Goal: Task Accomplishment & Management: Use online tool/utility

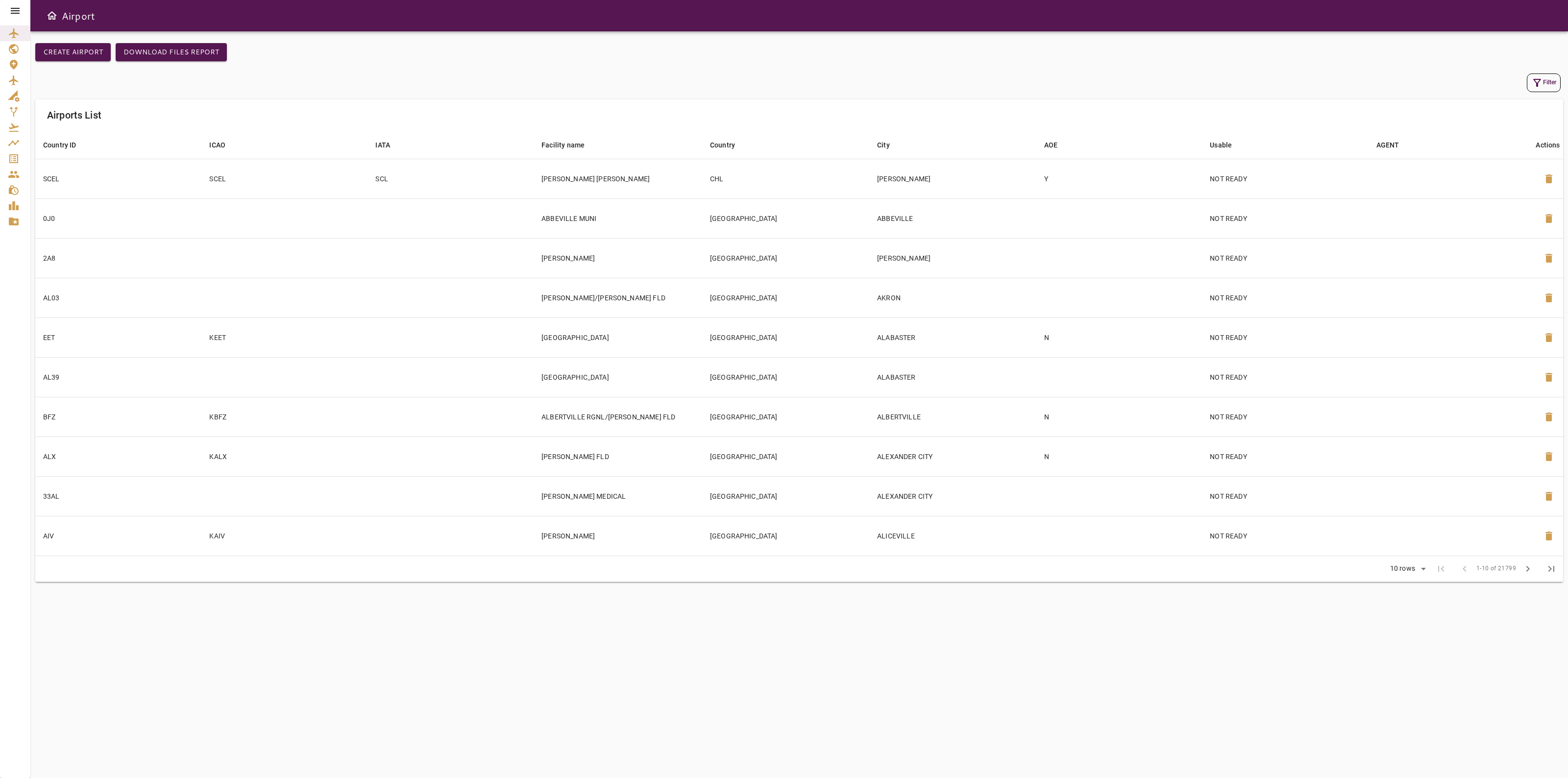
click at [11, 155] on icon "Service Orders" at bounding box center [14, 159] width 9 height 9
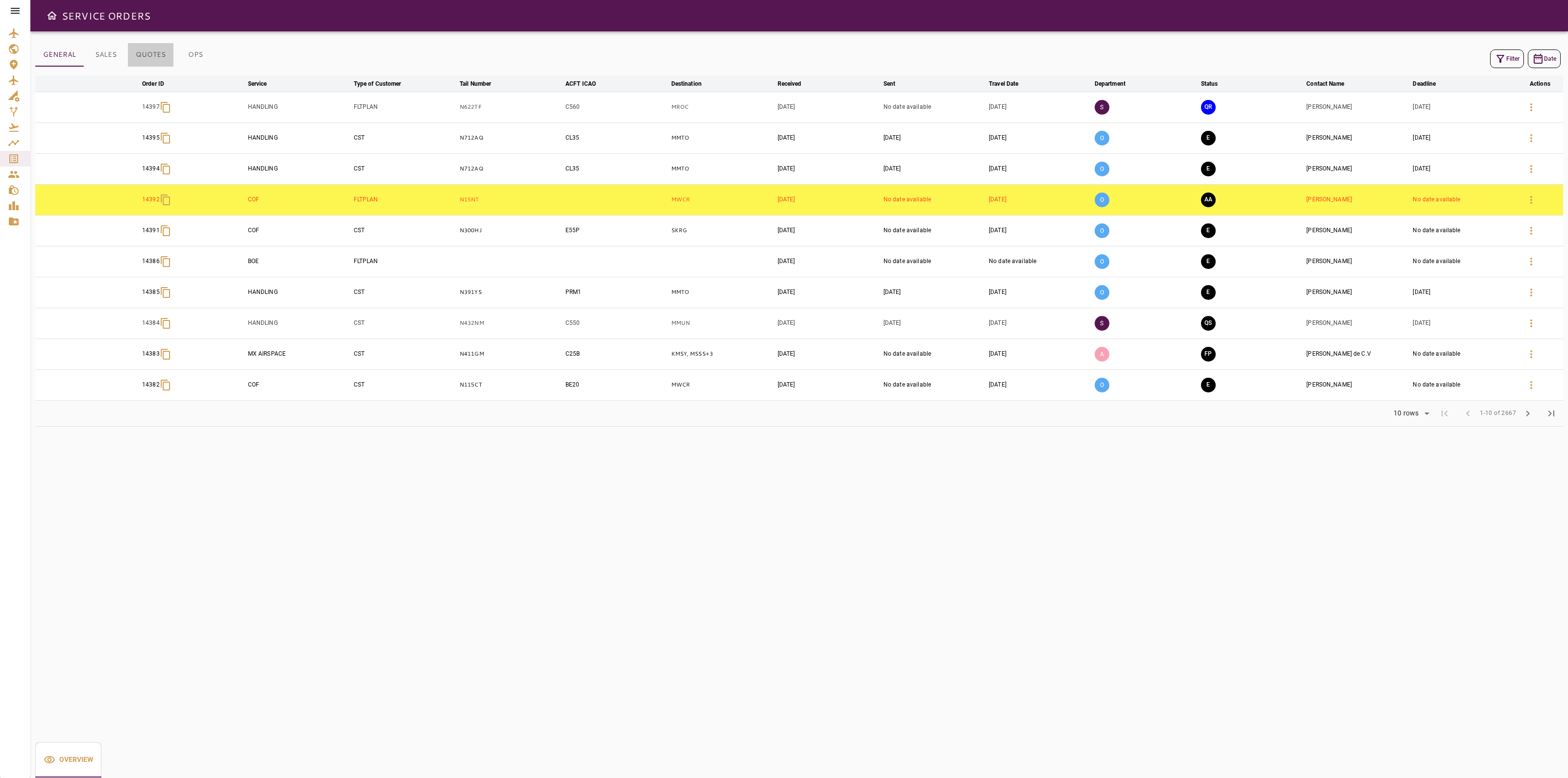
click at [155, 58] on button "QUOTES" at bounding box center [151, 55] width 46 height 24
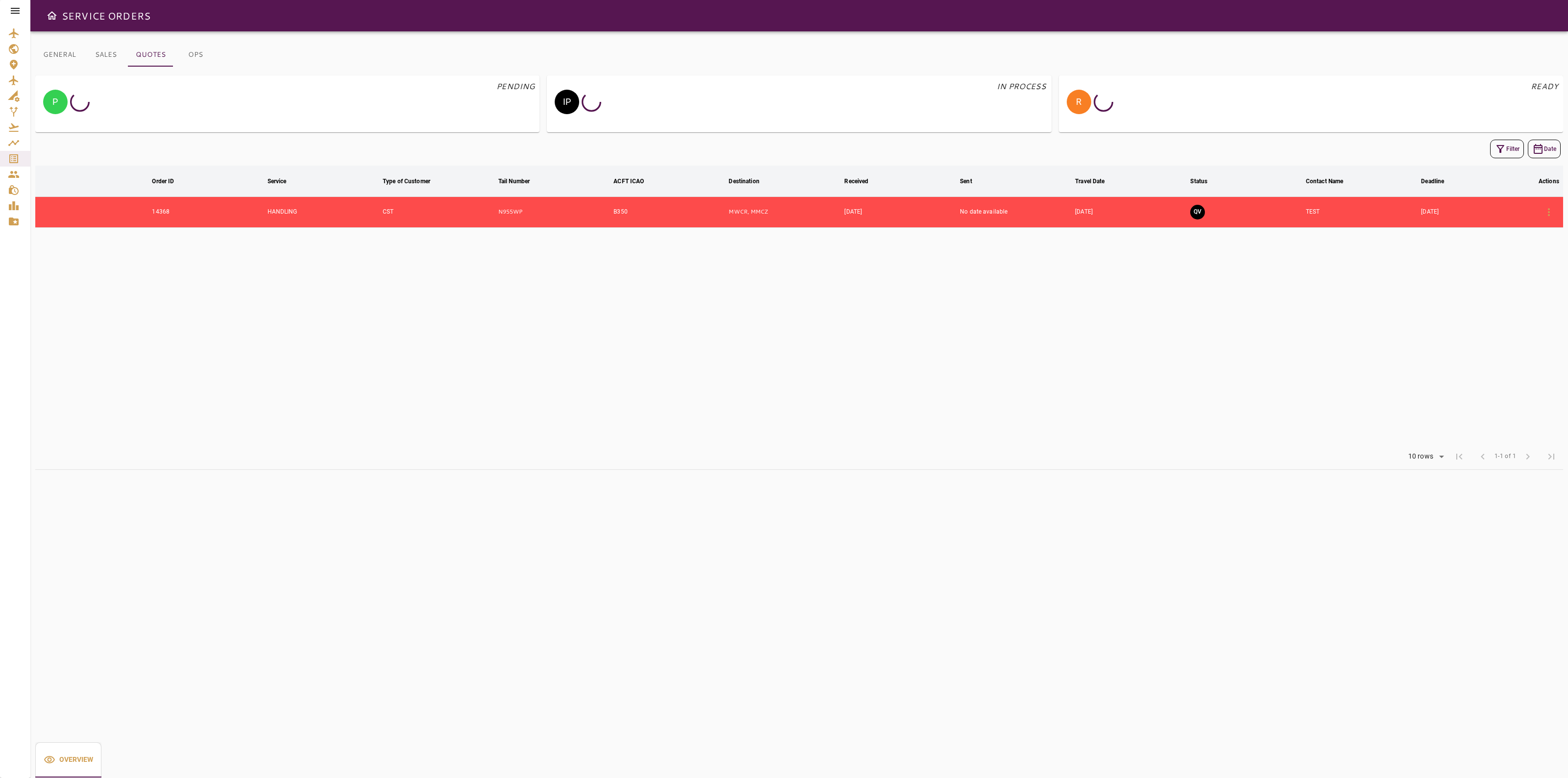
click at [69, 54] on button "GENERAL" at bounding box center [59, 55] width 49 height 24
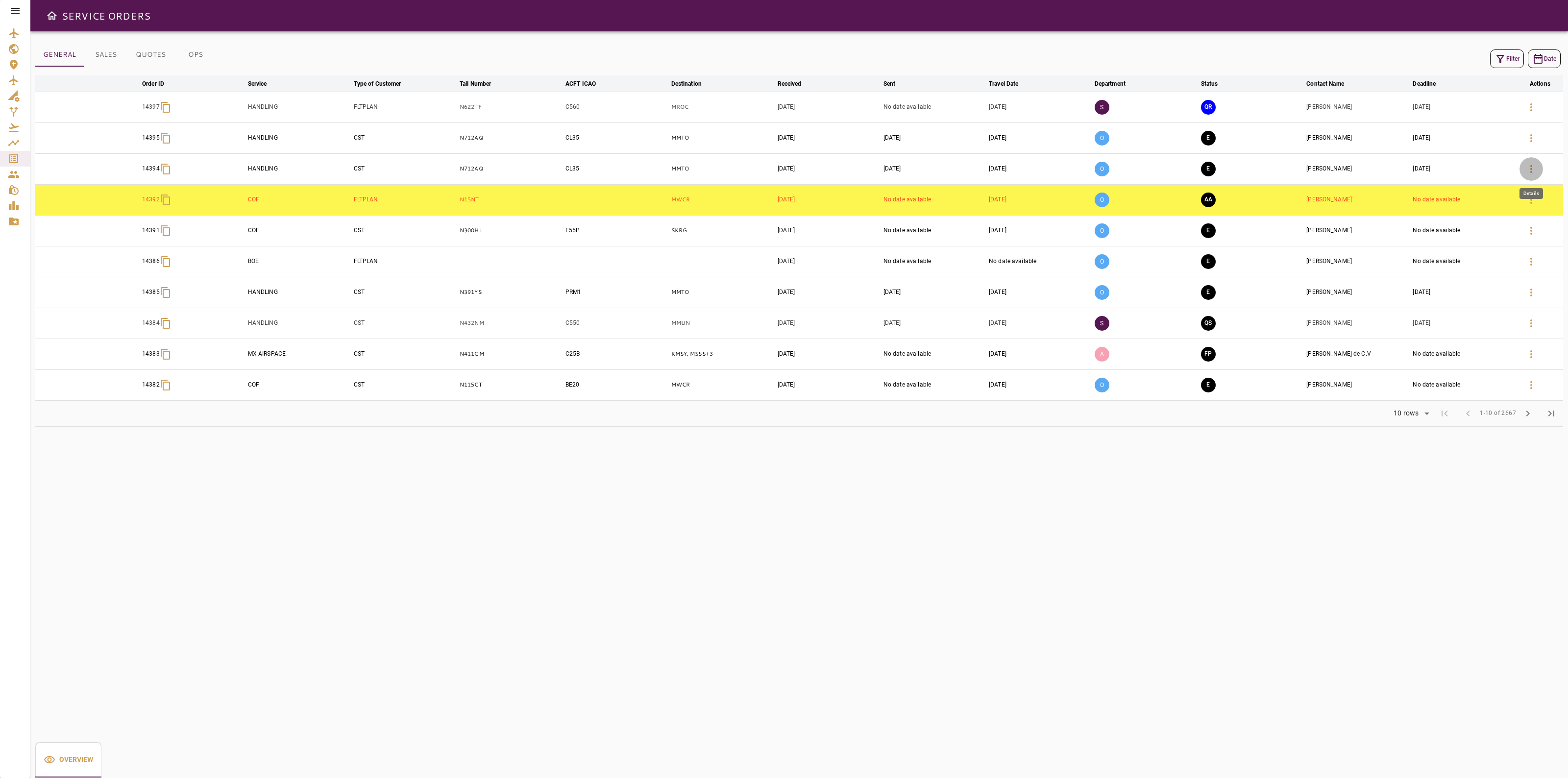
click at [1529, 167] on icon "button" at bounding box center [1531, 168] width 11 height 11
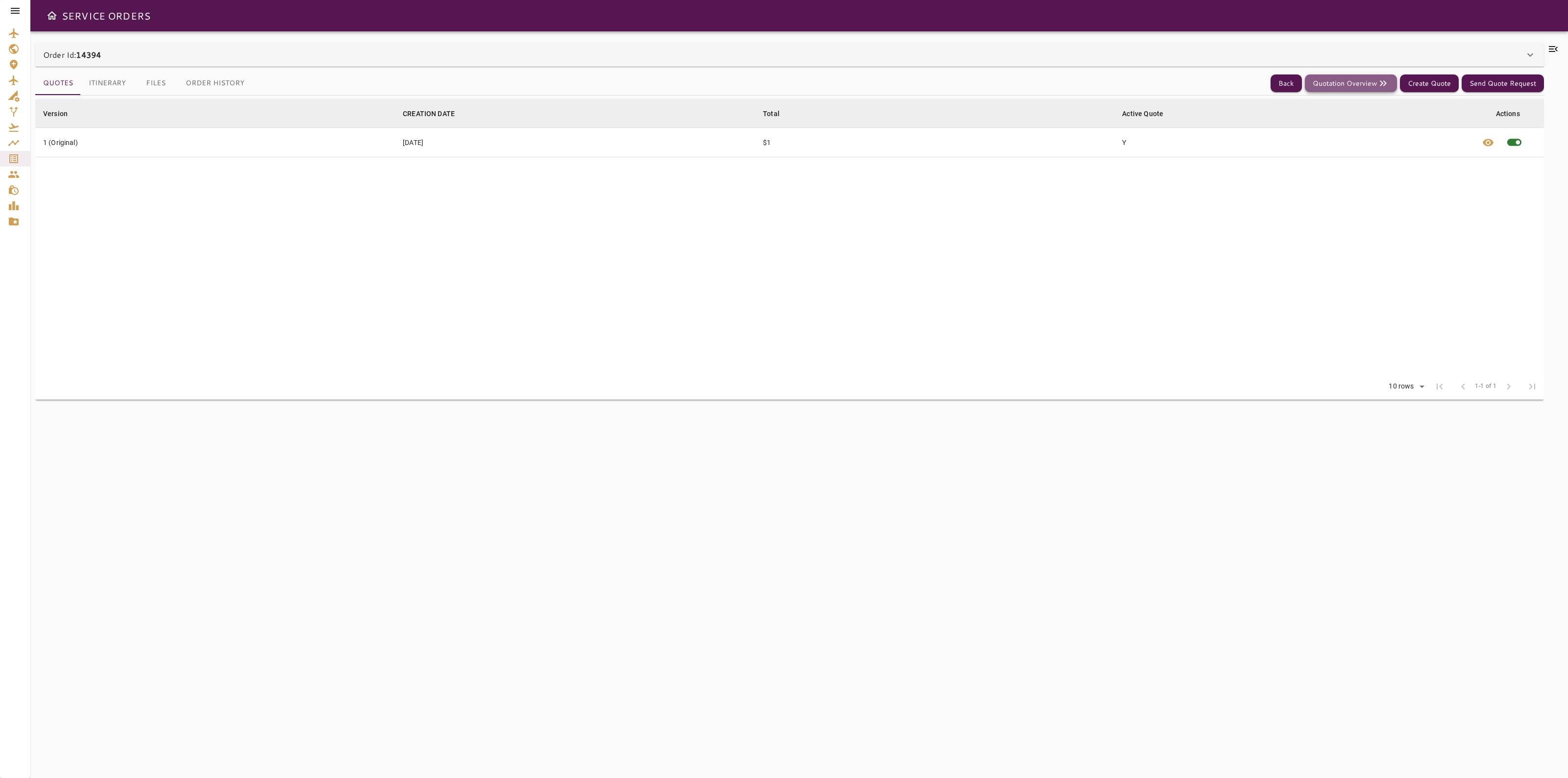
click at [1374, 77] on button "Quotation Overview" at bounding box center [1350, 84] width 92 height 18
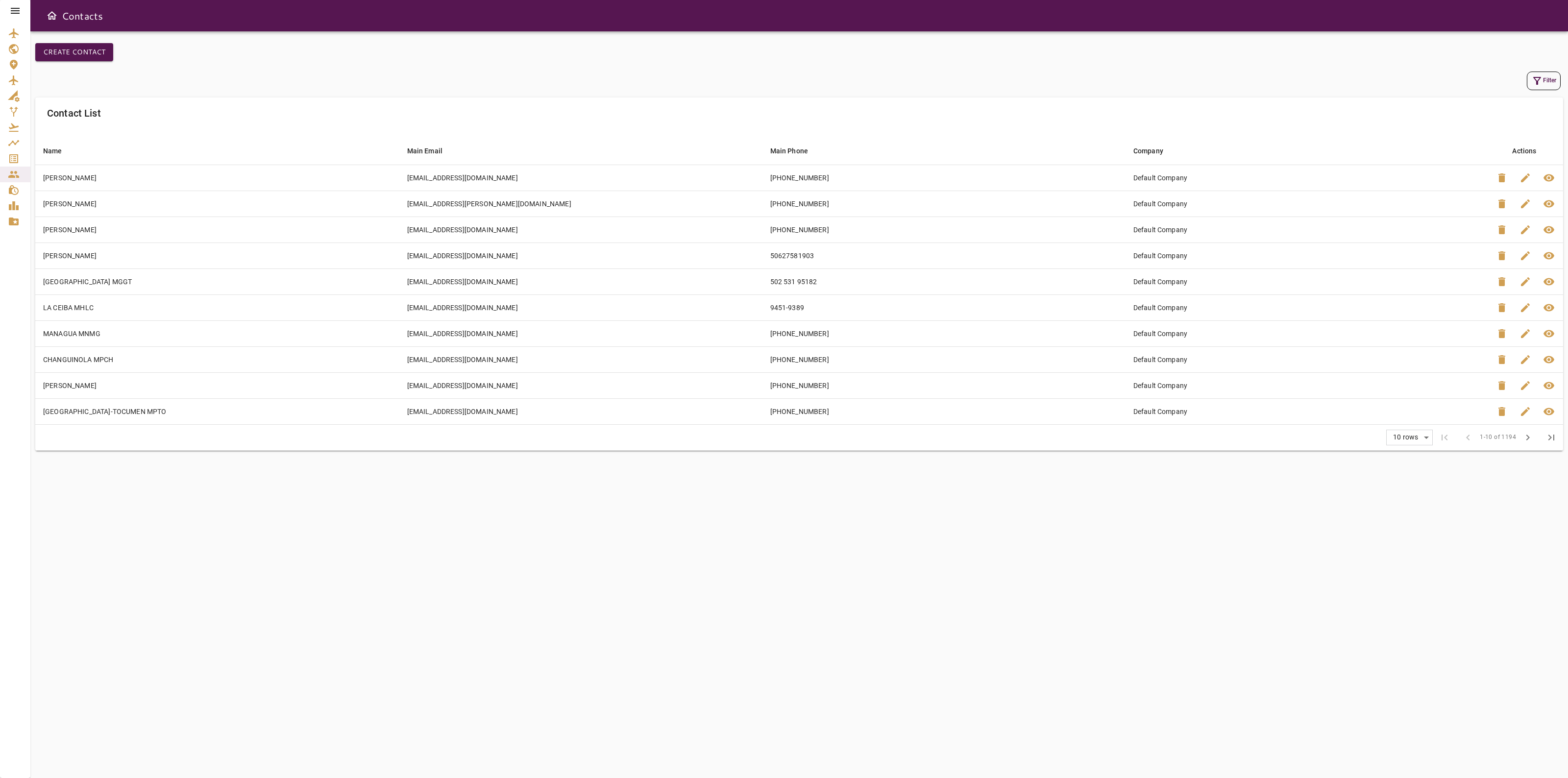
click at [1526, 91] on div "Filter" at bounding box center [798, 81] width 1528 height 24
click at [1532, 83] on icon "button" at bounding box center [1536, 80] width 11 height 11
click at [1455, 50] on input "Name" at bounding box center [1469, 43] width 121 height 20
click at [1447, 57] on div "Name ** Name Email Email Phone Phone Company Company" at bounding box center [1480, 92] width 142 height 117
click at [1445, 50] on input "**" at bounding box center [1469, 43] width 121 height 20
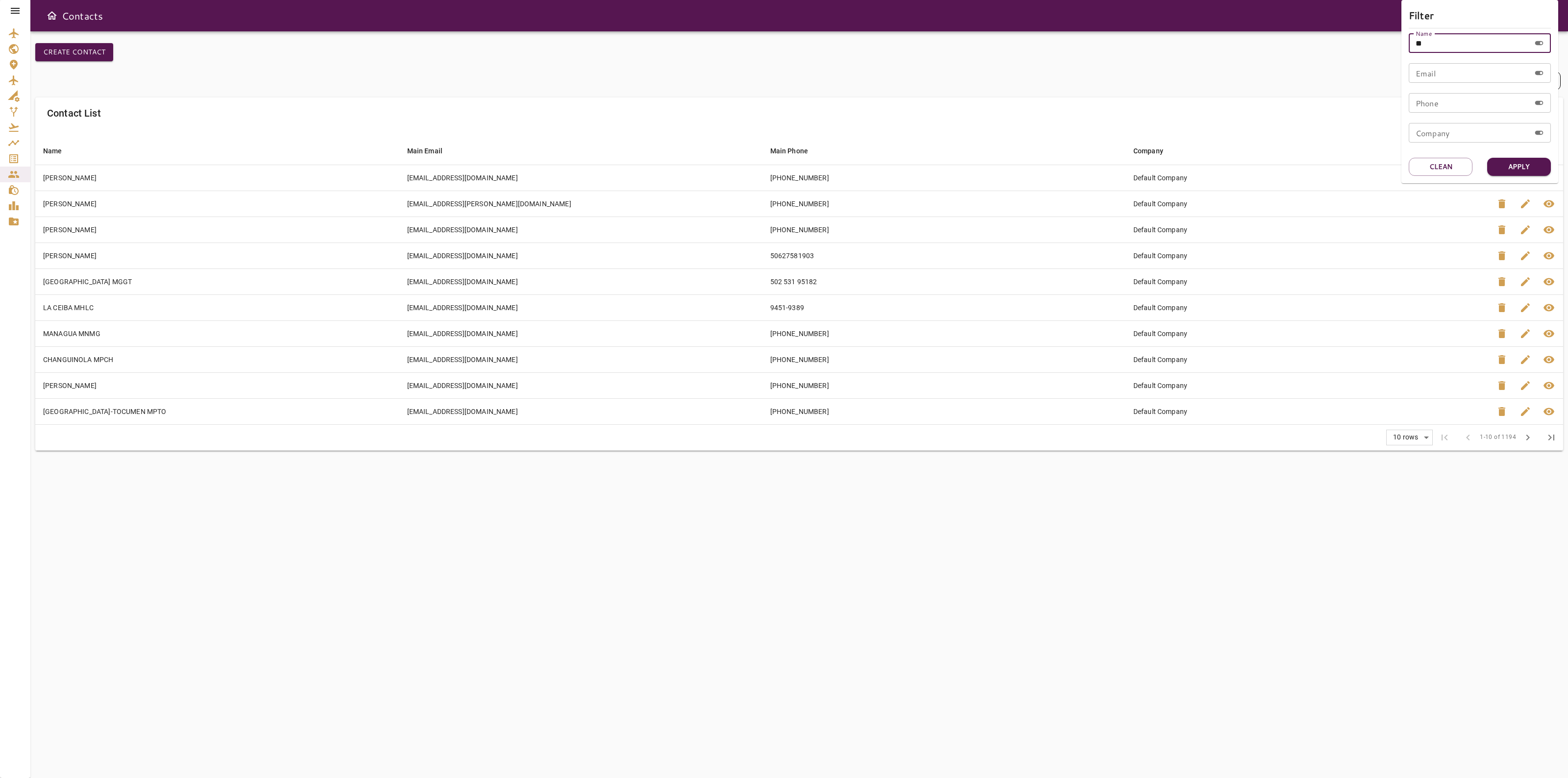
click at [1451, 65] on input "Email" at bounding box center [1469, 73] width 121 height 20
click at [1448, 39] on input "**" at bounding box center [1469, 43] width 121 height 20
type input "*******"
click at [1512, 164] on button "Apply" at bounding box center [1518, 167] width 64 height 18
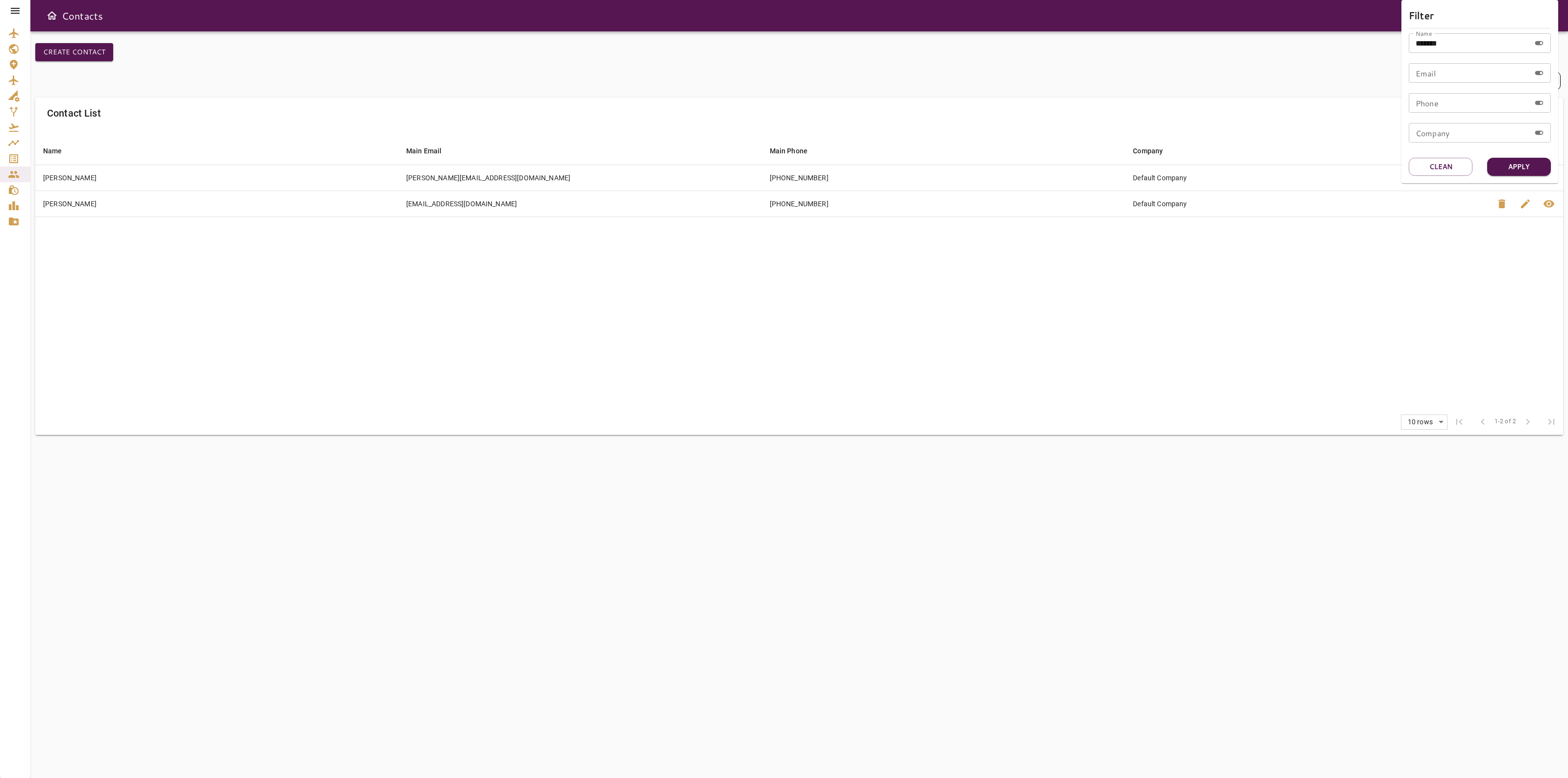
click at [1115, 105] on div at bounding box center [784, 389] width 1568 height 778
drag, startPoint x: 1522, startPoint y: 181, endPoint x: 1528, endPoint y: 205, distance: 24.7
click at [1520, 181] on span "edit" at bounding box center [1525, 178] width 11 height 11
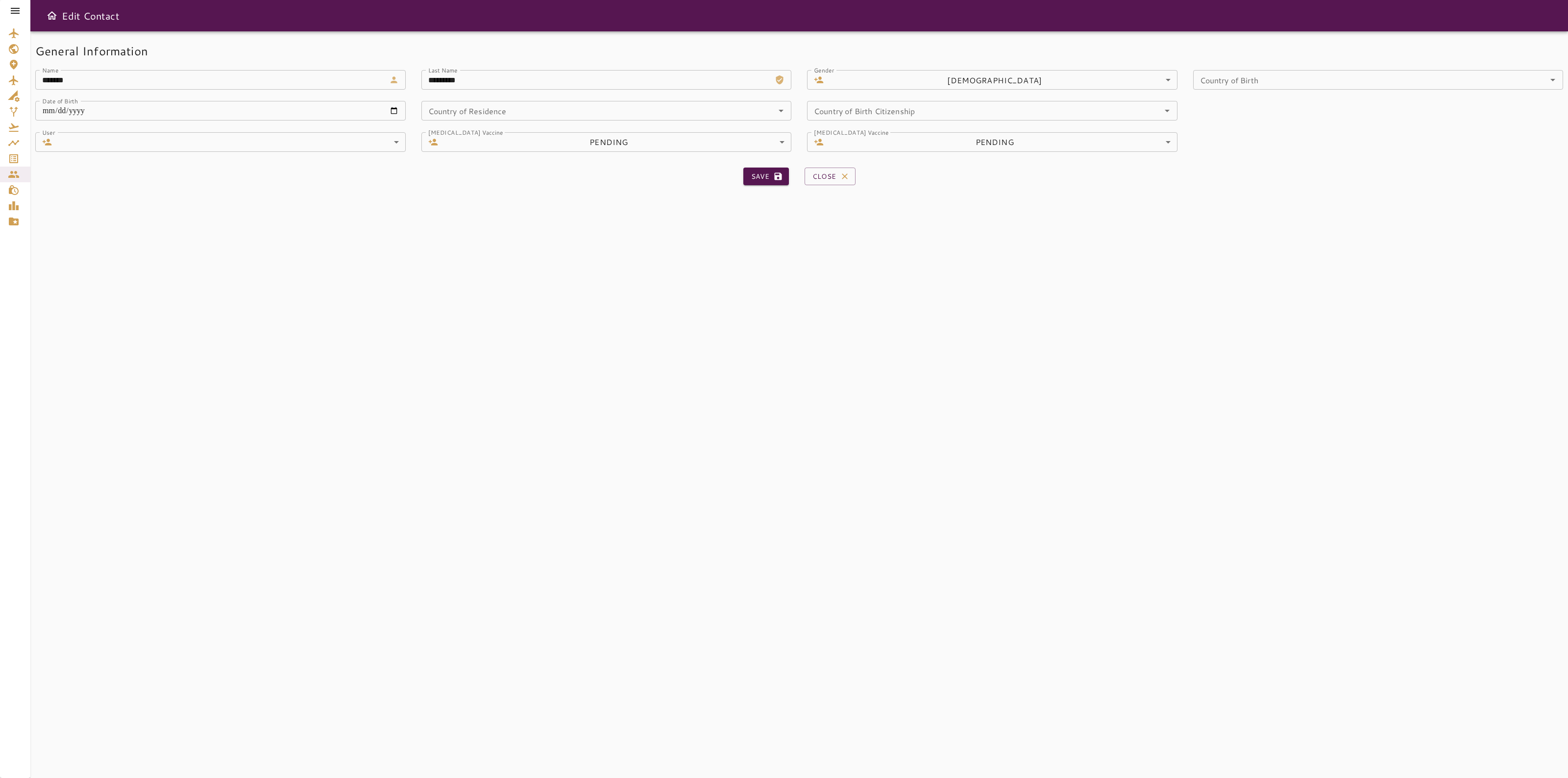
click at [14, 5] on icon at bounding box center [14, 10] width 11 height 11
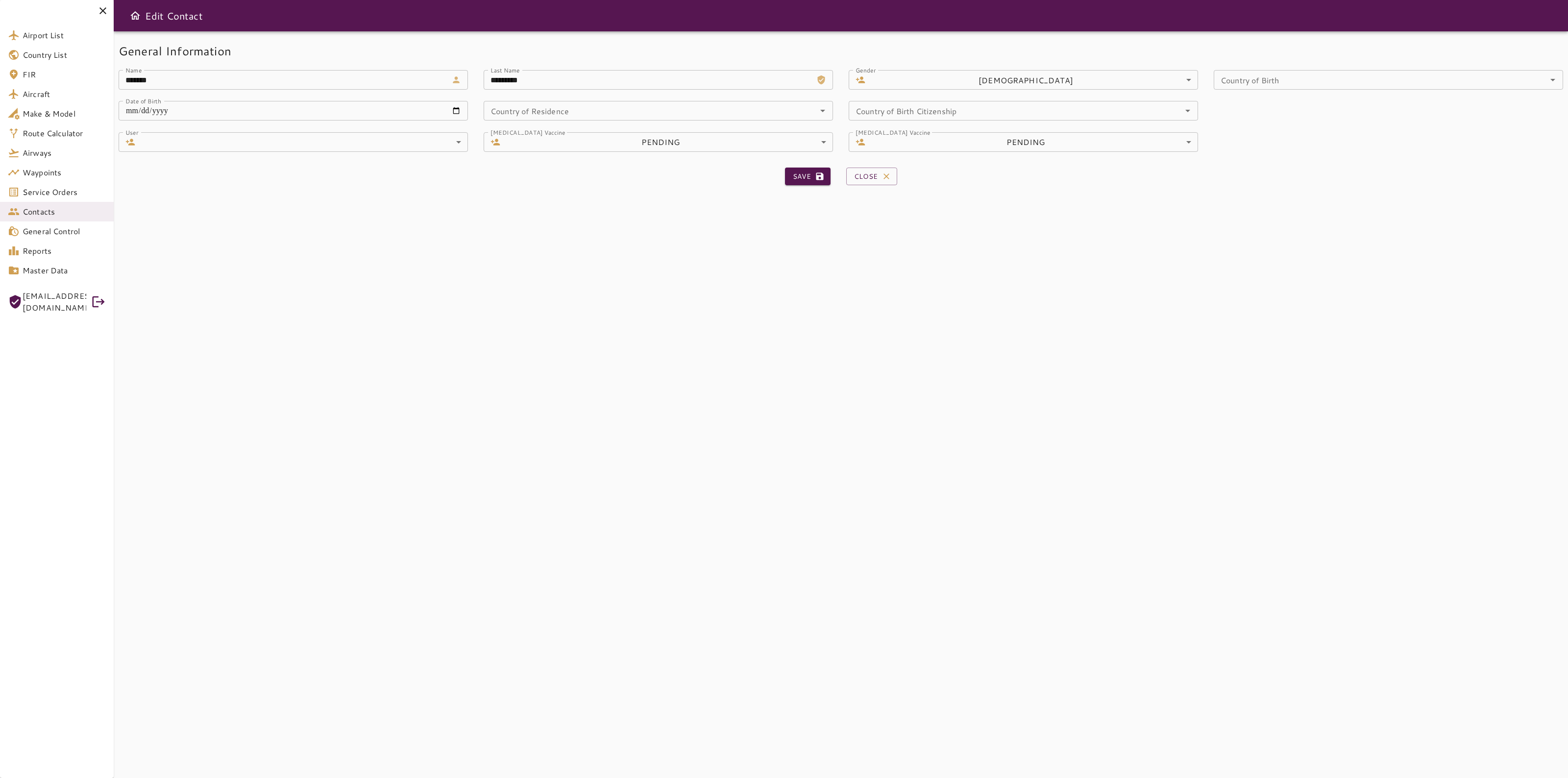
click at [782, 346] on div "**********" at bounding box center [840, 405] width 1454 height 747
click at [875, 170] on button "Close" at bounding box center [871, 177] width 51 height 18
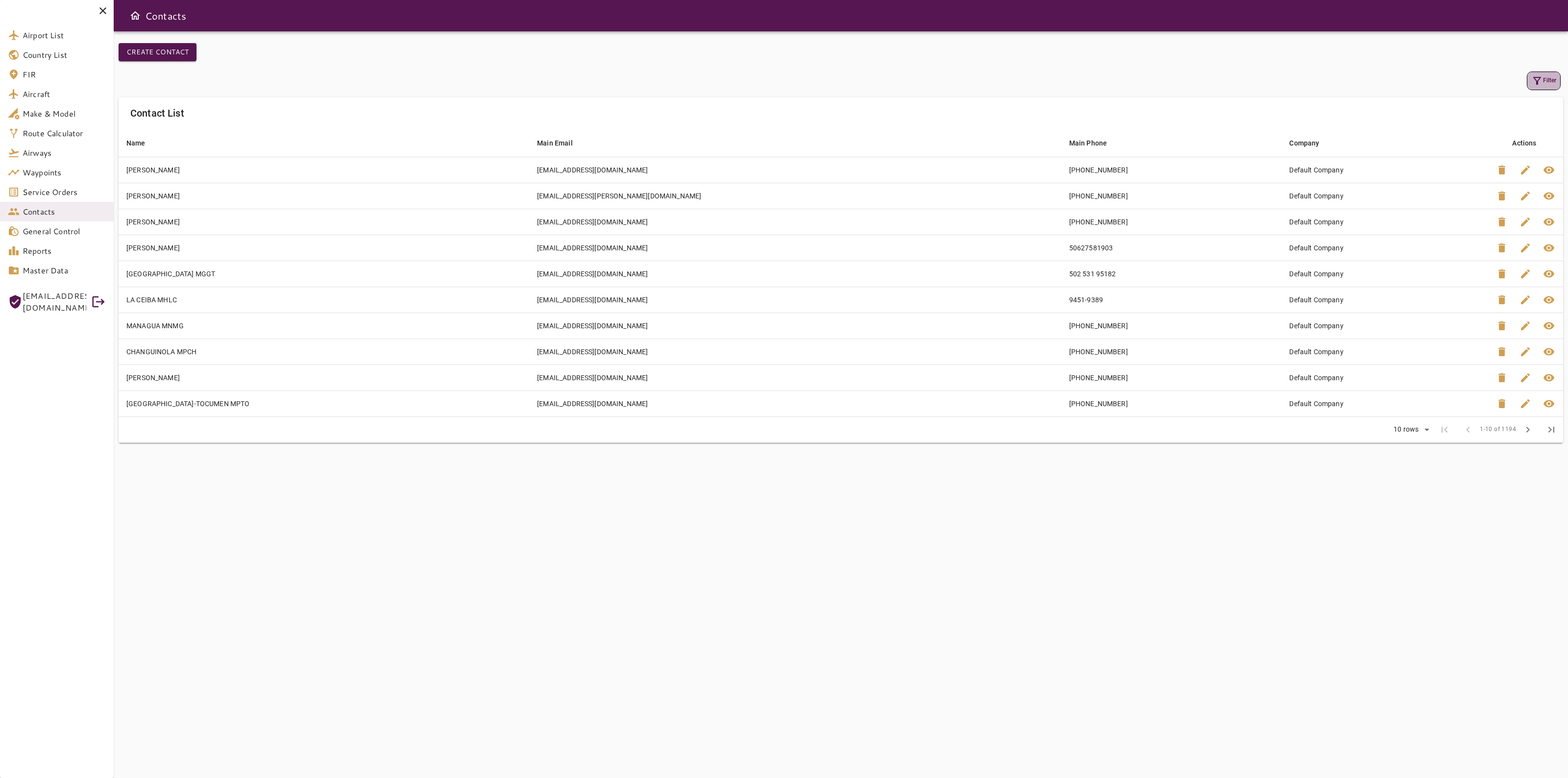
click at [1538, 79] on icon "button" at bounding box center [1536, 80] width 11 height 11
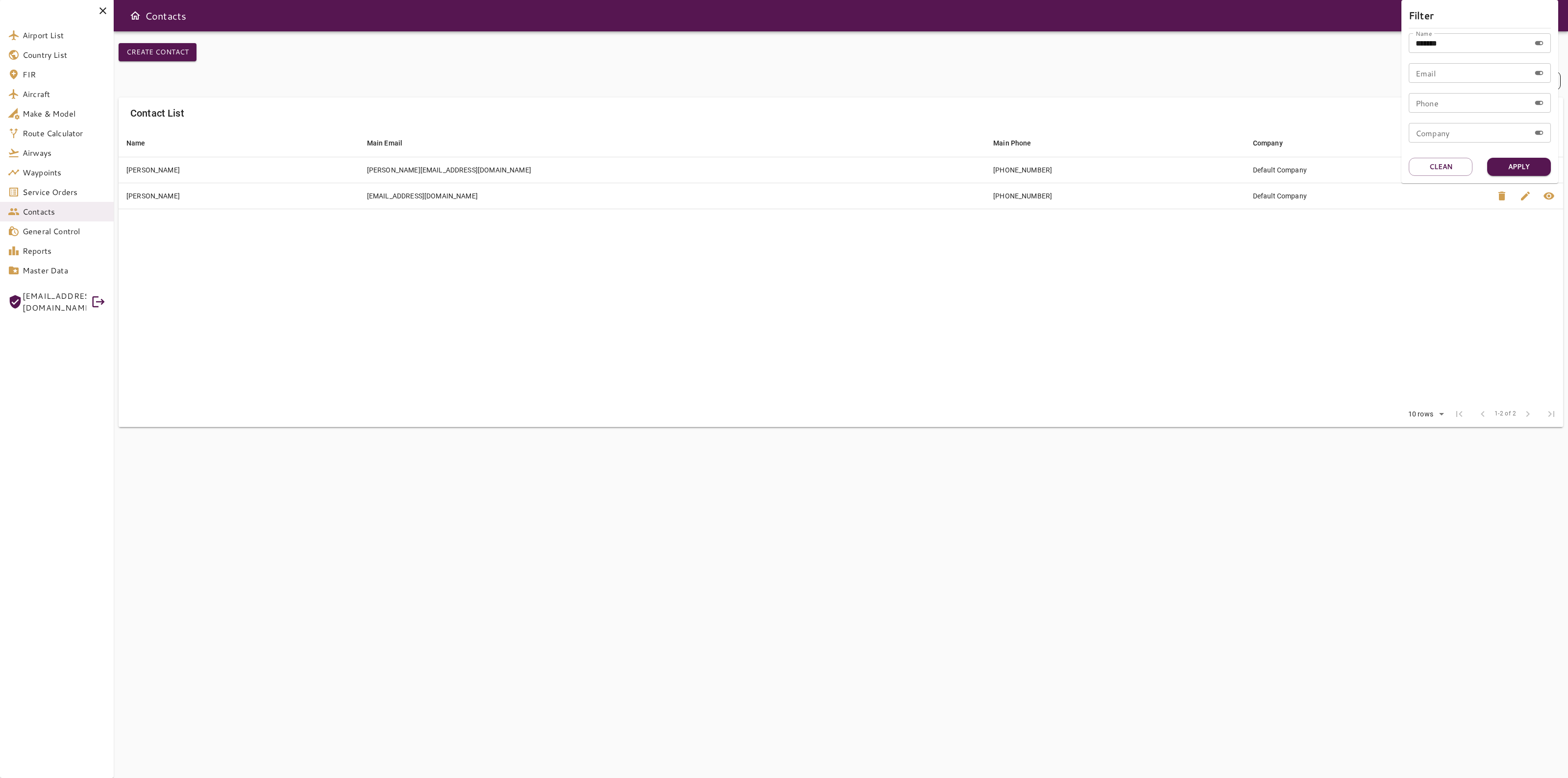
click at [1478, 275] on div at bounding box center [784, 389] width 1568 height 778
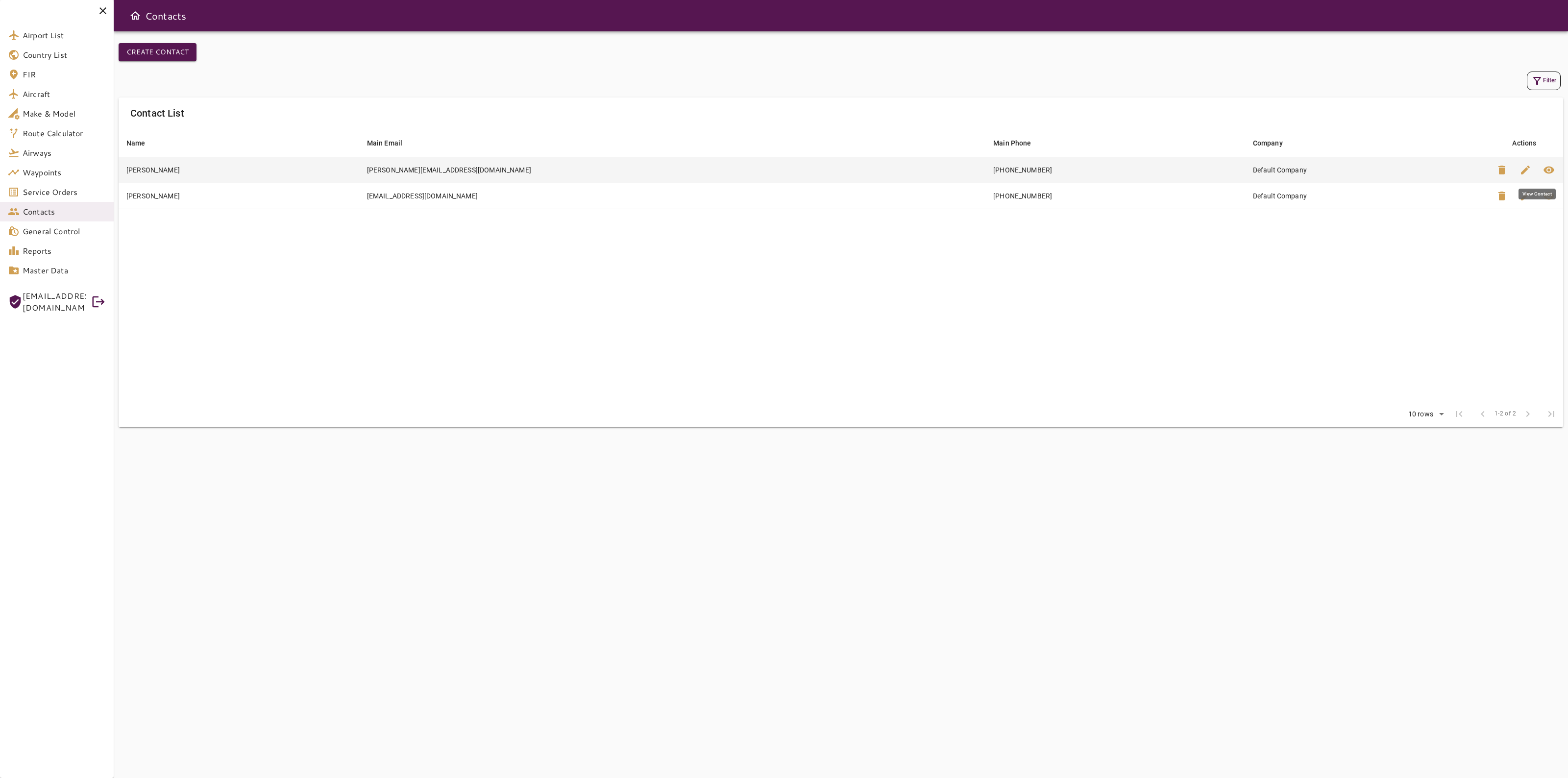
click at [1550, 175] on span "visibility" at bounding box center [1548, 169] width 11 height 11
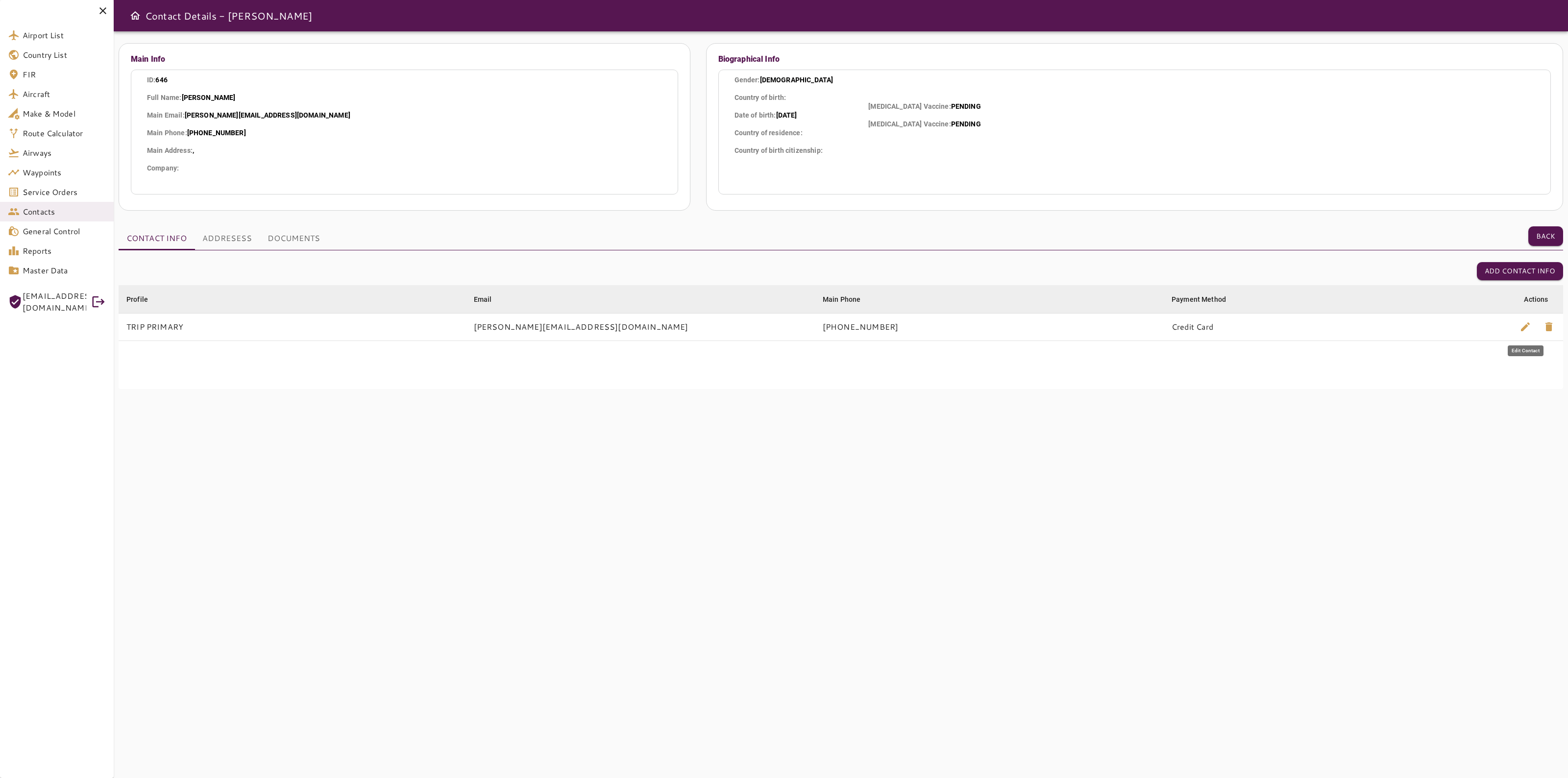
click at [1529, 326] on span "edit" at bounding box center [1525, 326] width 11 height 11
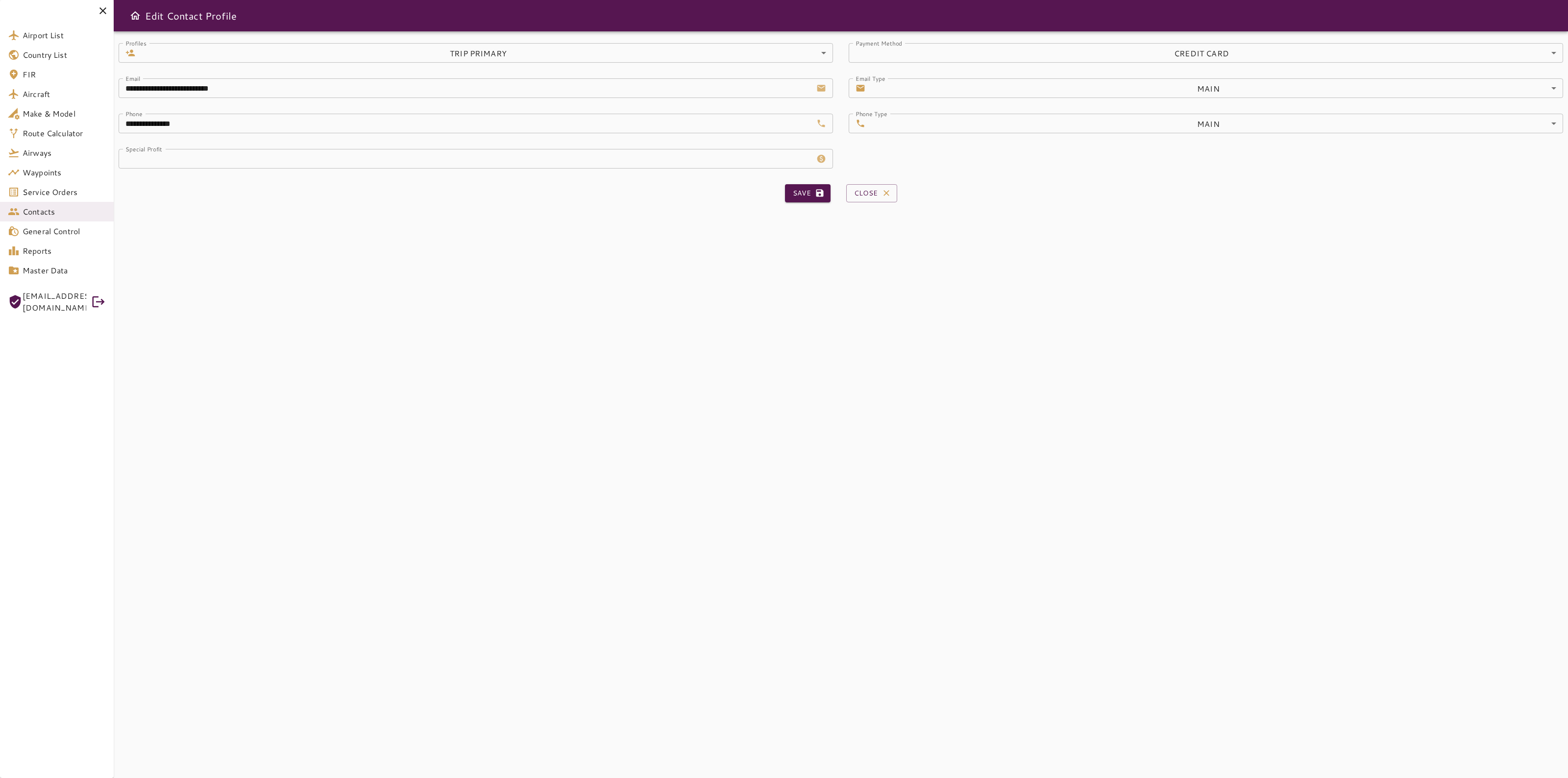
click at [348, 177] on div "Save Close" at bounding box center [841, 189] width 1445 height 42
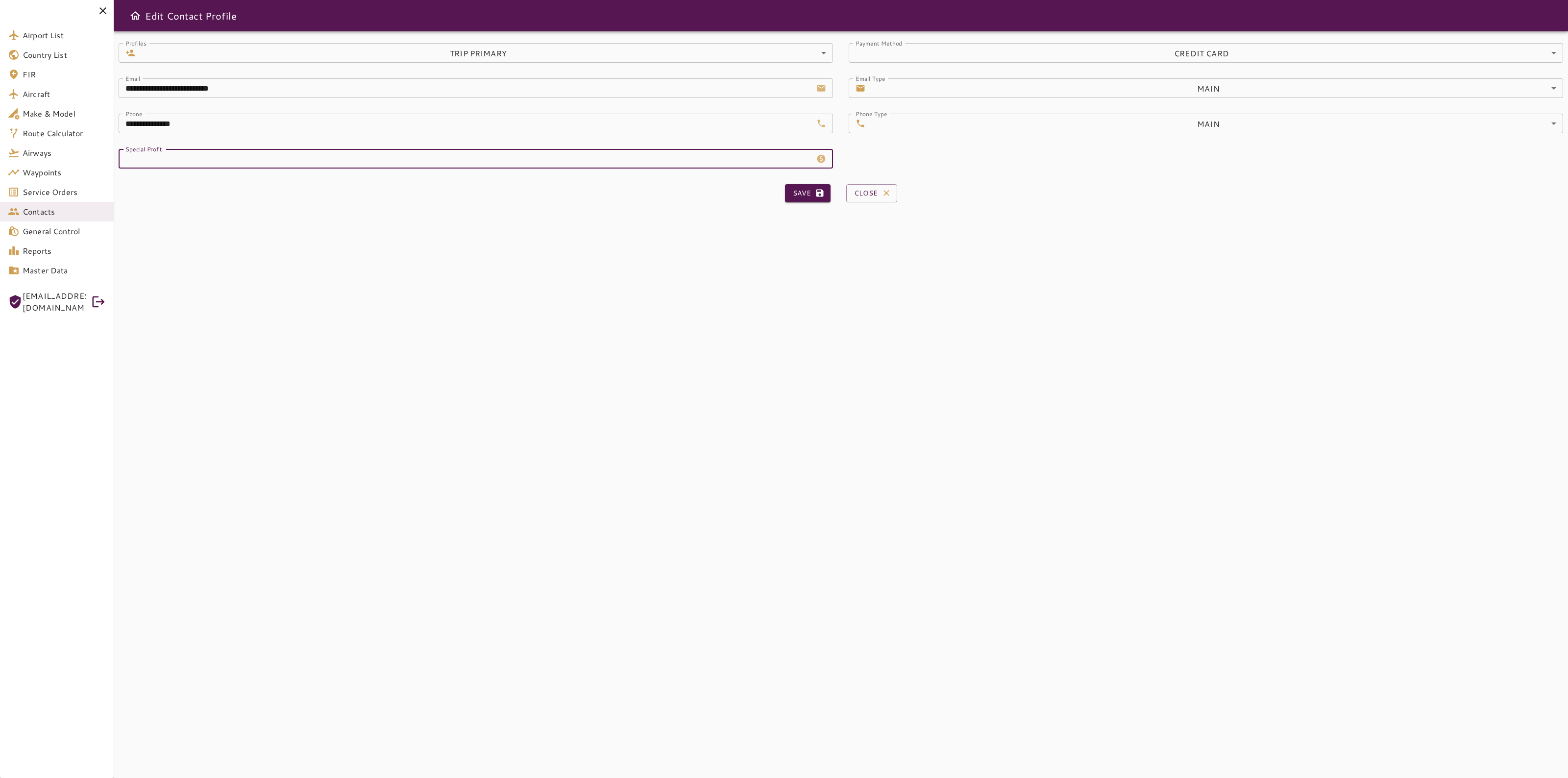
click at [341, 165] on input "***" at bounding box center [466, 158] width 693 height 20
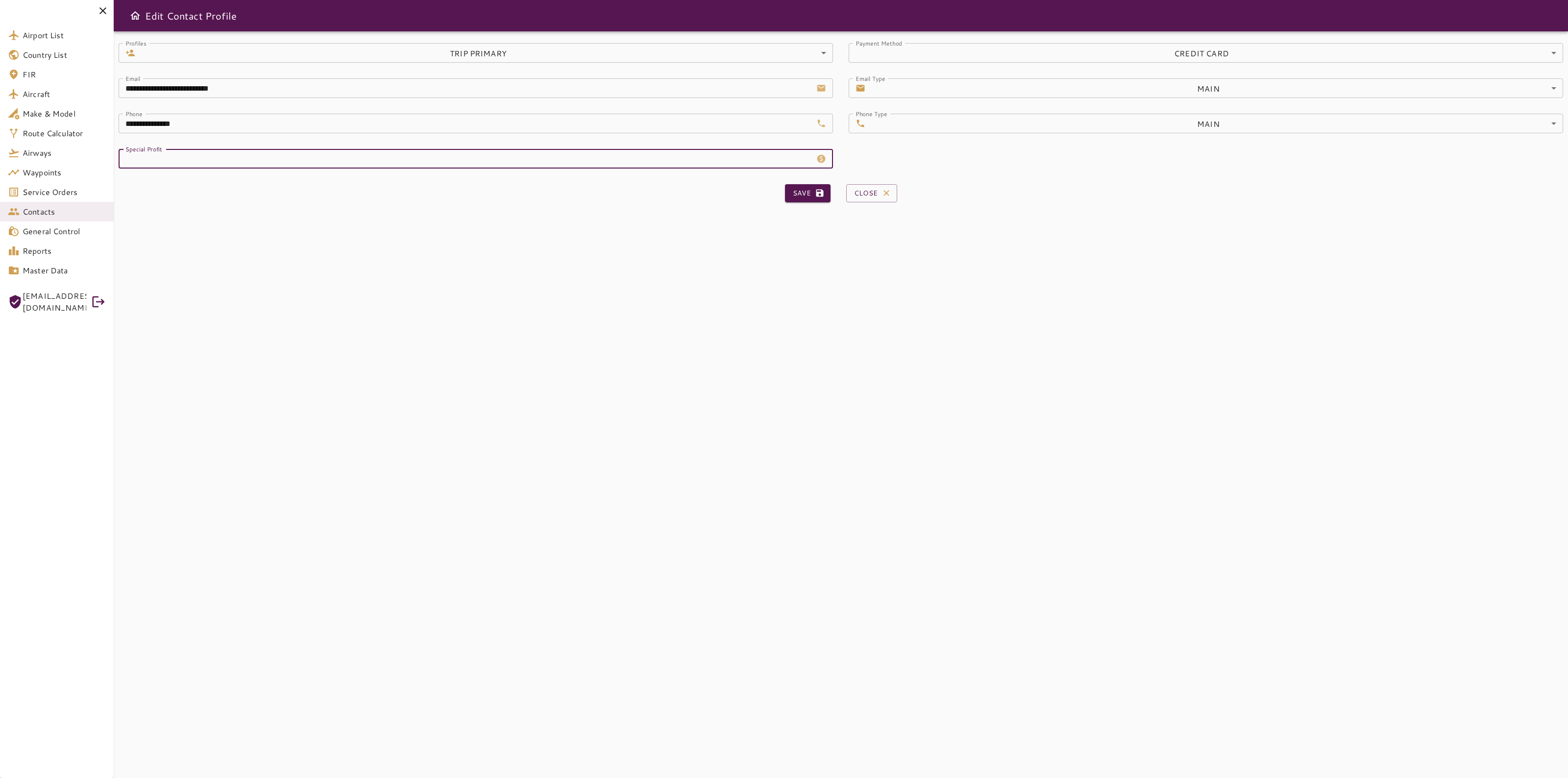
click at [344, 164] on input "***" at bounding box center [466, 158] width 693 height 20
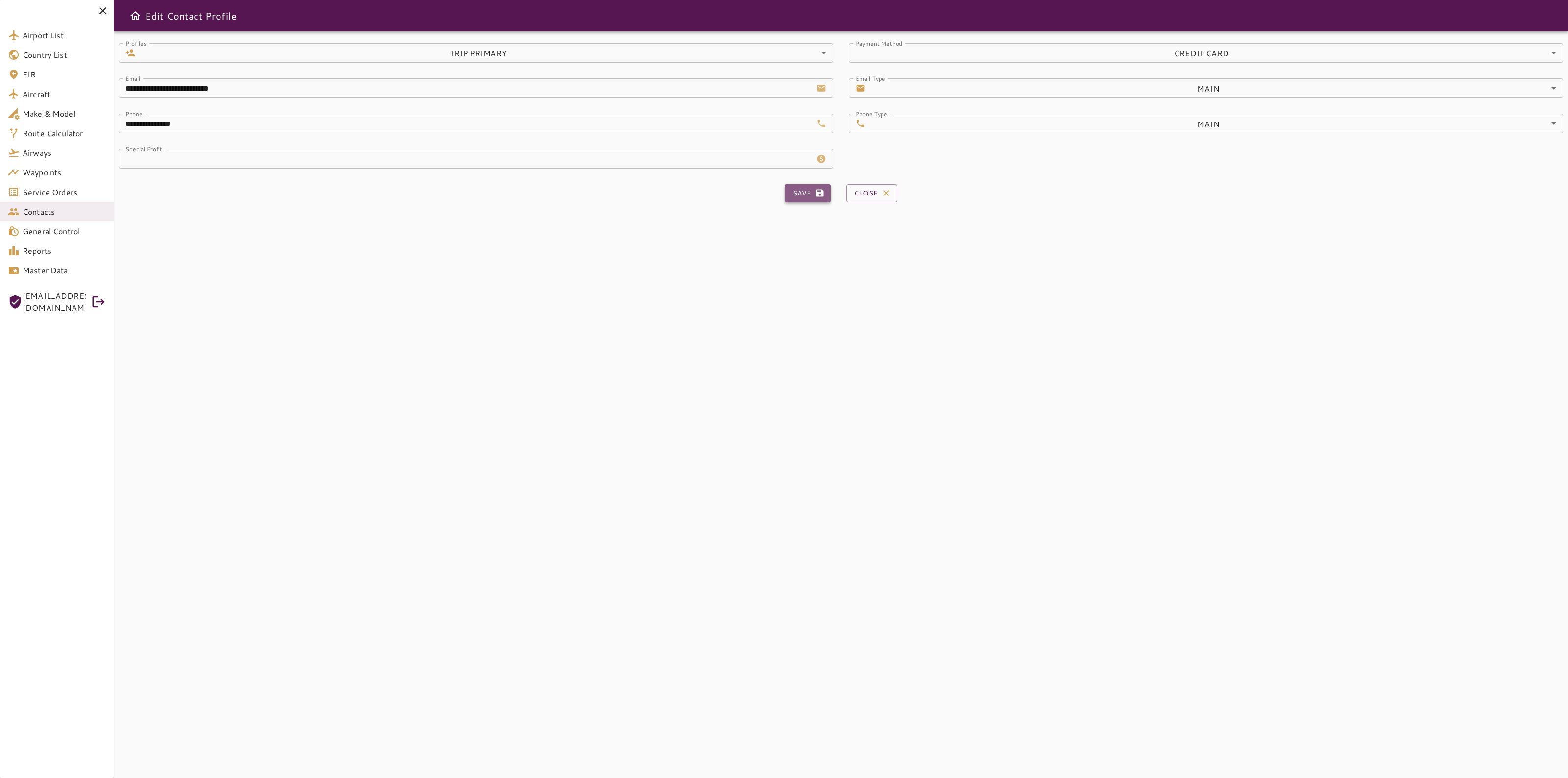
click at [805, 194] on button "Save" at bounding box center [808, 194] width 46 height 18
type input "***"
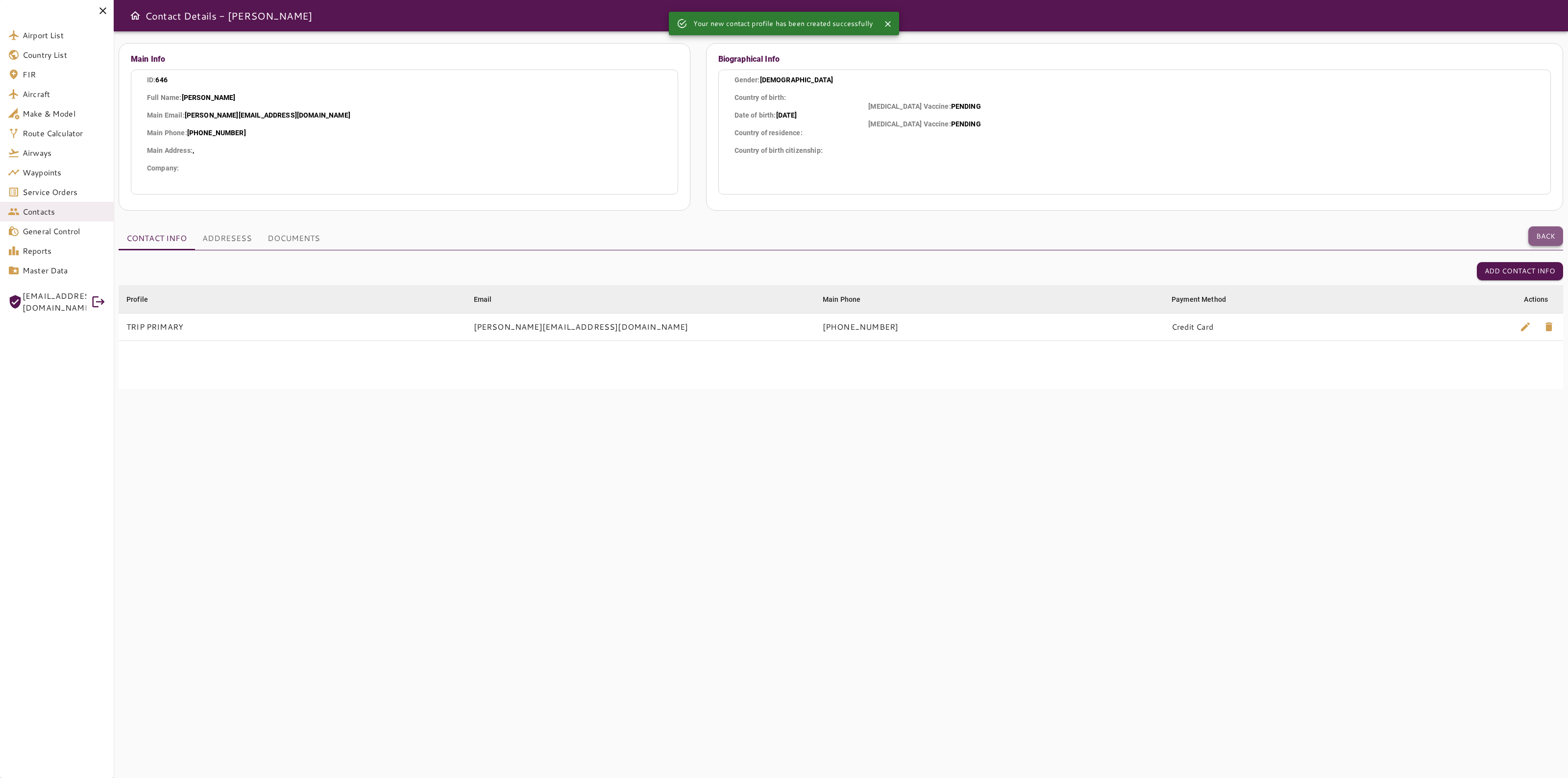
click at [1537, 226] on button "Back" at bounding box center [1546, 236] width 35 height 20
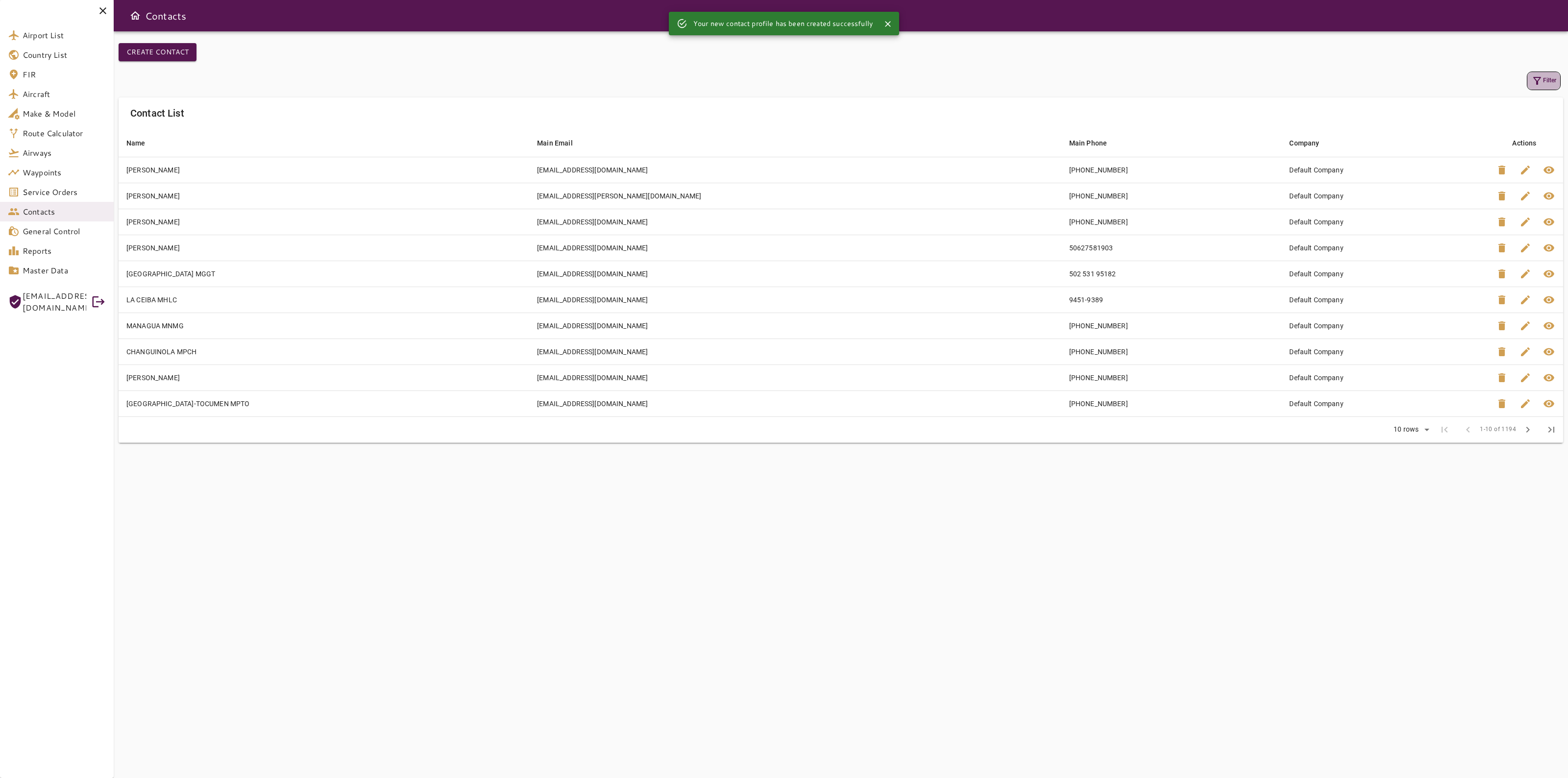
click at [1544, 78] on button "Filter" at bounding box center [1544, 81] width 34 height 18
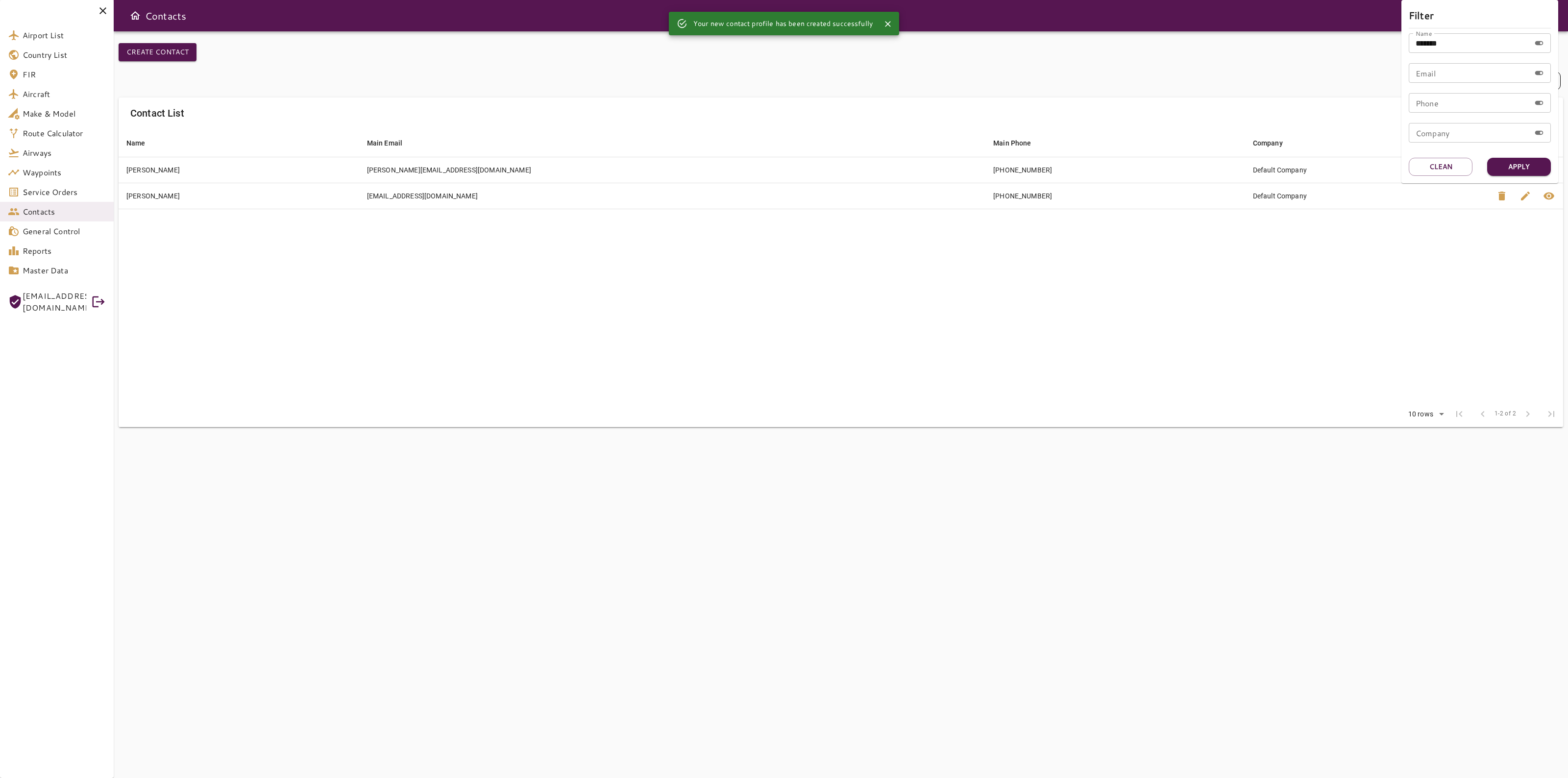
click at [1428, 270] on div at bounding box center [784, 389] width 1568 height 778
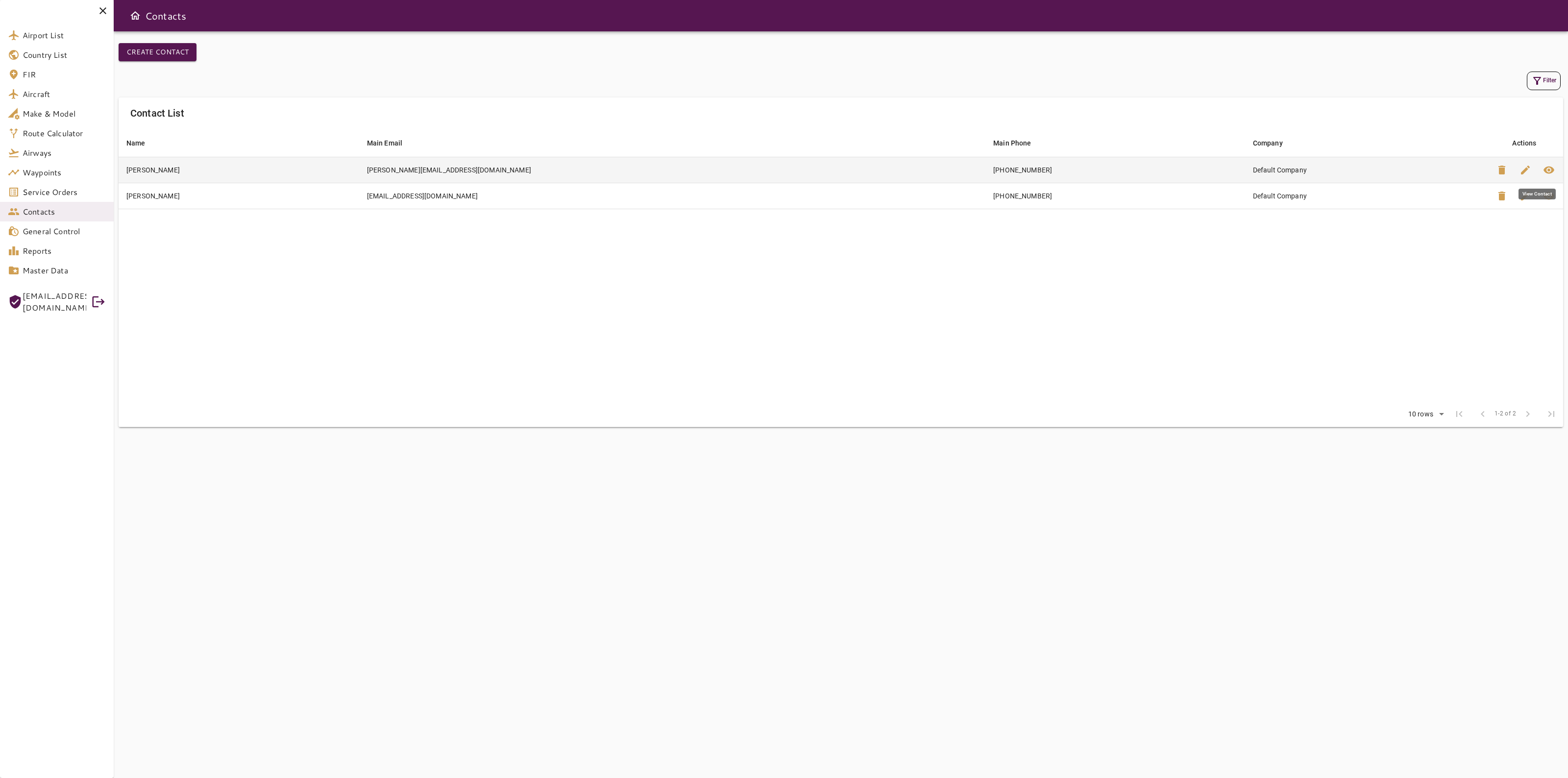
click at [1547, 164] on span "visibility" at bounding box center [1548, 169] width 11 height 11
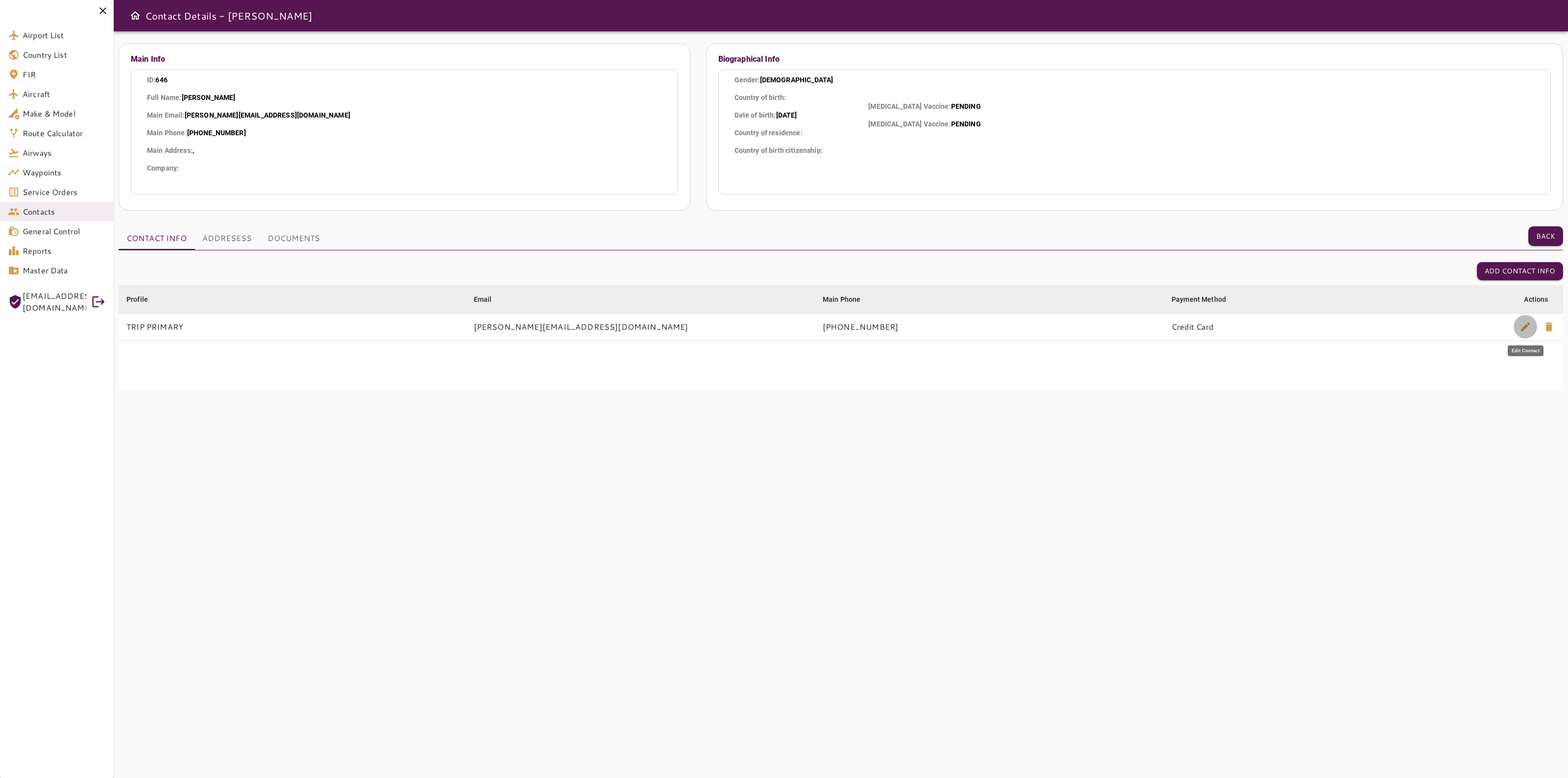
click at [1522, 326] on span "edit" at bounding box center [1525, 326] width 11 height 11
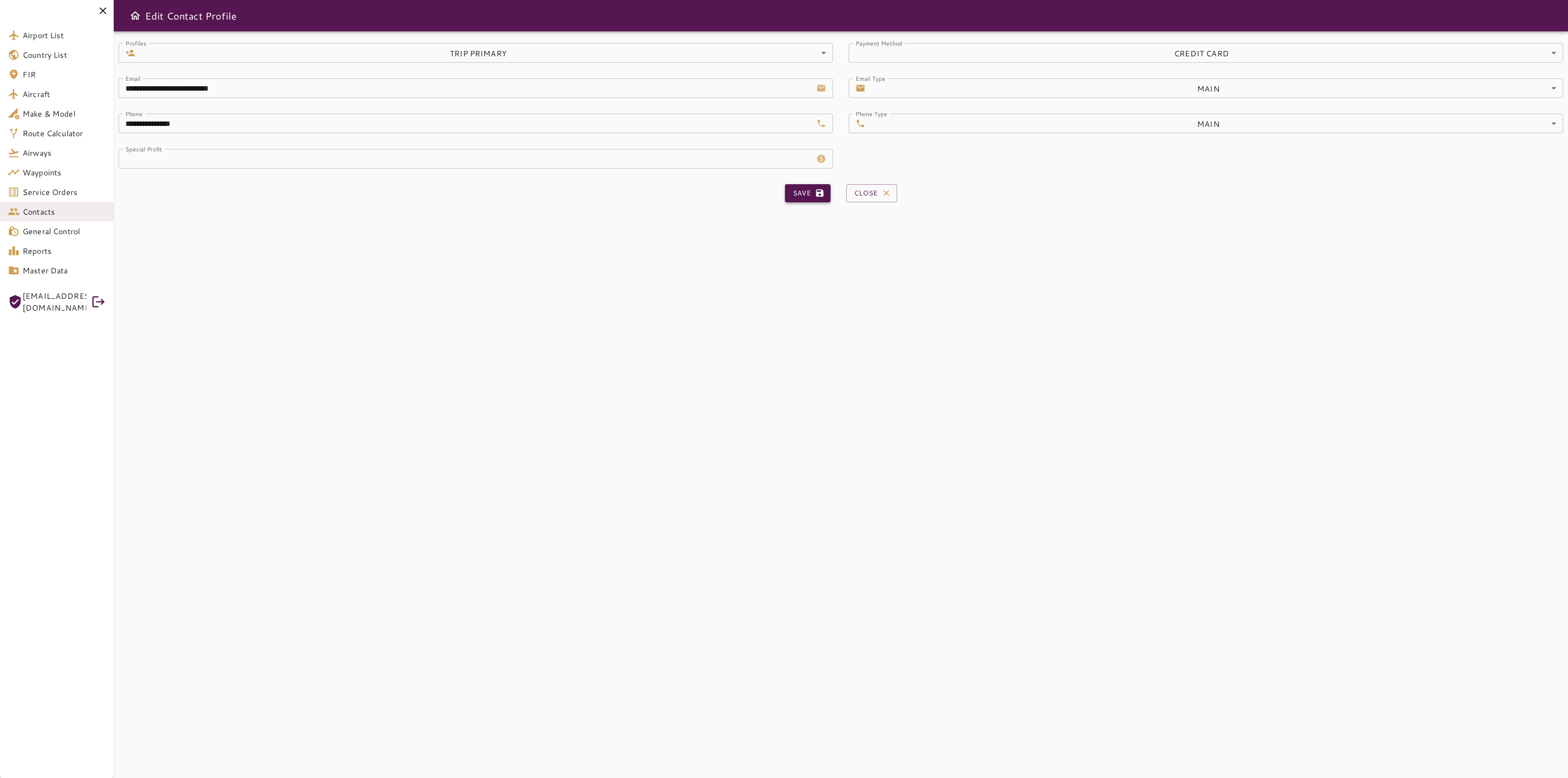
click at [798, 196] on button "Save" at bounding box center [808, 194] width 46 height 18
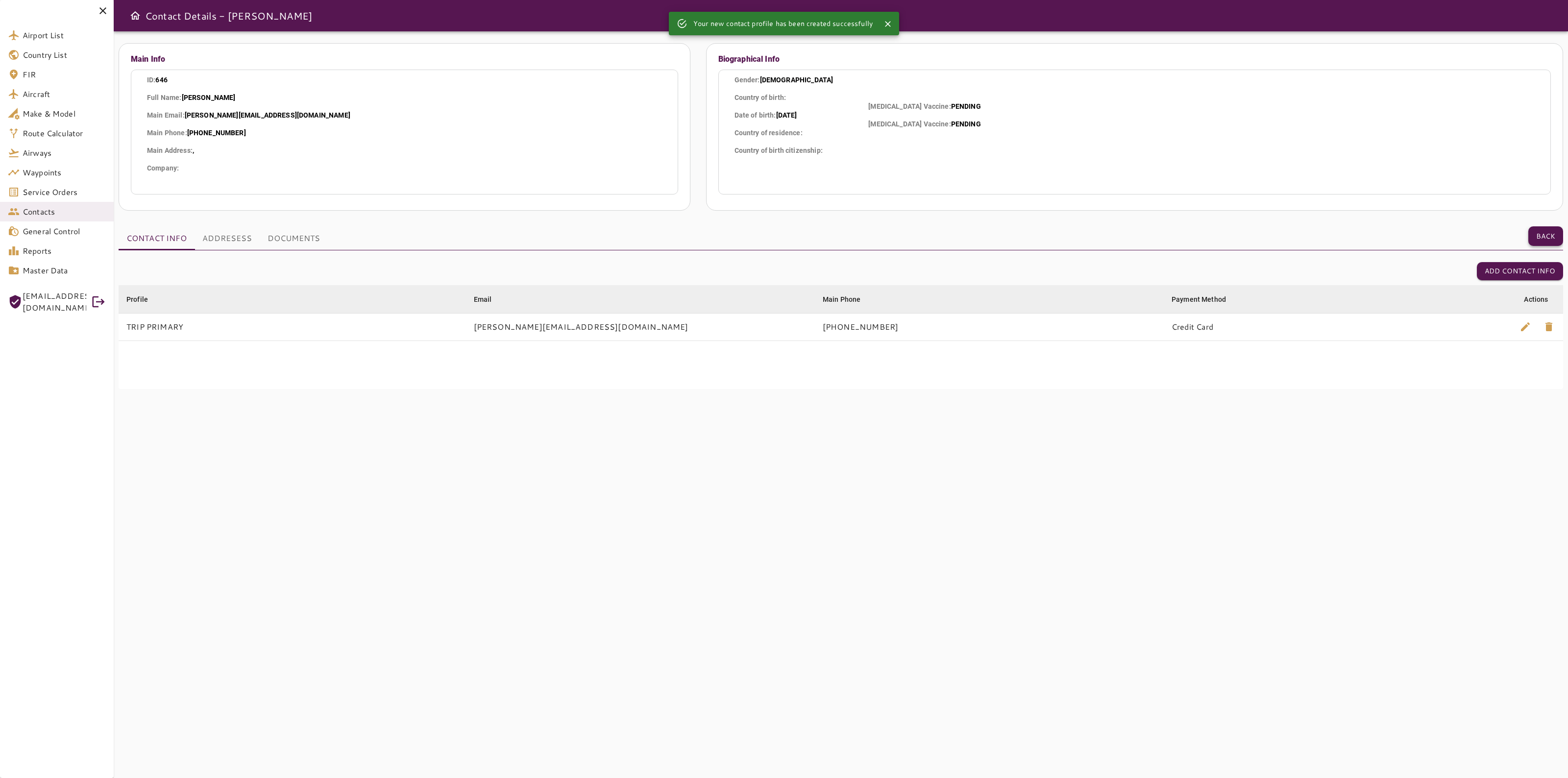
click at [1542, 231] on button "Back" at bounding box center [1546, 236] width 35 height 20
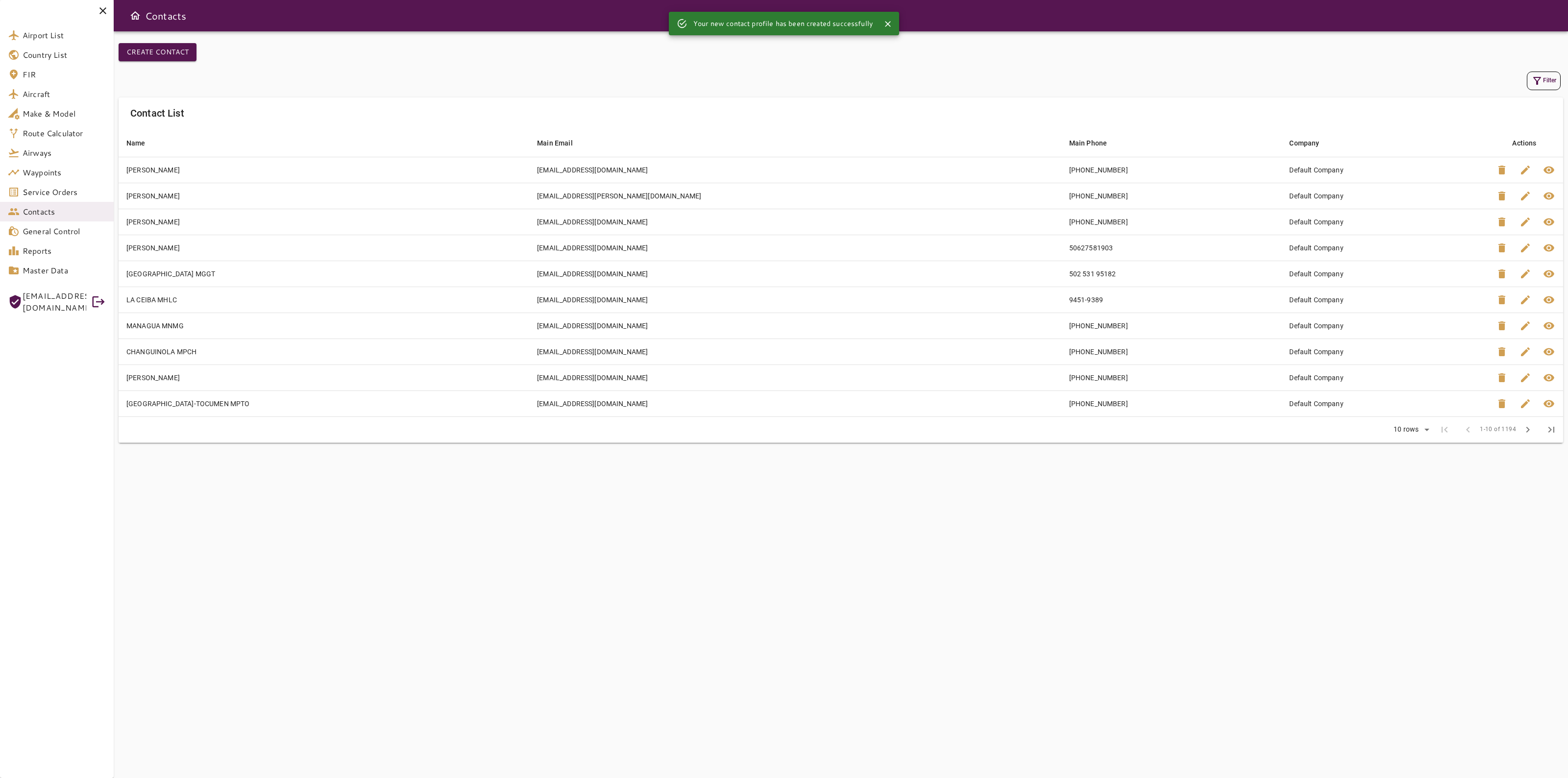
click at [1532, 88] on button "Filter" at bounding box center [1544, 81] width 34 height 18
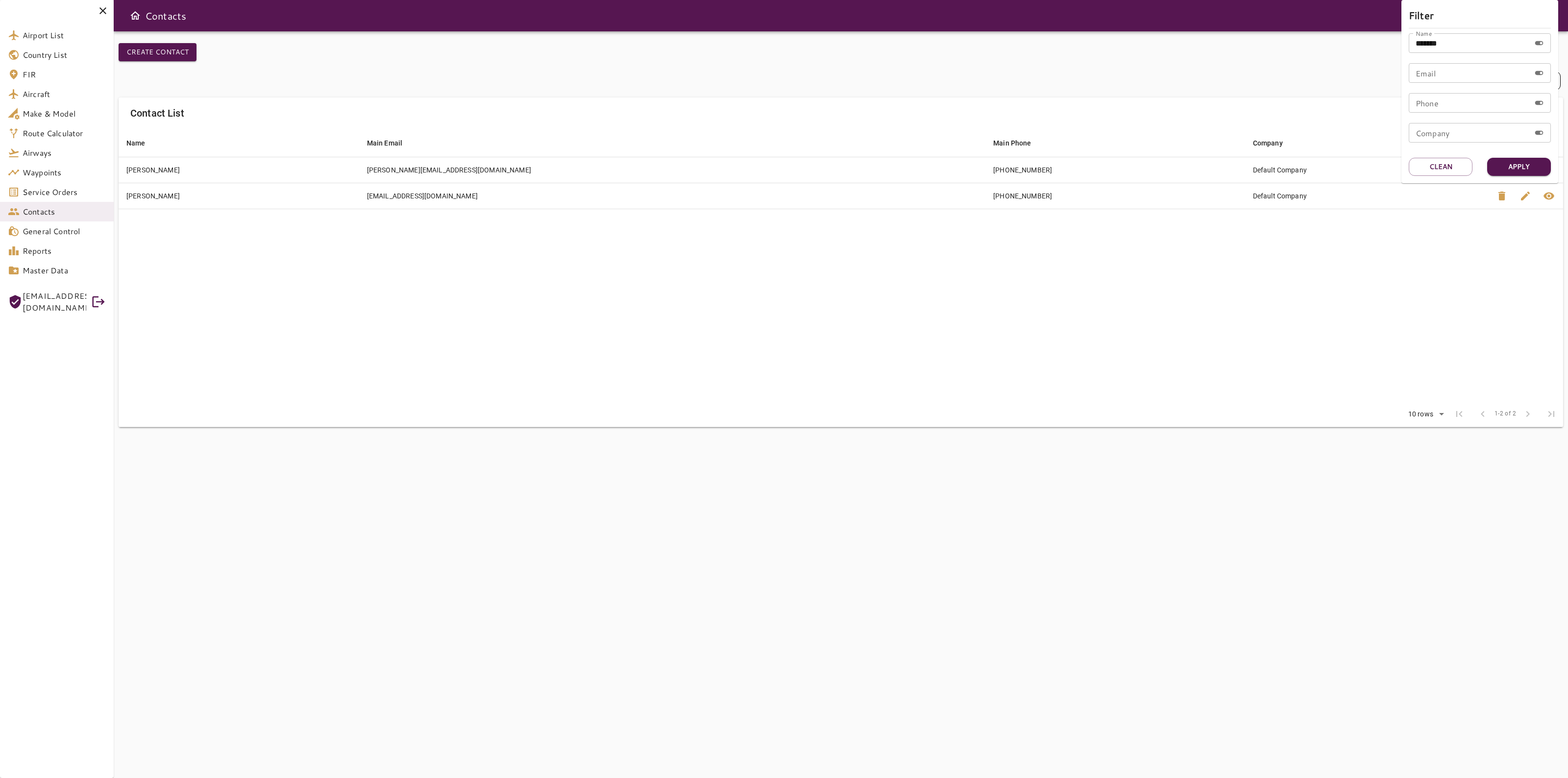
click at [1308, 308] on div at bounding box center [784, 389] width 1568 height 778
click at [1526, 195] on span "edit" at bounding box center [1525, 195] width 11 height 11
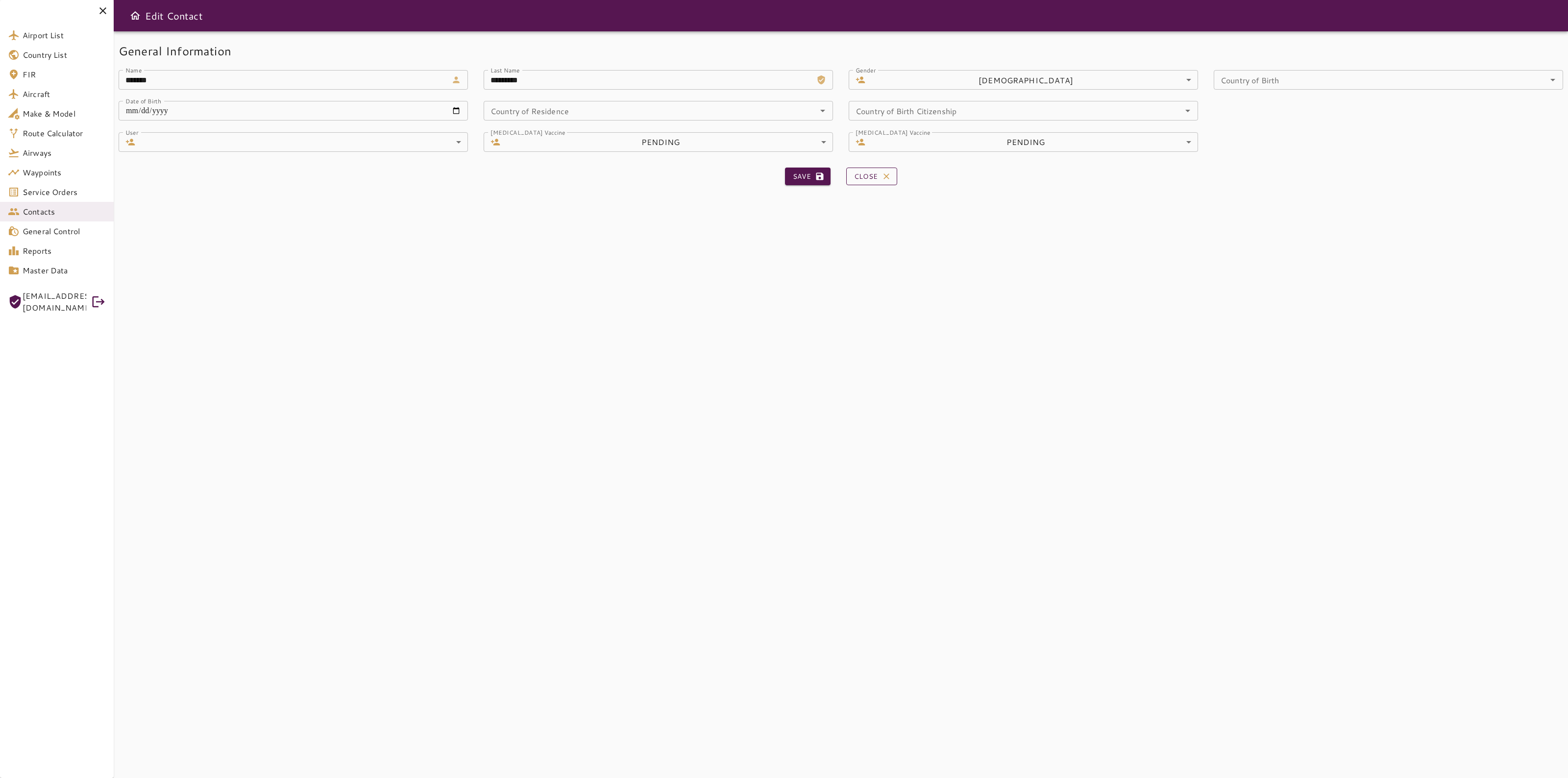
click at [864, 183] on button "Close" at bounding box center [871, 177] width 51 height 18
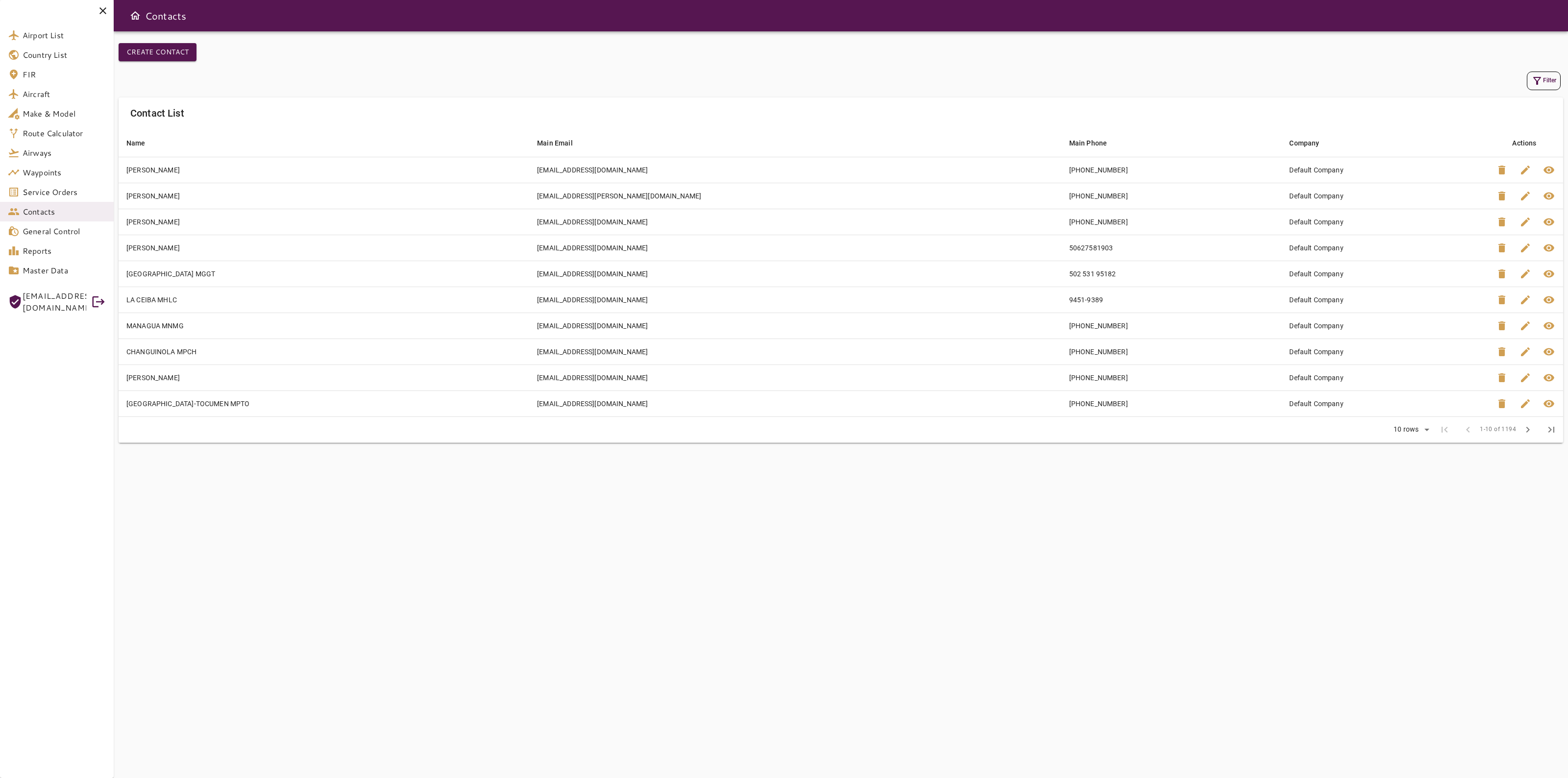
click at [1556, 77] on button "Filter" at bounding box center [1544, 81] width 34 height 18
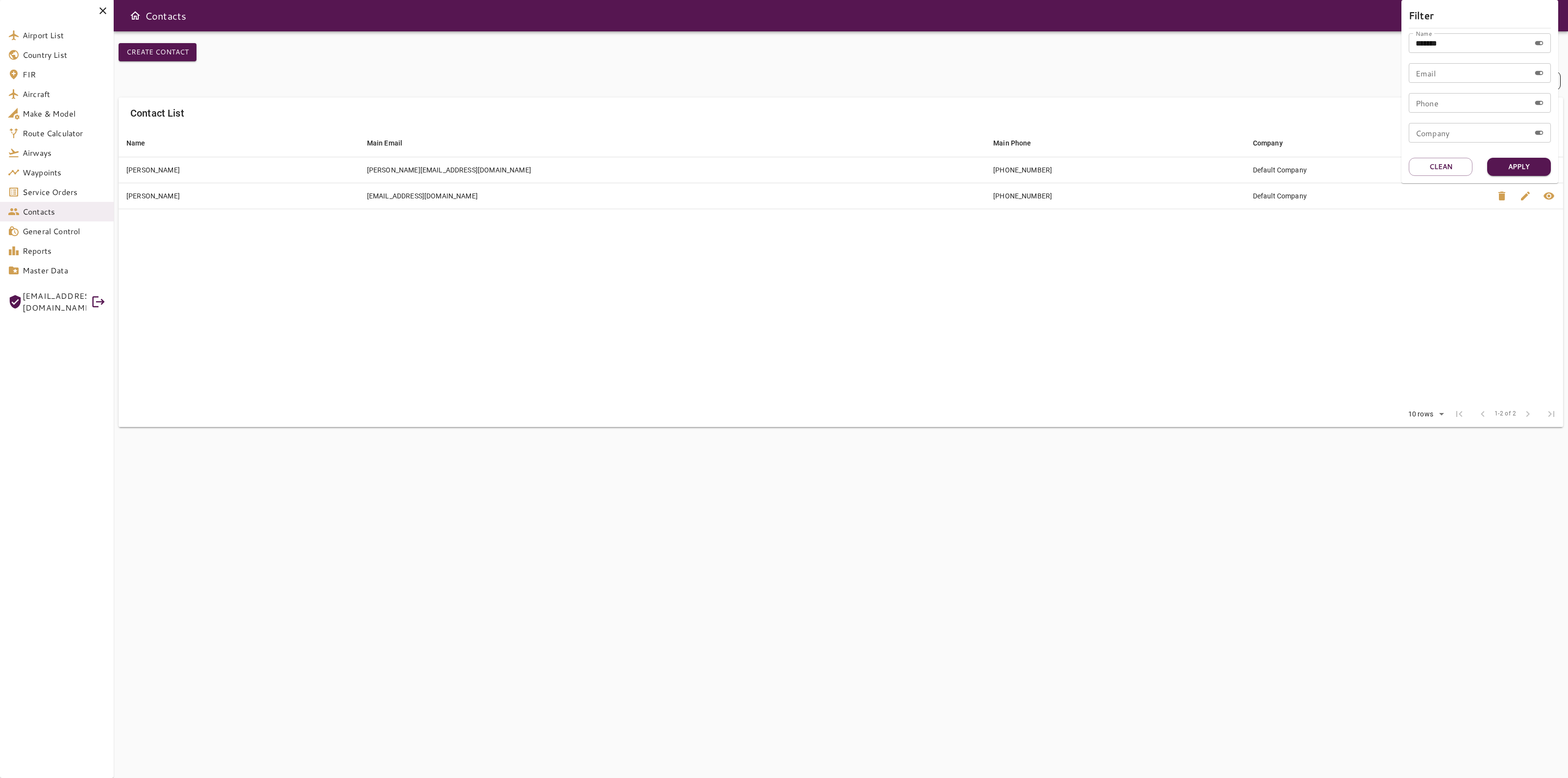
click at [1547, 192] on div at bounding box center [784, 389] width 1568 height 778
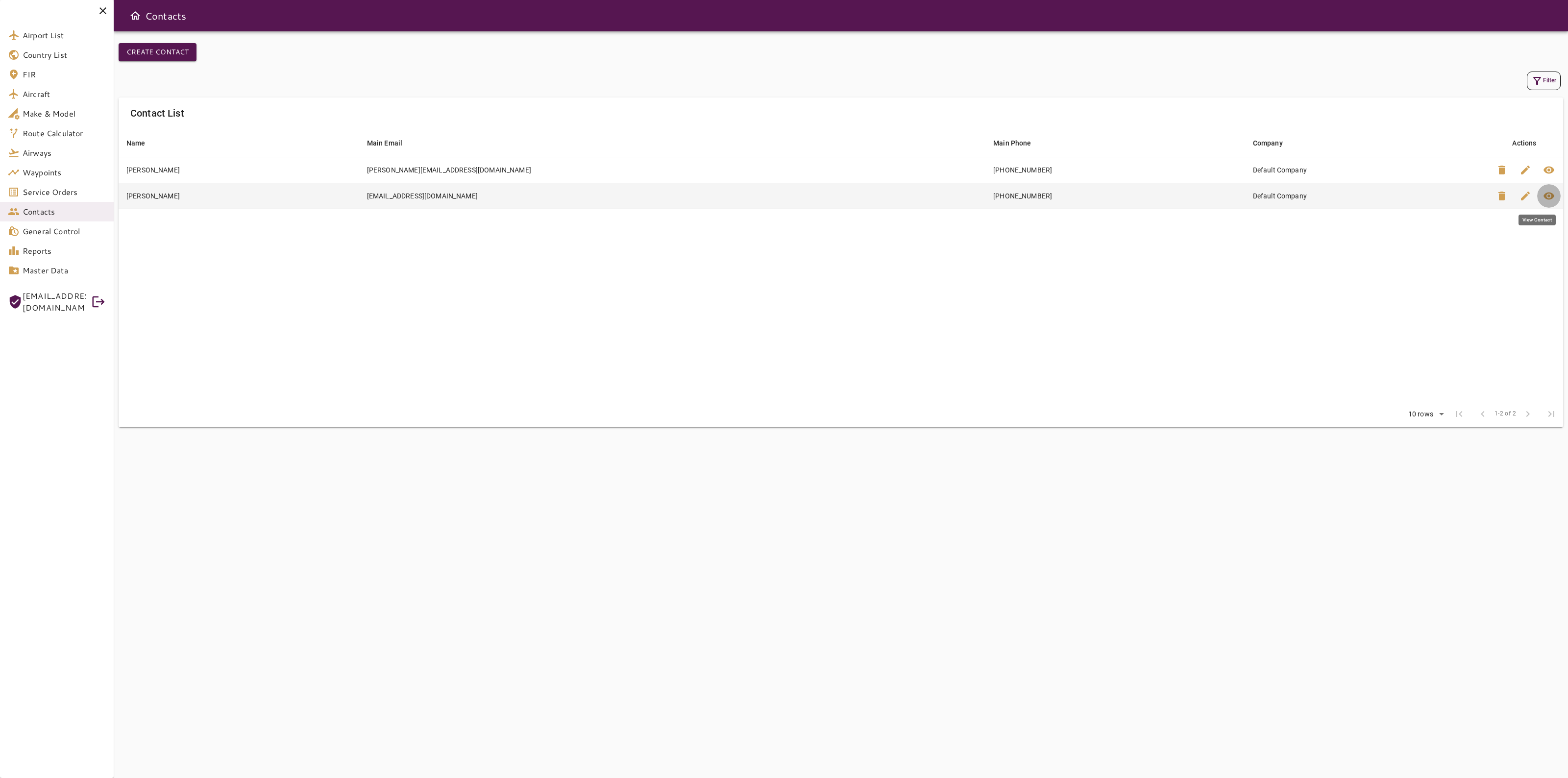
click at [1547, 199] on span "visibility" at bounding box center [1548, 195] width 11 height 11
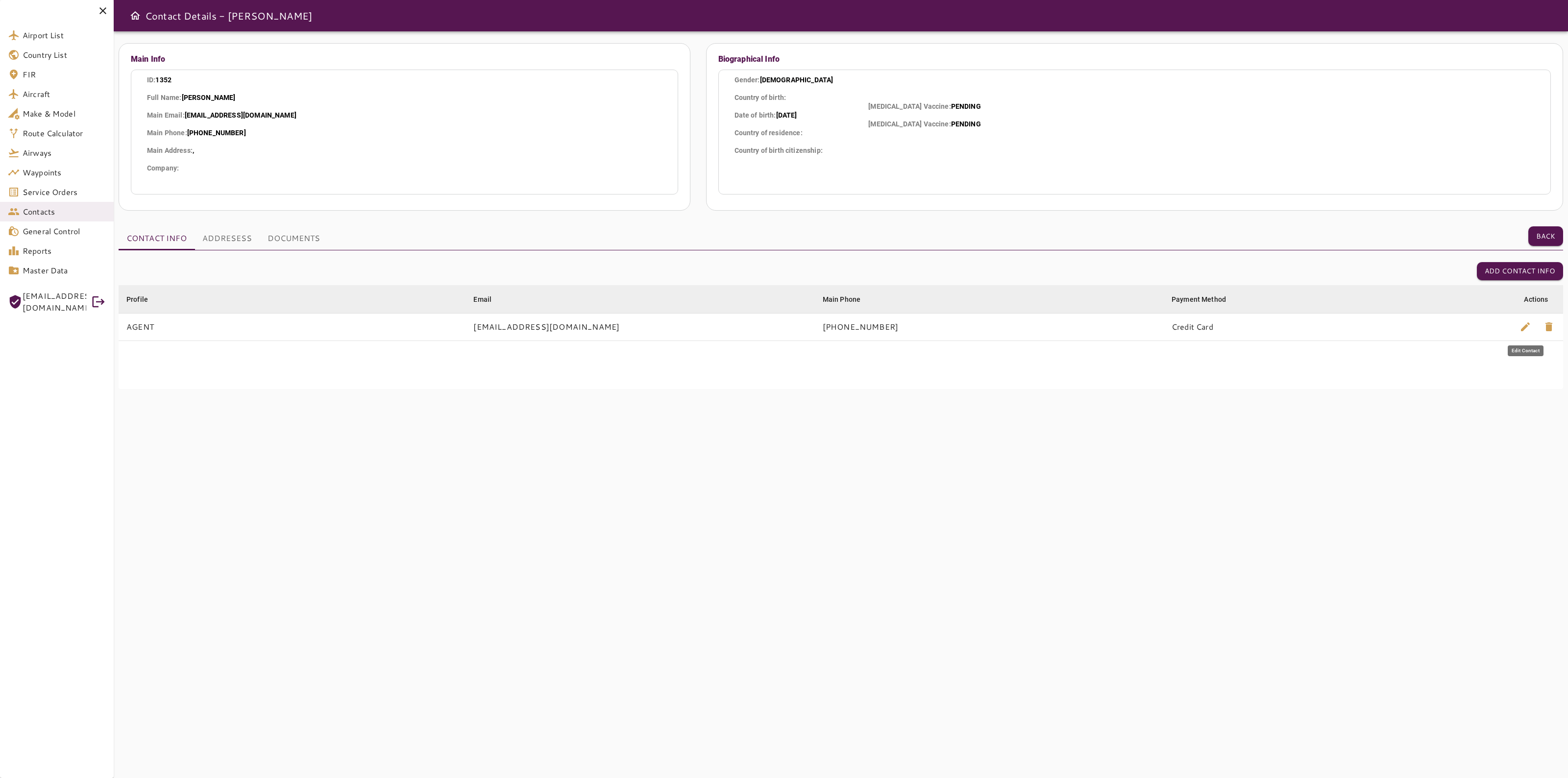
click at [1531, 323] on button "edit" at bounding box center [1525, 326] width 24 height 24
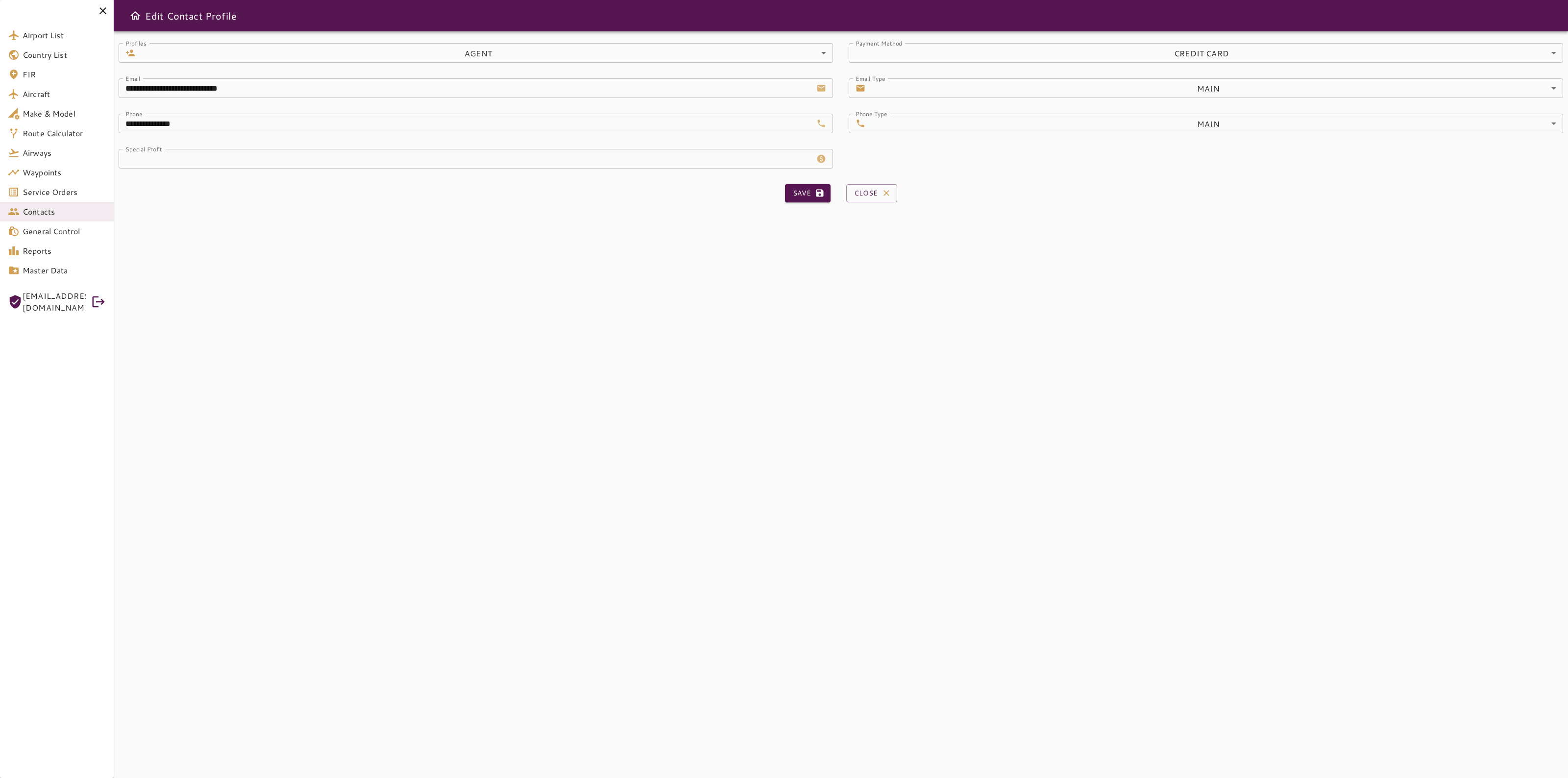
click at [363, 160] on input "***" at bounding box center [466, 158] width 693 height 20
click at [816, 187] on button "Save" at bounding box center [808, 194] width 46 height 18
type input "***"
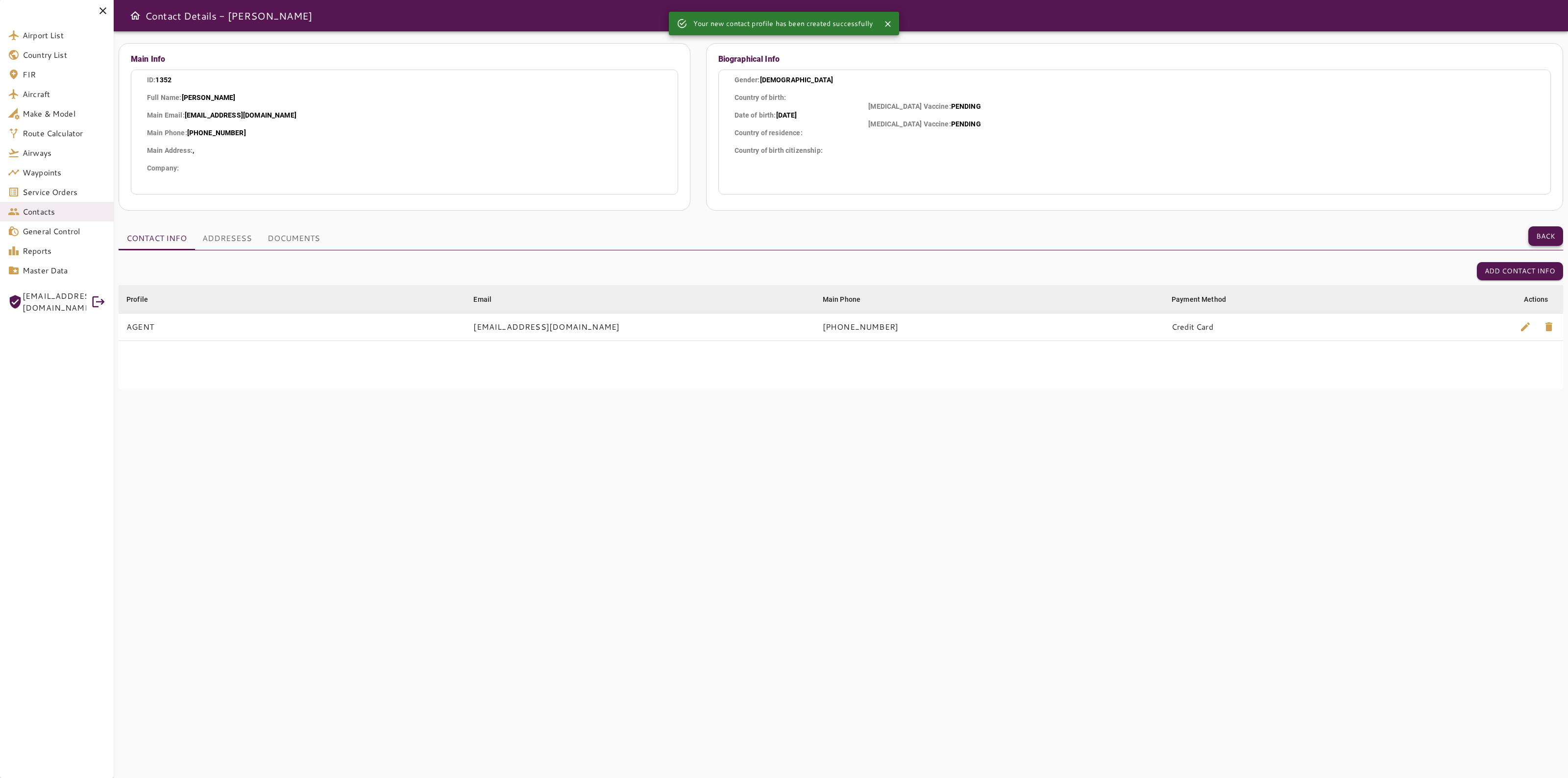
click at [1536, 233] on button "Back" at bounding box center [1546, 236] width 35 height 20
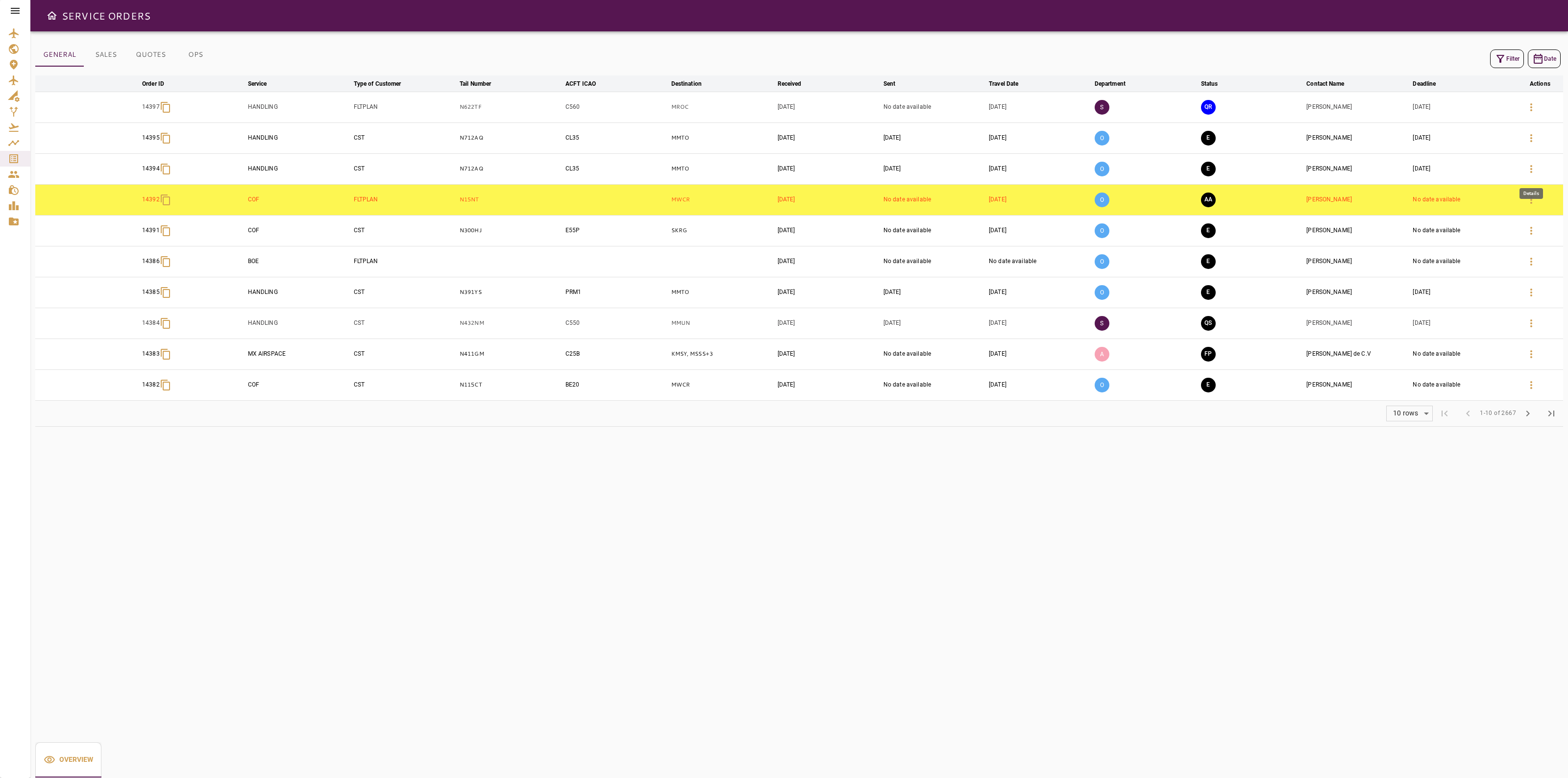
click at [1535, 169] on icon "button" at bounding box center [1531, 168] width 11 height 11
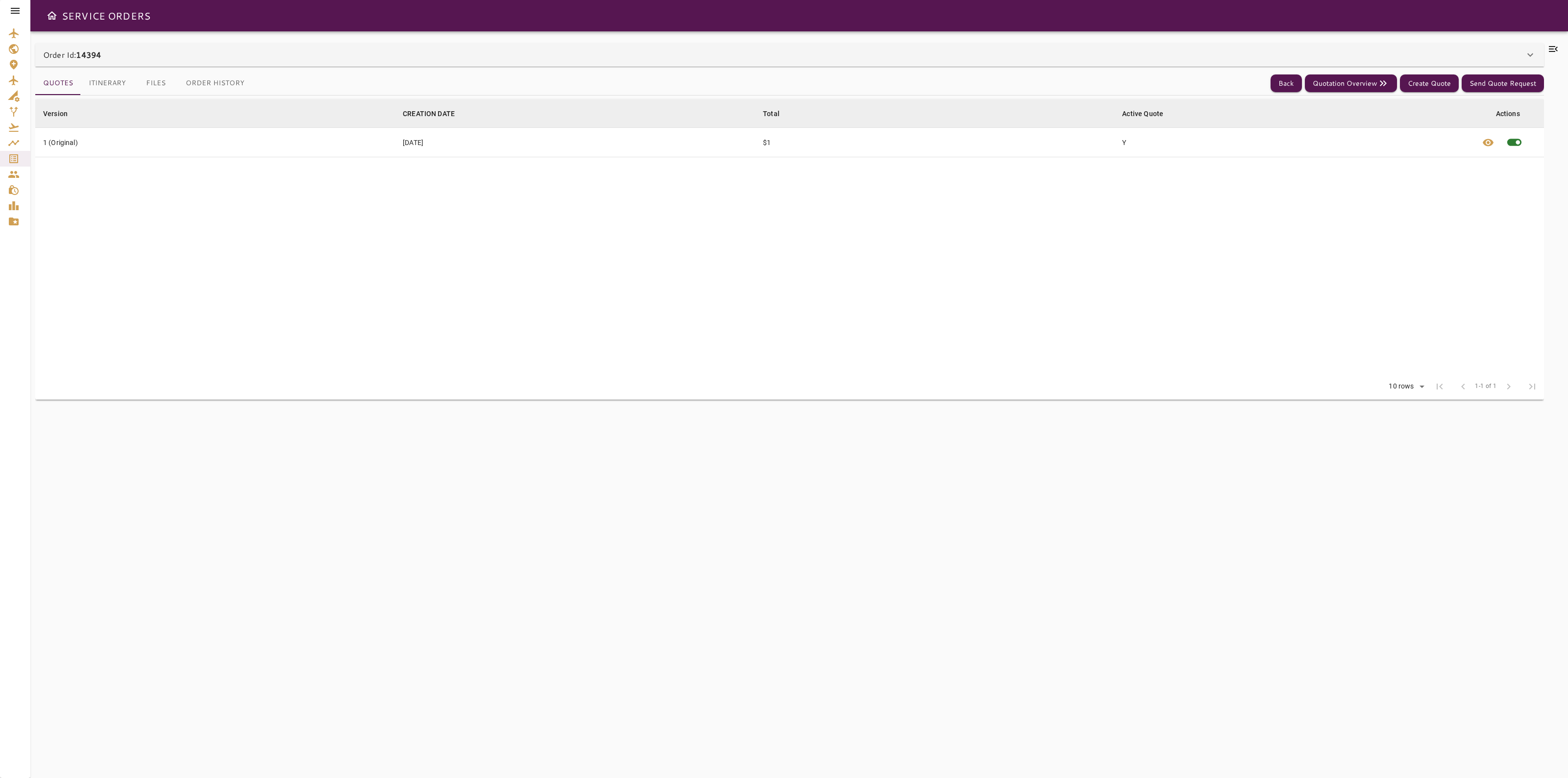
click at [101, 75] on button "Itinerary" at bounding box center [107, 83] width 53 height 24
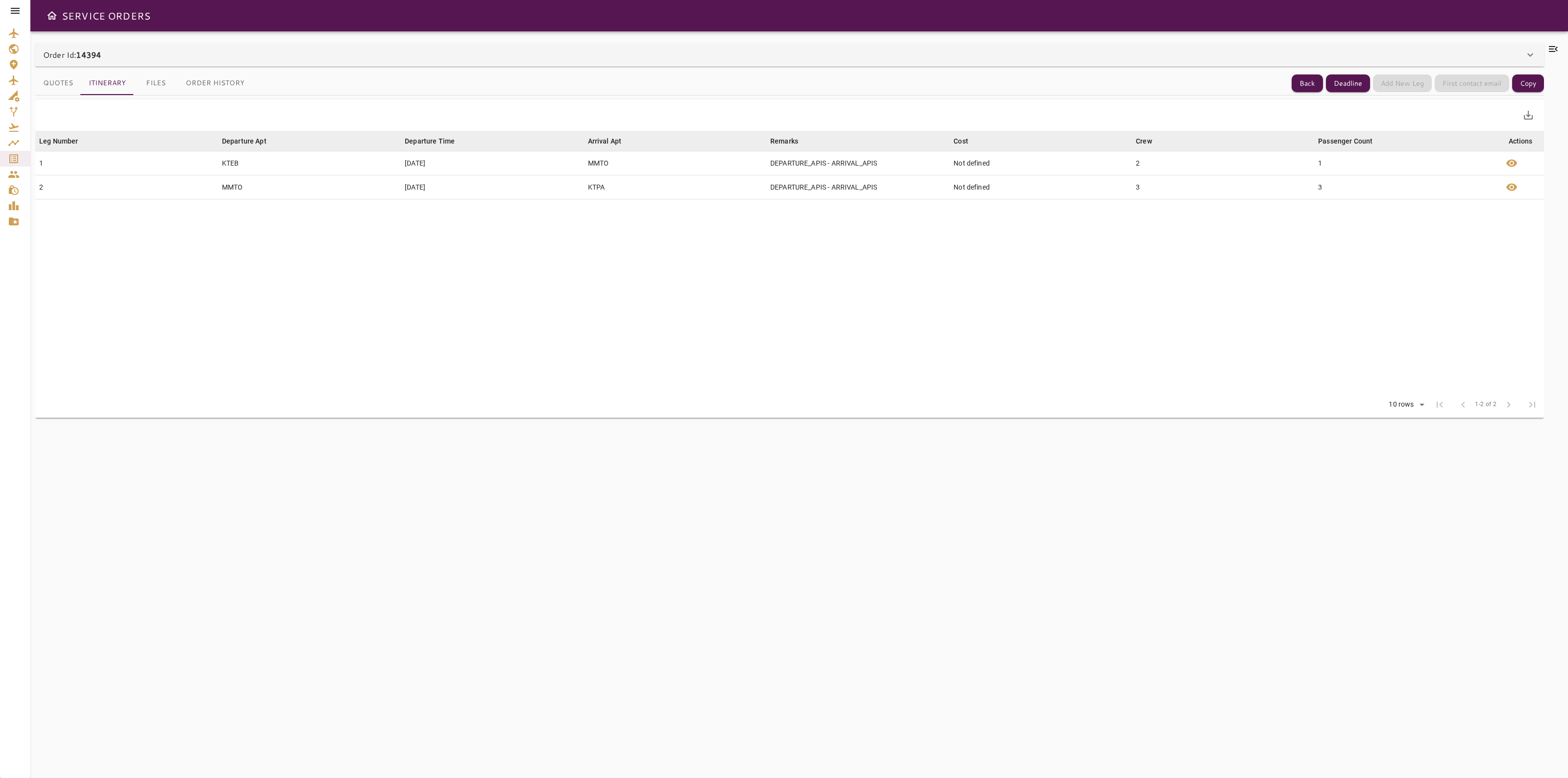
click at [39, 87] on button "Quotes" at bounding box center [58, 83] width 46 height 24
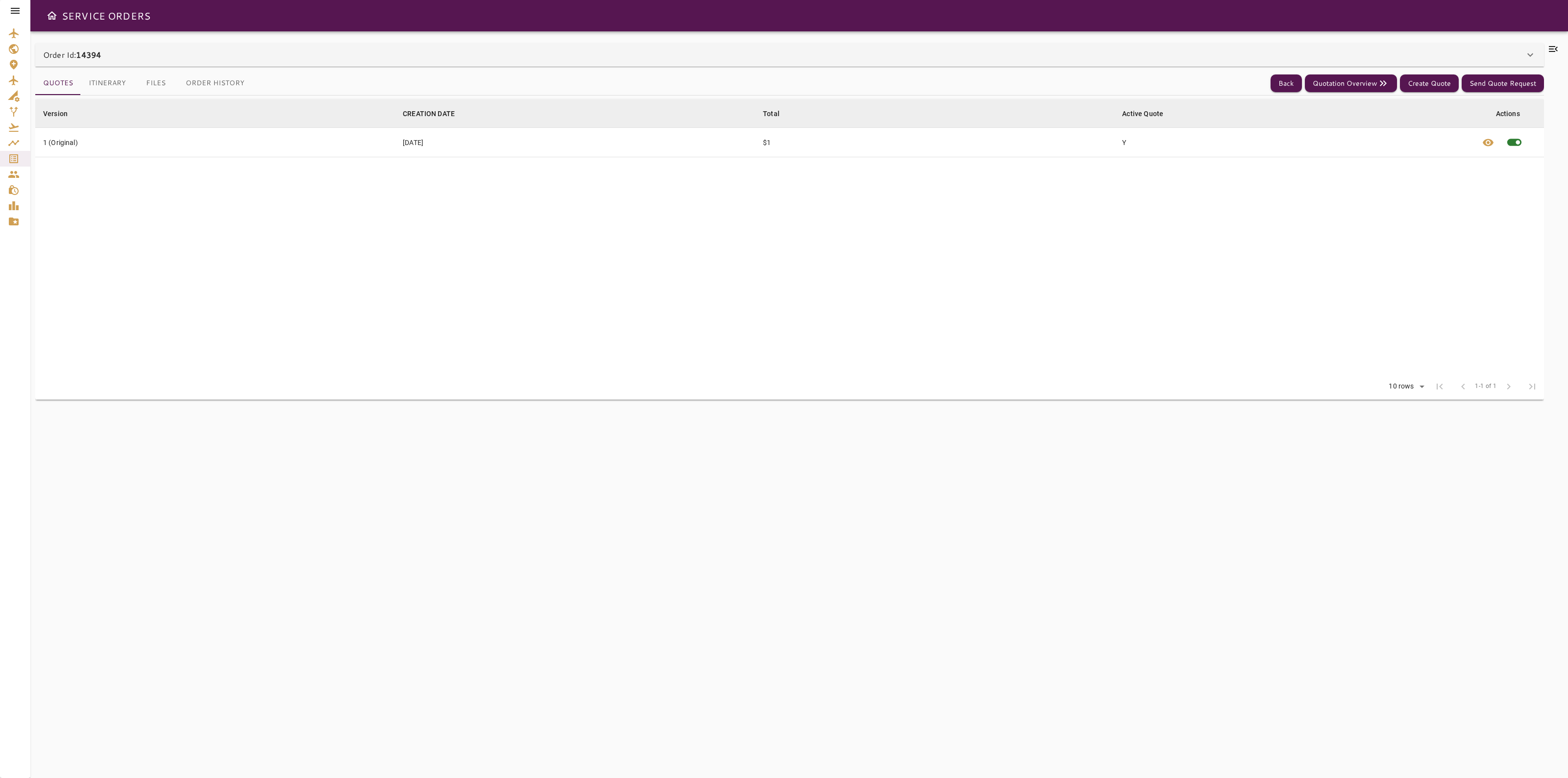
click at [92, 81] on button "Itinerary" at bounding box center [107, 83] width 53 height 24
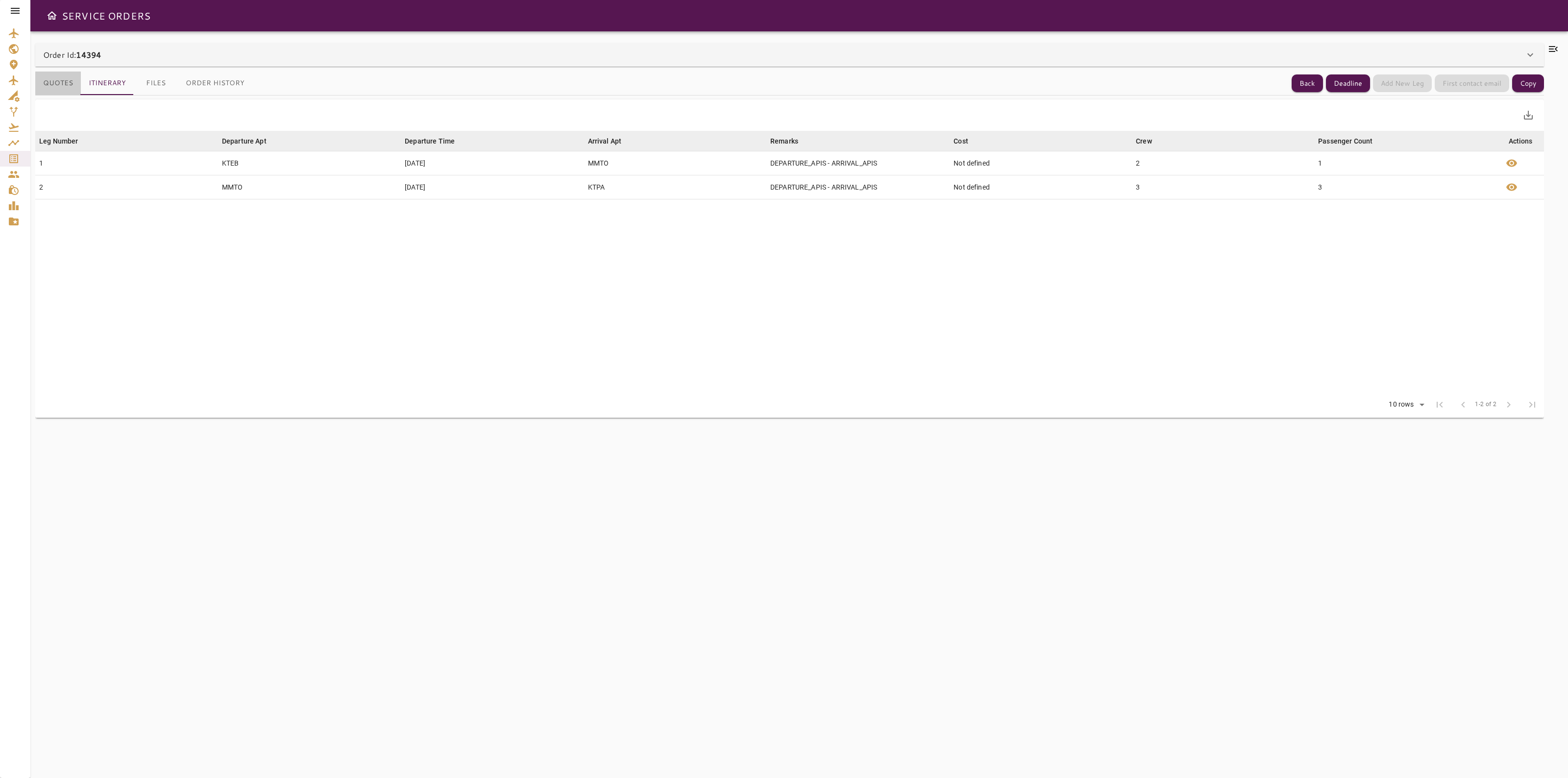
click at [54, 75] on button "Quotes" at bounding box center [58, 83] width 46 height 24
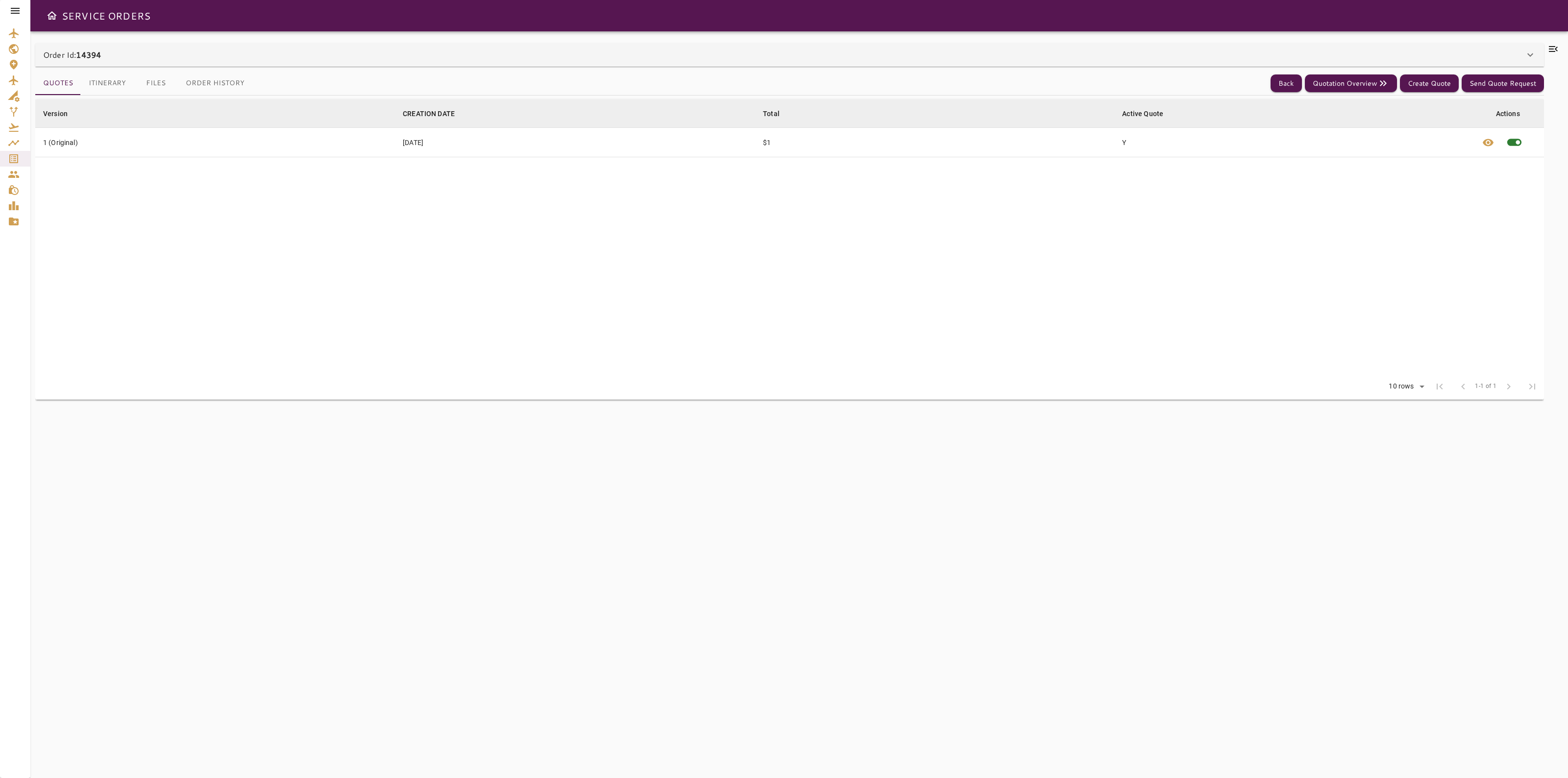
click at [1362, 139] on td "Y" at bounding box center [1294, 142] width 360 height 30
click at [770, 114] on div "Total" at bounding box center [771, 113] width 17 height 11
click at [770, 140] on td "$1" at bounding box center [934, 142] width 359 height 30
click at [773, 146] on td "$1" at bounding box center [934, 142] width 359 height 30
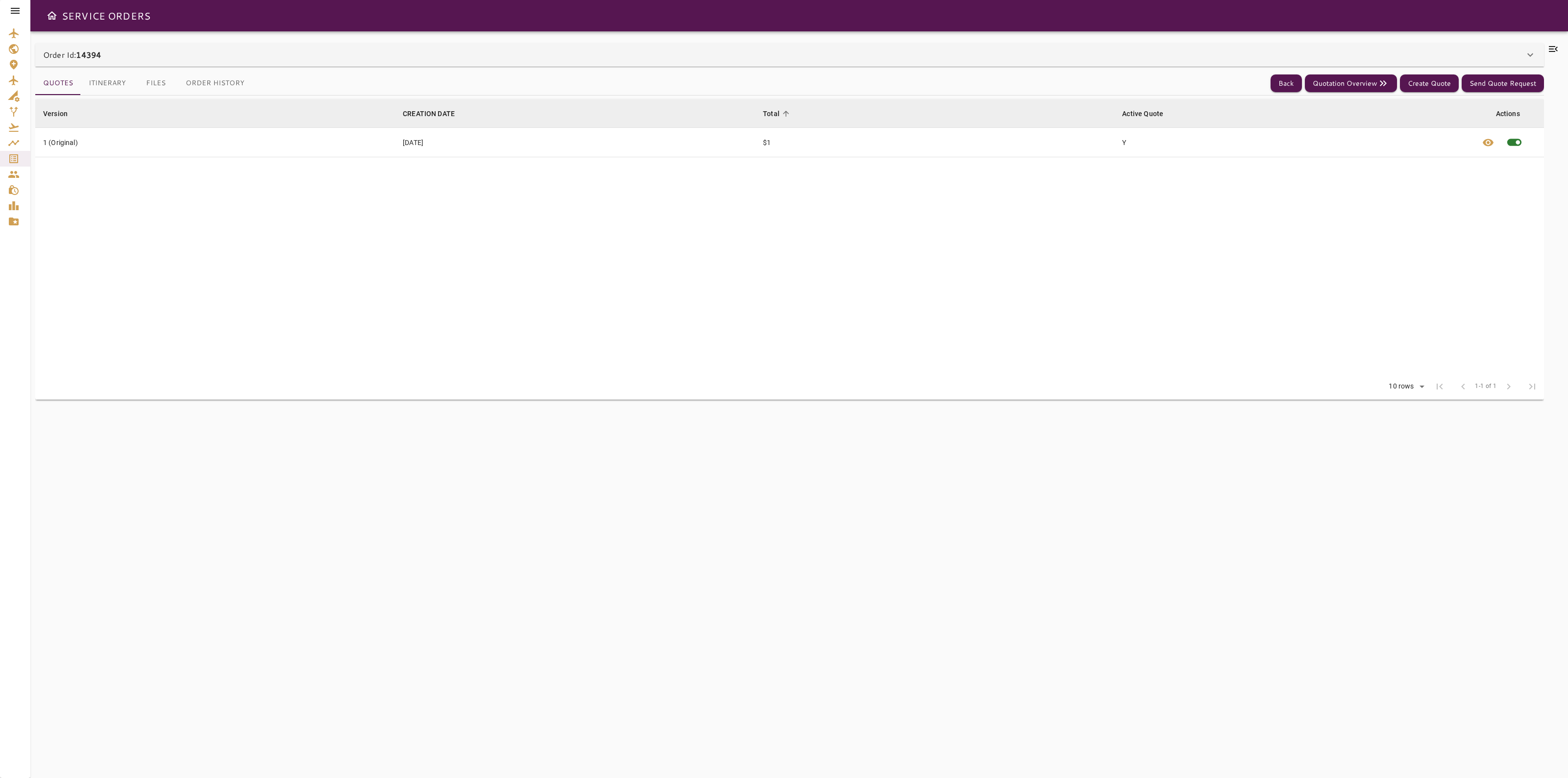
click at [114, 85] on button "Itinerary" at bounding box center [107, 83] width 53 height 24
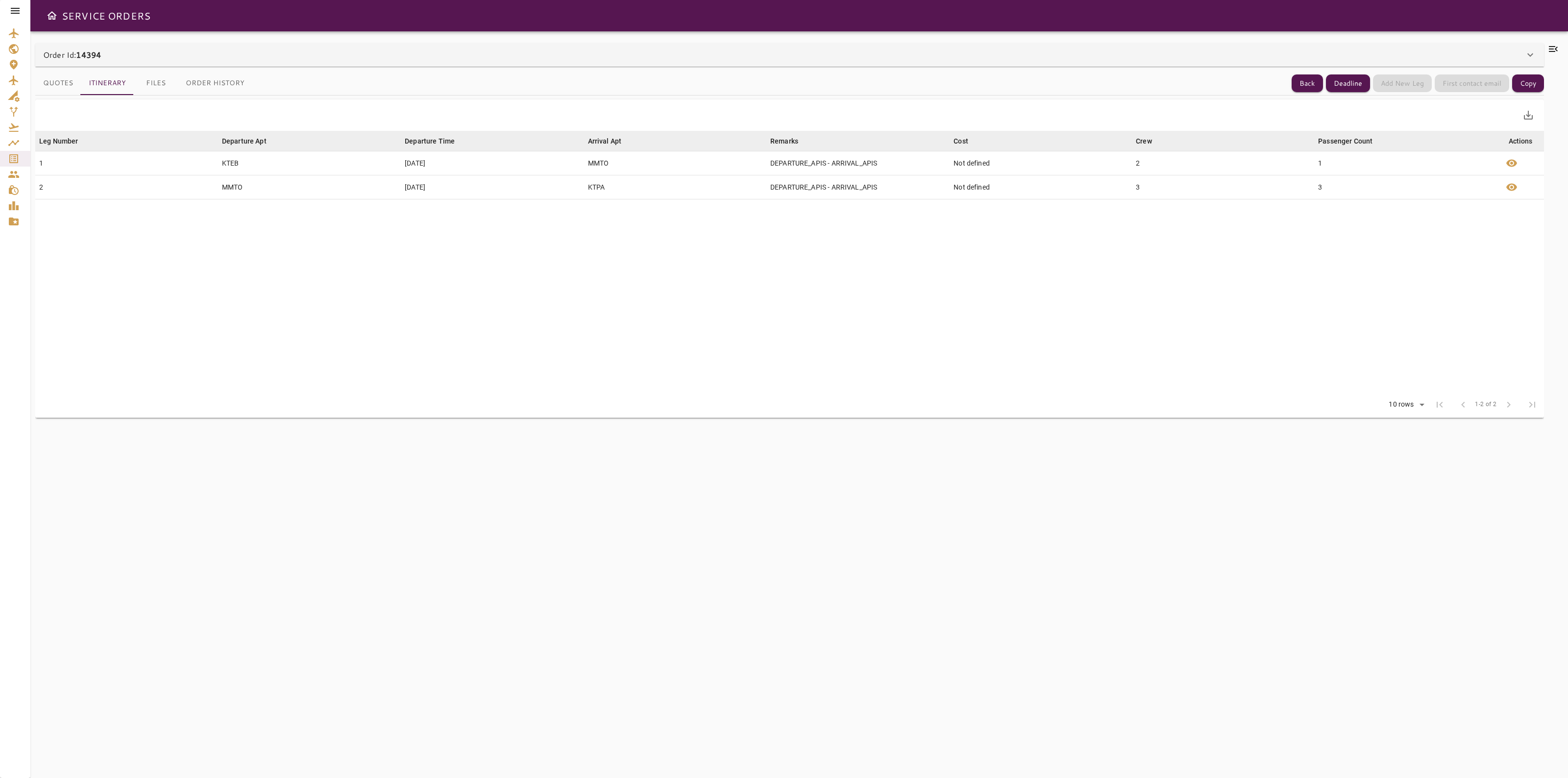
click at [148, 80] on button "Files" at bounding box center [156, 83] width 44 height 24
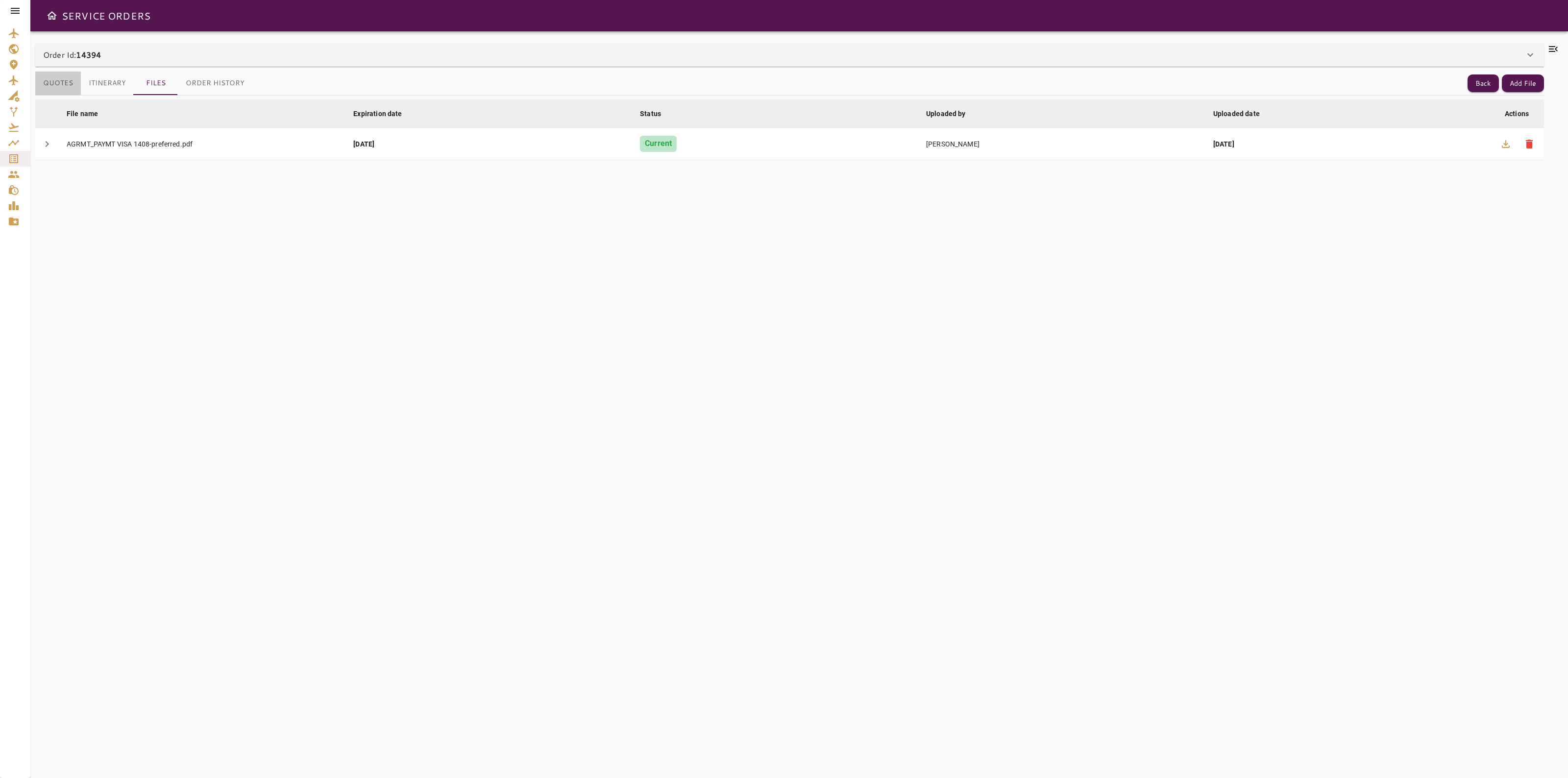
click at [50, 76] on button "Quotes" at bounding box center [58, 83] width 46 height 24
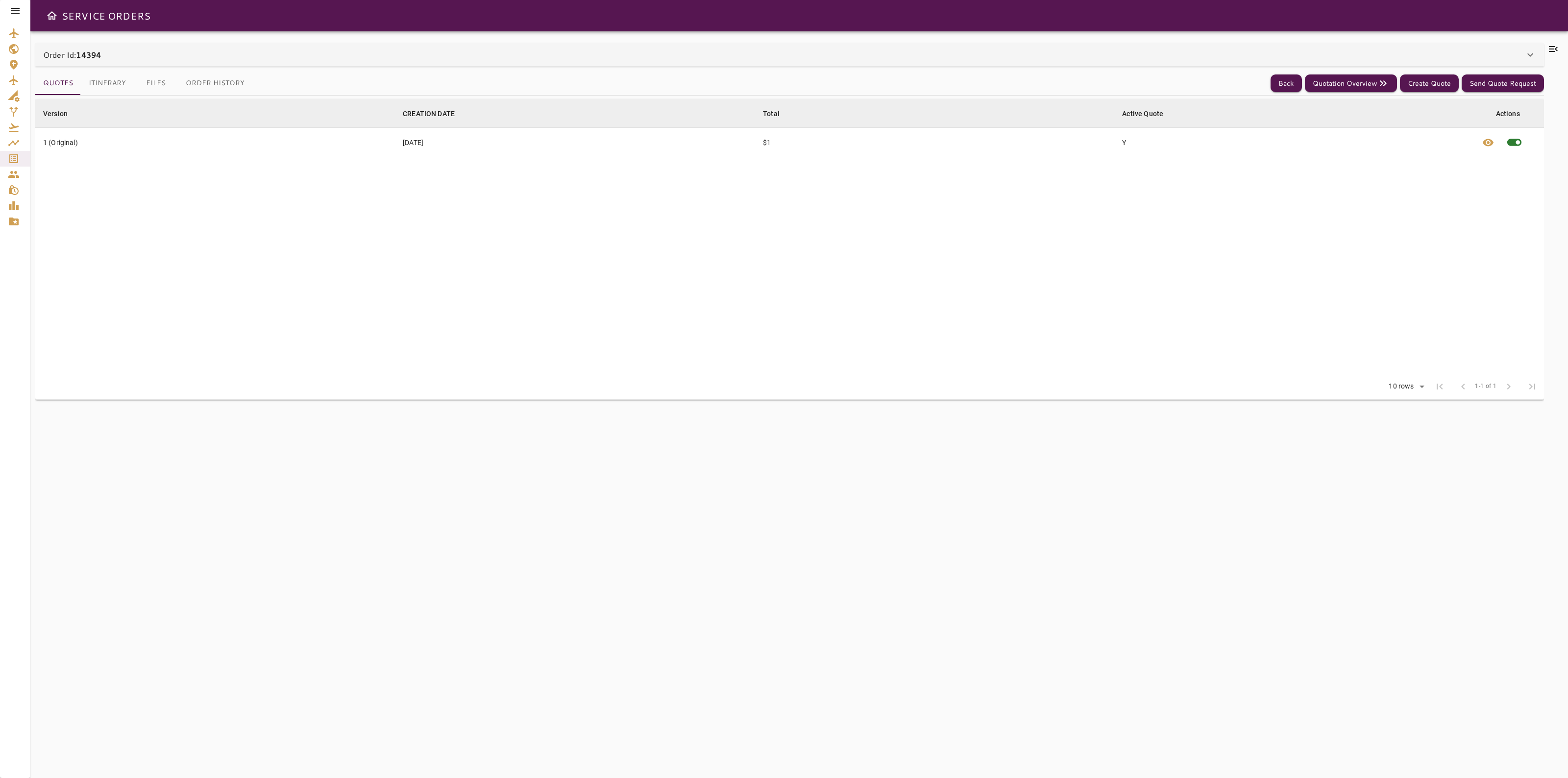
click at [1339, 157] on td "Y" at bounding box center [1294, 142] width 360 height 30
click at [1492, 143] on span "visibility" at bounding box center [1487, 142] width 11 height 11
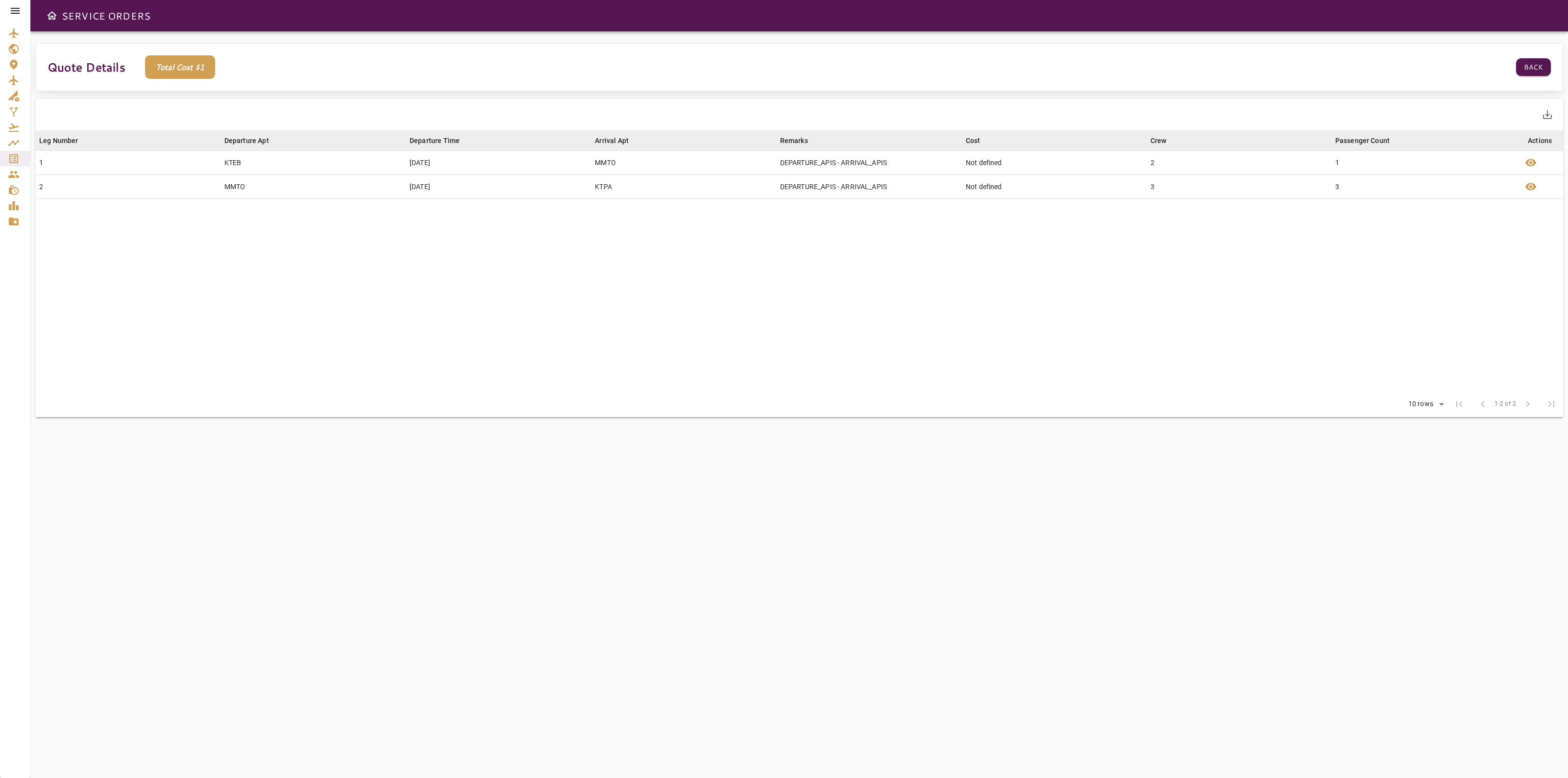
click at [202, 68] on p "Total Cost $ 1" at bounding box center [180, 67] width 70 height 24
click at [1531, 68] on button "Back" at bounding box center [1533, 68] width 35 height 18
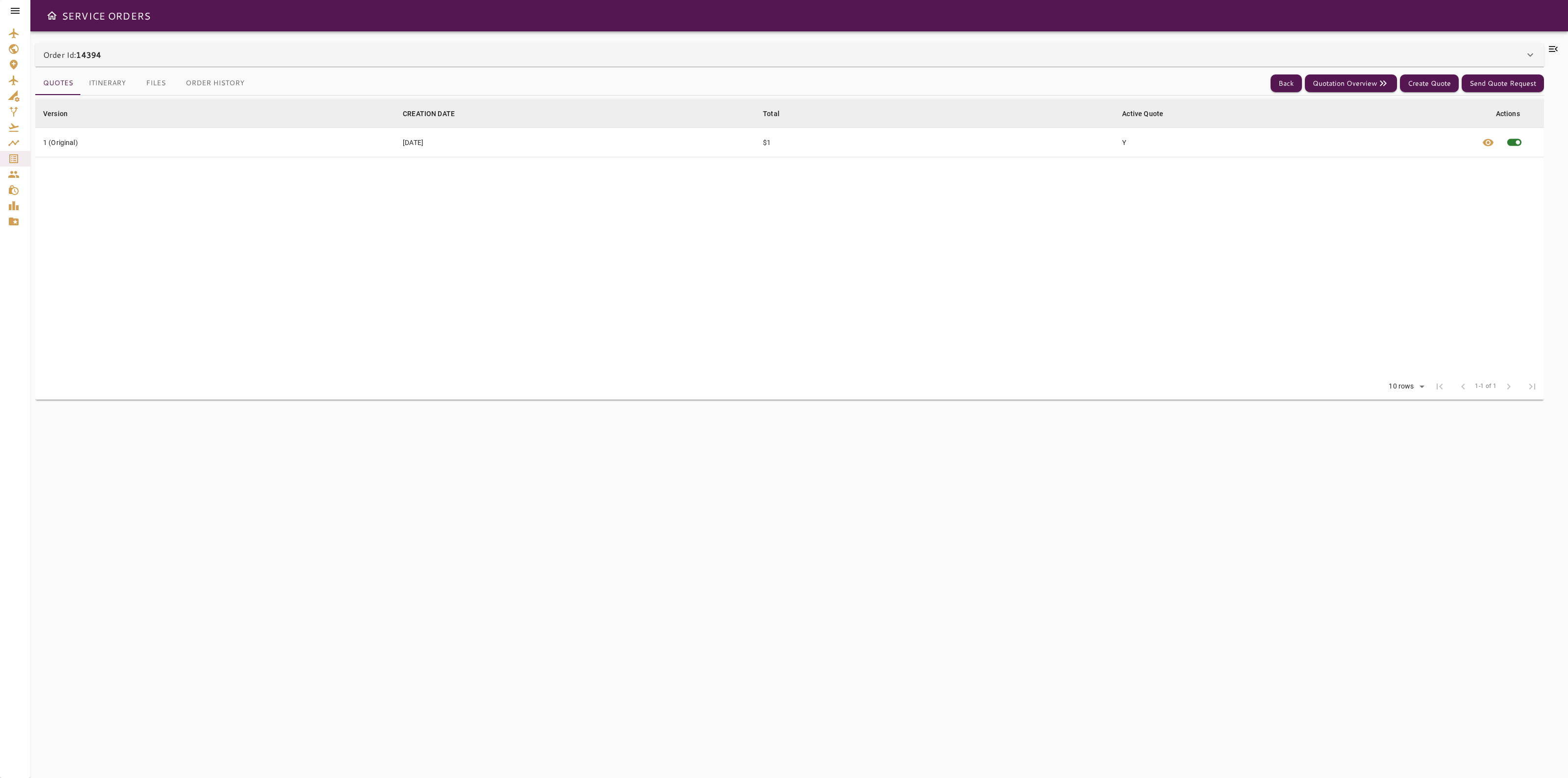
click at [766, 143] on td "$1" at bounding box center [934, 142] width 359 height 30
click at [385, 52] on div "Order Id: 14394" at bounding box center [784, 54] width 1481 height 11
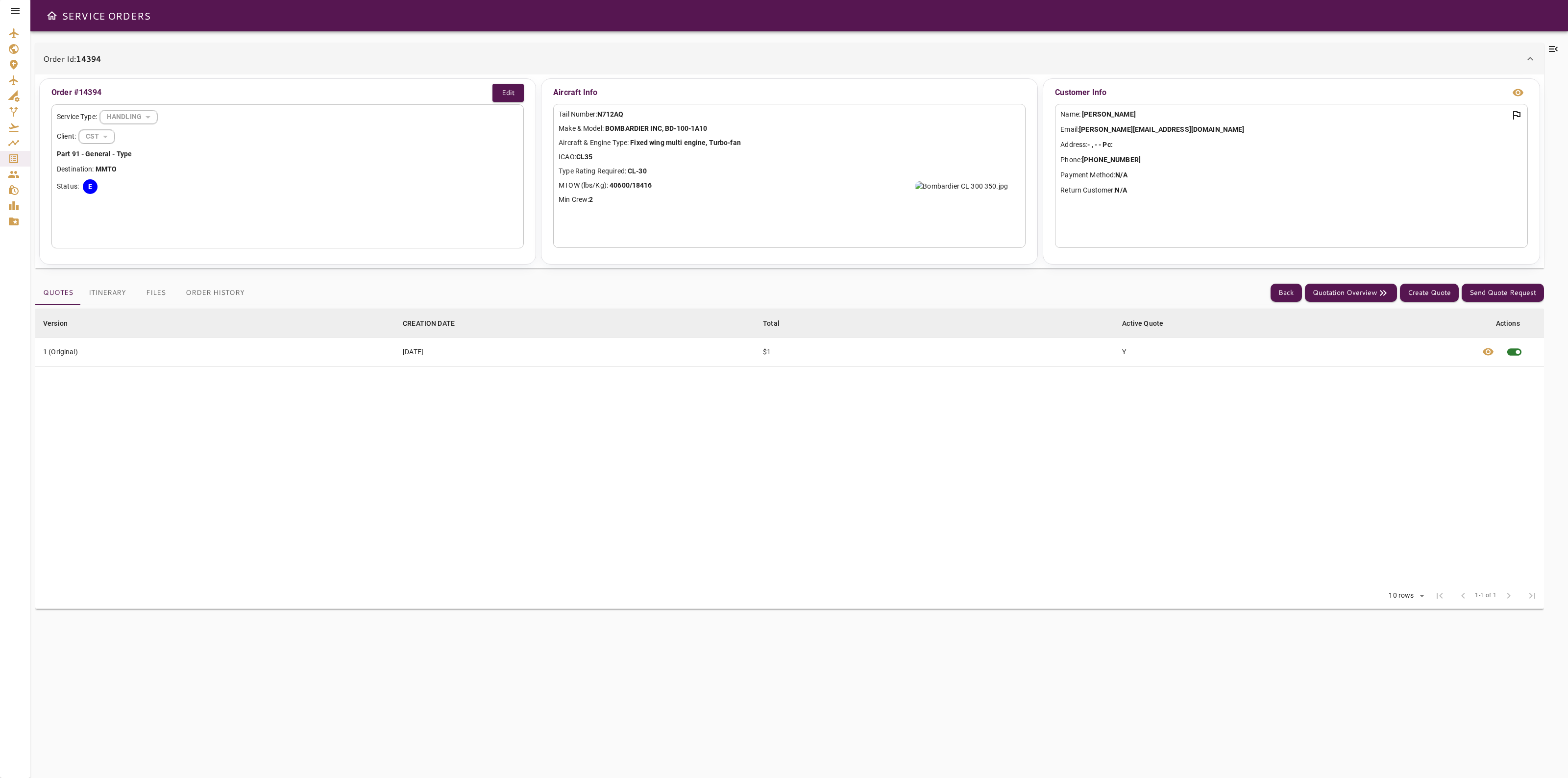
click at [1553, 49] on icon at bounding box center [1554, 49] width 9 height 6
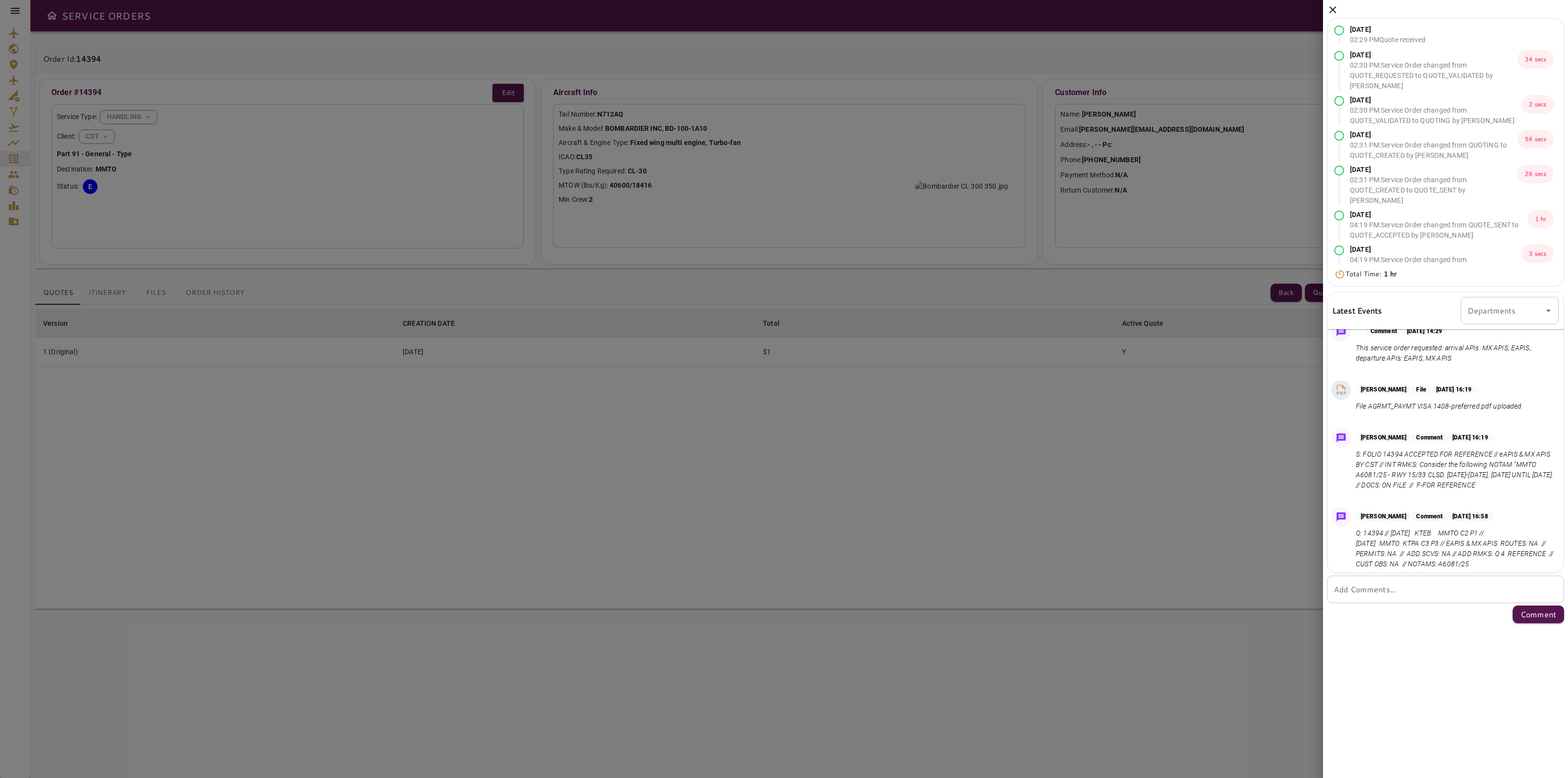
scroll to position [30, 0]
click at [1320, 8] on div at bounding box center [784, 389] width 1568 height 778
click at [1329, 6] on icon at bounding box center [1332, 9] width 7 height 7
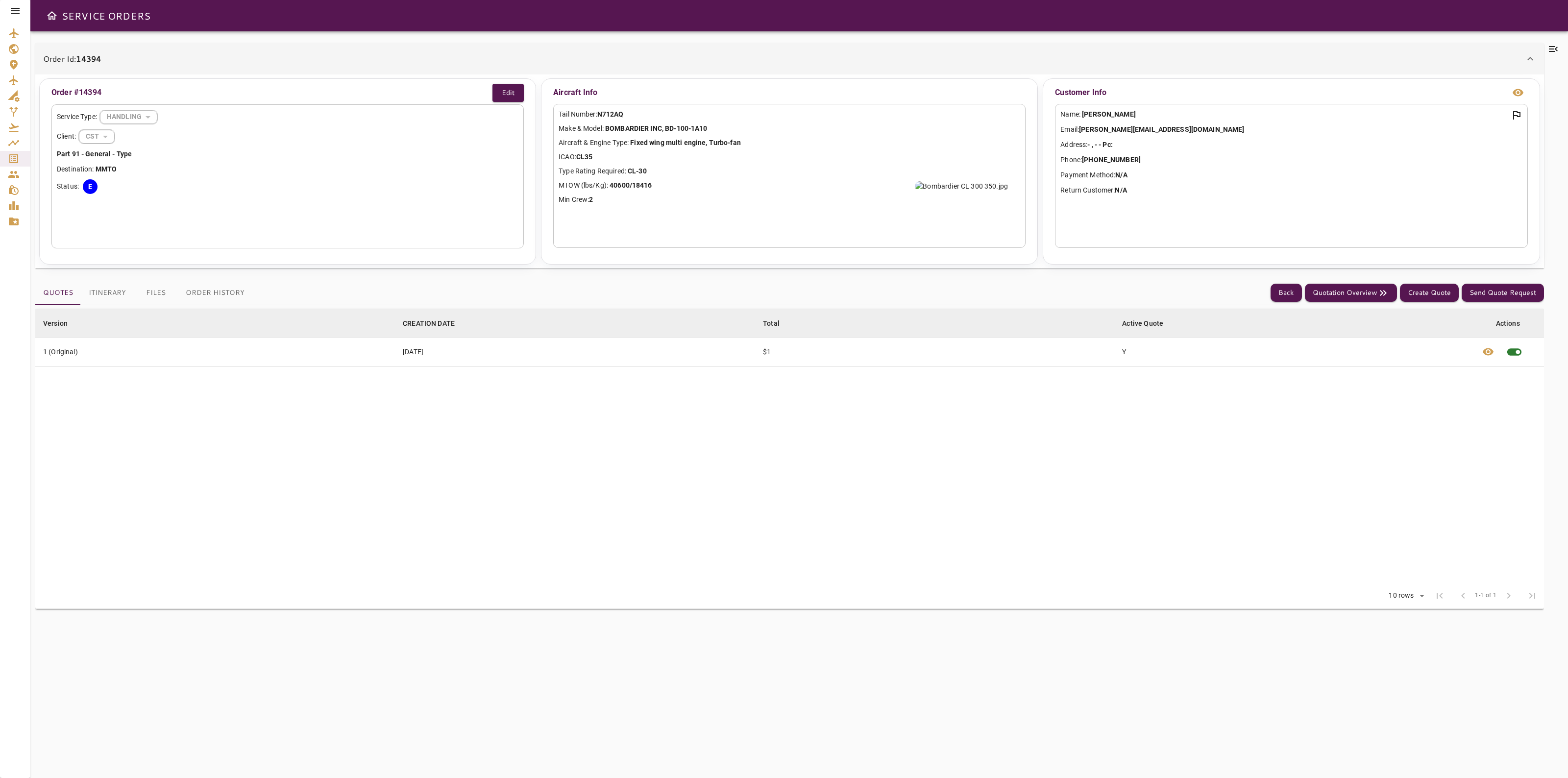
click at [1128, 351] on td "Y" at bounding box center [1294, 351] width 360 height 30
click at [1514, 354] on span at bounding box center [1514, 352] width 29 height 29
click at [812, 357] on td "$1" at bounding box center [934, 351] width 359 height 30
click at [764, 348] on td "$1" at bounding box center [934, 351] width 359 height 30
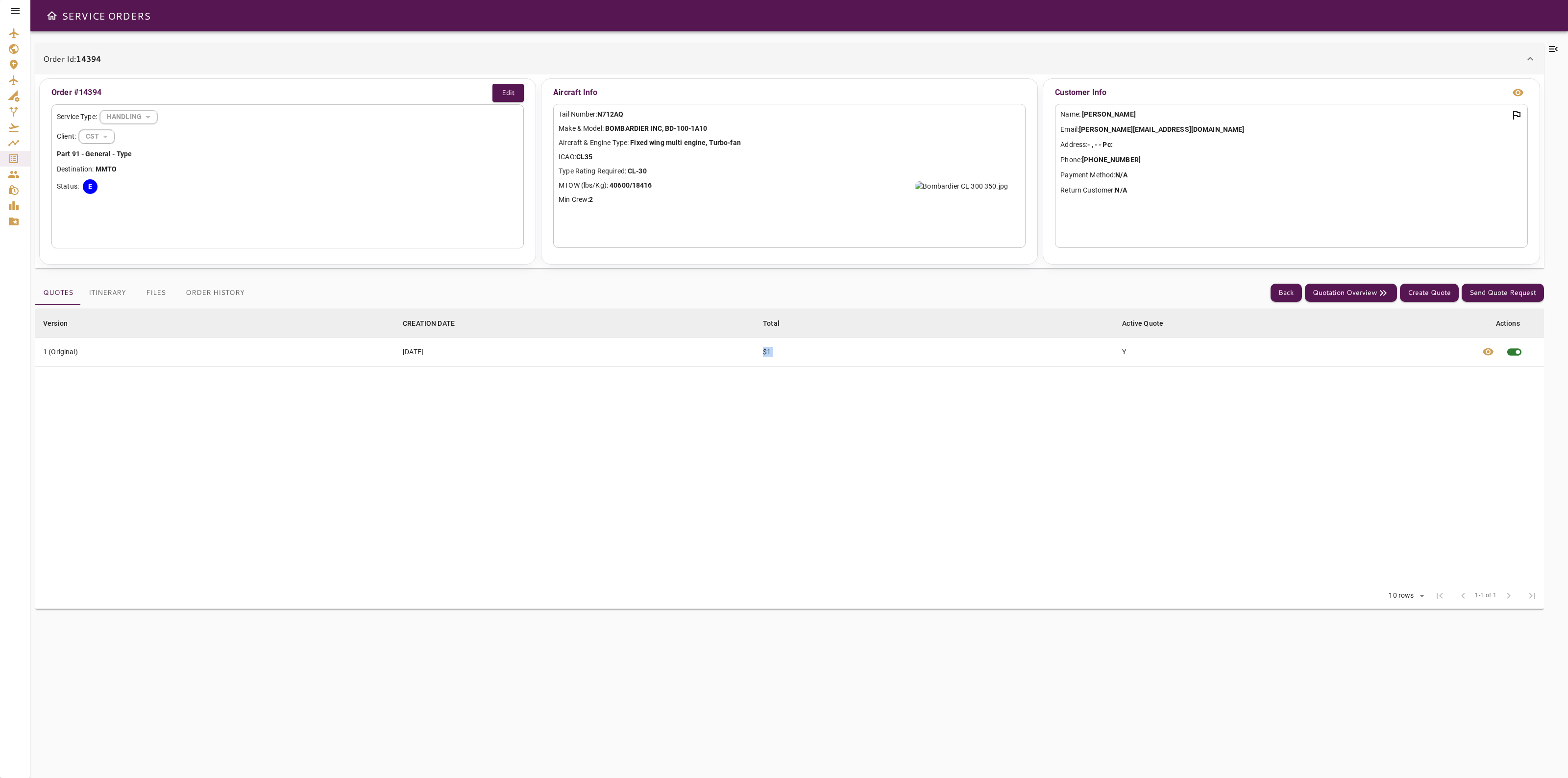
click at [764, 348] on td "$1" at bounding box center [934, 351] width 359 height 30
click at [770, 351] on td "$1" at bounding box center [934, 351] width 359 height 30
click at [119, 296] on button "Itinerary" at bounding box center [107, 293] width 53 height 24
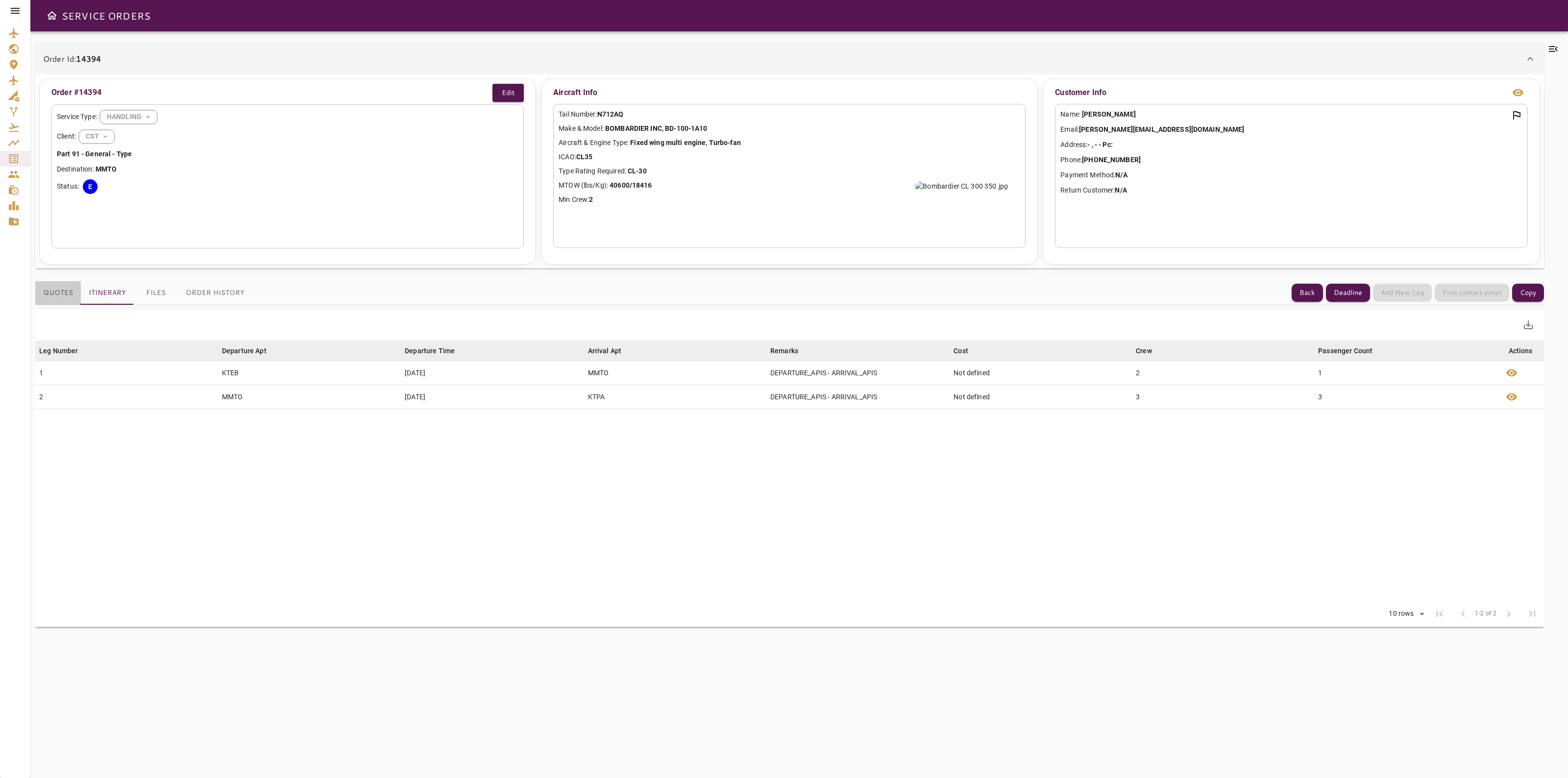
click at [40, 281] on button "Quotes" at bounding box center [58, 293] width 46 height 24
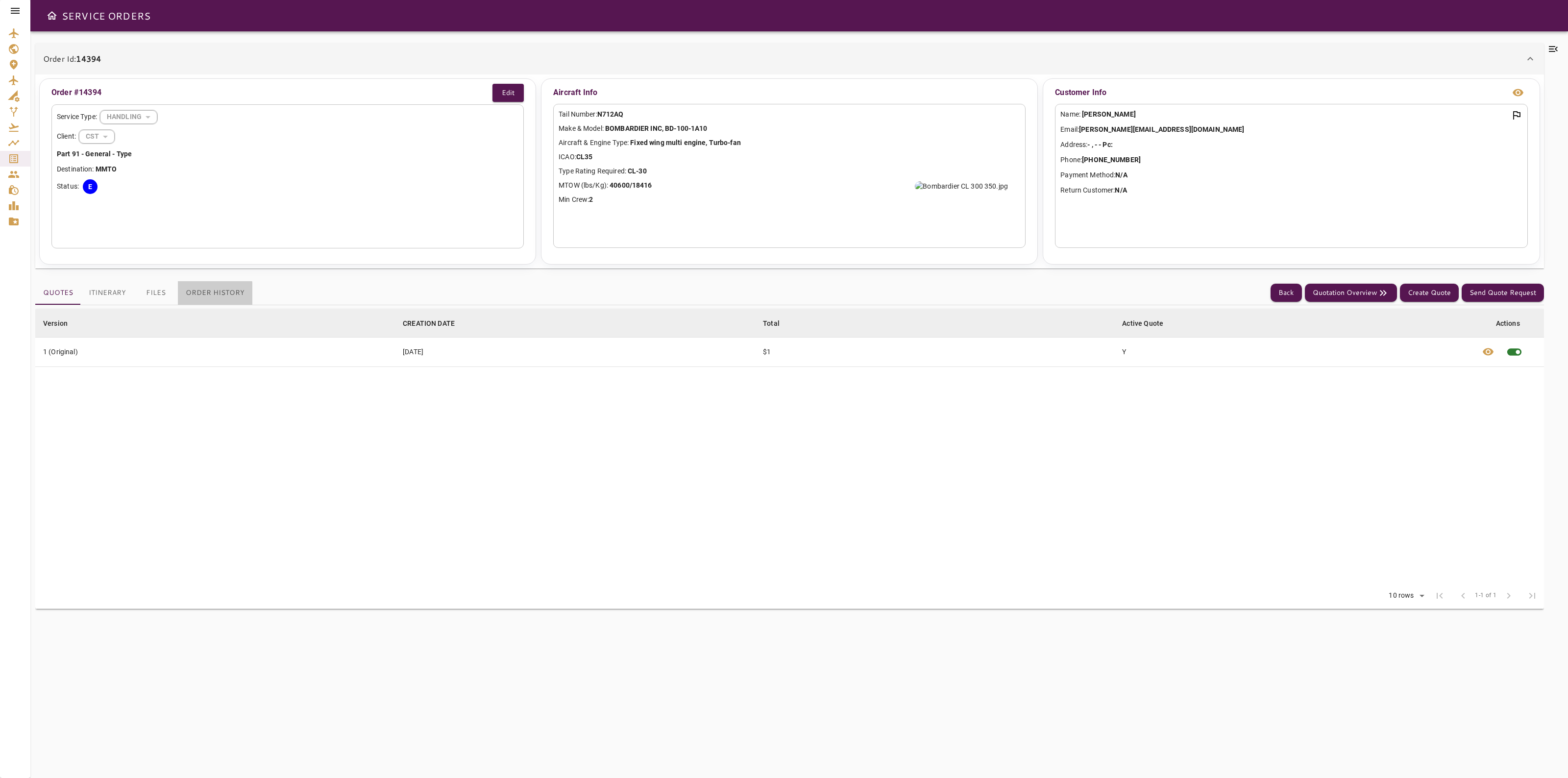
click at [203, 294] on button "Order History" at bounding box center [215, 293] width 75 height 24
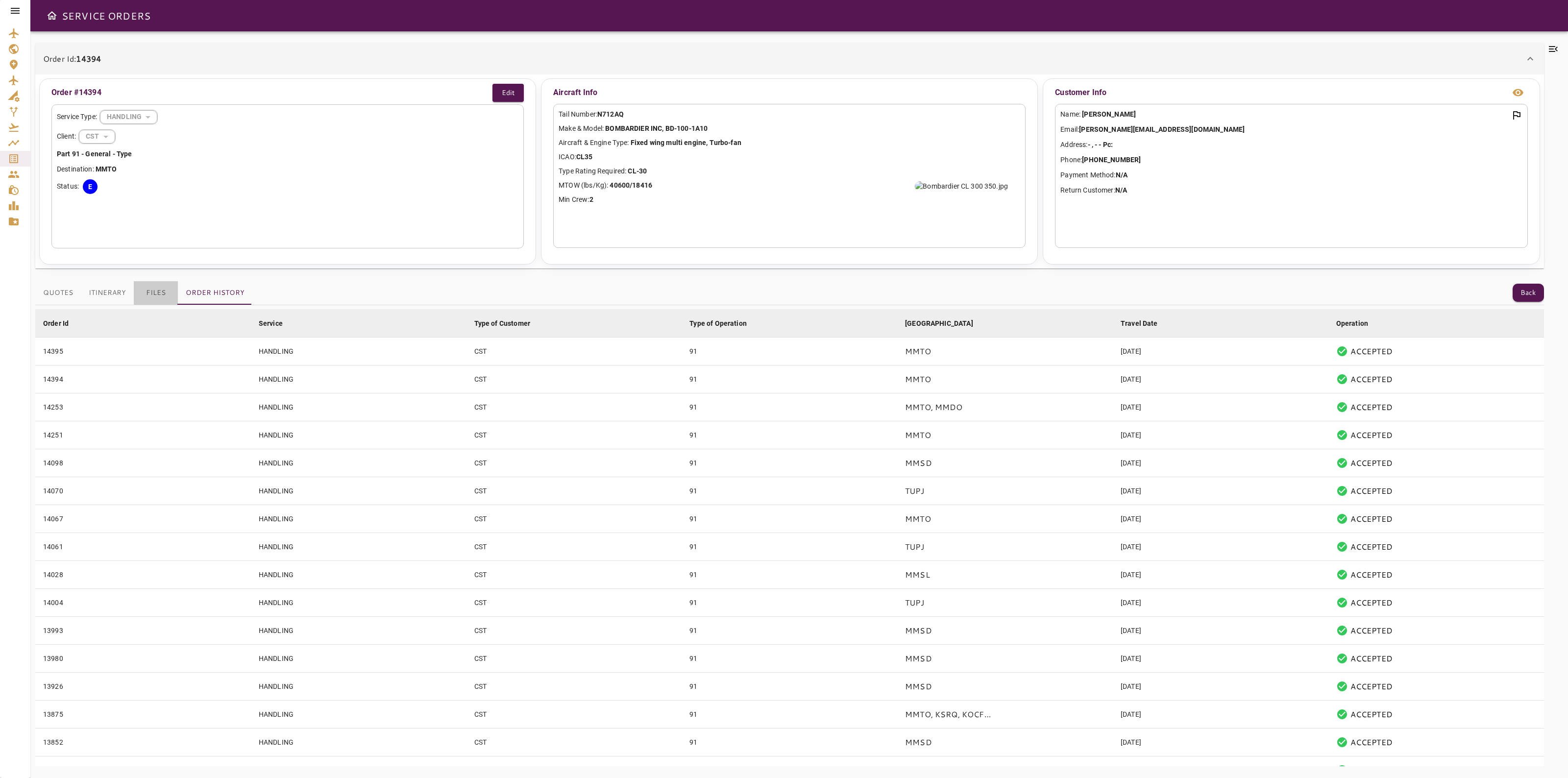
click at [145, 296] on button "Files" at bounding box center [156, 293] width 44 height 24
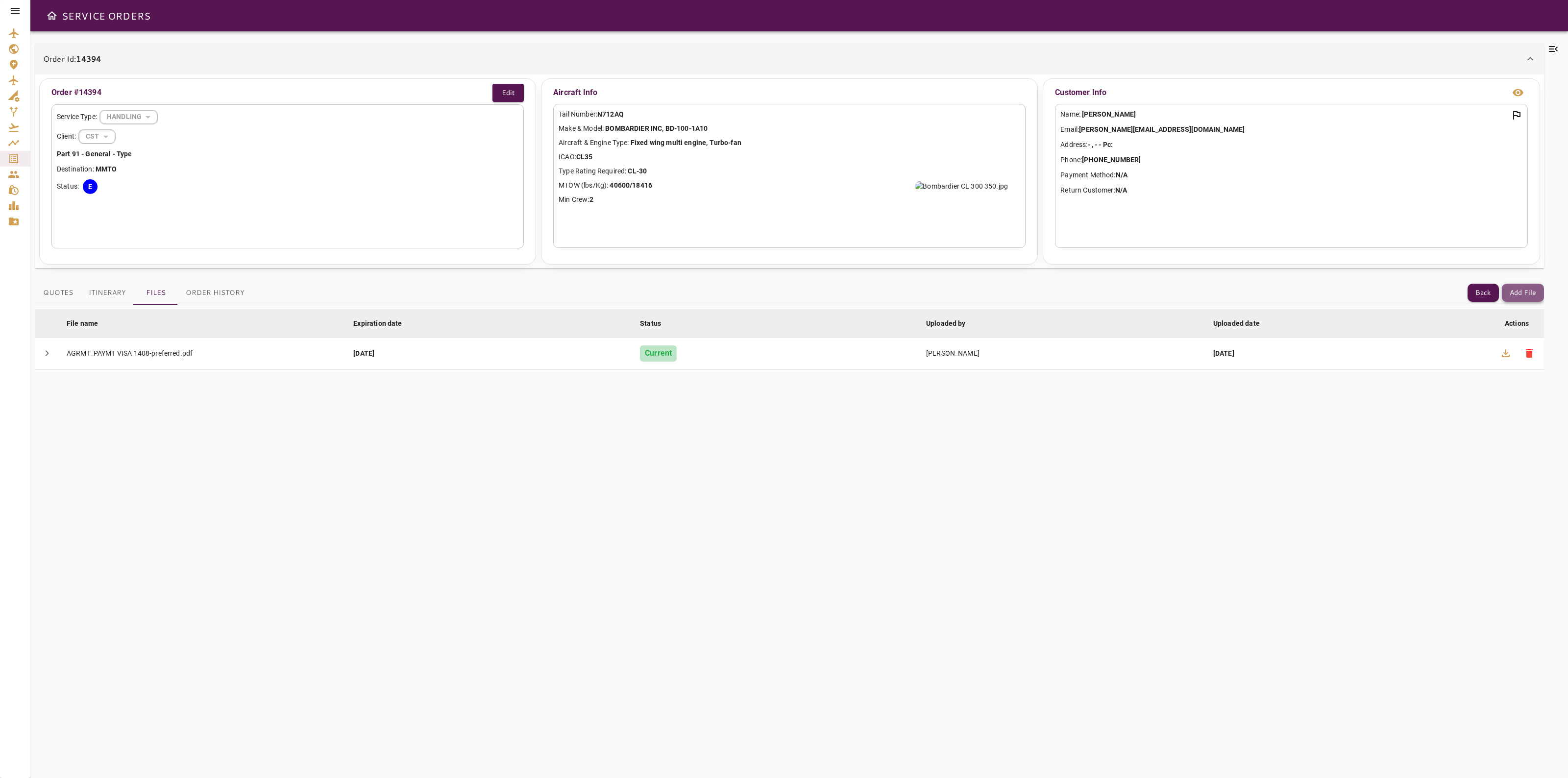
click at [1534, 296] on button "Add File" at bounding box center [1522, 293] width 42 height 18
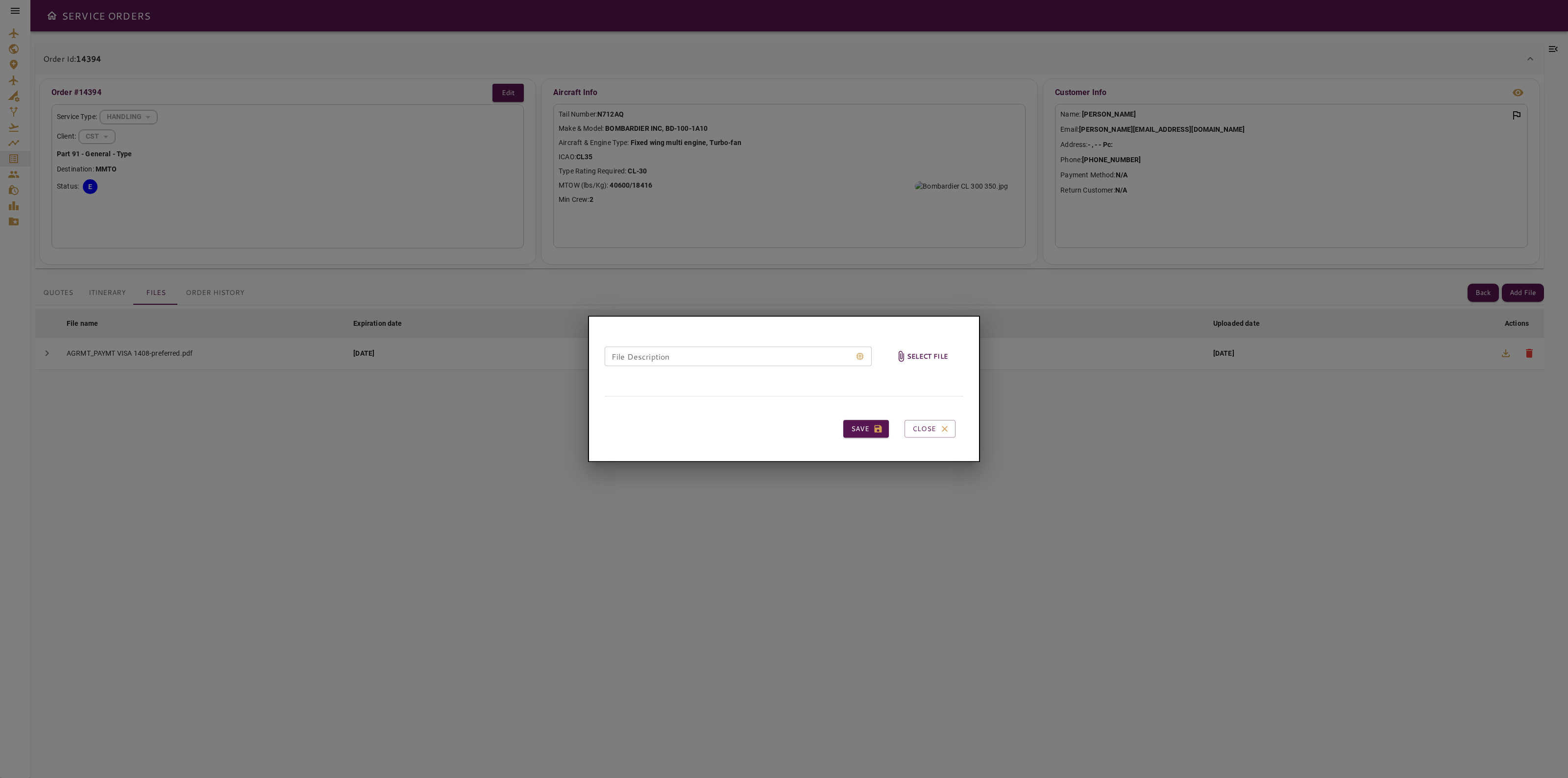
click at [941, 353] on h6 "Select file" at bounding box center [926, 356] width 40 height 11
click at [0, 0] on input "Select file" at bounding box center [0, 0] width 0 height 0
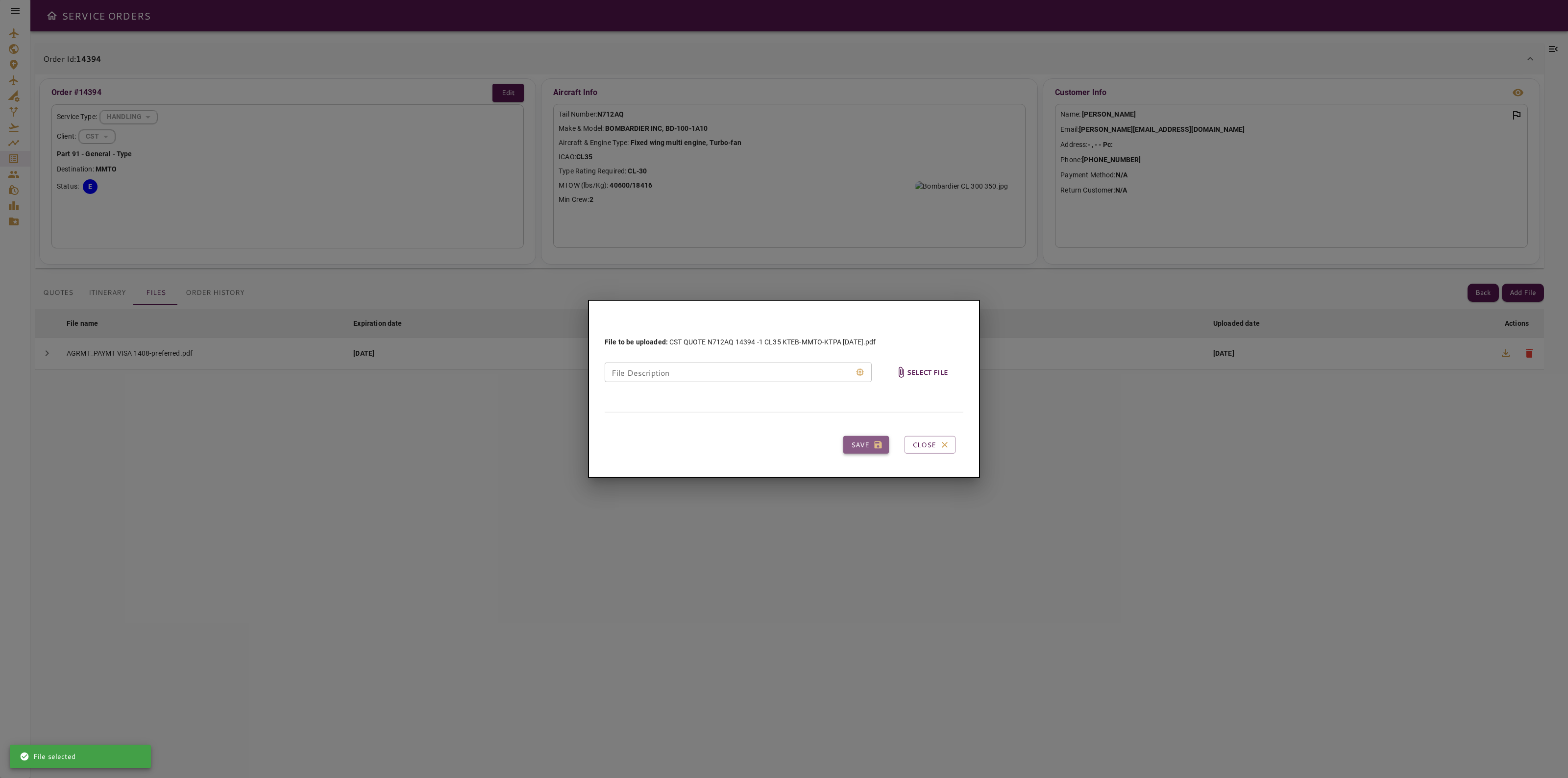
click at [878, 437] on button "Save" at bounding box center [866, 445] width 46 height 18
click at [1551, 49] on div at bounding box center [784, 389] width 1568 height 778
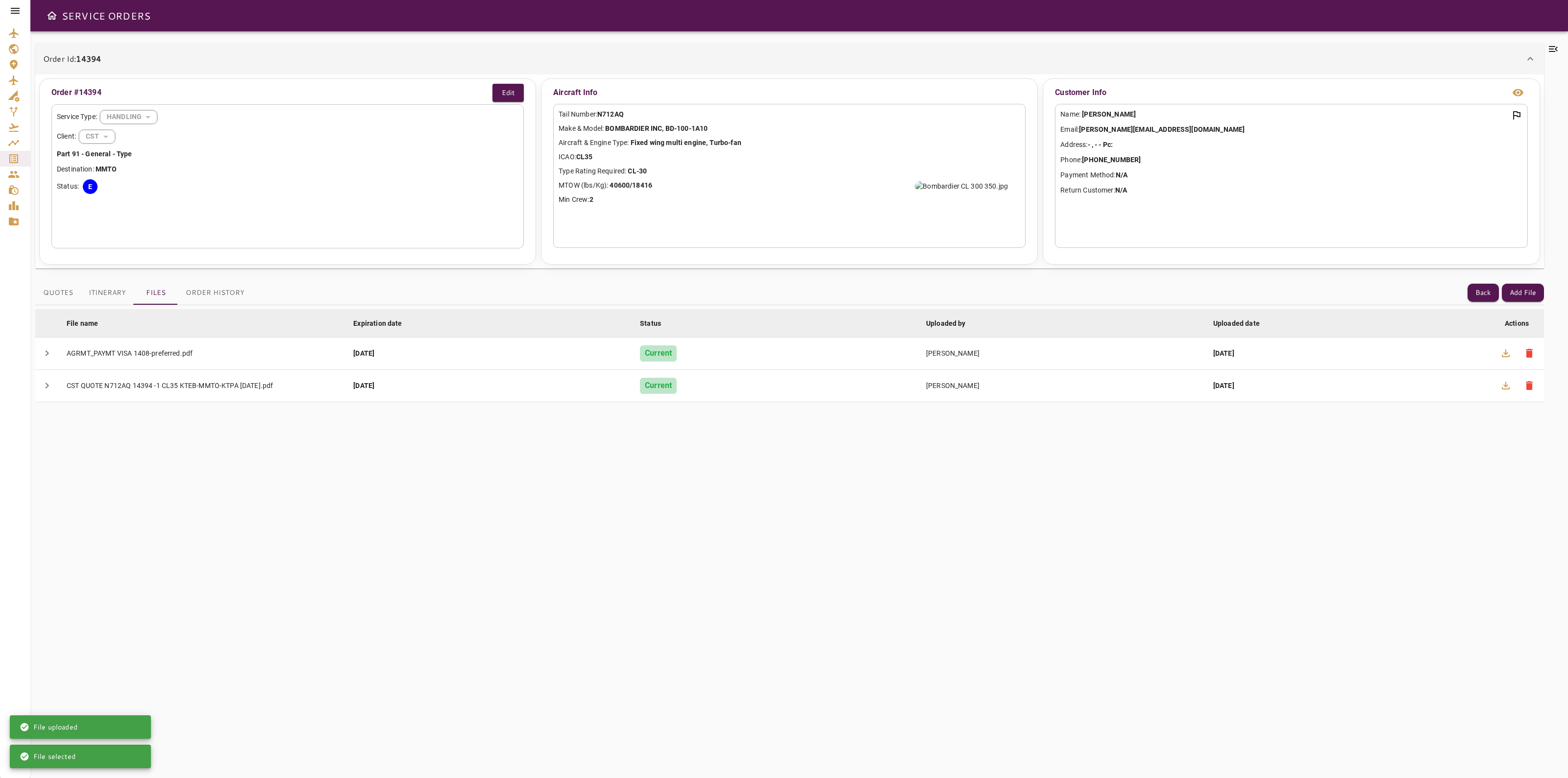
click at [1551, 49] on icon at bounding box center [1554, 49] width 9 height 6
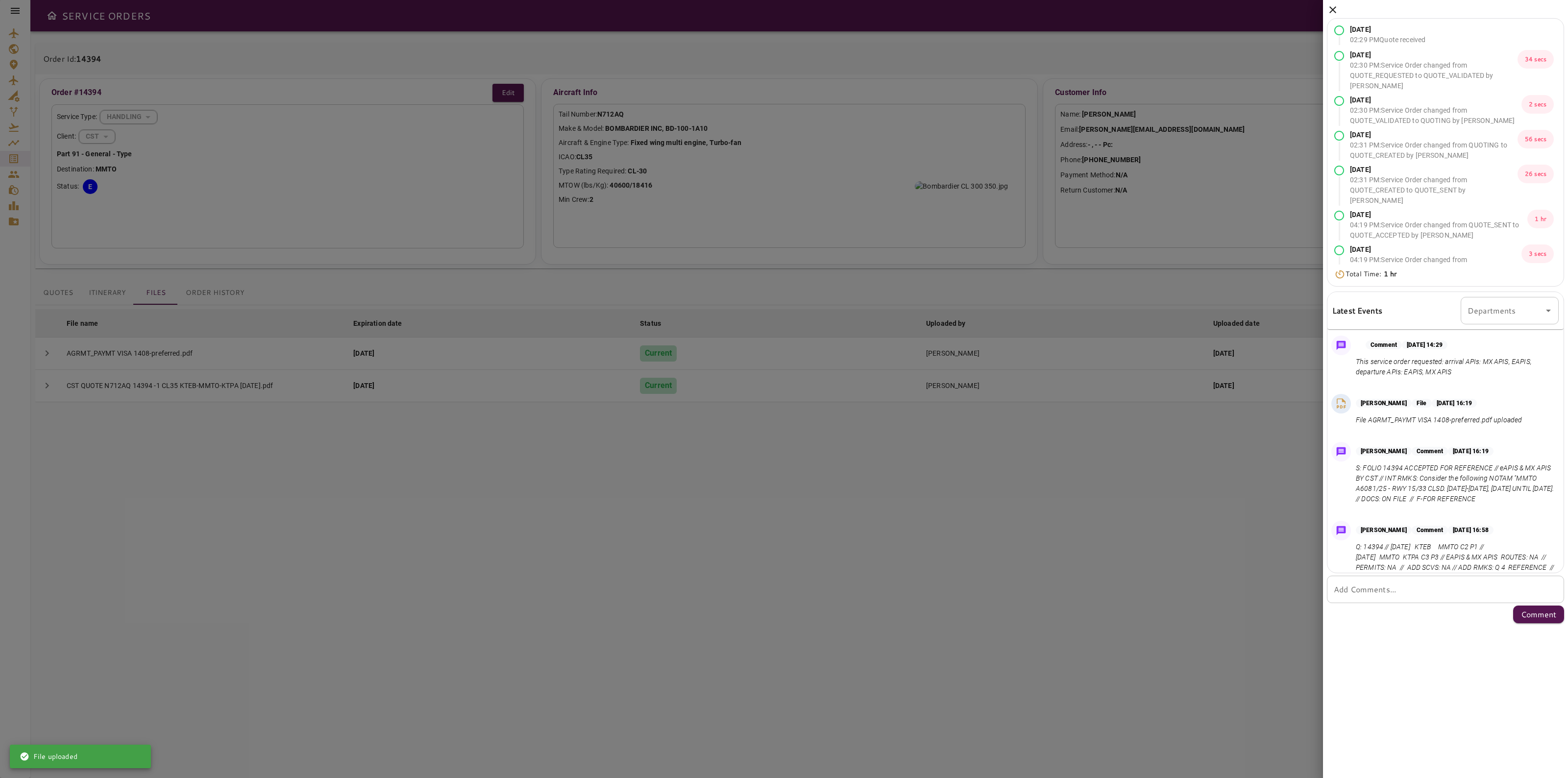
scroll to position [87, 0]
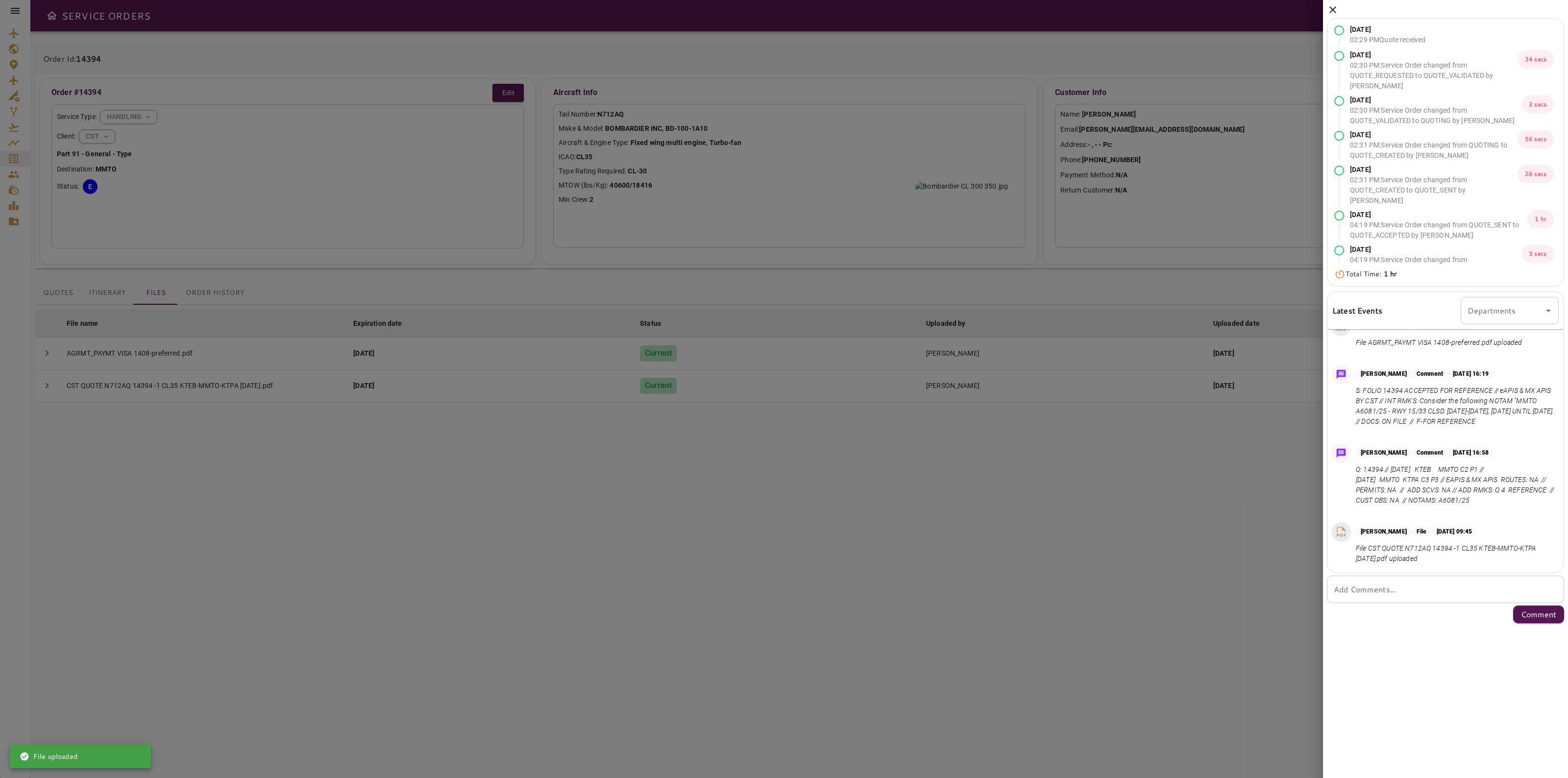
click at [1390, 594] on textarea "Add Comments..." at bounding box center [1445, 589] width 223 height 11
type textarea "*"
type textarea "**********"
click at [1519, 613] on button "Comment" at bounding box center [1538, 614] width 51 height 18
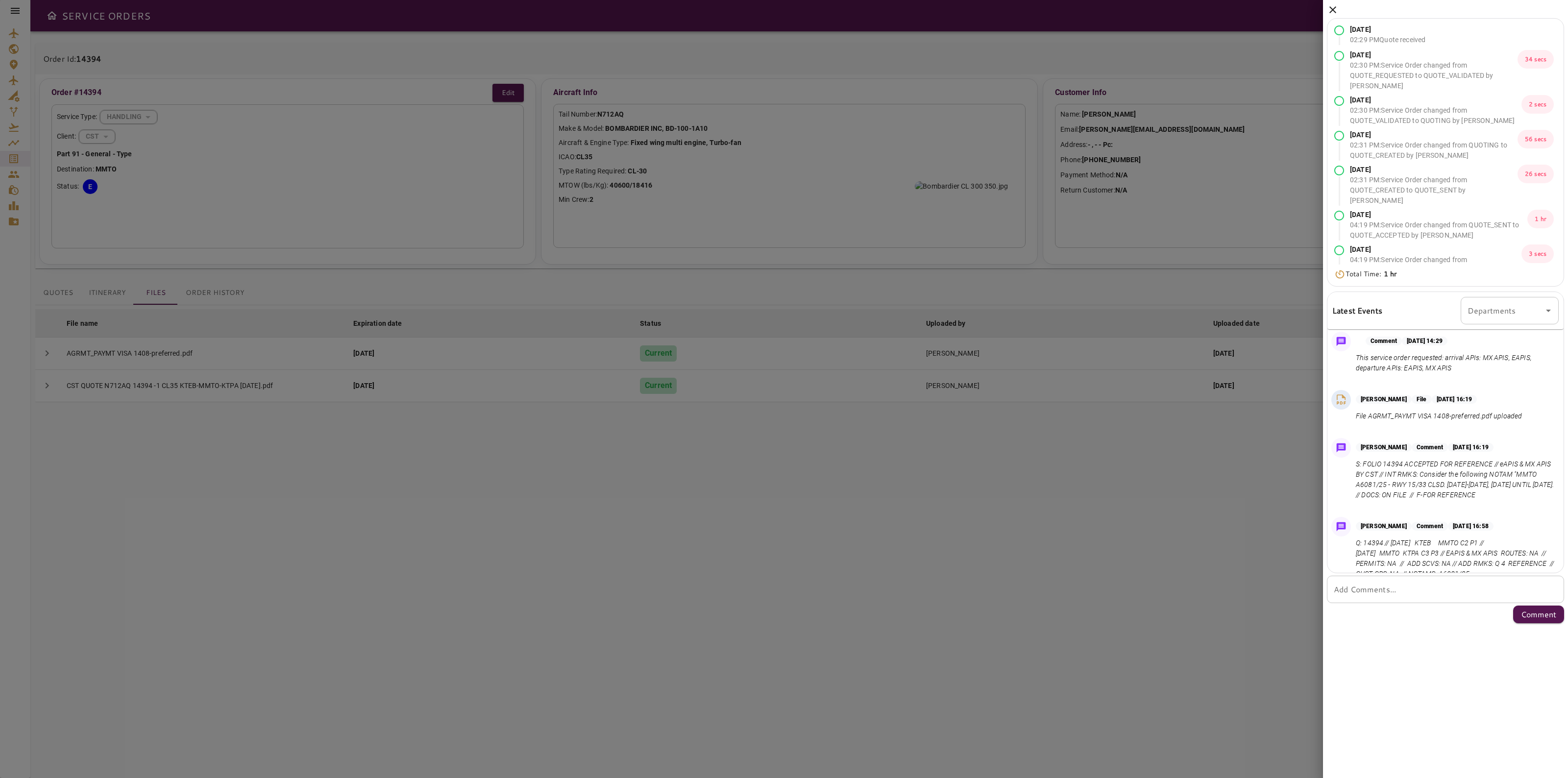
scroll to position [0, 0]
click at [1330, 8] on icon at bounding box center [1332, 9] width 7 height 7
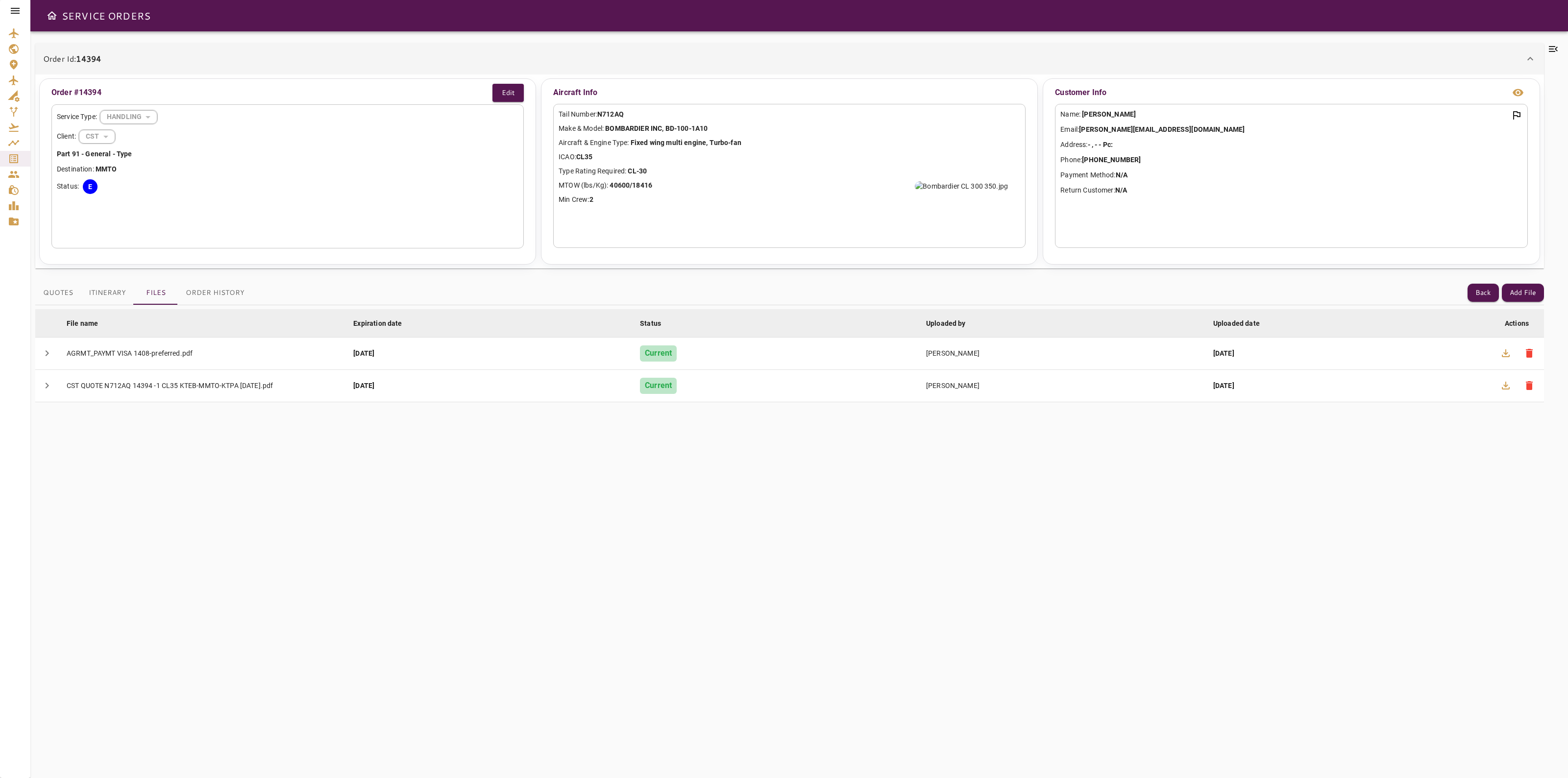
click at [103, 299] on button "Itinerary" at bounding box center [107, 293] width 53 height 24
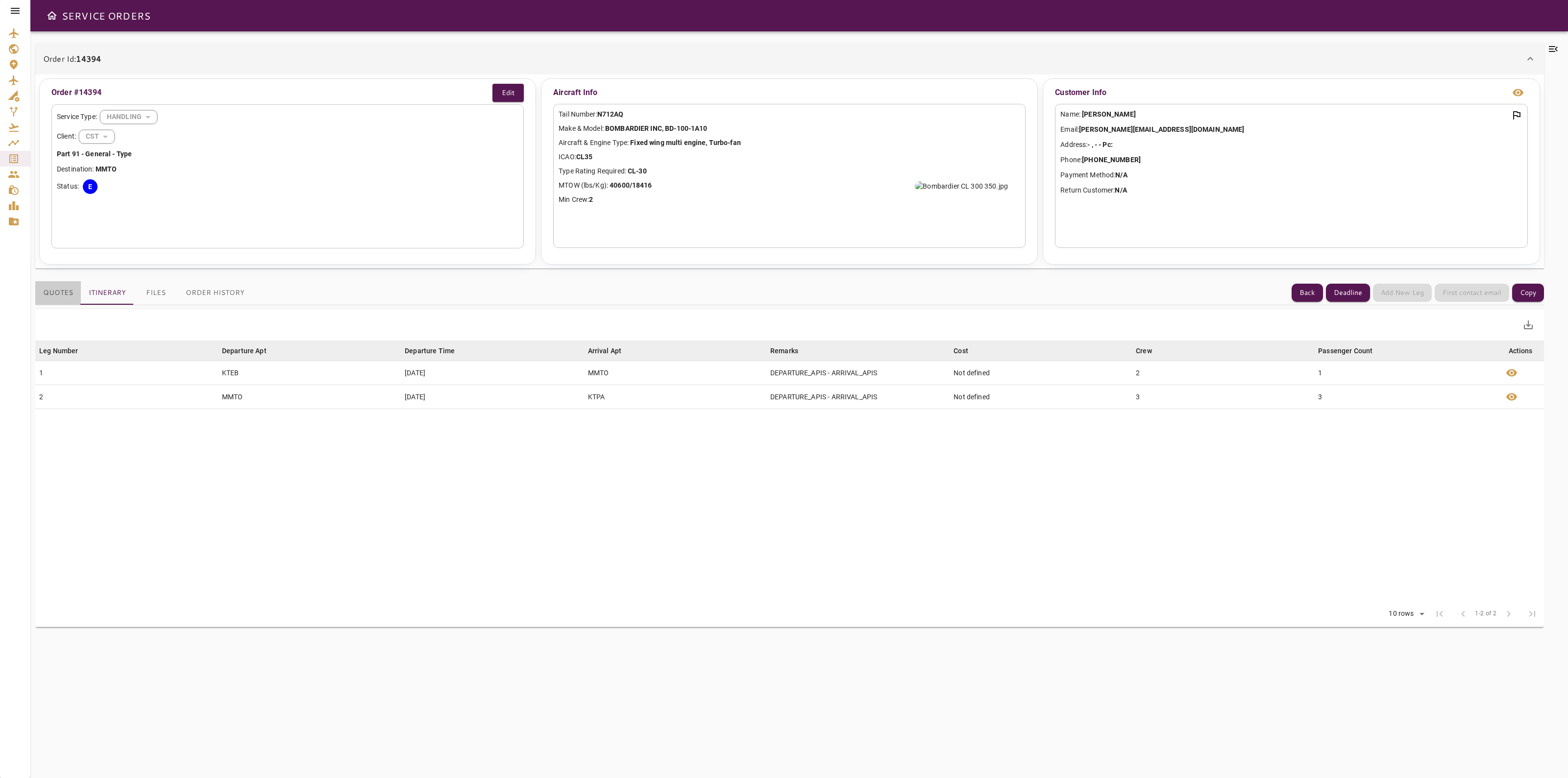
click at [55, 287] on button "Quotes" at bounding box center [58, 293] width 46 height 24
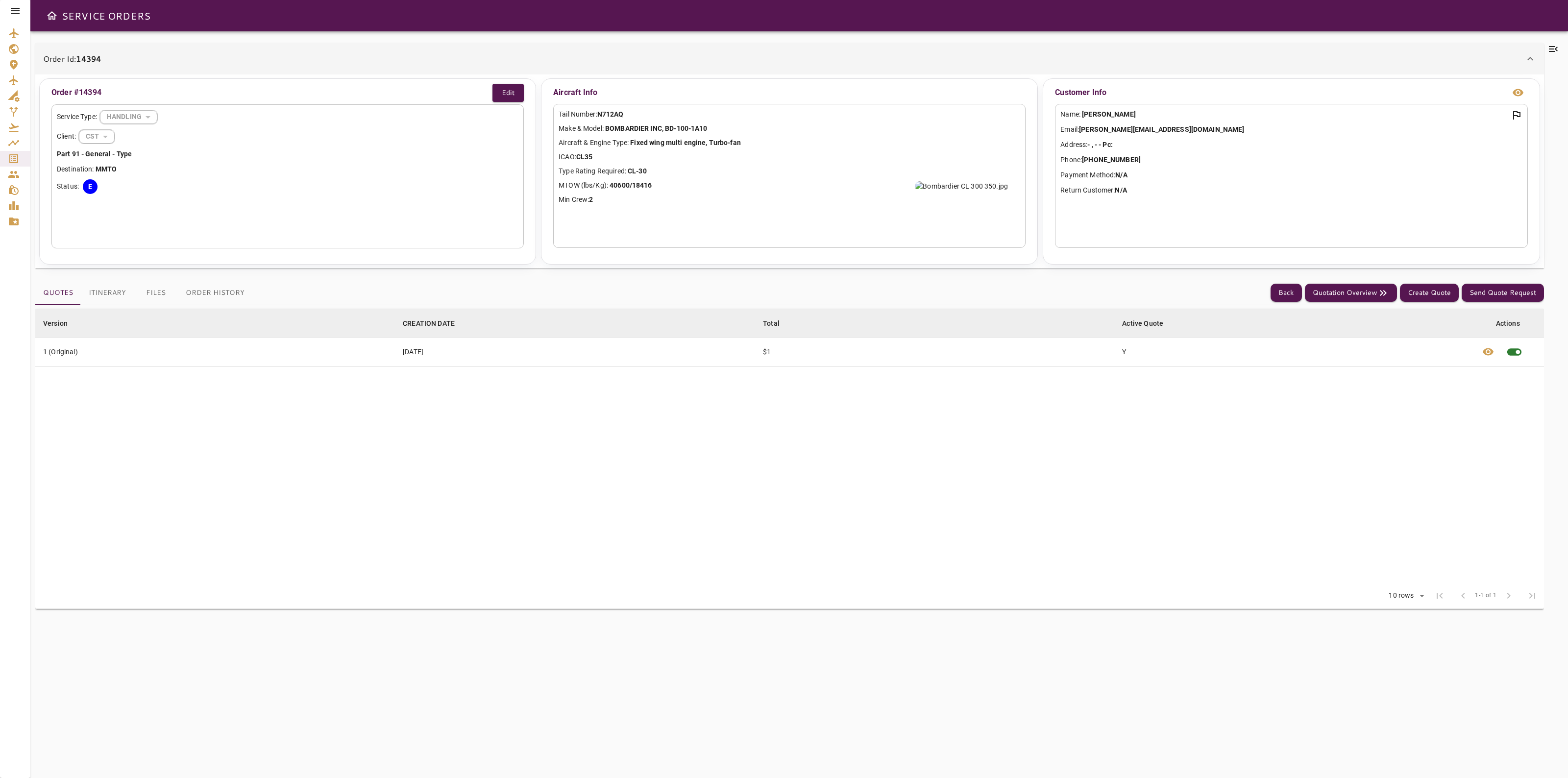
click at [115, 302] on button "Itinerary" at bounding box center [107, 293] width 53 height 24
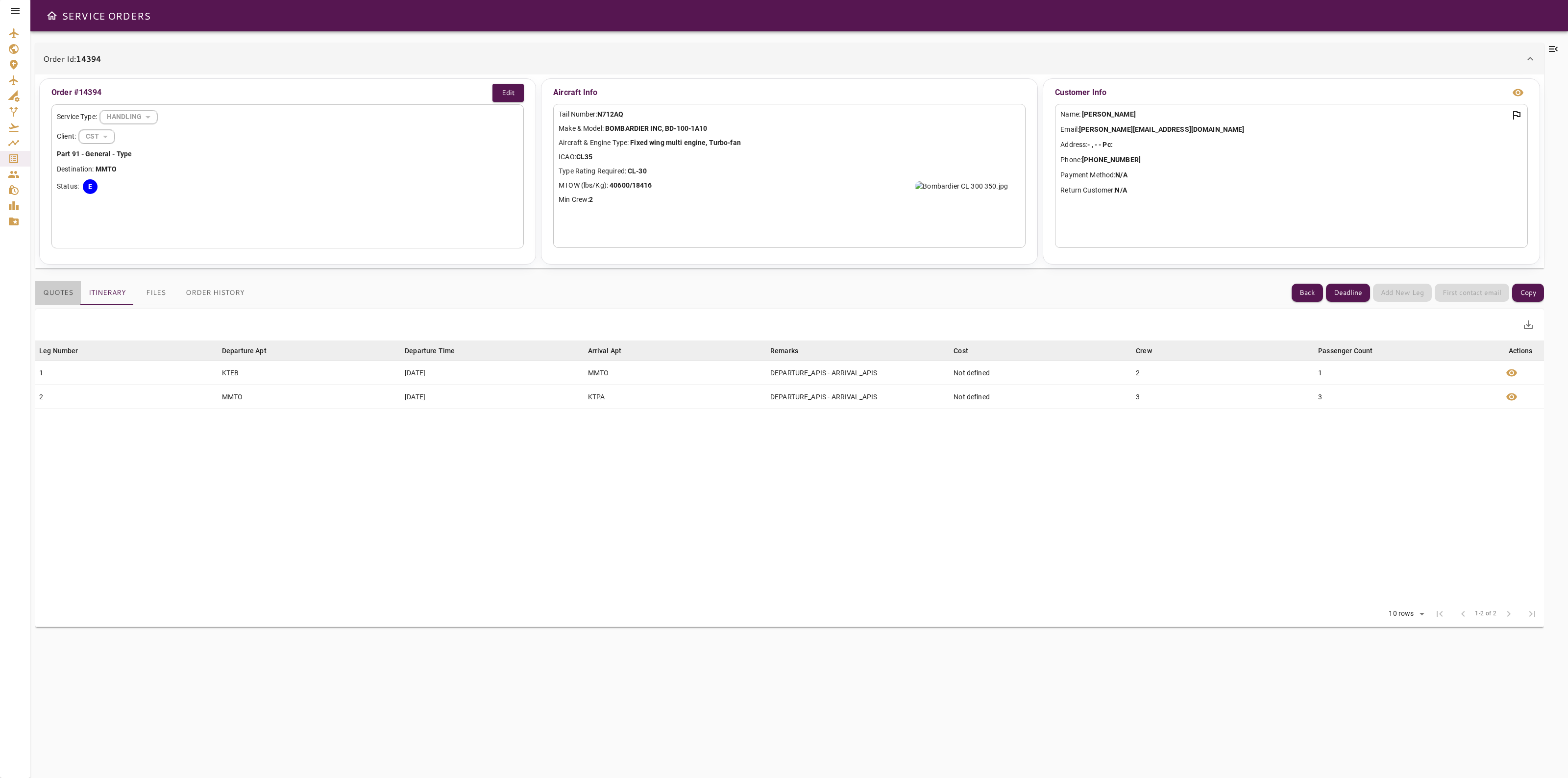
click at [61, 287] on button "Quotes" at bounding box center [58, 293] width 46 height 24
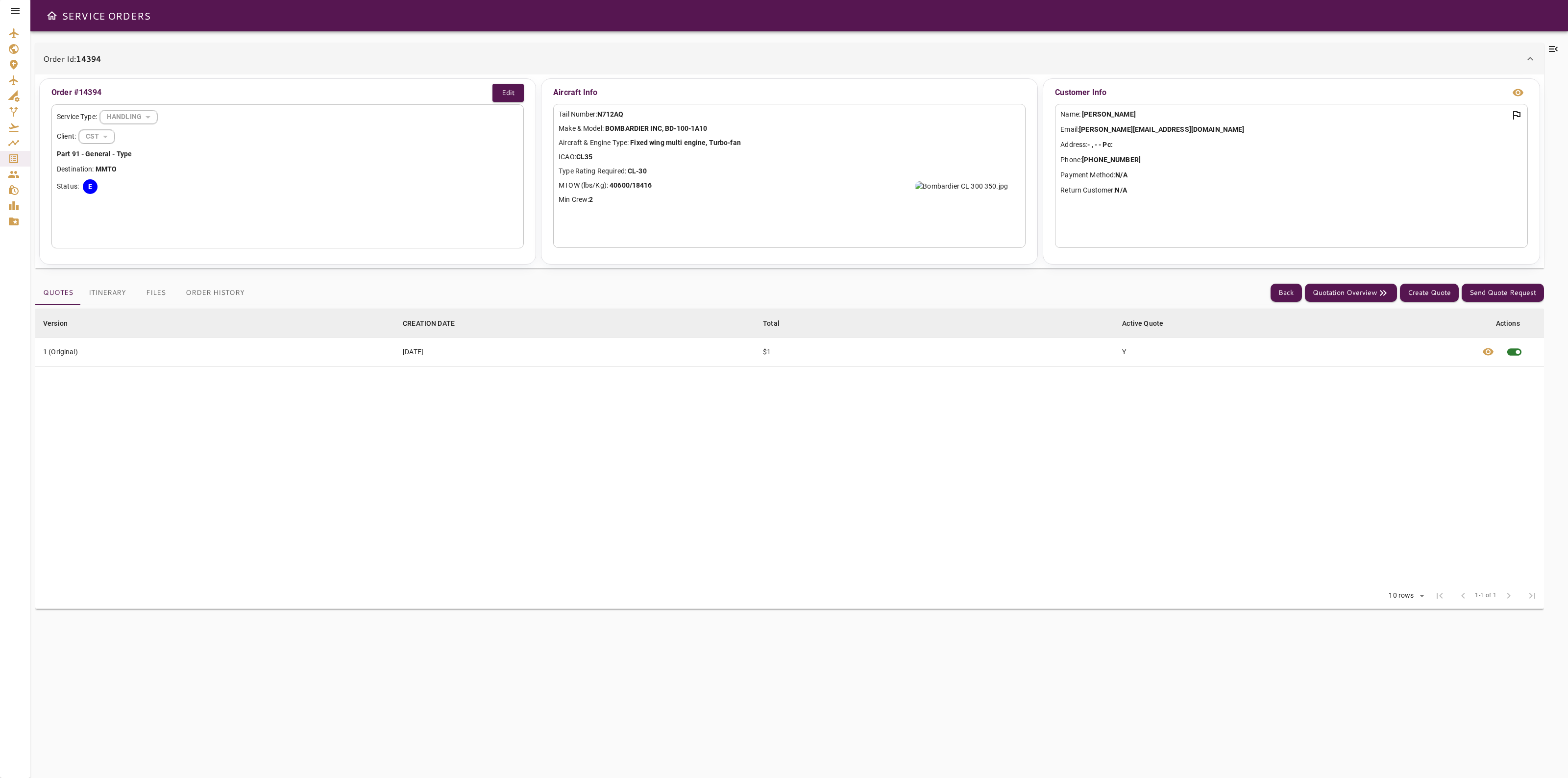
click at [373, 435] on table "Version arrow_downward CREATION DATE arrow_downward Total arrow_downward Active…" at bounding box center [789, 447] width 1509 height 274
click at [1486, 354] on span "visibility" at bounding box center [1487, 351] width 11 height 11
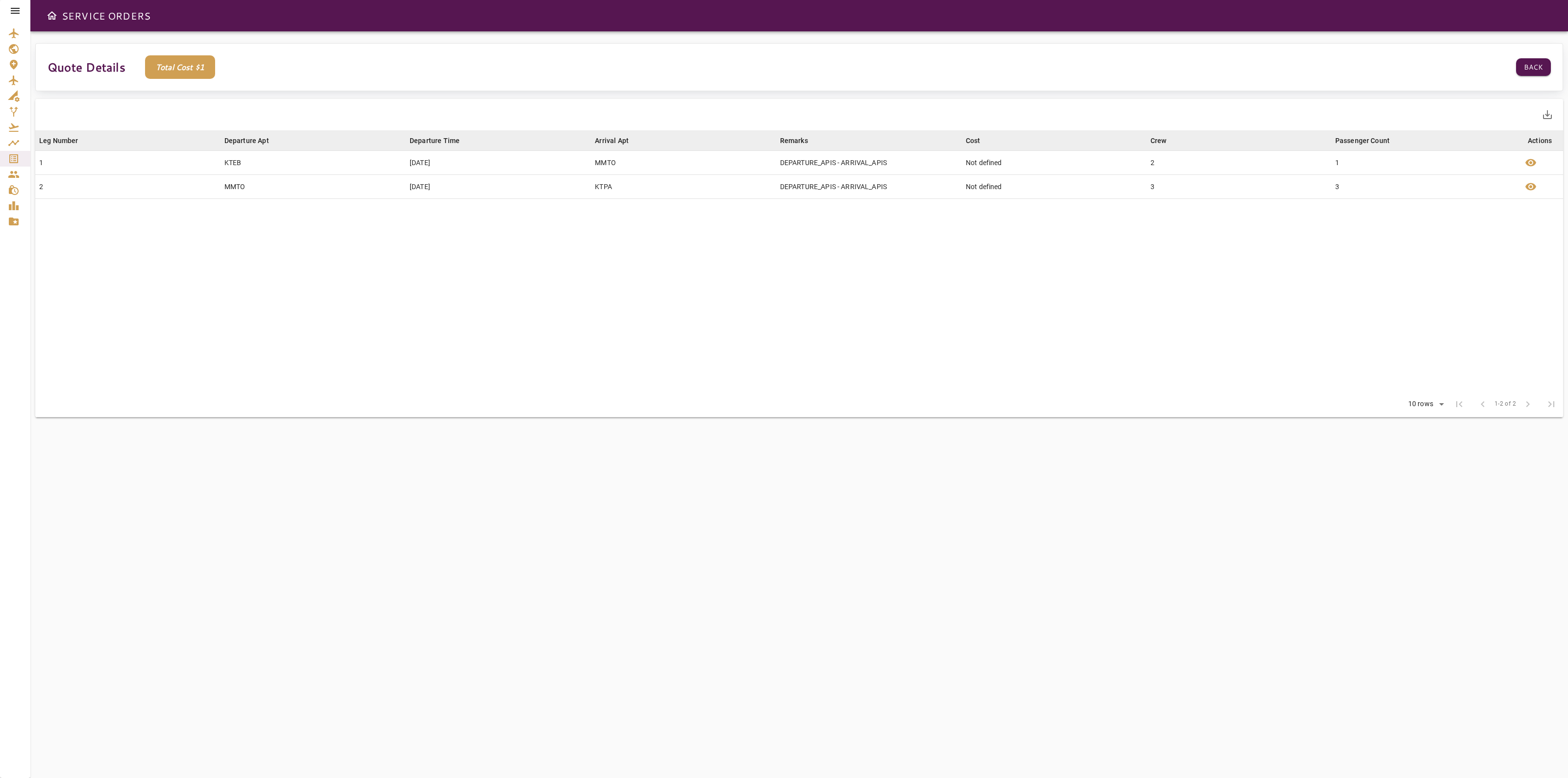
click at [182, 62] on p "Total Cost $ 1" at bounding box center [180, 67] width 70 height 24
click at [258, 200] on table "Leg Number arrow_downward Departure Apt arrow_downward Departure Time arrow_dow…" at bounding box center [798, 261] width 1528 height 261
click at [1539, 59] on button "Back" at bounding box center [1533, 68] width 35 height 18
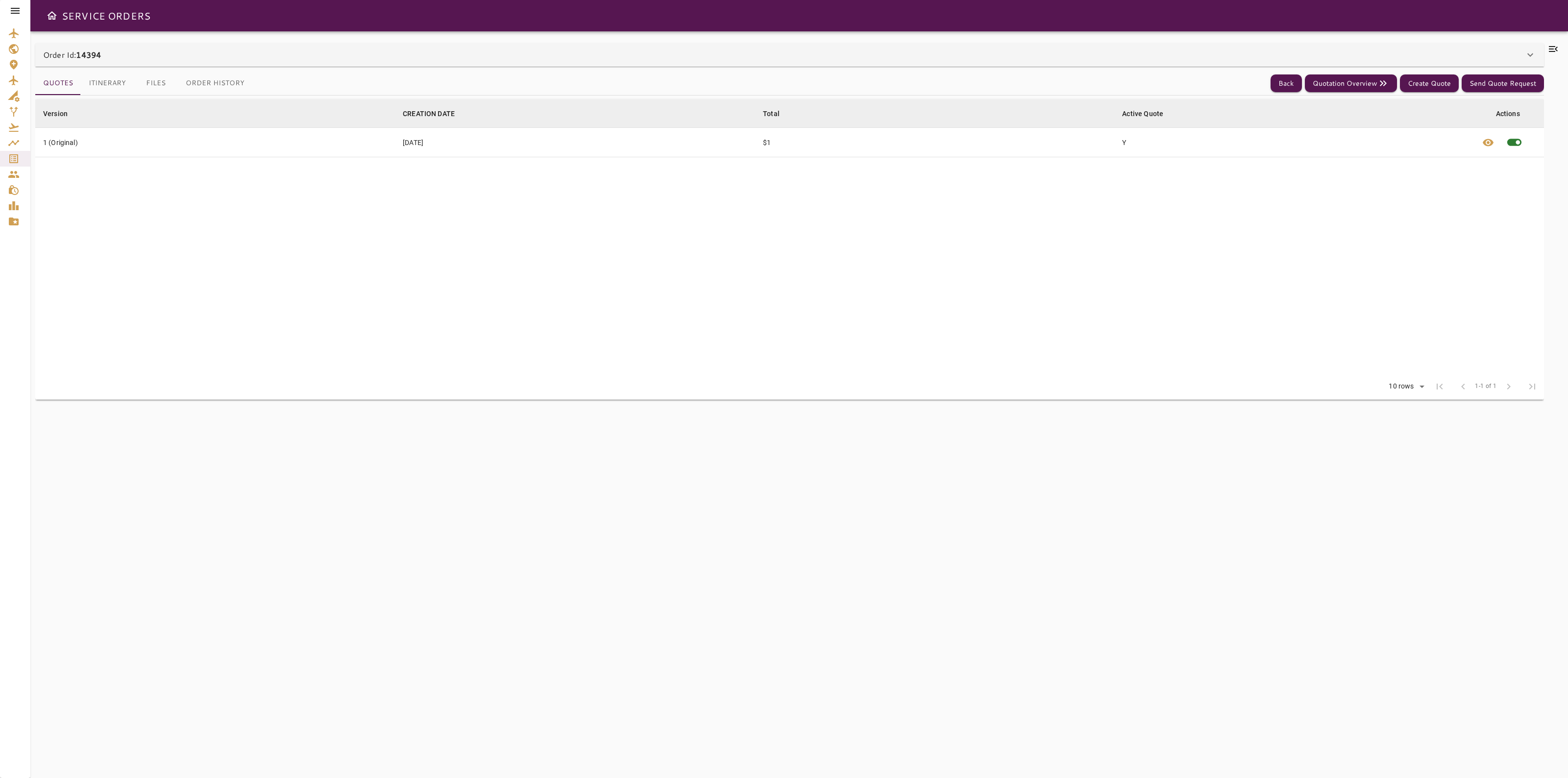
click at [952, 66] on div "Quotes Itinerary Files Order History Back Quotation Overview Create Quote Send …" at bounding box center [789, 416] width 1509 height 700
click at [945, 56] on div "Order Id: 14394" at bounding box center [784, 54] width 1481 height 11
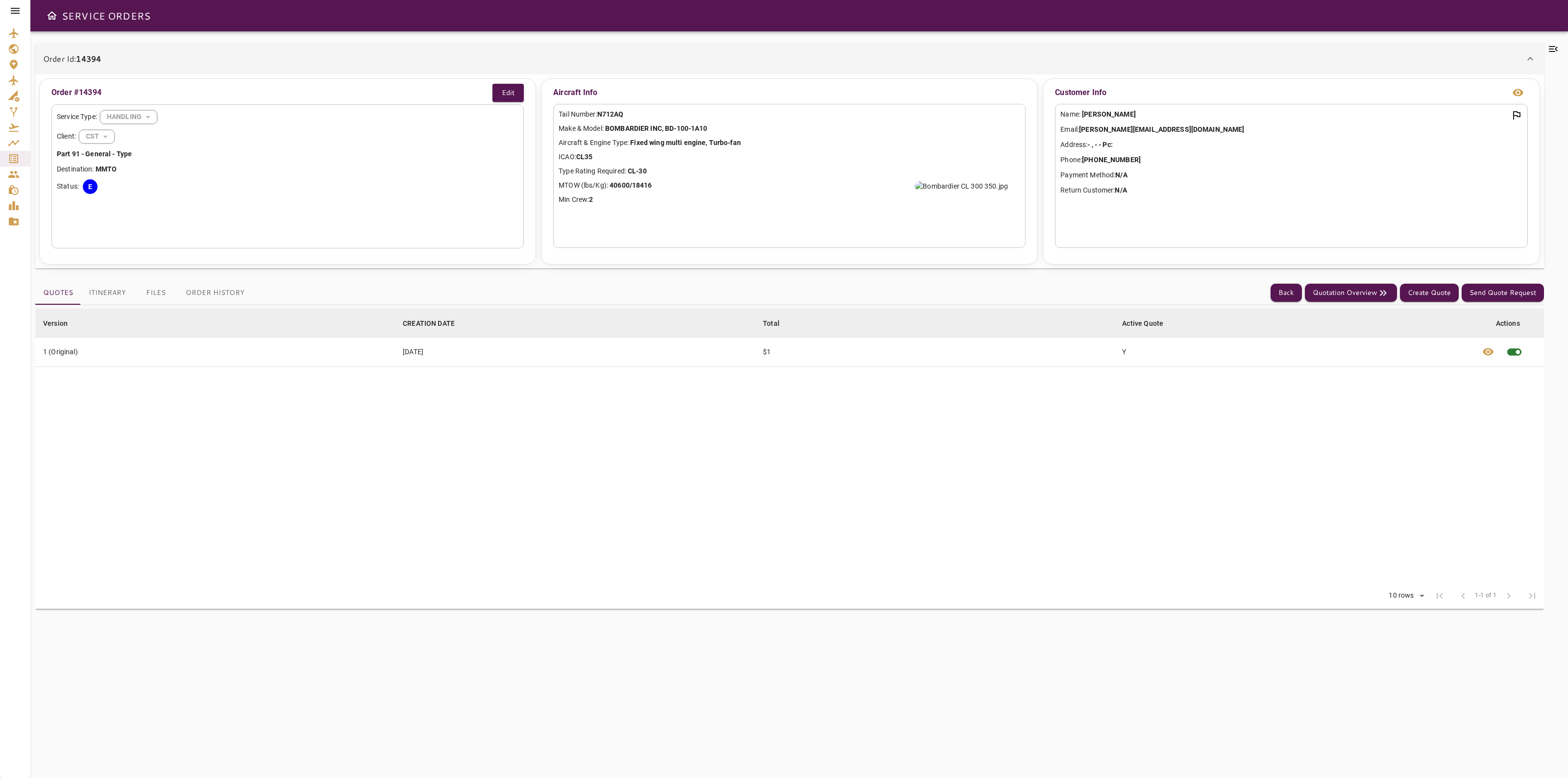
click at [117, 290] on button "Itinerary" at bounding box center [107, 293] width 53 height 24
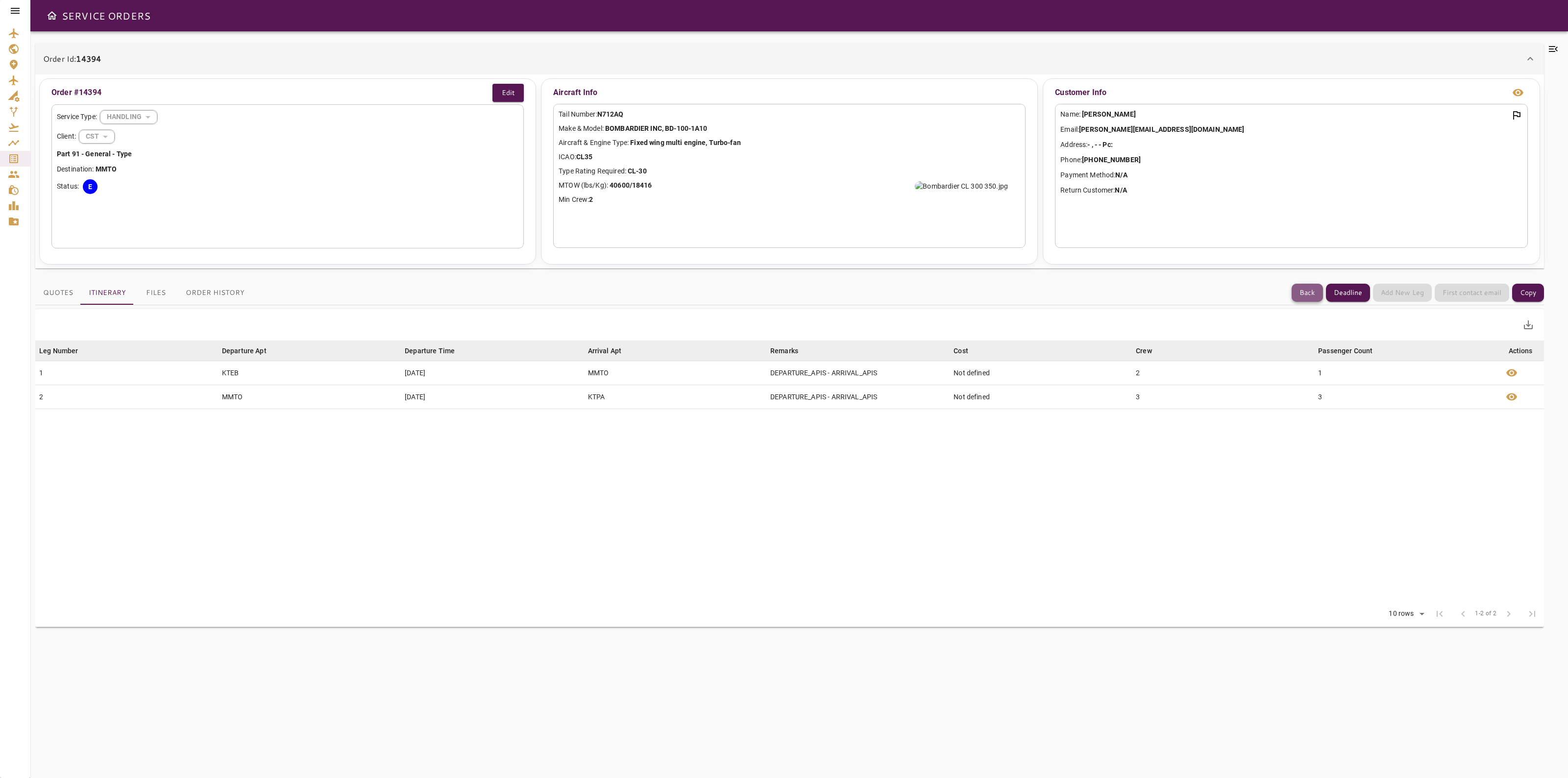
click at [1303, 292] on button "Back" at bounding box center [1307, 293] width 31 height 18
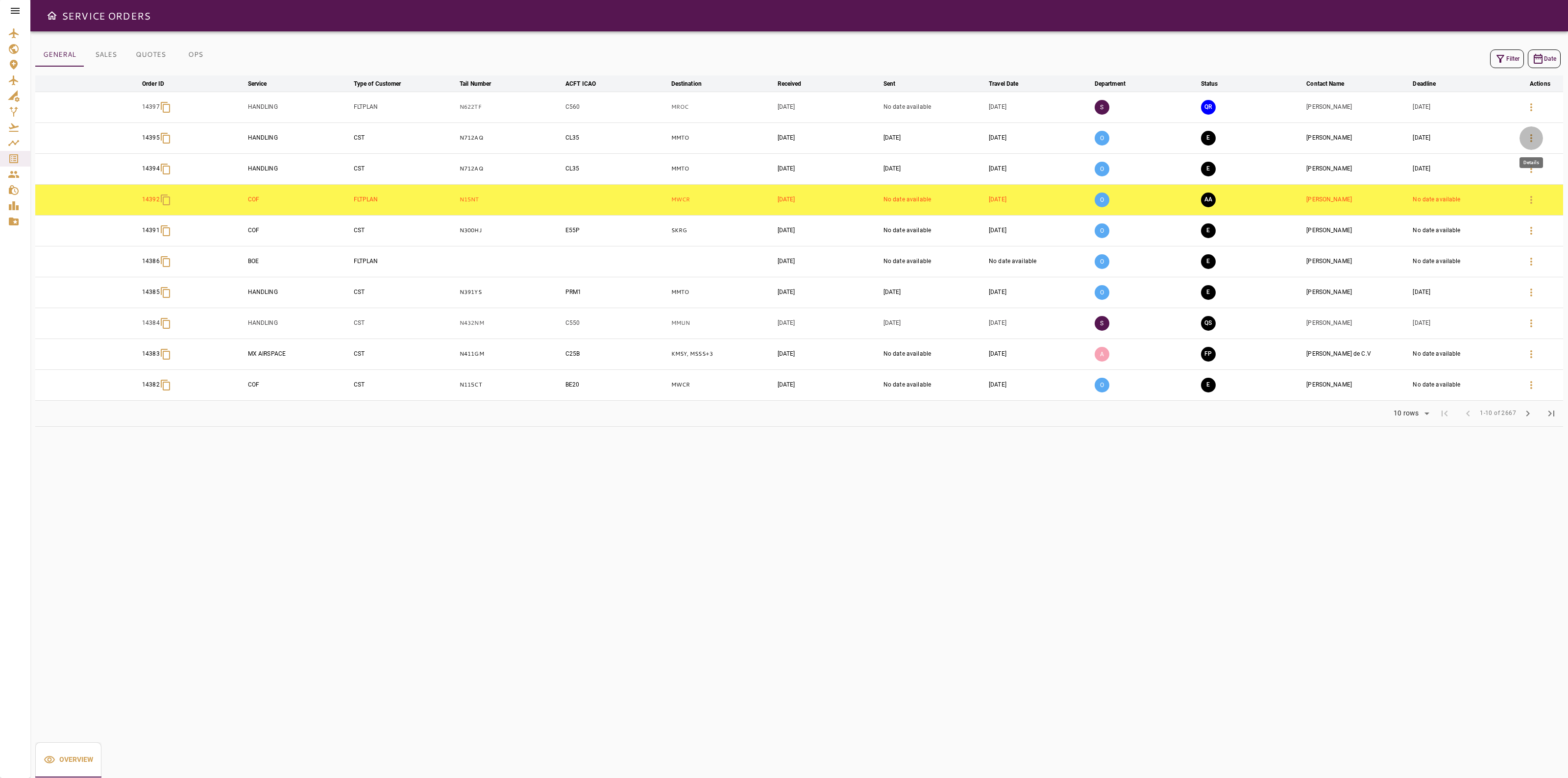
click at [1531, 138] on icon "button" at bounding box center [1531, 138] width 11 height 11
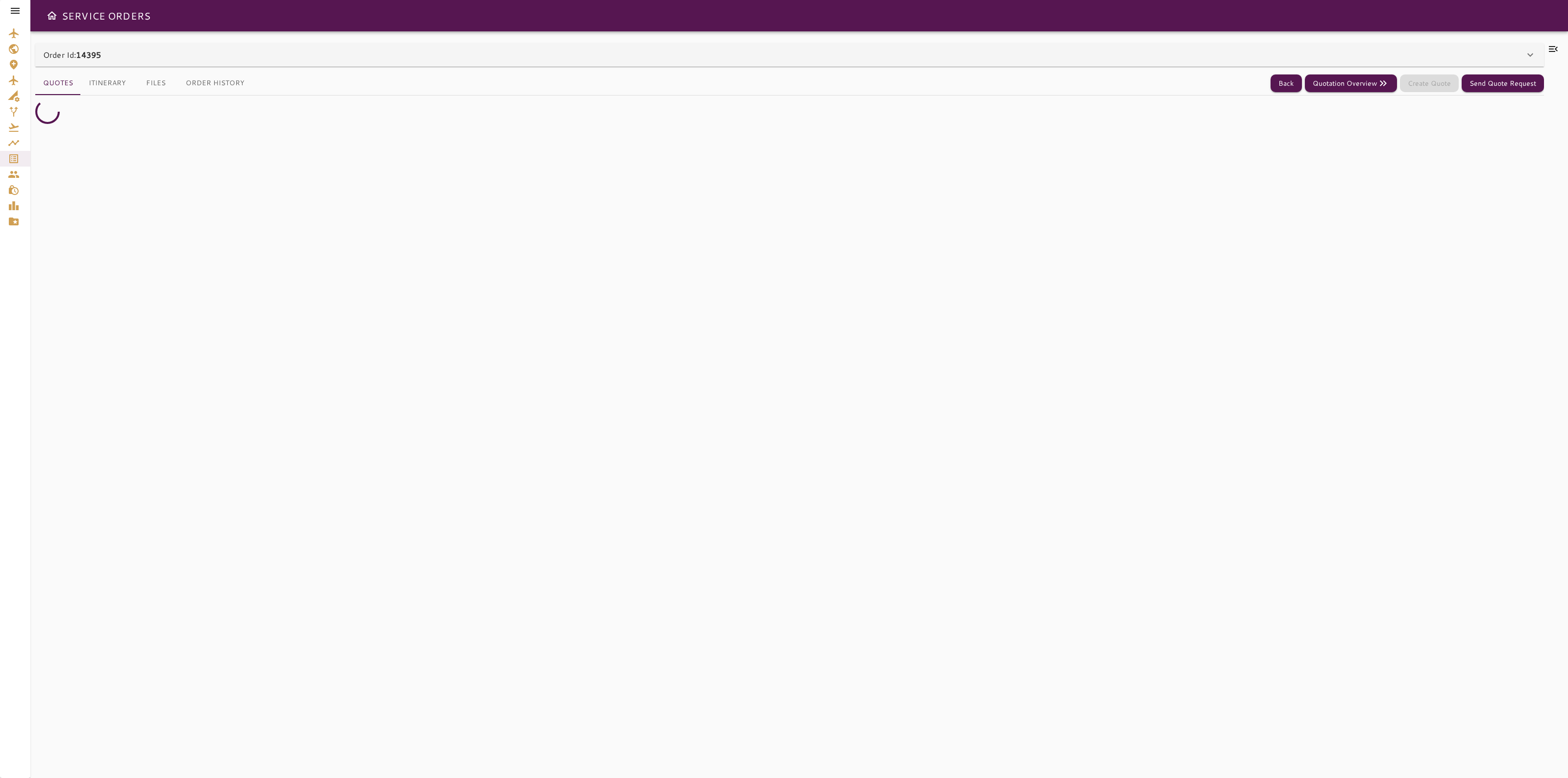
click at [1467, 59] on div "Order Id: 14395" at bounding box center [784, 54] width 1481 height 11
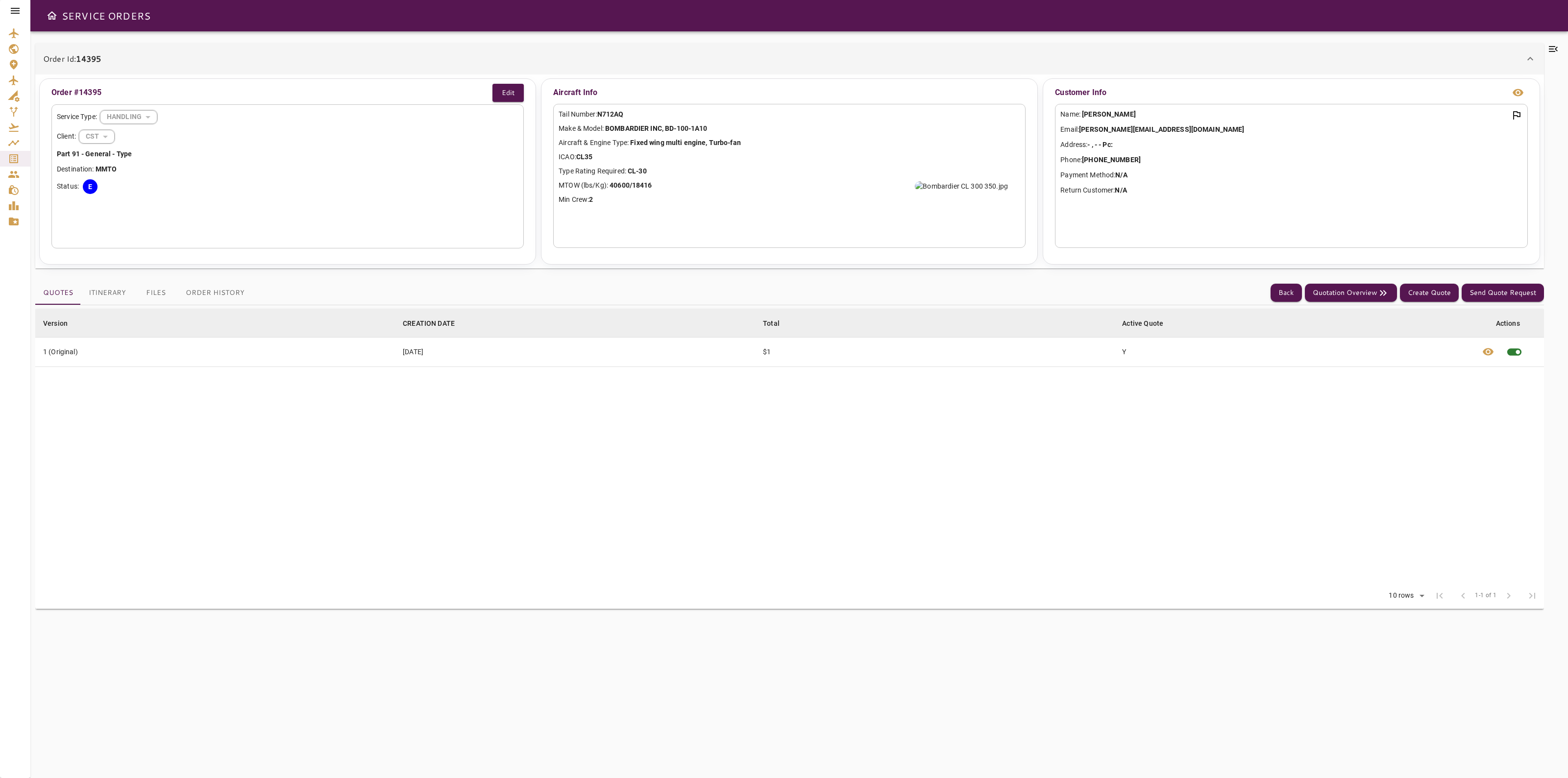
click at [102, 290] on button "Itinerary" at bounding box center [107, 293] width 53 height 24
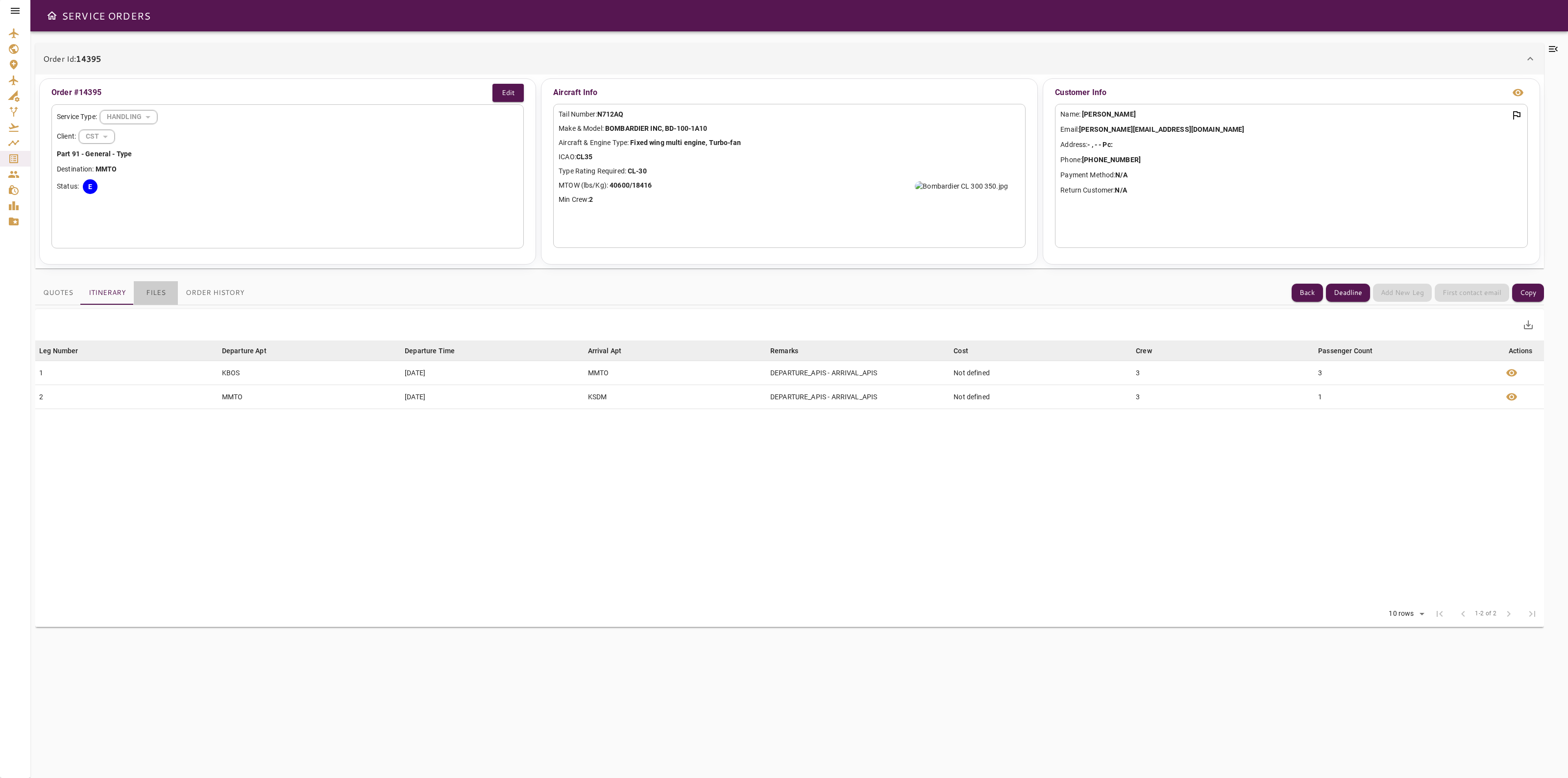
click at [148, 296] on button "Files" at bounding box center [156, 293] width 44 height 24
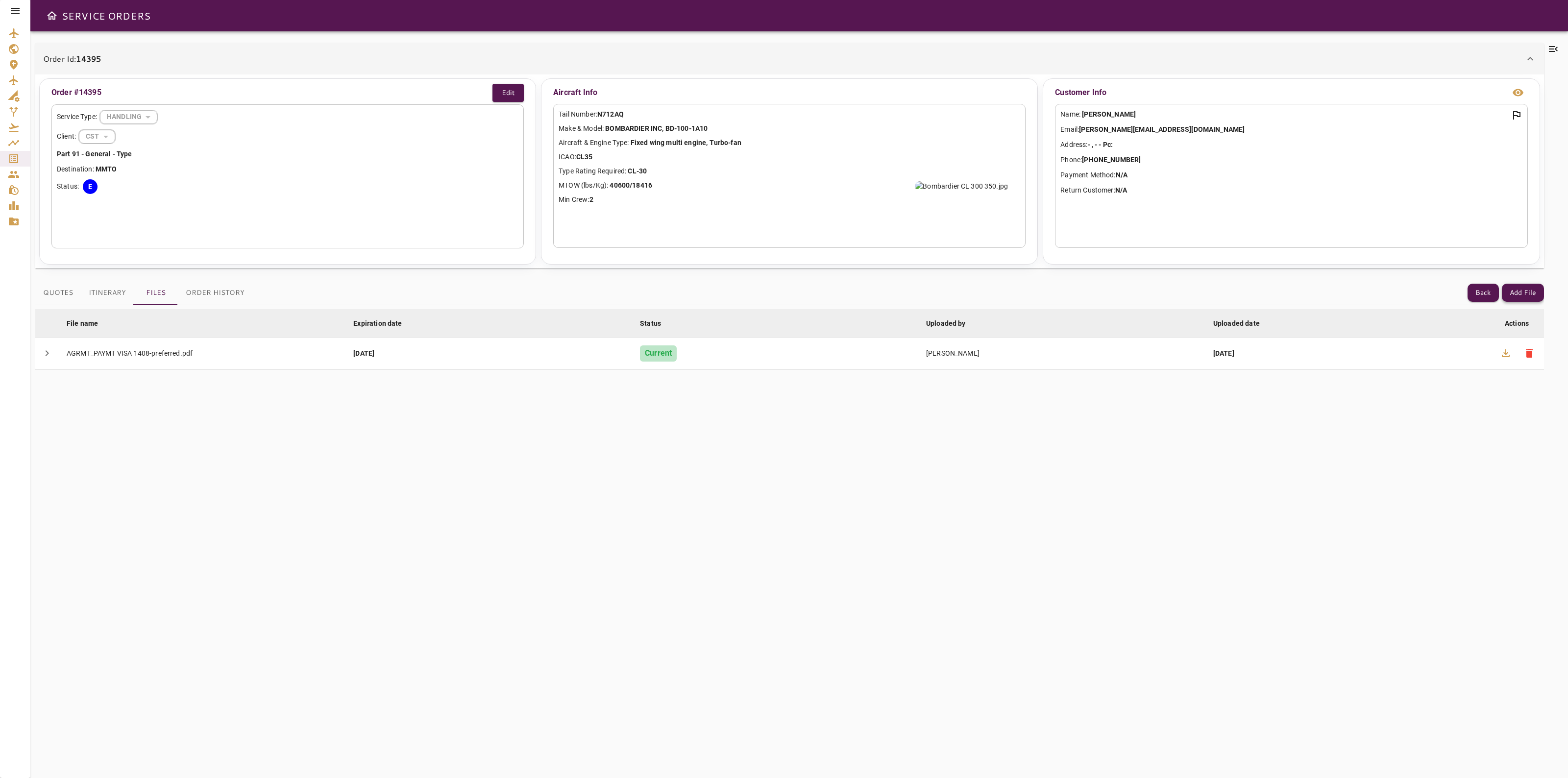
click at [1512, 295] on button "Add File" at bounding box center [1522, 293] width 42 height 18
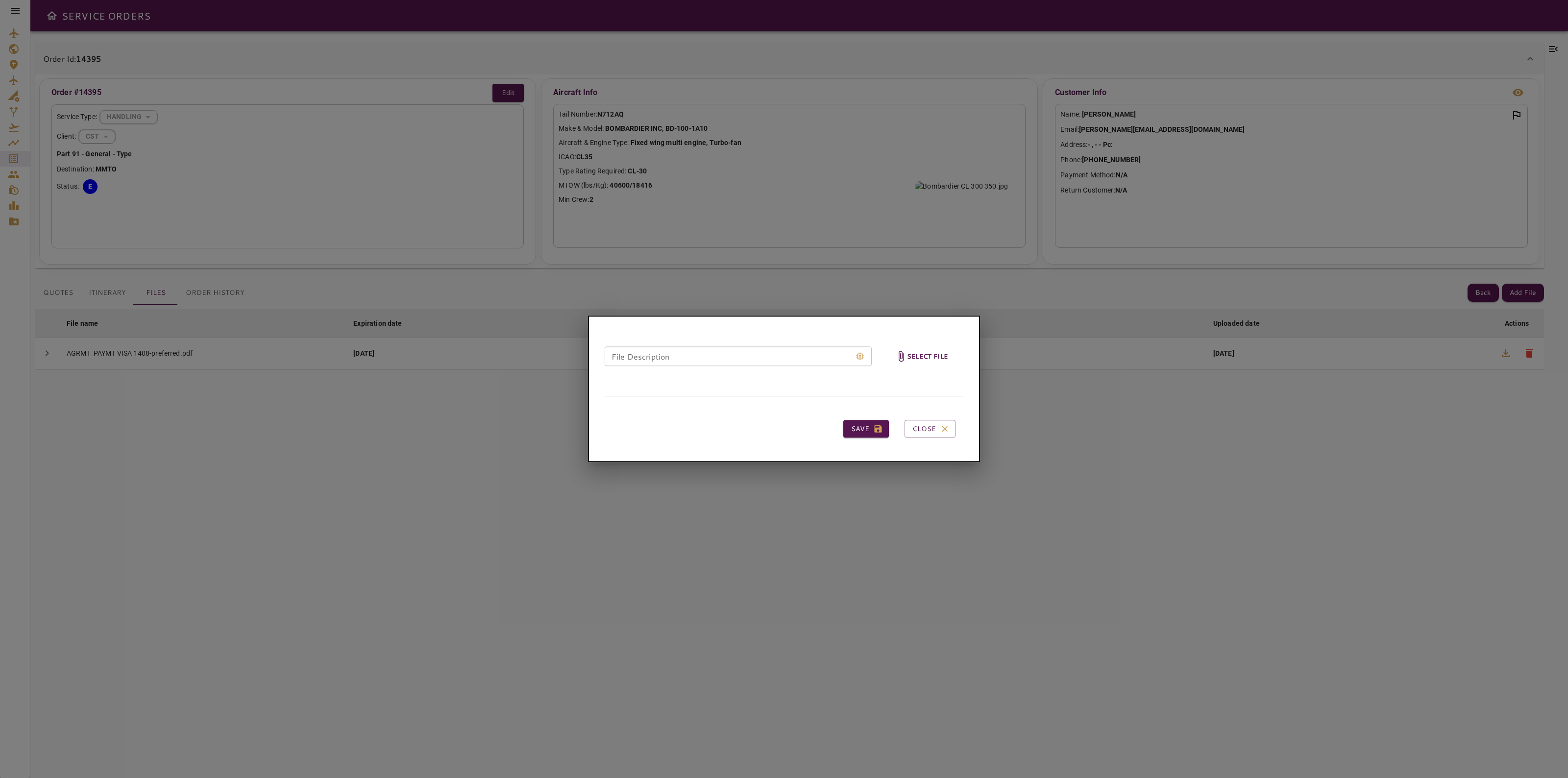
click at [921, 359] on h6 "Select file" at bounding box center [926, 356] width 40 height 11
click at [0, 0] on input "Select file" at bounding box center [0, 0] width 0 height 0
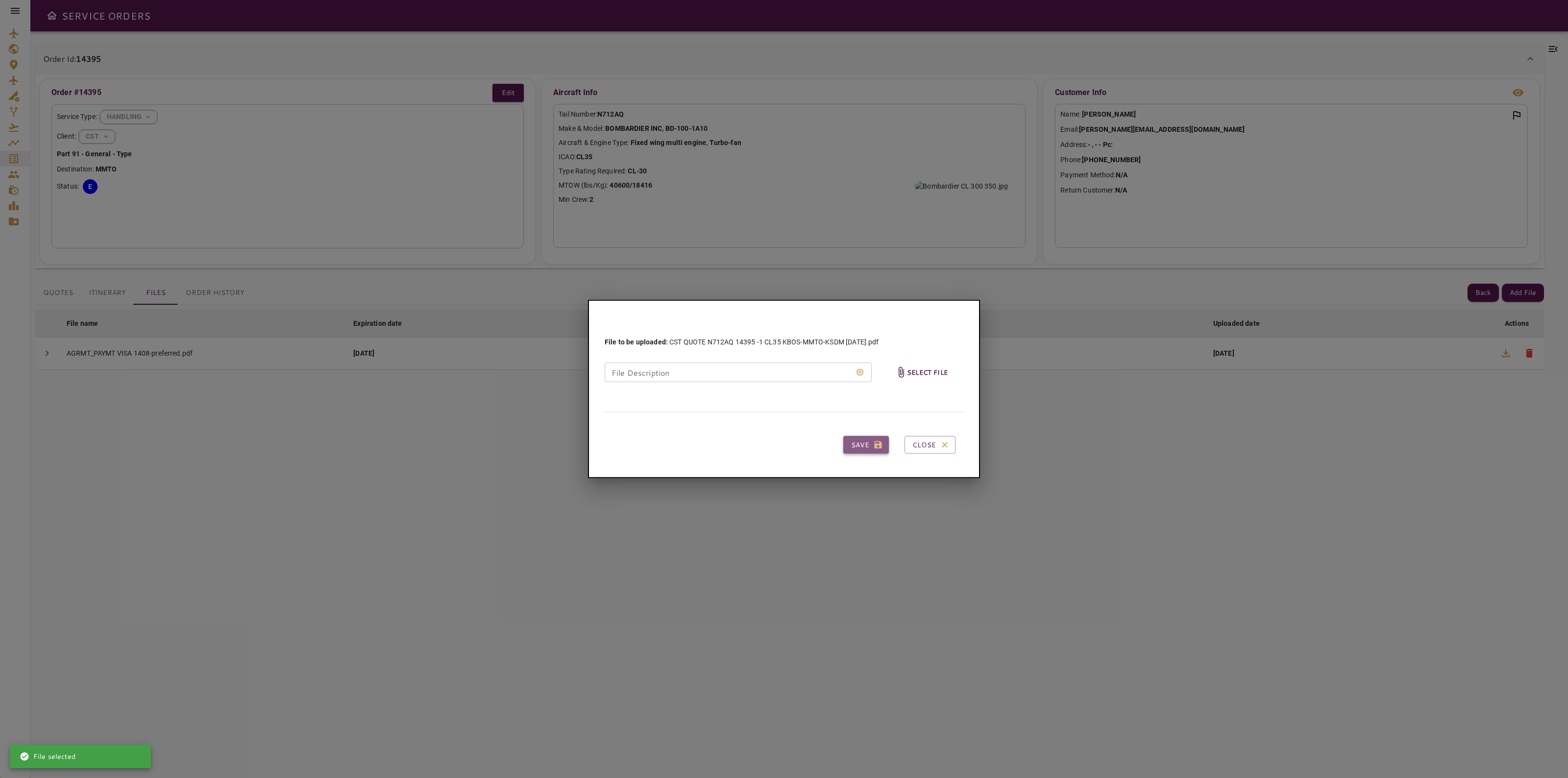
click at [869, 440] on button "Save" at bounding box center [866, 445] width 46 height 18
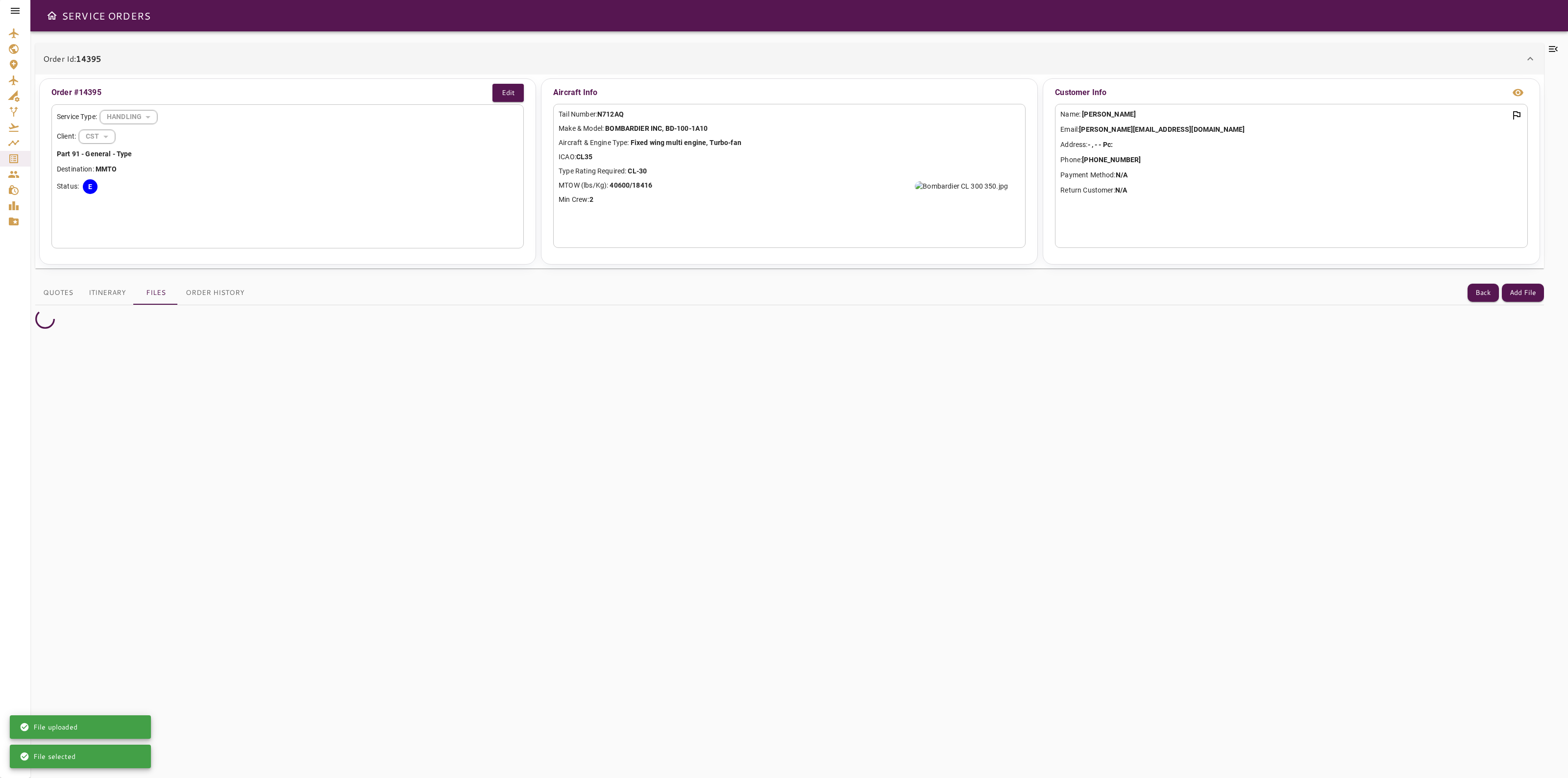
click at [1558, 47] on icon at bounding box center [1553, 49] width 11 height 11
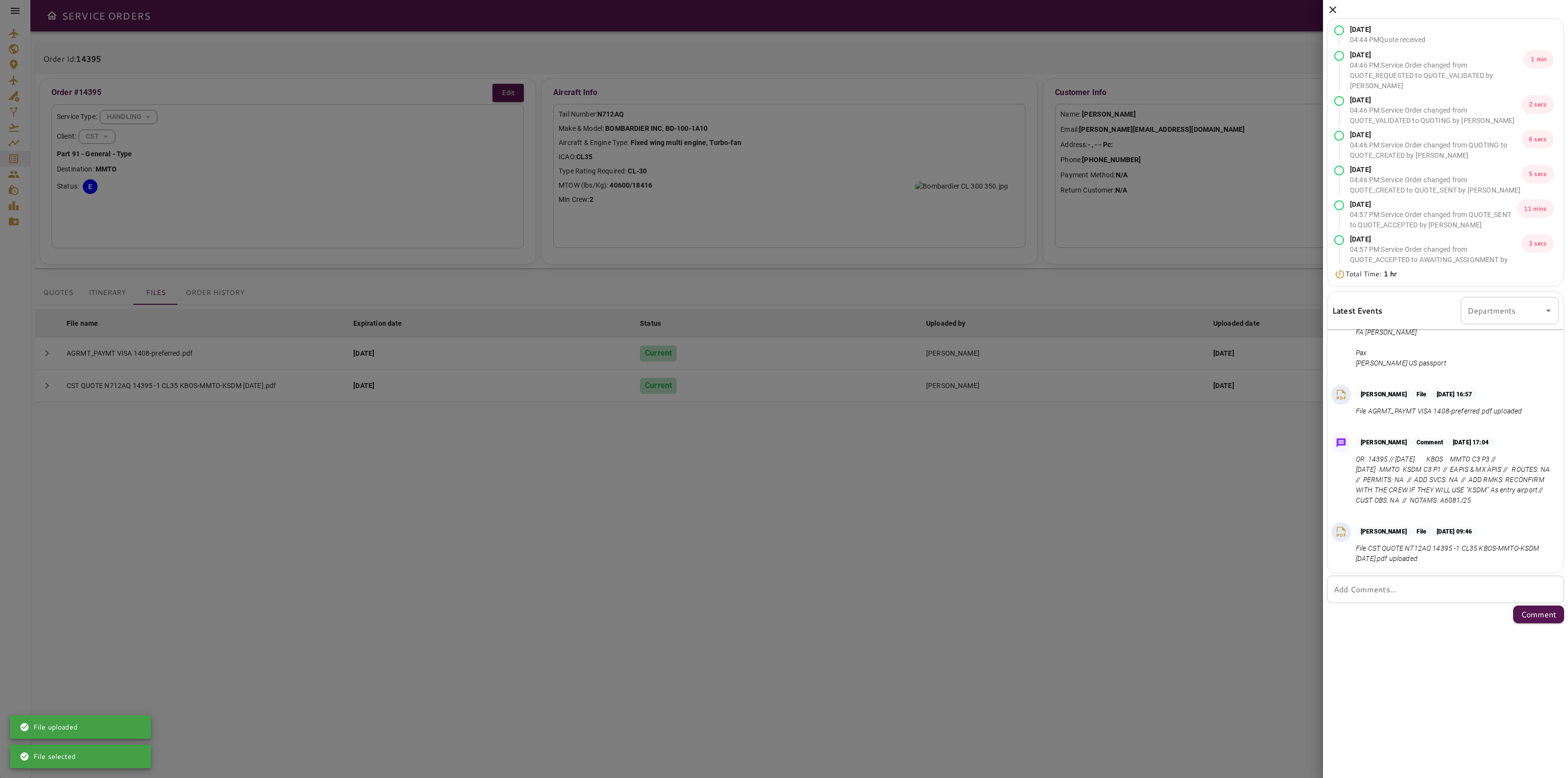
scroll to position [365, 0]
click at [1375, 585] on textarea "Add Comments..." at bounding box center [1445, 589] width 223 height 11
type textarea "**********"
click at [1554, 611] on p "Comment" at bounding box center [1538, 614] width 35 height 11
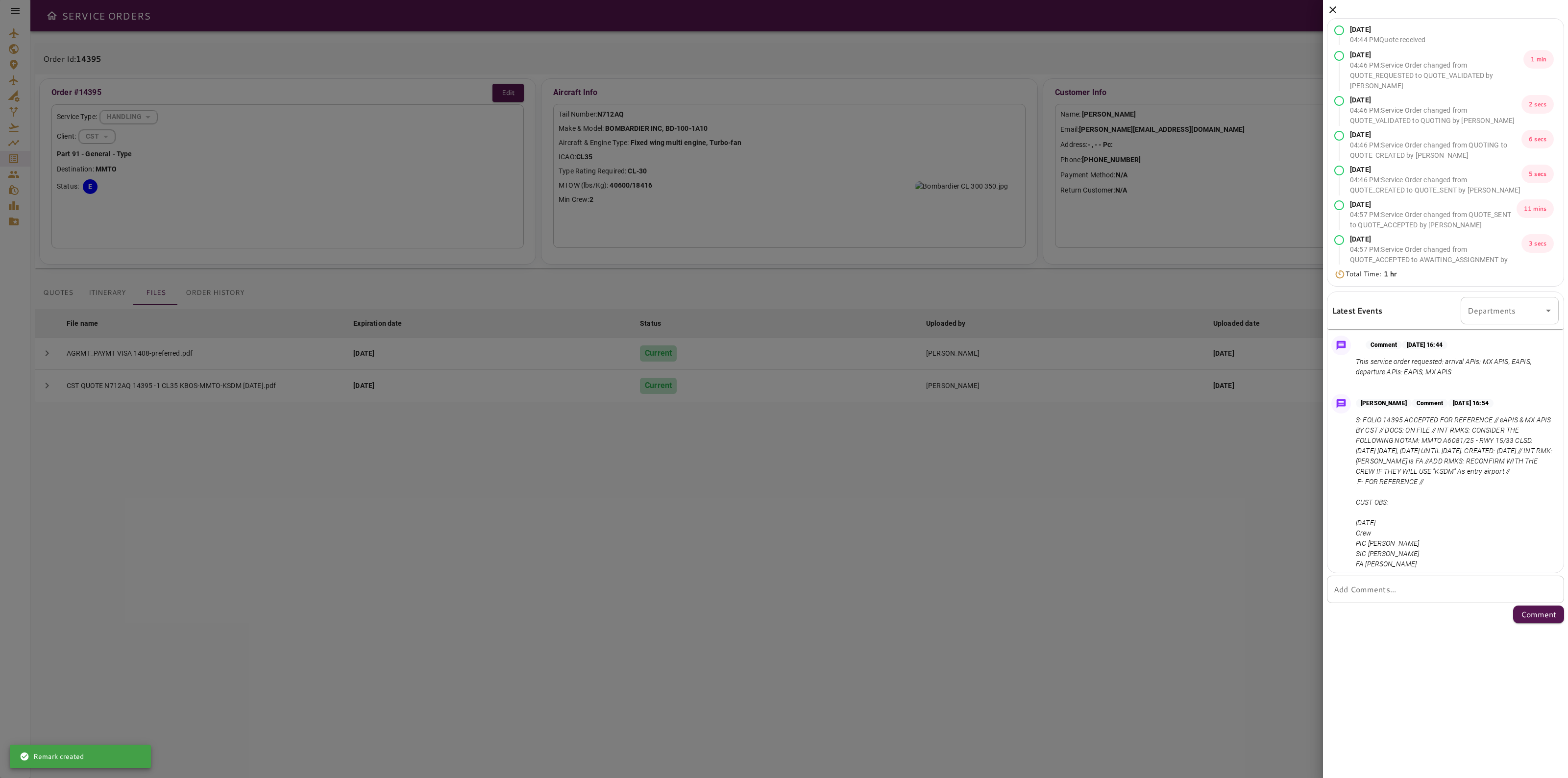
click at [1325, 6] on div "Aug 11, 2025 04:44 PM Quote received Aug 11, 2025 04:46 PM : Service Order chan…" at bounding box center [1445, 313] width 245 height 627
click at [1329, 9] on icon at bounding box center [1332, 9] width 11 height 11
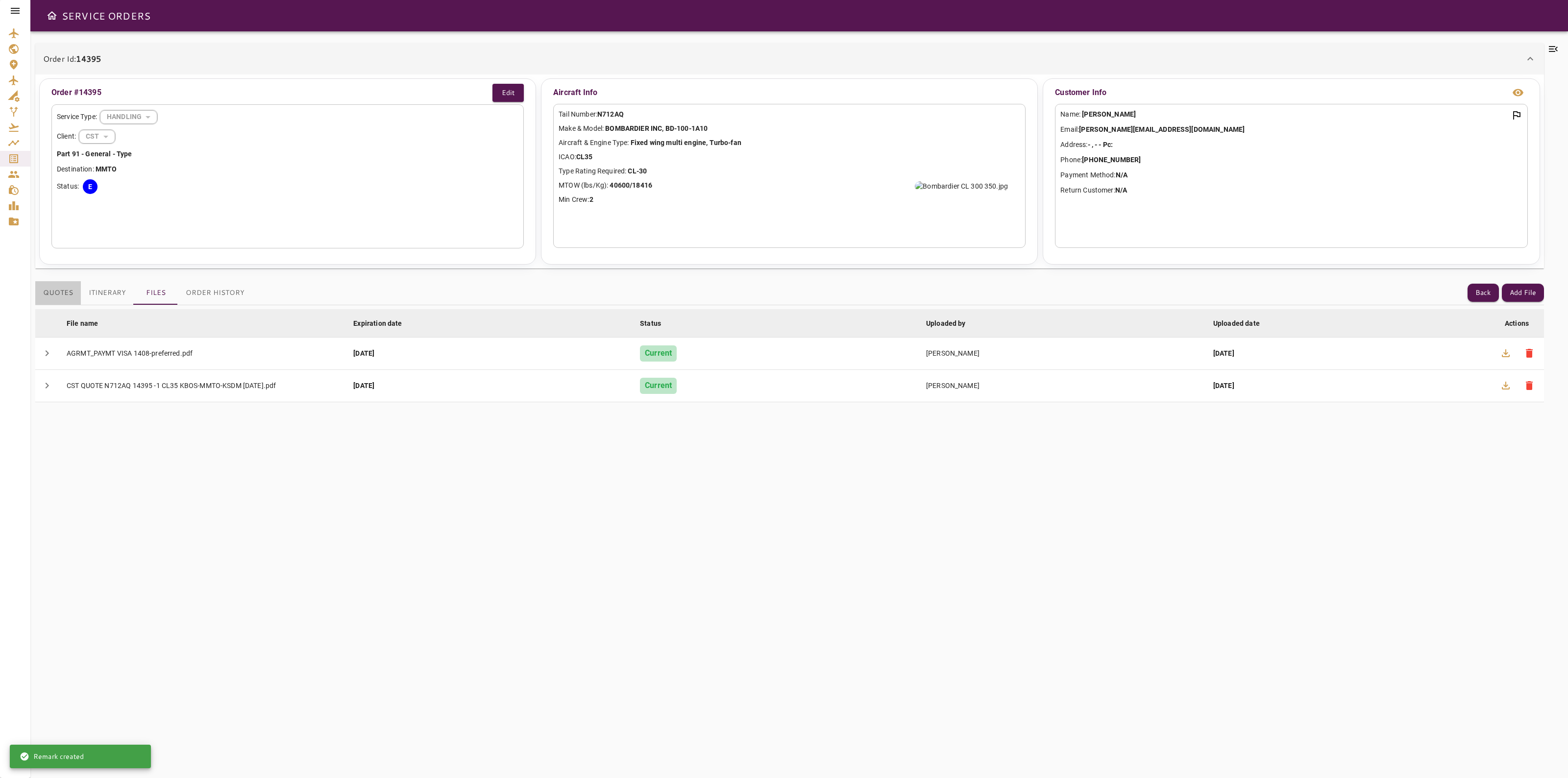
click at [64, 290] on button "Quotes" at bounding box center [58, 293] width 46 height 24
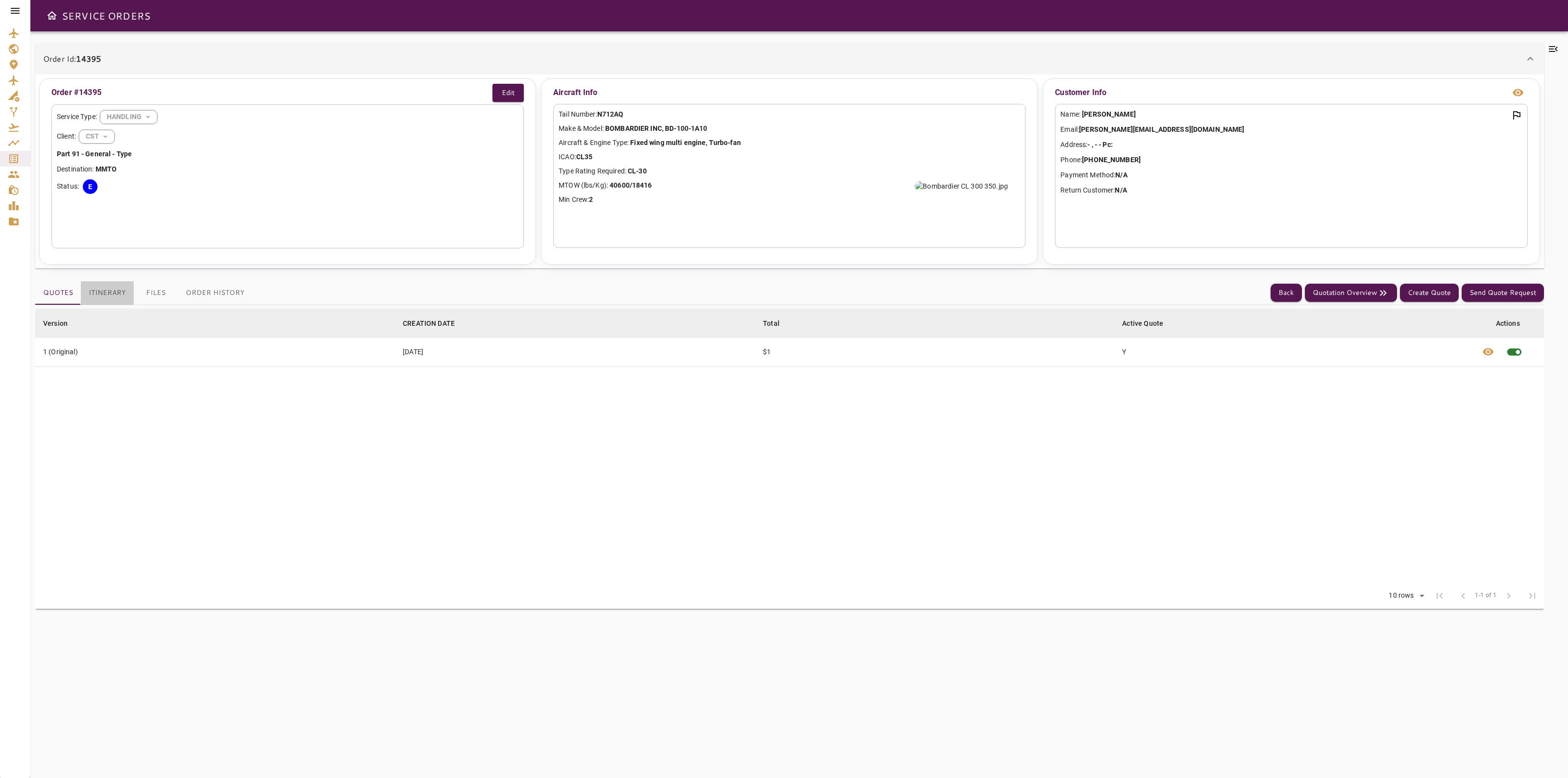
click at [99, 301] on button "Itinerary" at bounding box center [107, 293] width 53 height 24
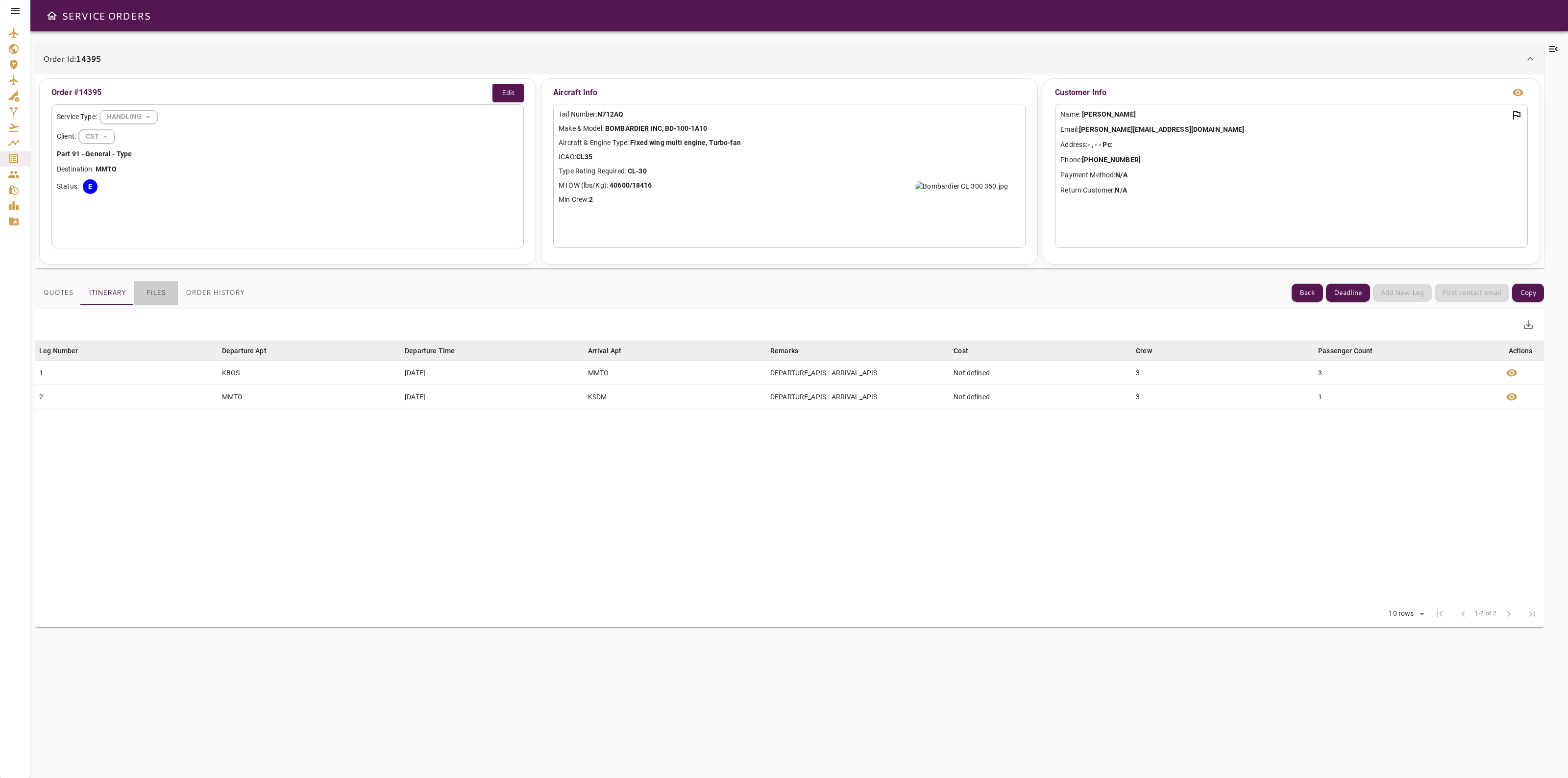
click at [155, 303] on button "Files" at bounding box center [156, 293] width 44 height 24
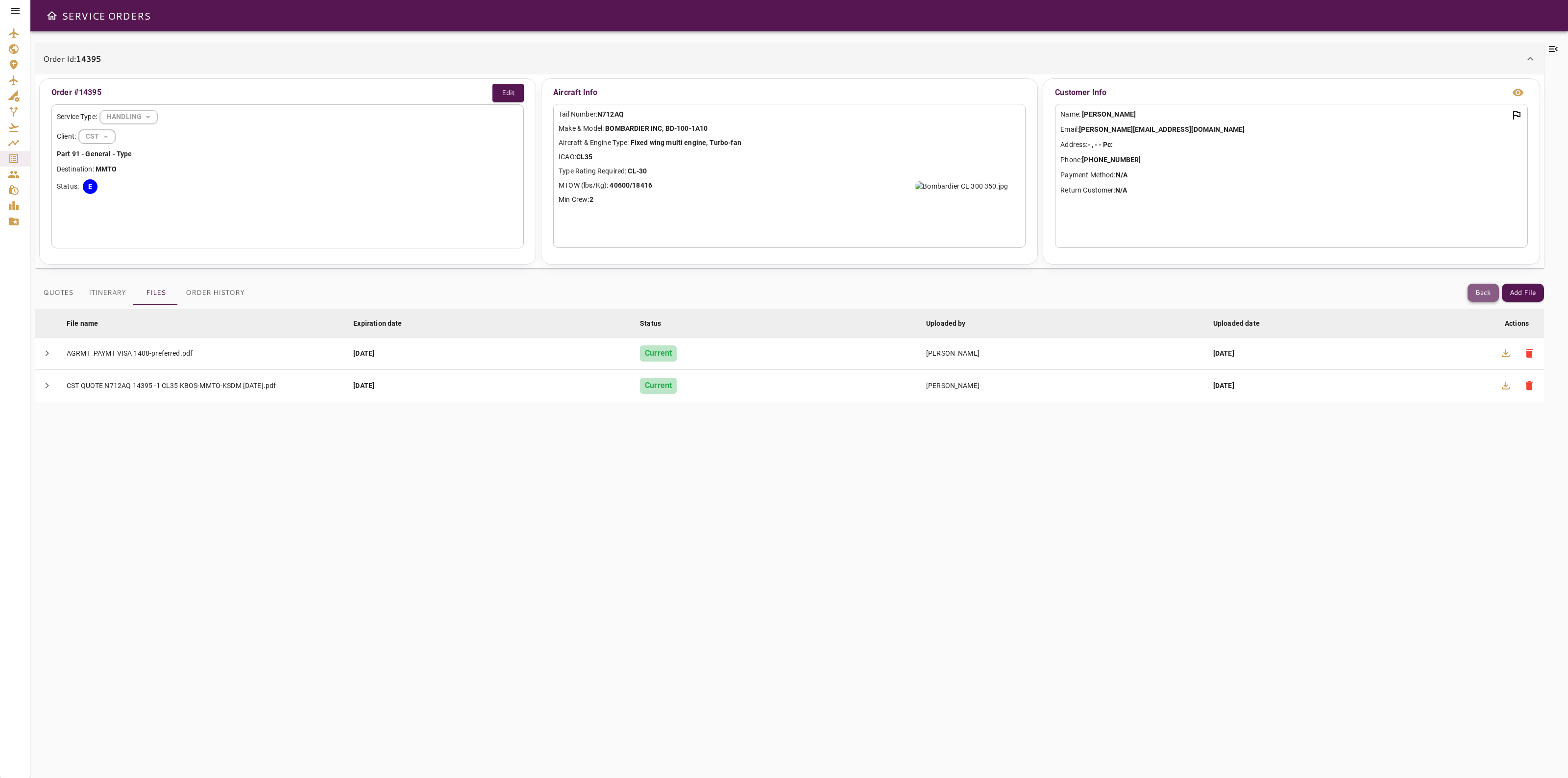
click at [1479, 297] on button "Back" at bounding box center [1483, 293] width 31 height 18
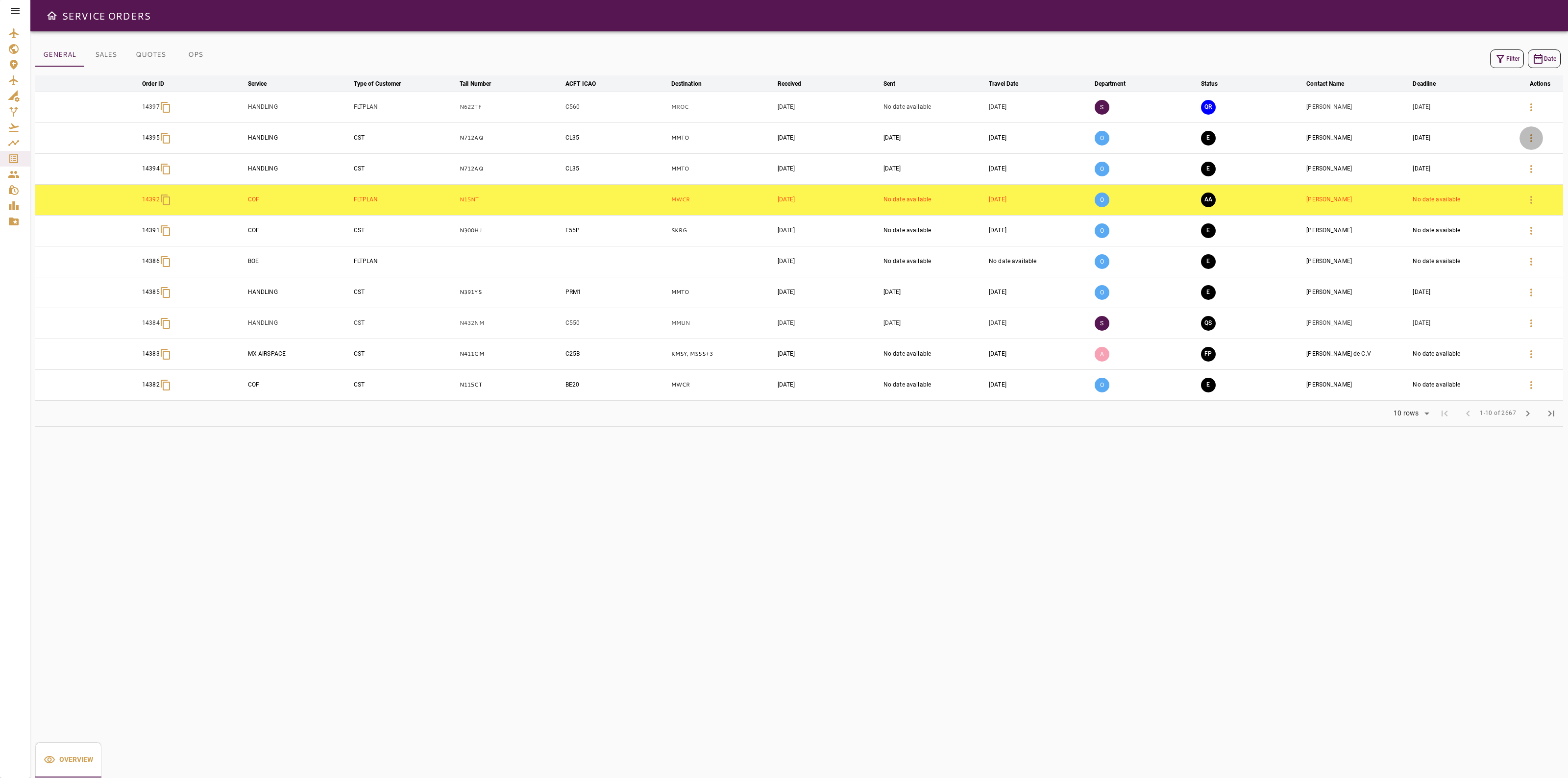
click at [1534, 137] on icon "button" at bounding box center [1531, 138] width 11 height 11
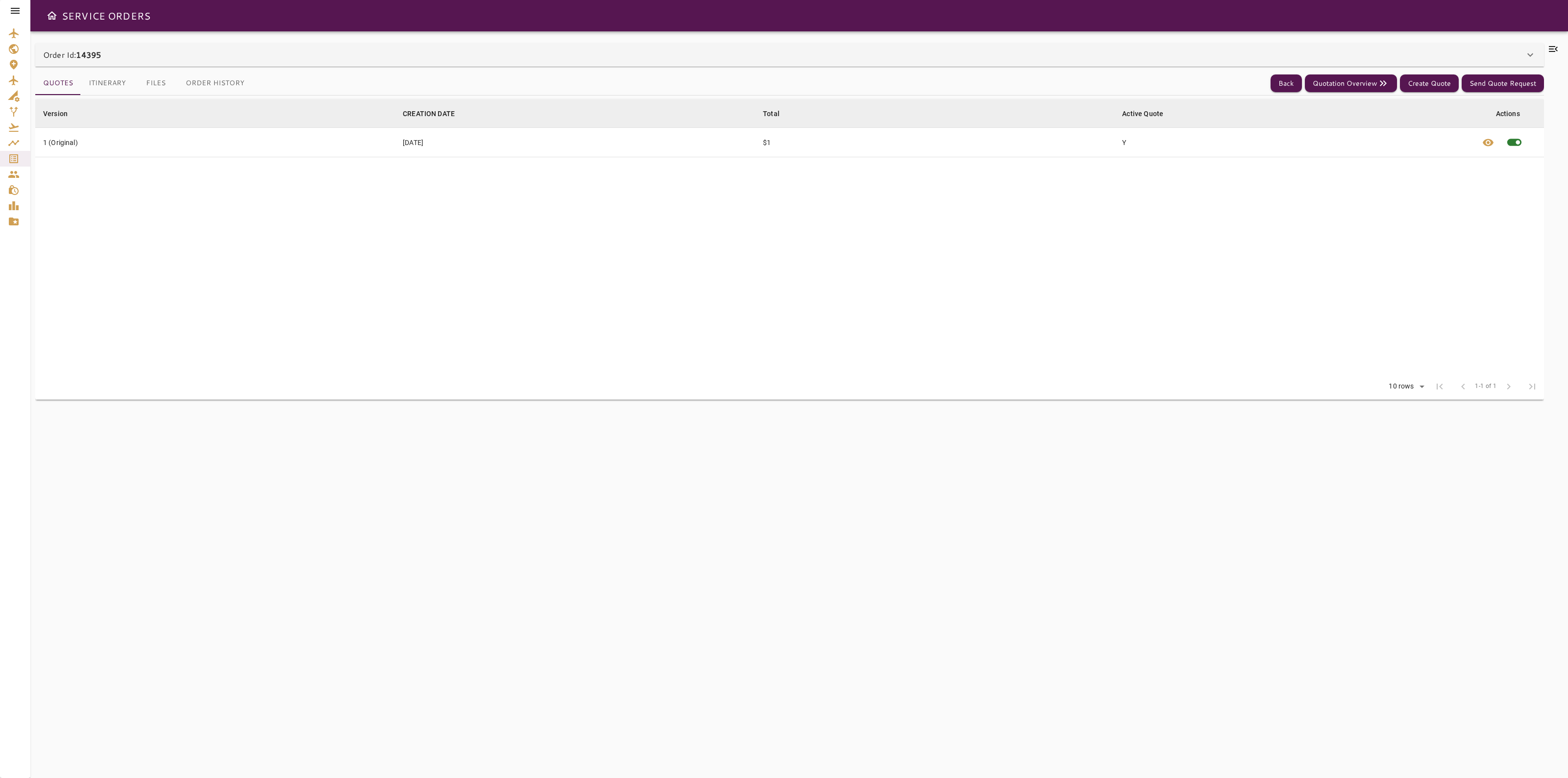
click at [1509, 54] on div "Order Id: 14395" at bounding box center [784, 54] width 1481 height 11
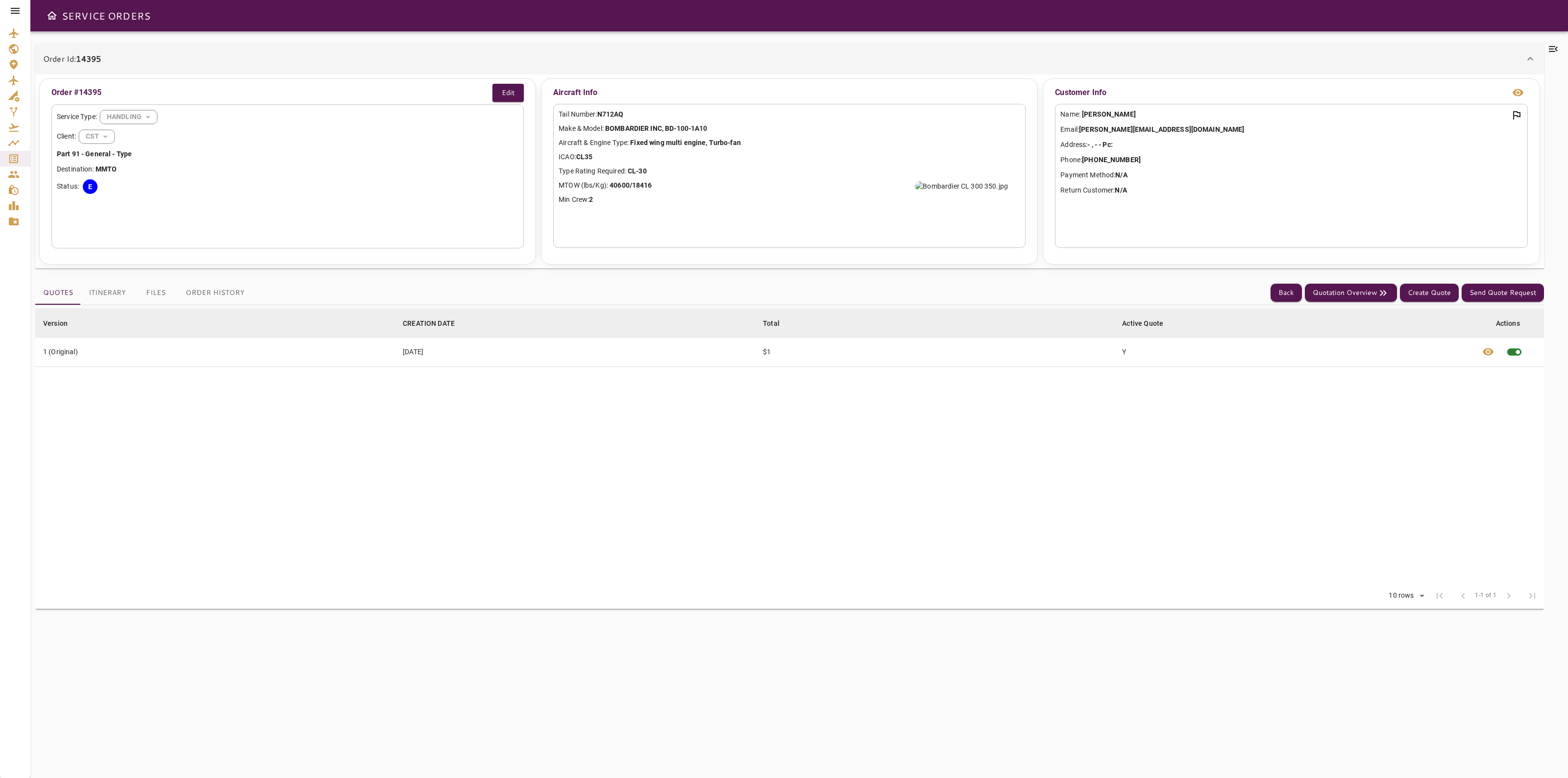
click at [1556, 47] on icon at bounding box center [1553, 49] width 11 height 11
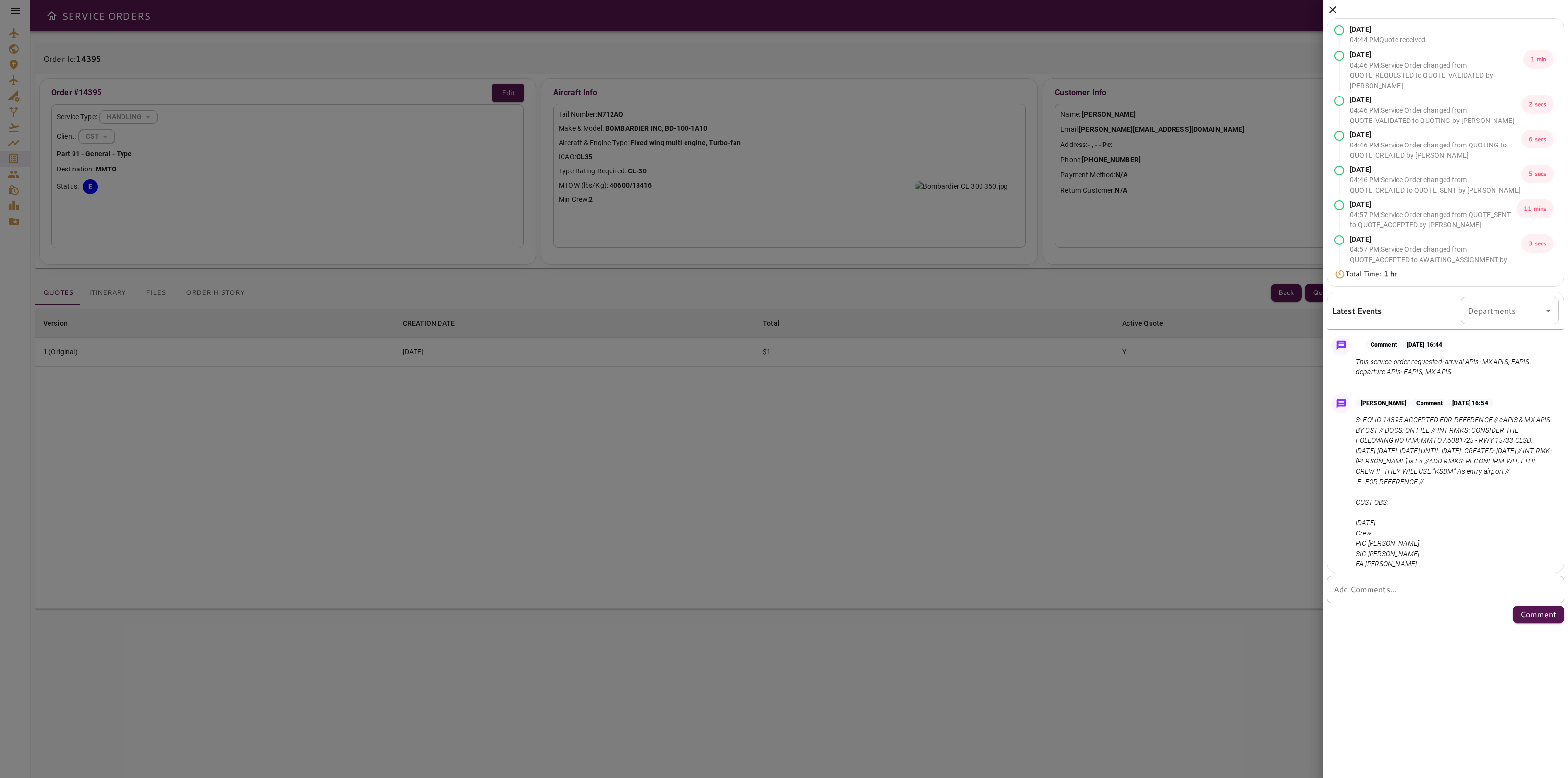
scroll to position [419, 0]
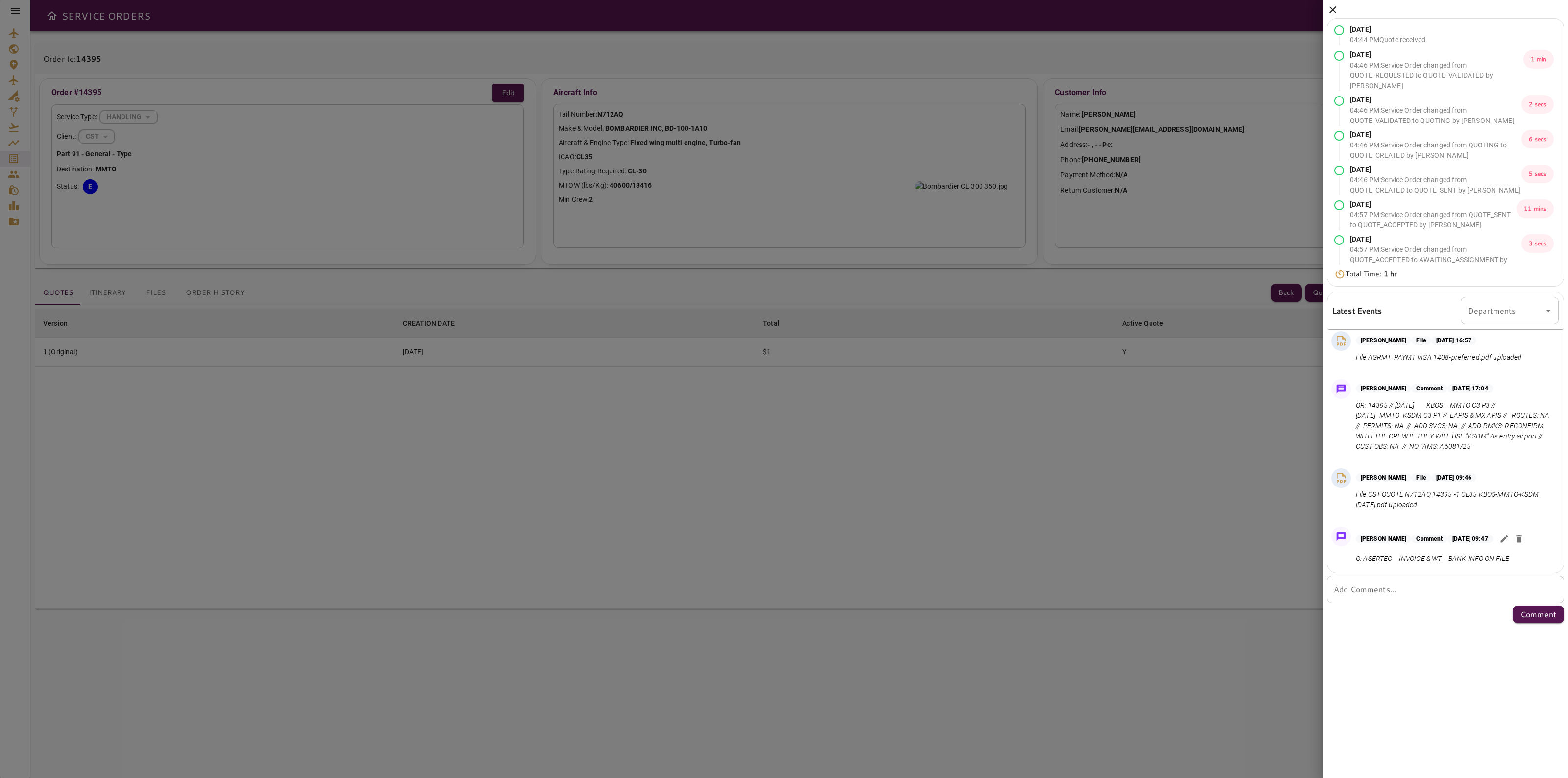
click at [1329, 8] on icon at bounding box center [1332, 9] width 11 height 11
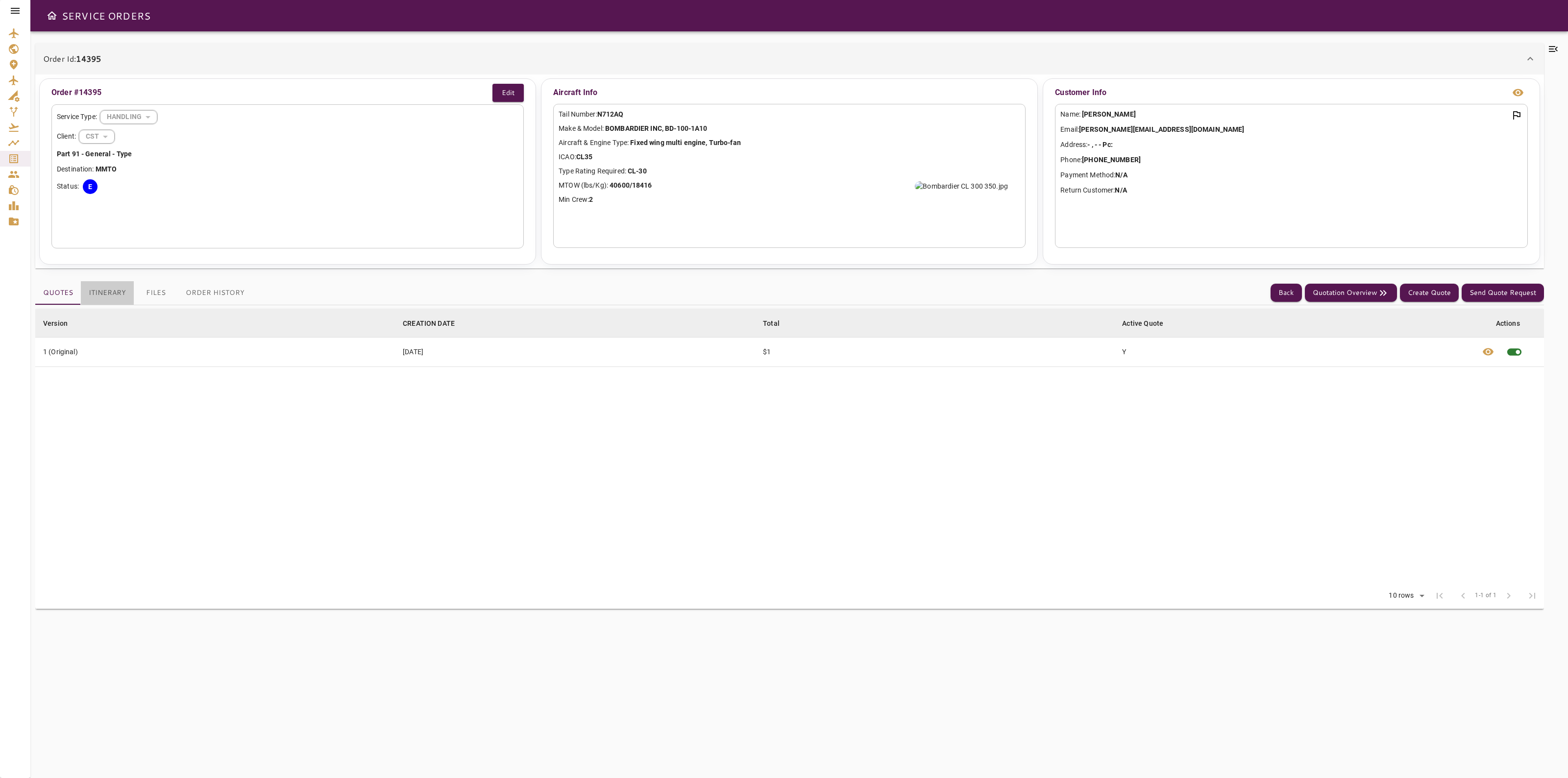
click at [109, 292] on button "Itinerary" at bounding box center [107, 293] width 53 height 24
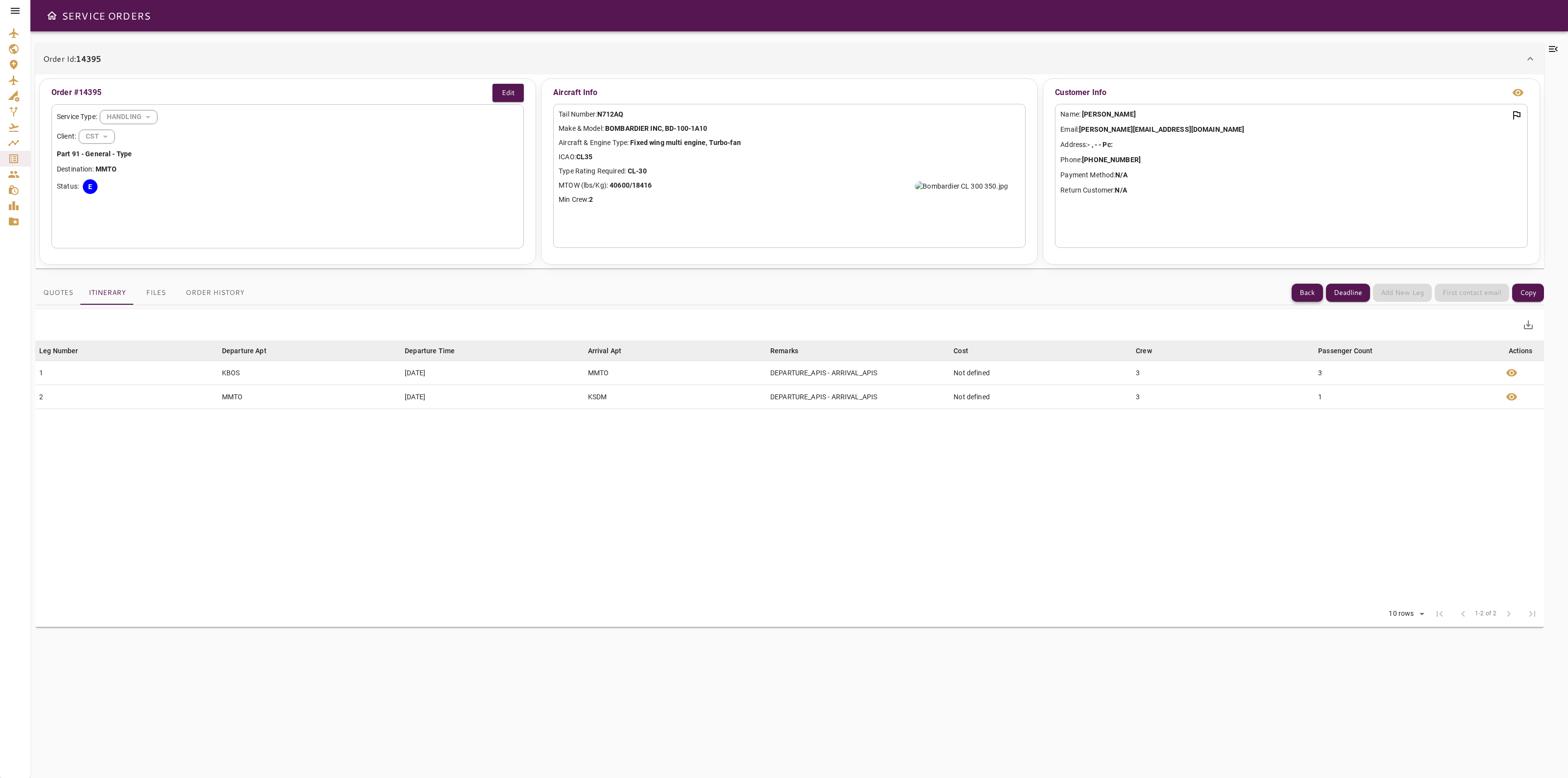
click at [1308, 287] on button "Back" at bounding box center [1307, 293] width 31 height 18
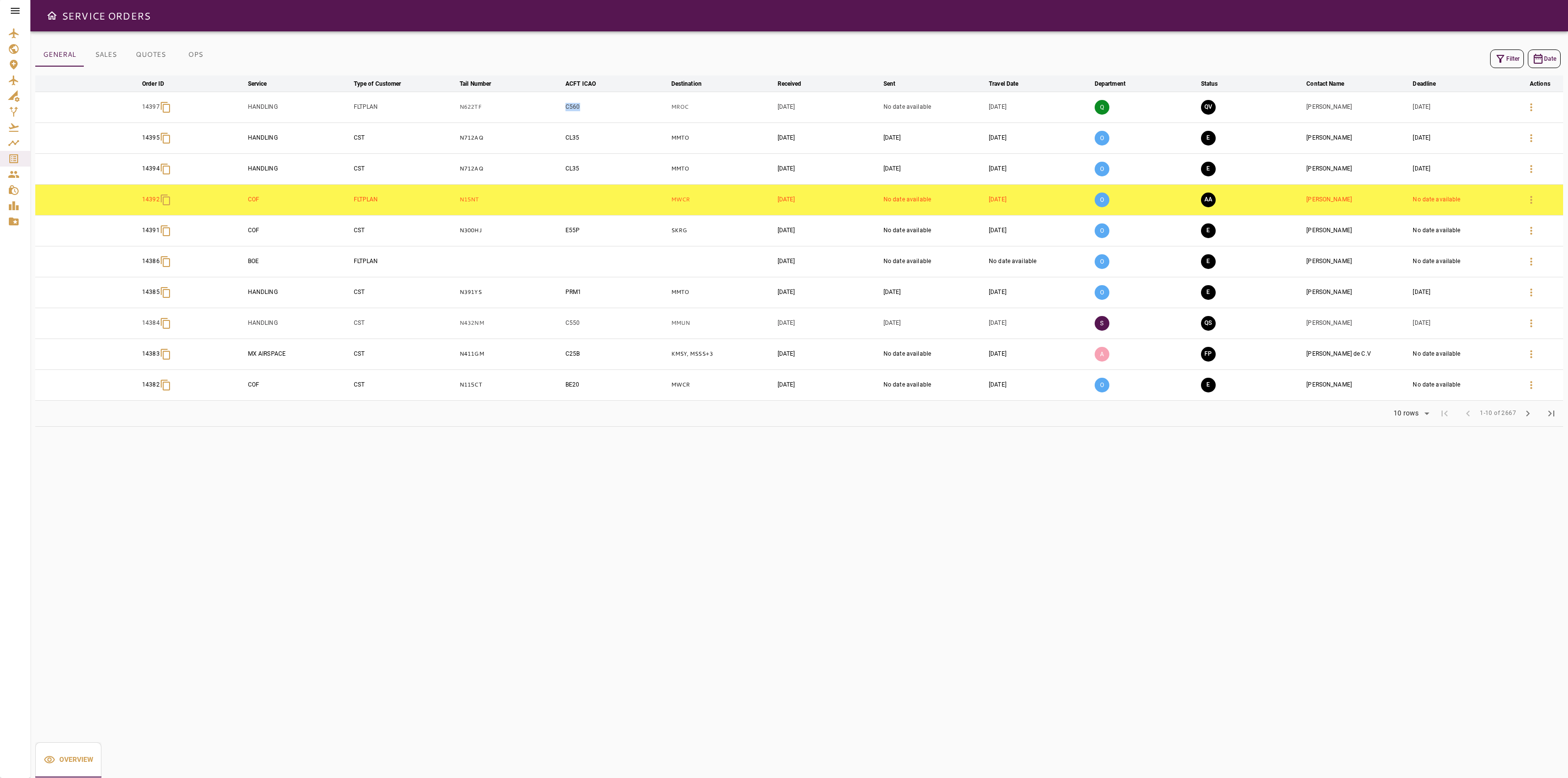
drag, startPoint x: 585, startPoint y: 115, endPoint x: 565, endPoint y: 110, distance: 20.6
click at [565, 110] on td "C560" at bounding box center [616, 107] width 105 height 31
copy td "C560"
click at [1528, 106] on icon "button" at bounding box center [1531, 107] width 11 height 11
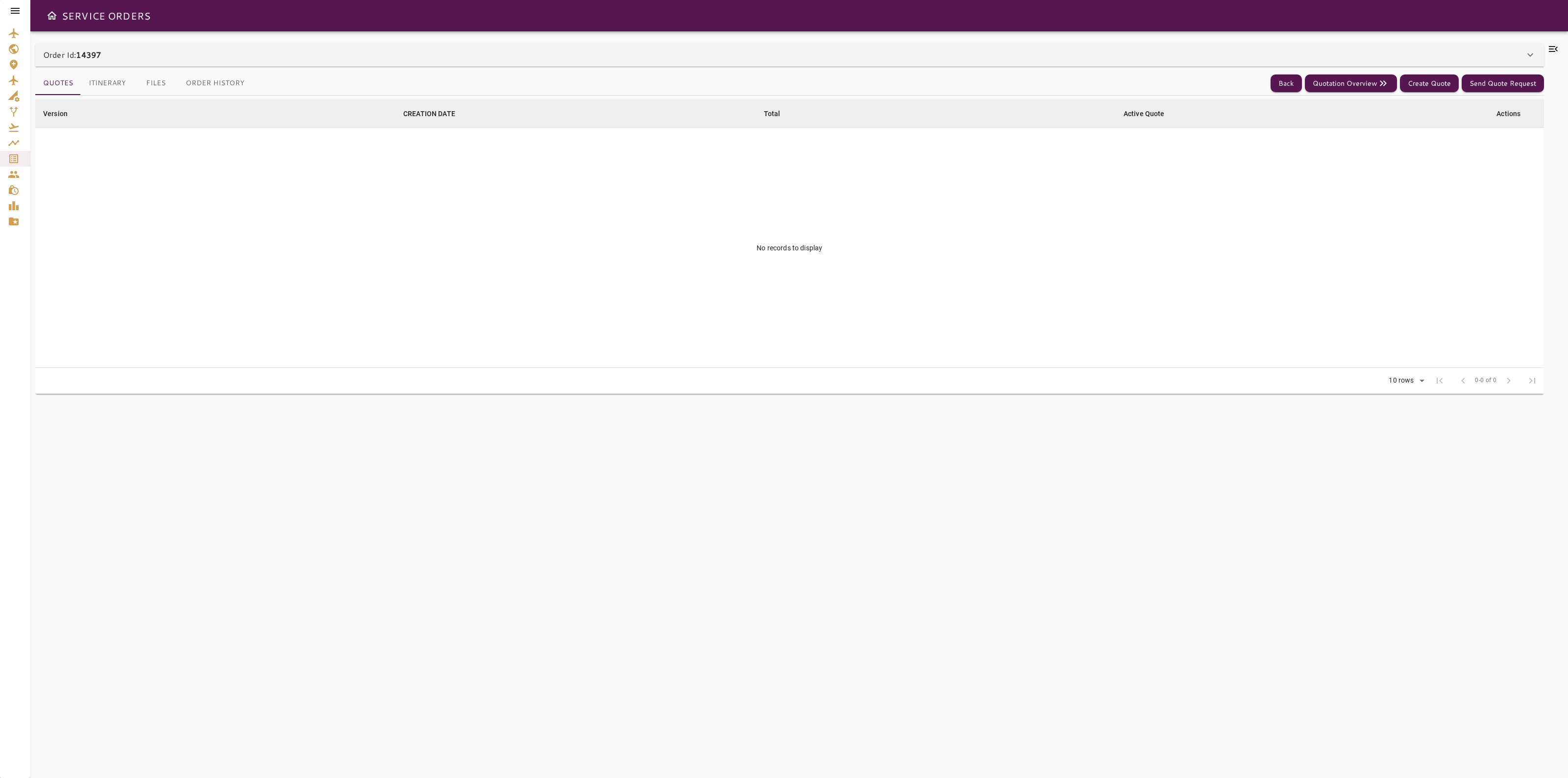
click at [273, 57] on div "Order Id: 14397" at bounding box center [784, 54] width 1481 height 11
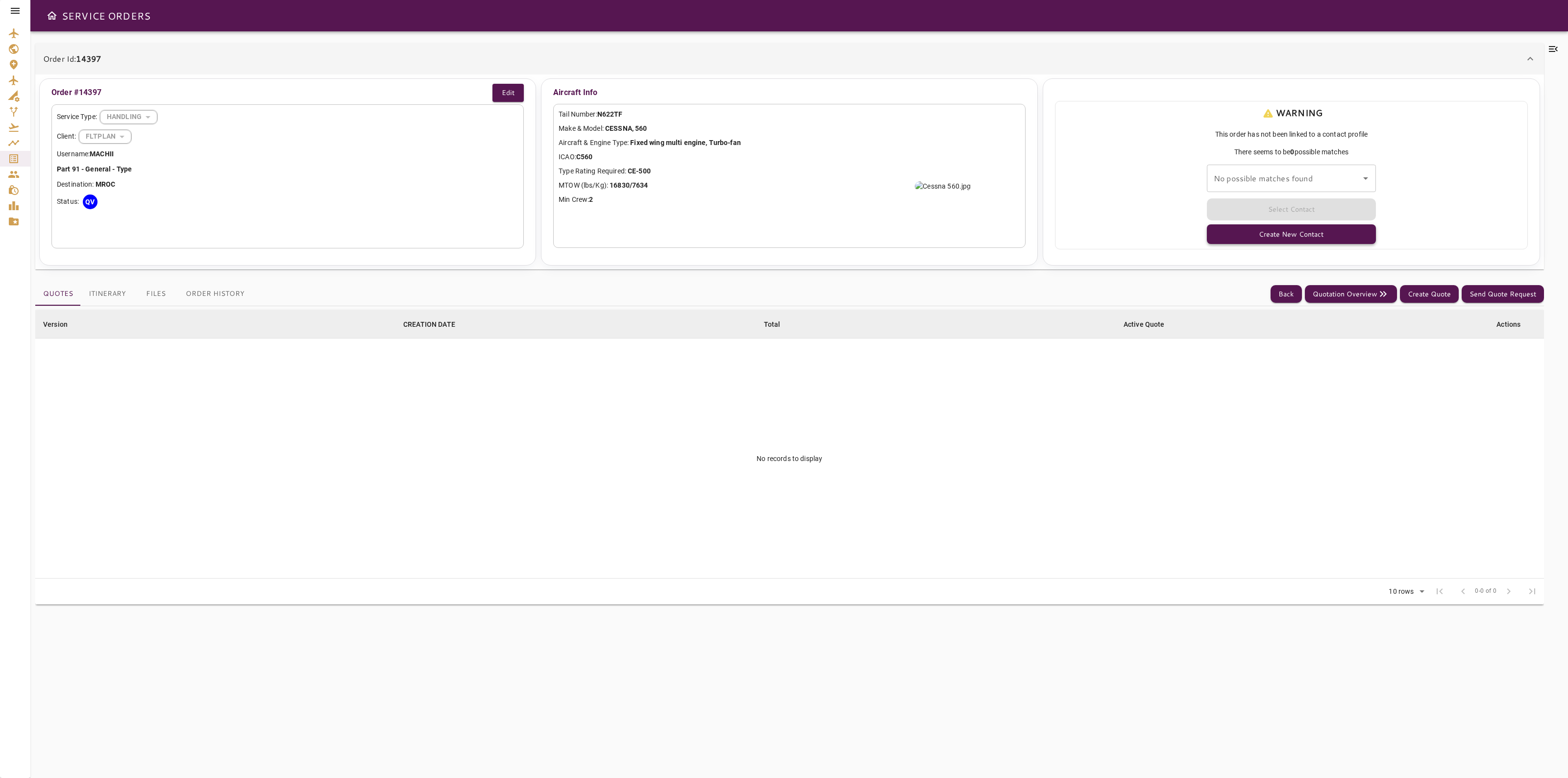
click at [1303, 241] on button "Create New Contact" at bounding box center [1291, 234] width 169 height 20
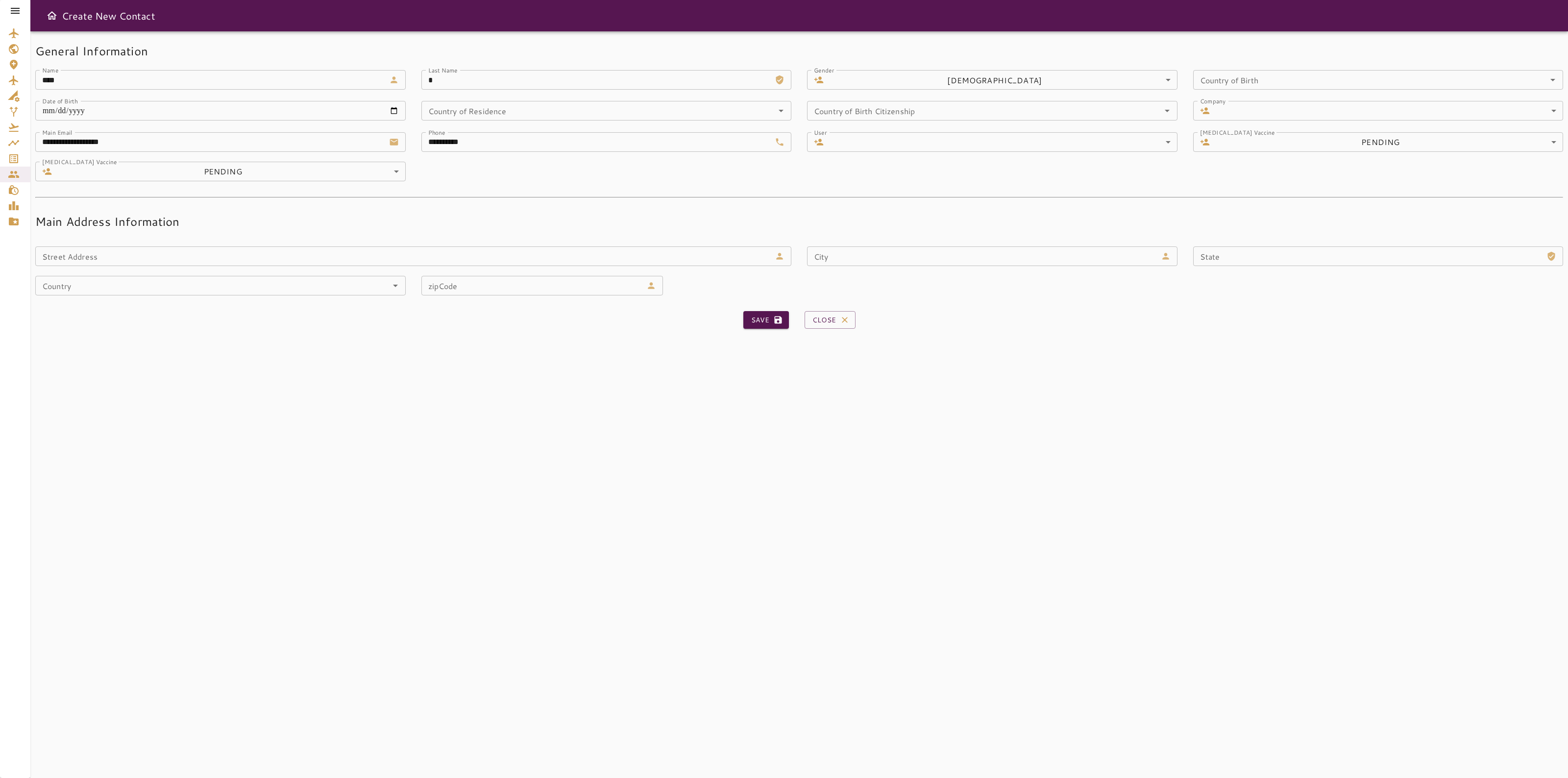
click at [494, 141] on input "**********" at bounding box center [596, 142] width 350 height 20
click at [423, 133] on input "**********" at bounding box center [596, 142] width 350 height 20
click at [430, 141] on input "**********" at bounding box center [596, 142] width 350 height 20
click at [424, 141] on input "**********" at bounding box center [596, 142] width 350 height 20
click at [451, 90] on form "**********" at bounding box center [798, 190] width 1528 height 293
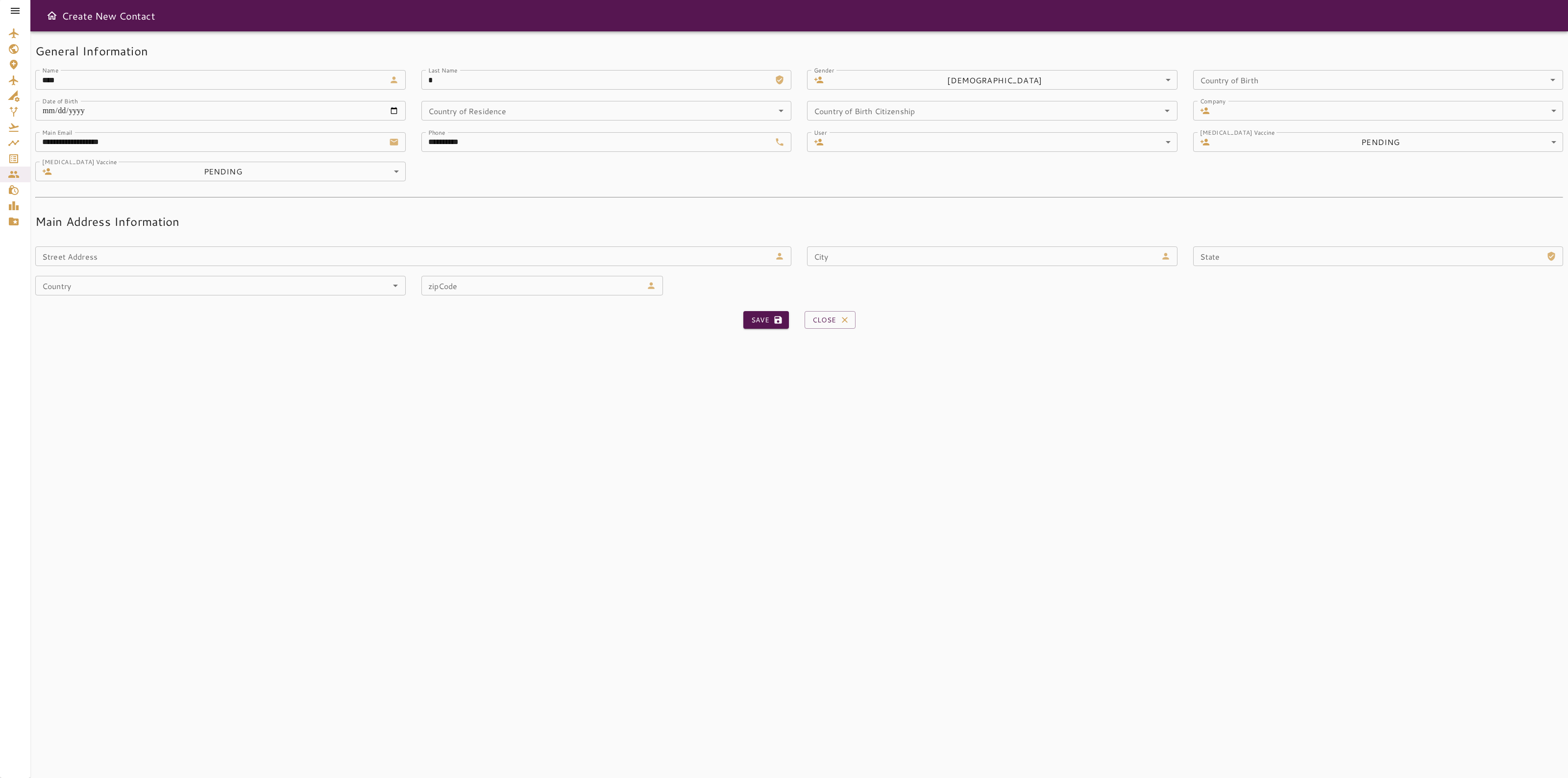
click at [451, 86] on input "*" at bounding box center [596, 80] width 350 height 20
click at [452, 85] on input "*" at bounding box center [596, 80] width 350 height 20
drag, startPoint x: 450, startPoint y: 82, endPoint x: 445, endPoint y: 82, distance: 5.0
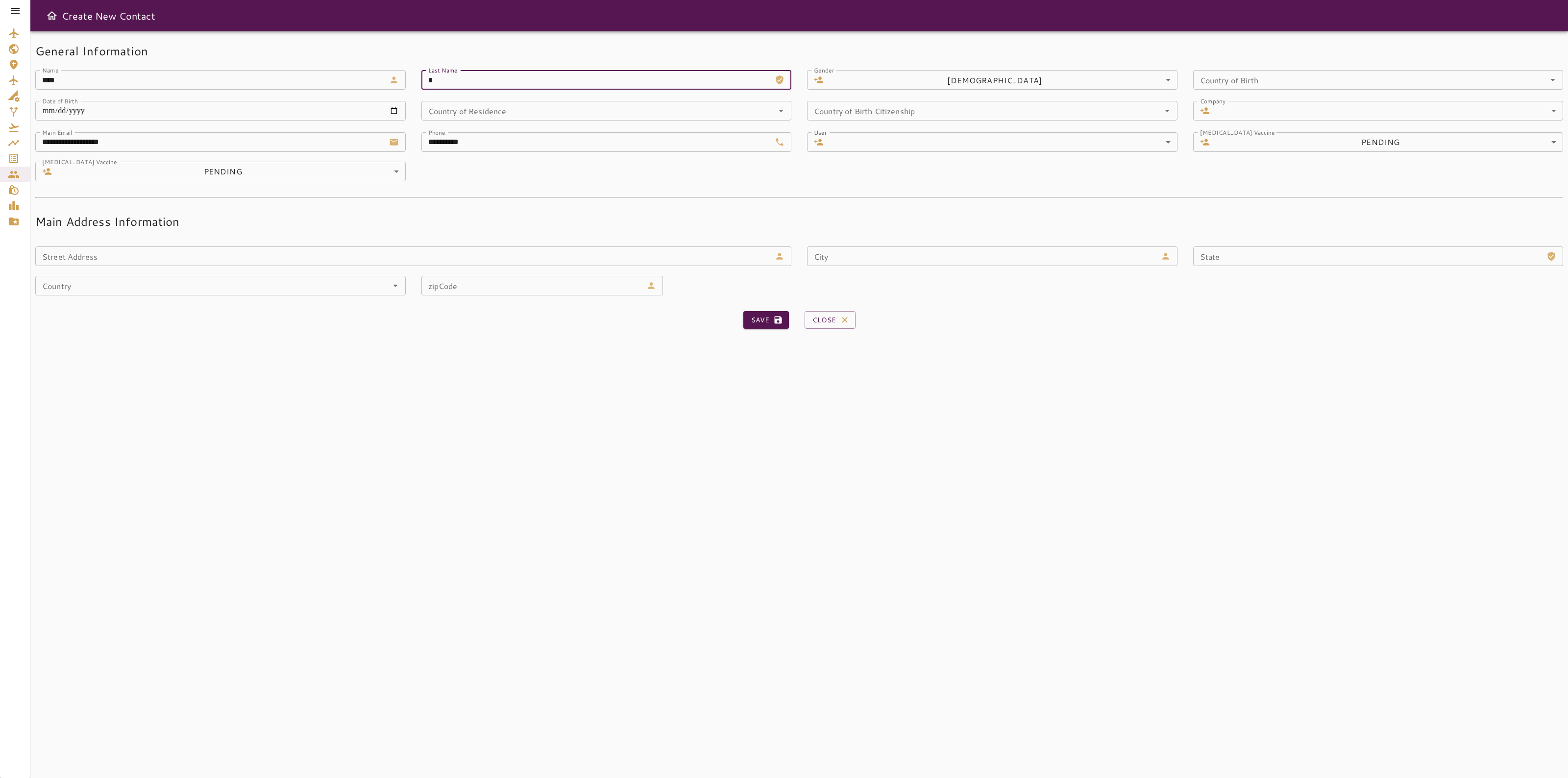
click at [449, 82] on input "*" at bounding box center [596, 80] width 350 height 20
drag, startPoint x: 424, startPoint y: 231, endPoint x: 427, endPoint y: 211, distance: 20.2
click at [424, 231] on div "Street Address Street Address" at bounding box center [405, 248] width 772 height 35
click at [463, 84] on input "*" at bounding box center [596, 80] width 350 height 20
paste input "*******"
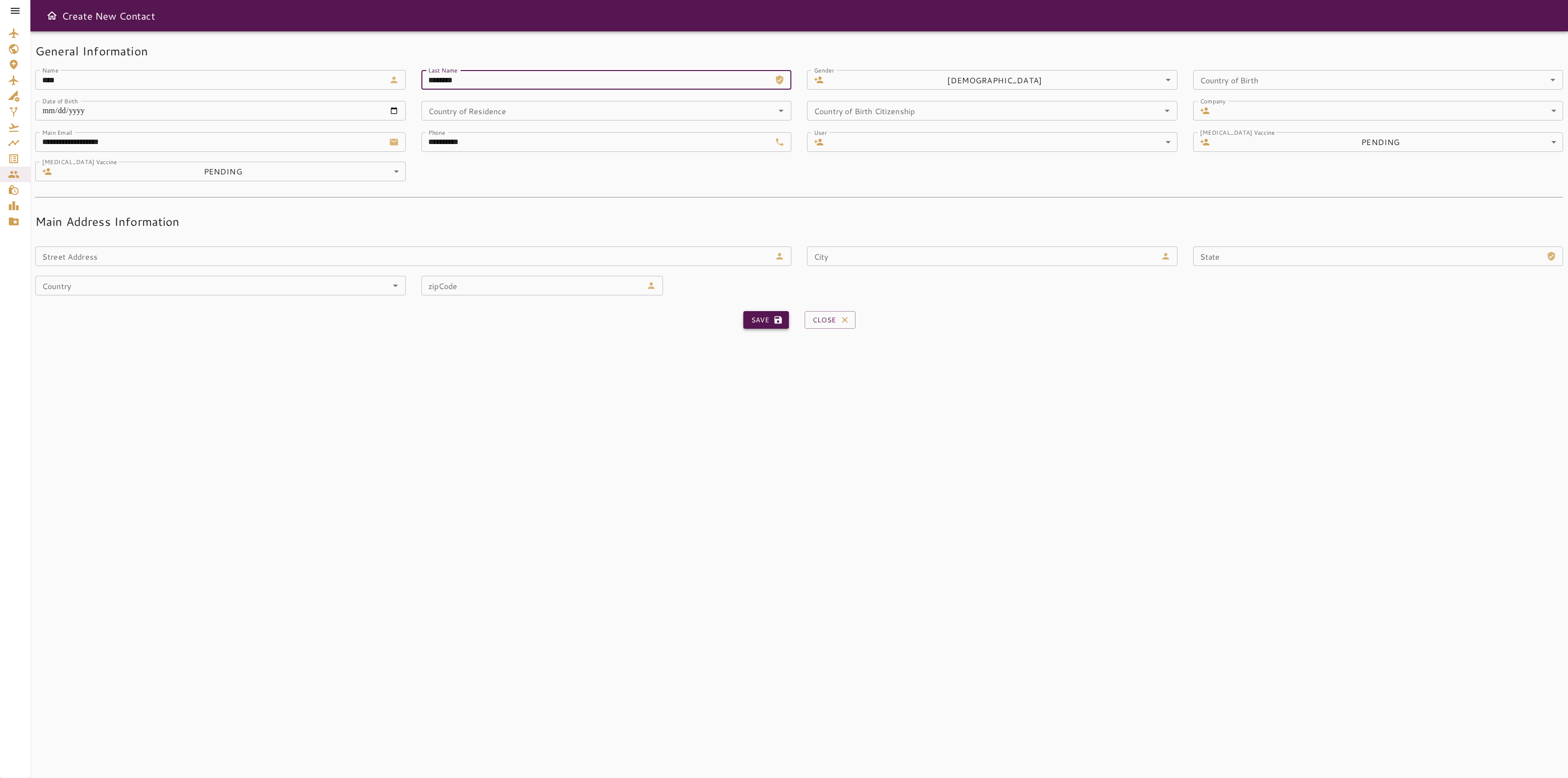
click at [763, 316] on button "Save" at bounding box center [766, 320] width 46 height 18
type input "*"
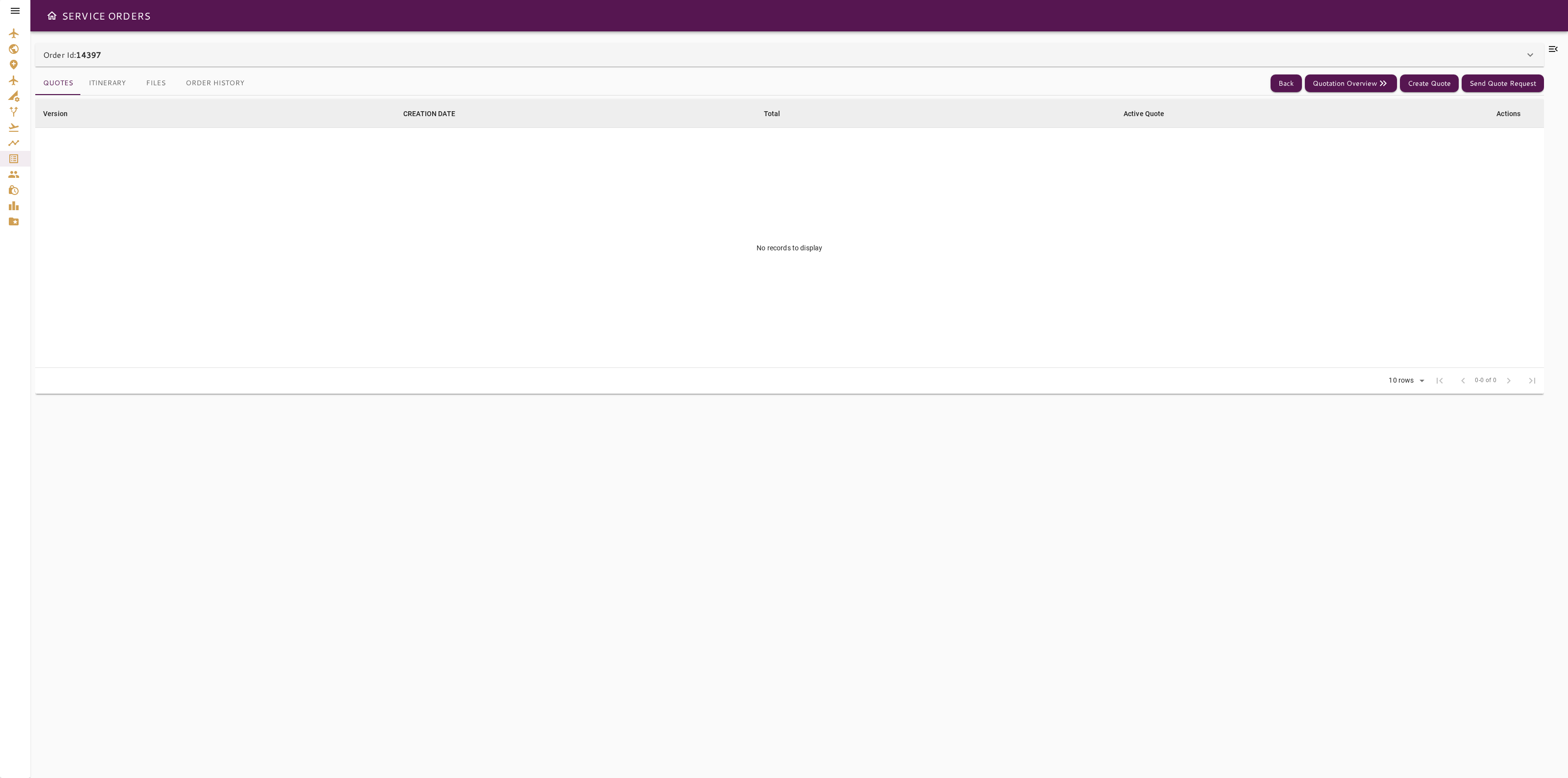
click at [1258, 50] on div "Order Id: 14397" at bounding box center [784, 54] width 1481 height 11
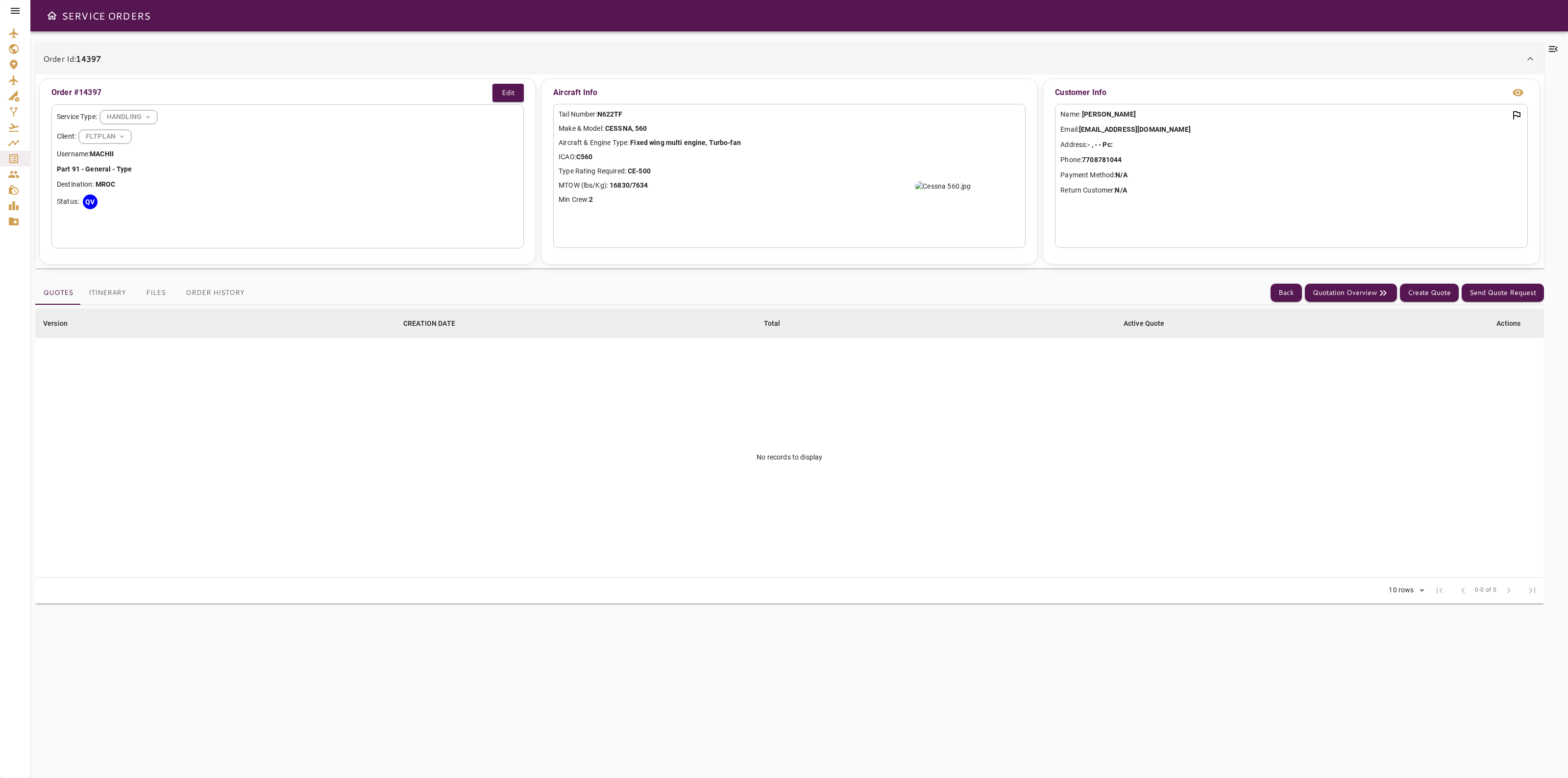
drag, startPoint x: 1553, startPoint y: 45, endPoint x: 1531, endPoint y: 76, distance: 38.0
click at [1531, 76] on div "Order Id: 14397 Order #14397 Edit Service Type: HANDLING ******** ​ Client: FLT…" at bounding box center [798, 405] width 1528 height 723
click at [1550, 48] on icon at bounding box center [1553, 49] width 11 height 11
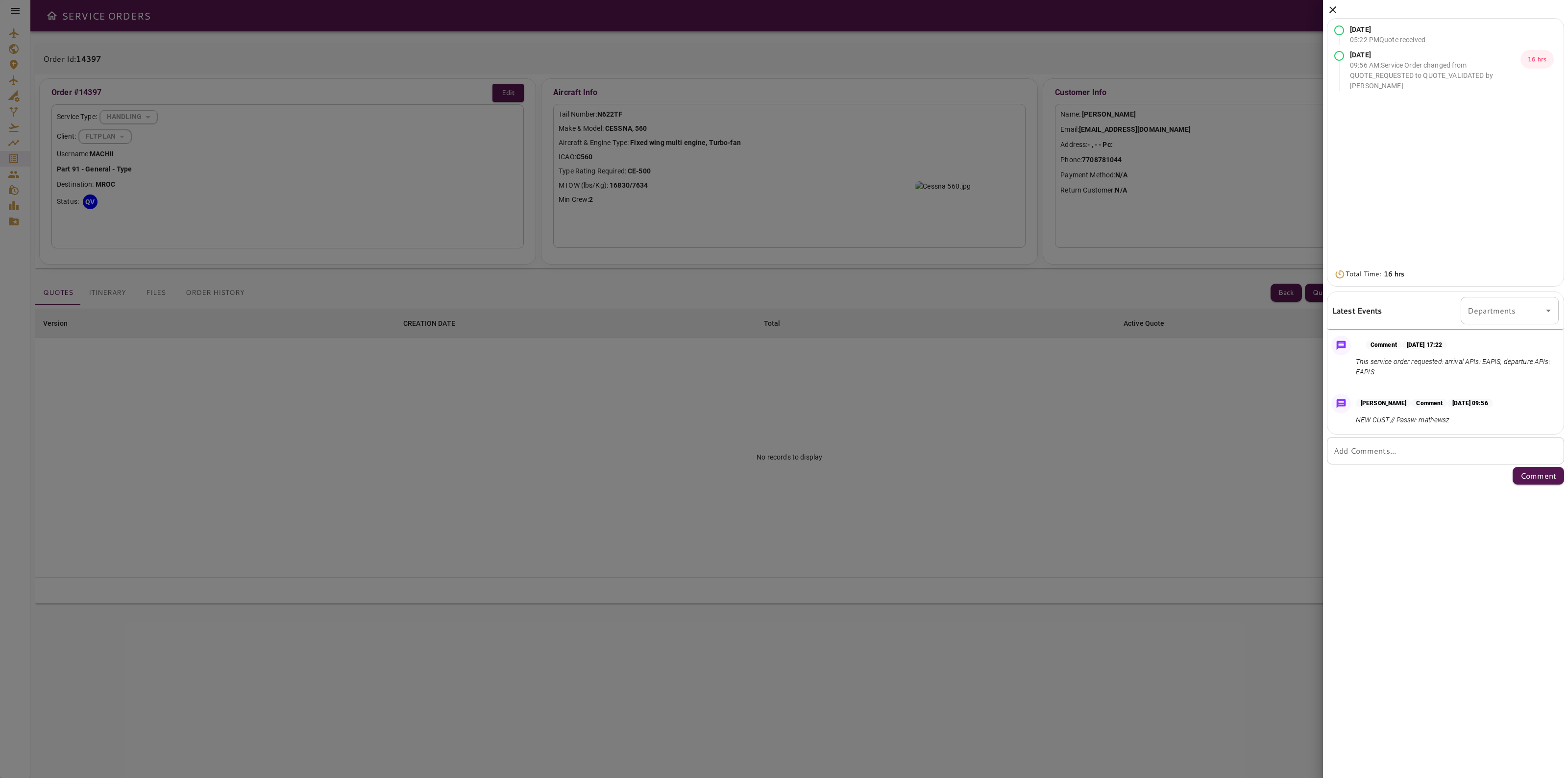
click at [1332, 12] on icon at bounding box center [1332, 9] width 11 height 11
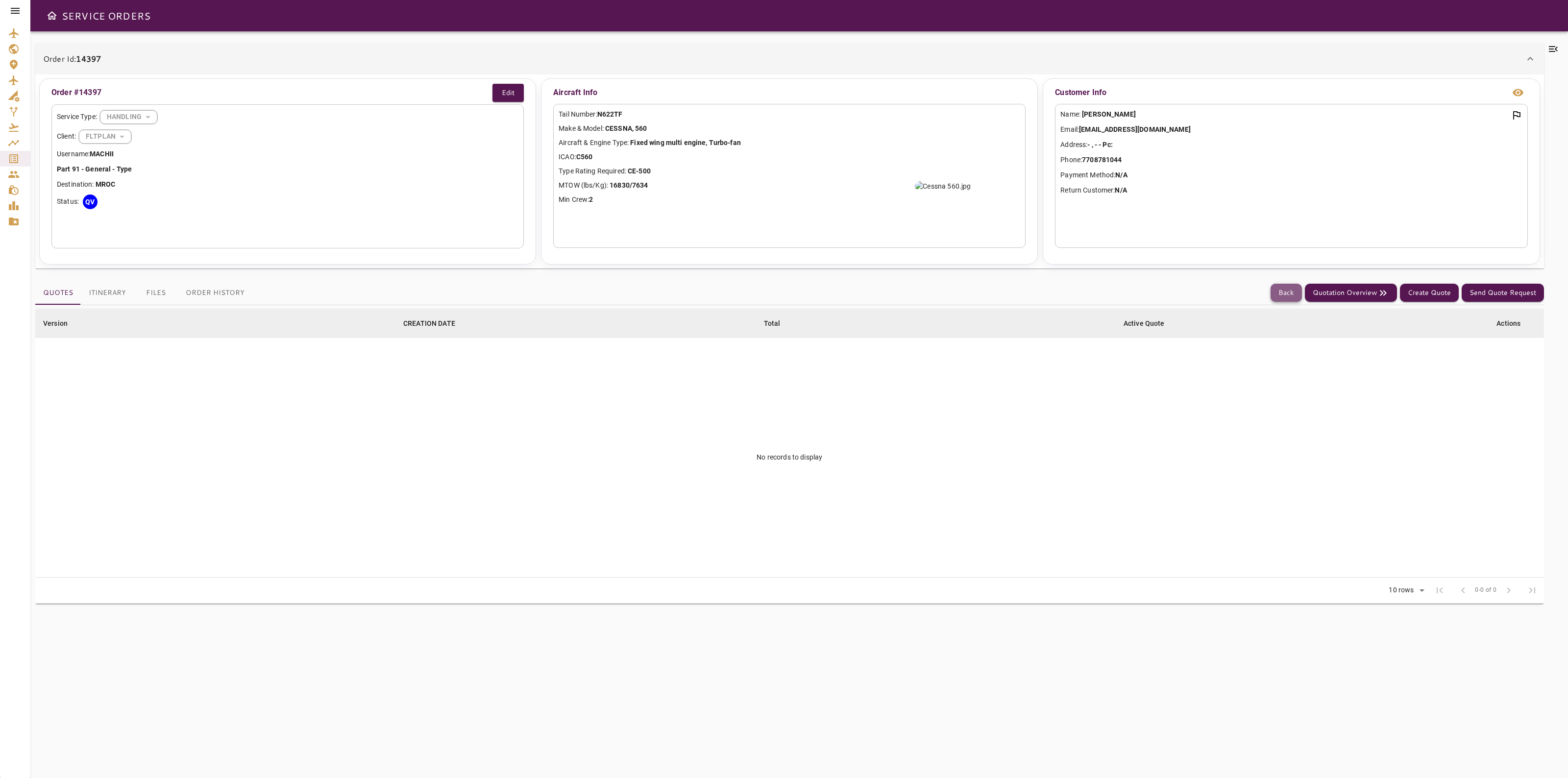
click at [1284, 298] on button "Back" at bounding box center [1285, 293] width 31 height 18
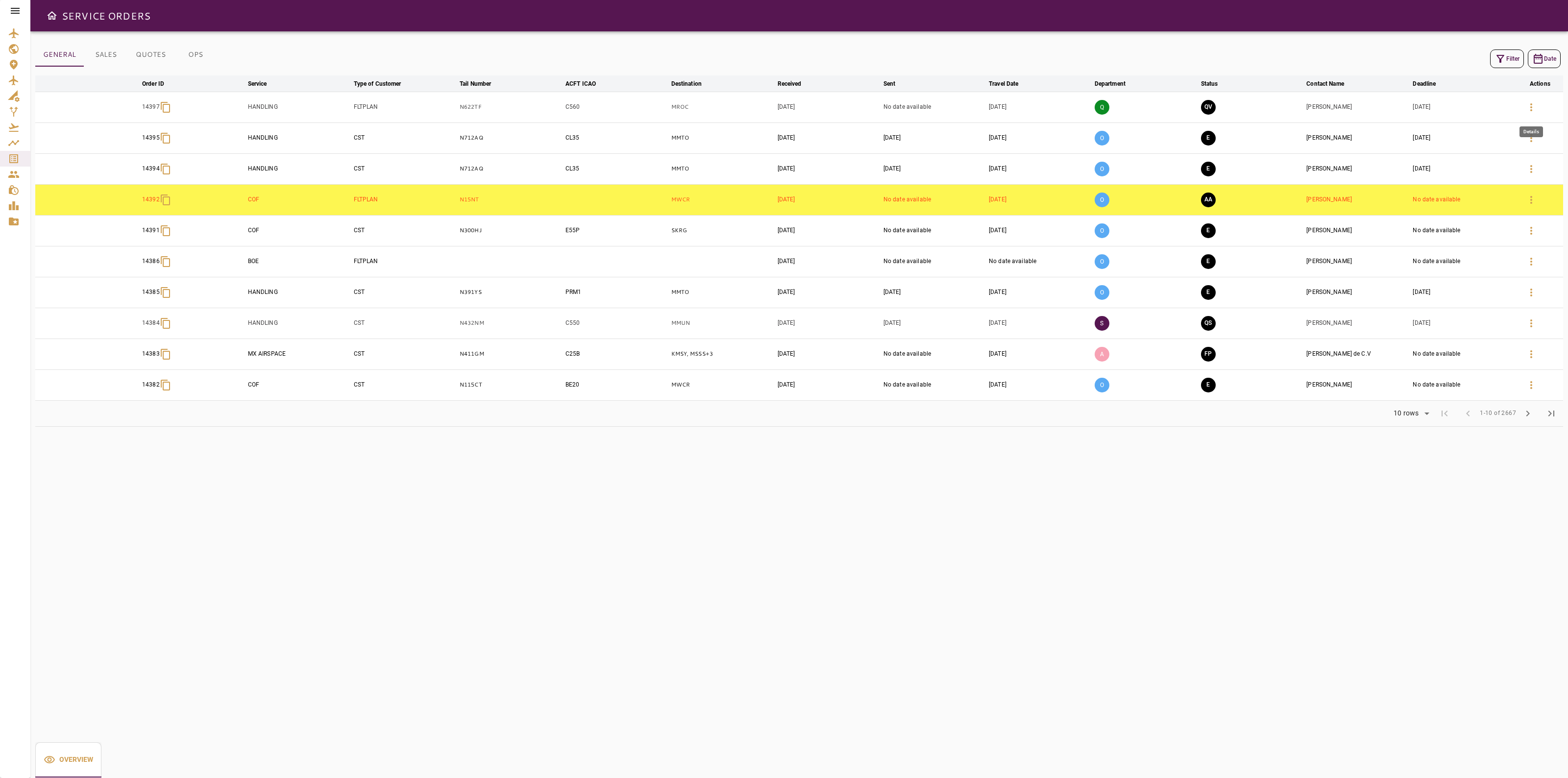
click at [1534, 107] on icon "button" at bounding box center [1531, 107] width 11 height 11
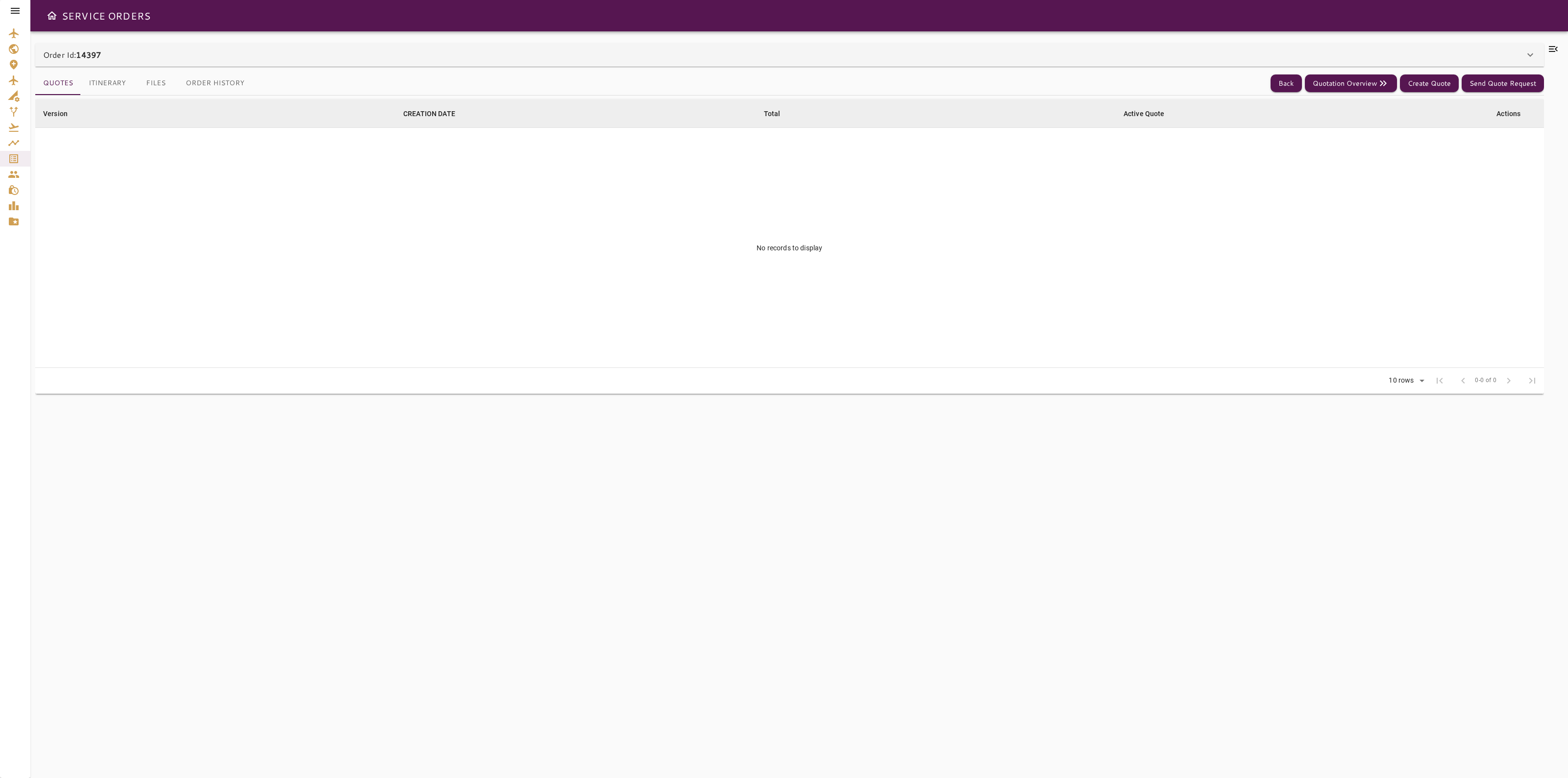
click at [140, 85] on button "Files" at bounding box center [156, 83] width 44 height 24
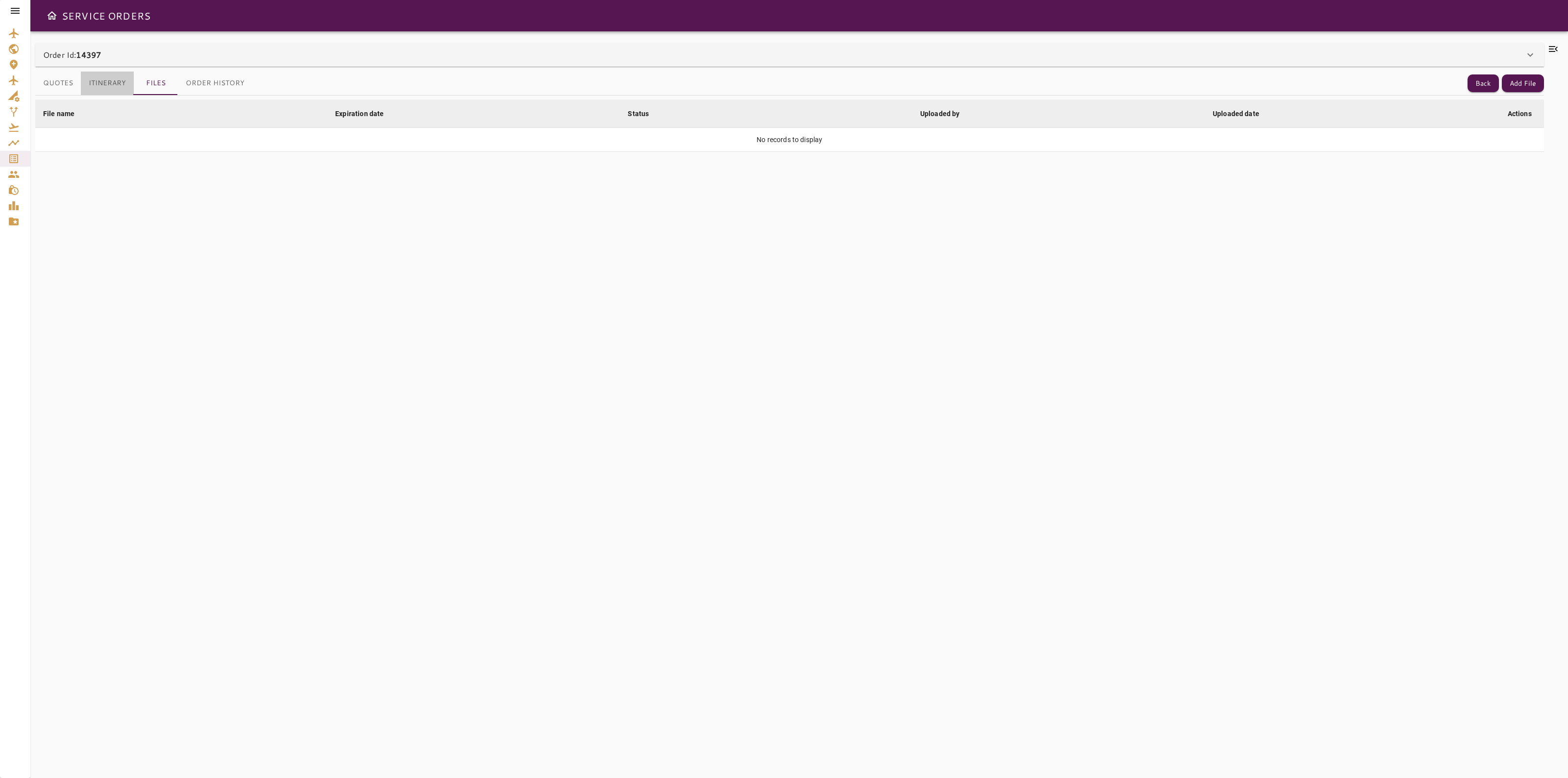
click at [97, 80] on button "Itinerary" at bounding box center [107, 83] width 53 height 24
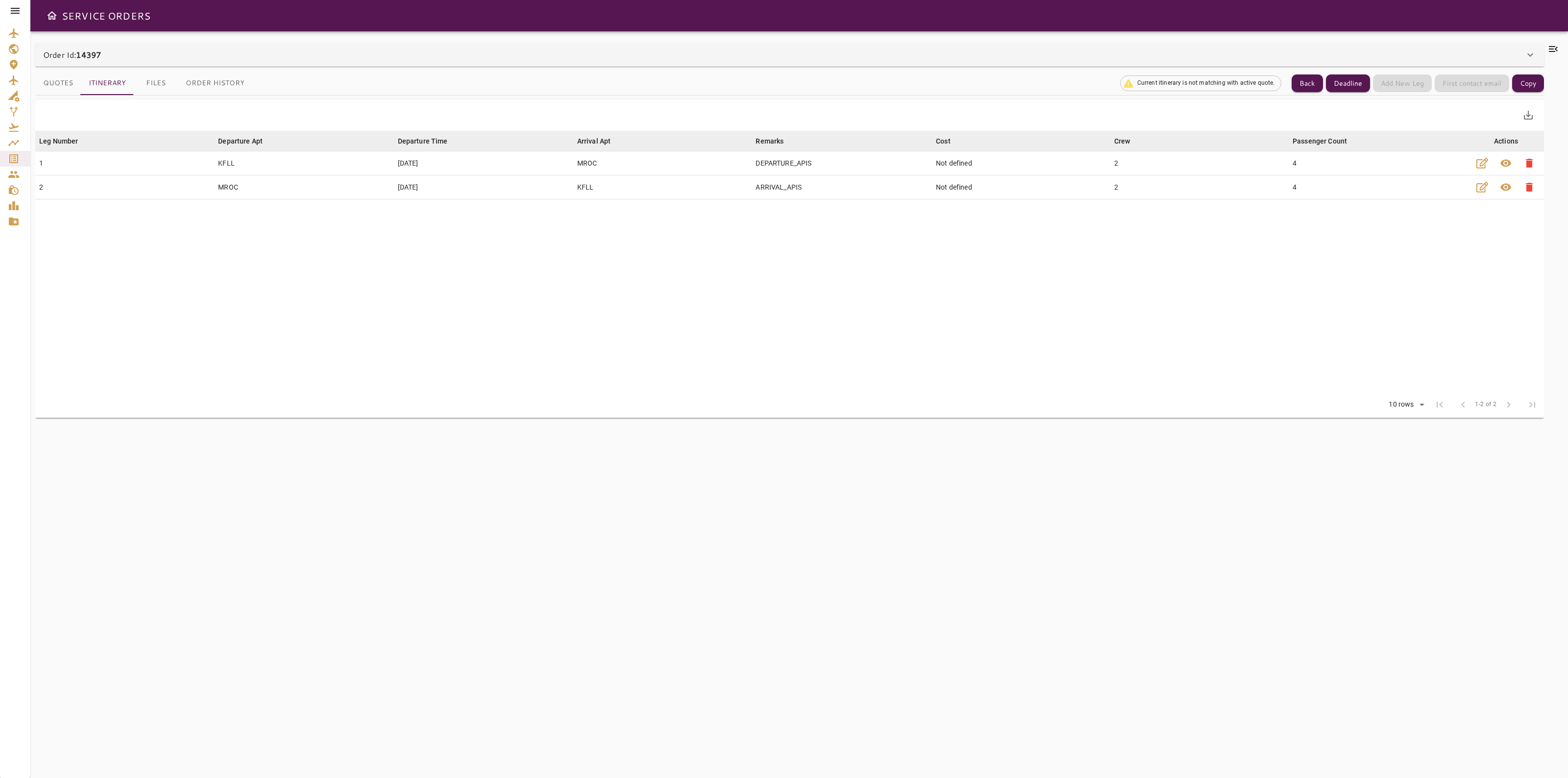
click at [173, 56] on div "Order Id: 14397" at bounding box center [784, 54] width 1481 height 11
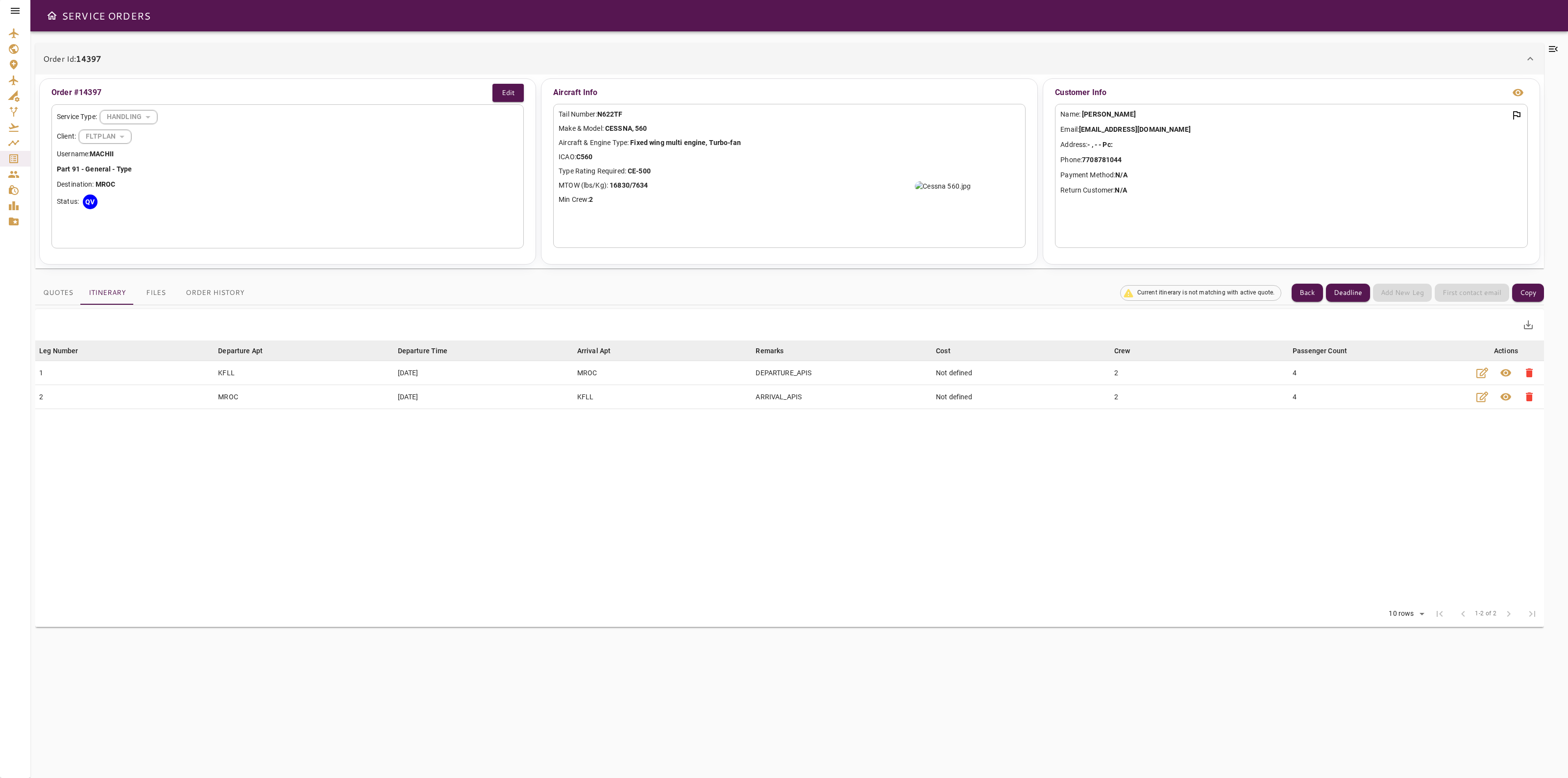
click at [59, 288] on button "Quotes" at bounding box center [58, 293] width 46 height 24
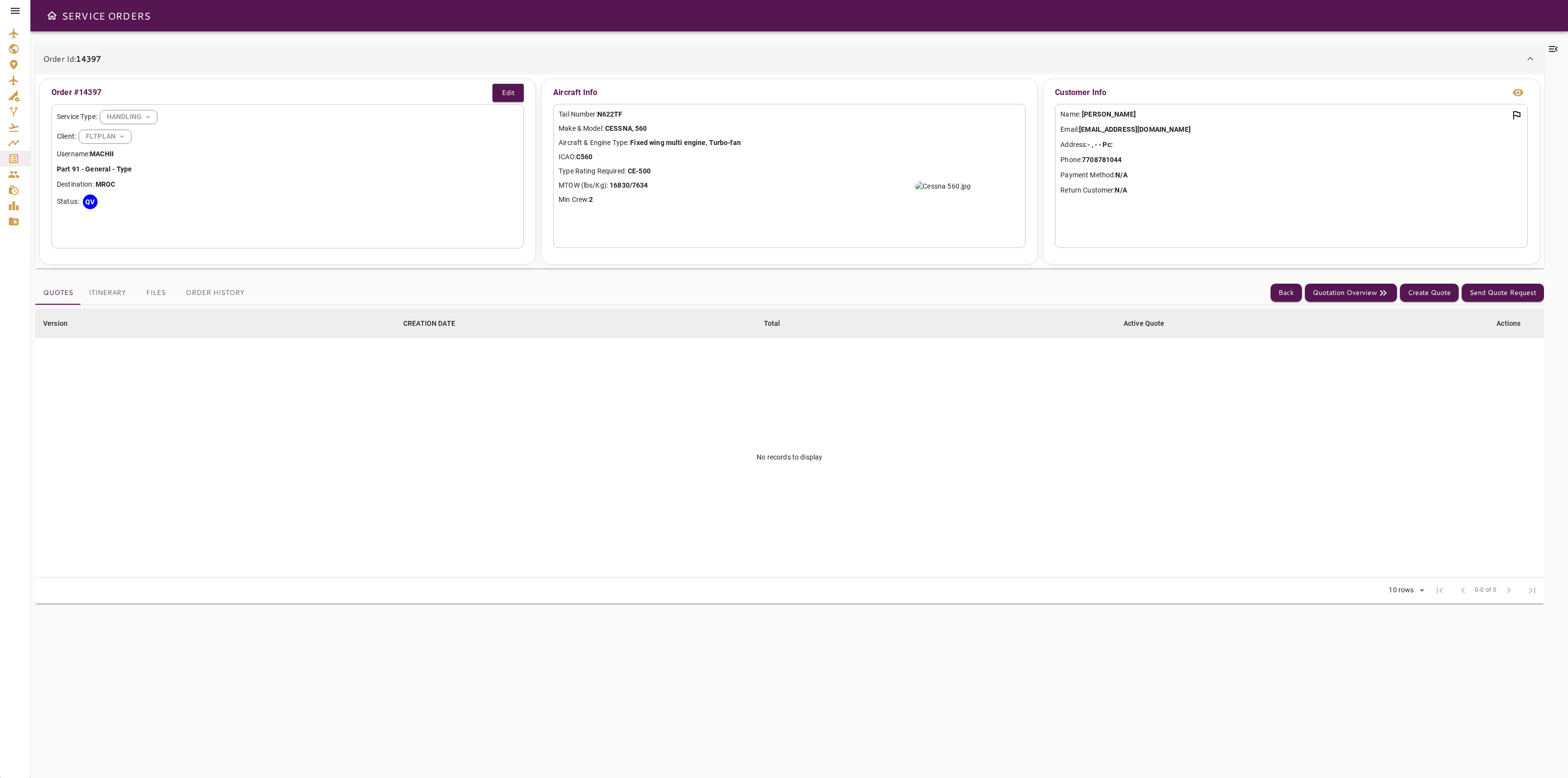
click at [1370, 303] on div "Quotes Itinerary Files Order History Back Quotation Overview Create Quote Send …" at bounding box center [789, 293] width 1509 height 24
click at [1365, 298] on button "Quotation Overview" at bounding box center [1350, 293] width 92 height 18
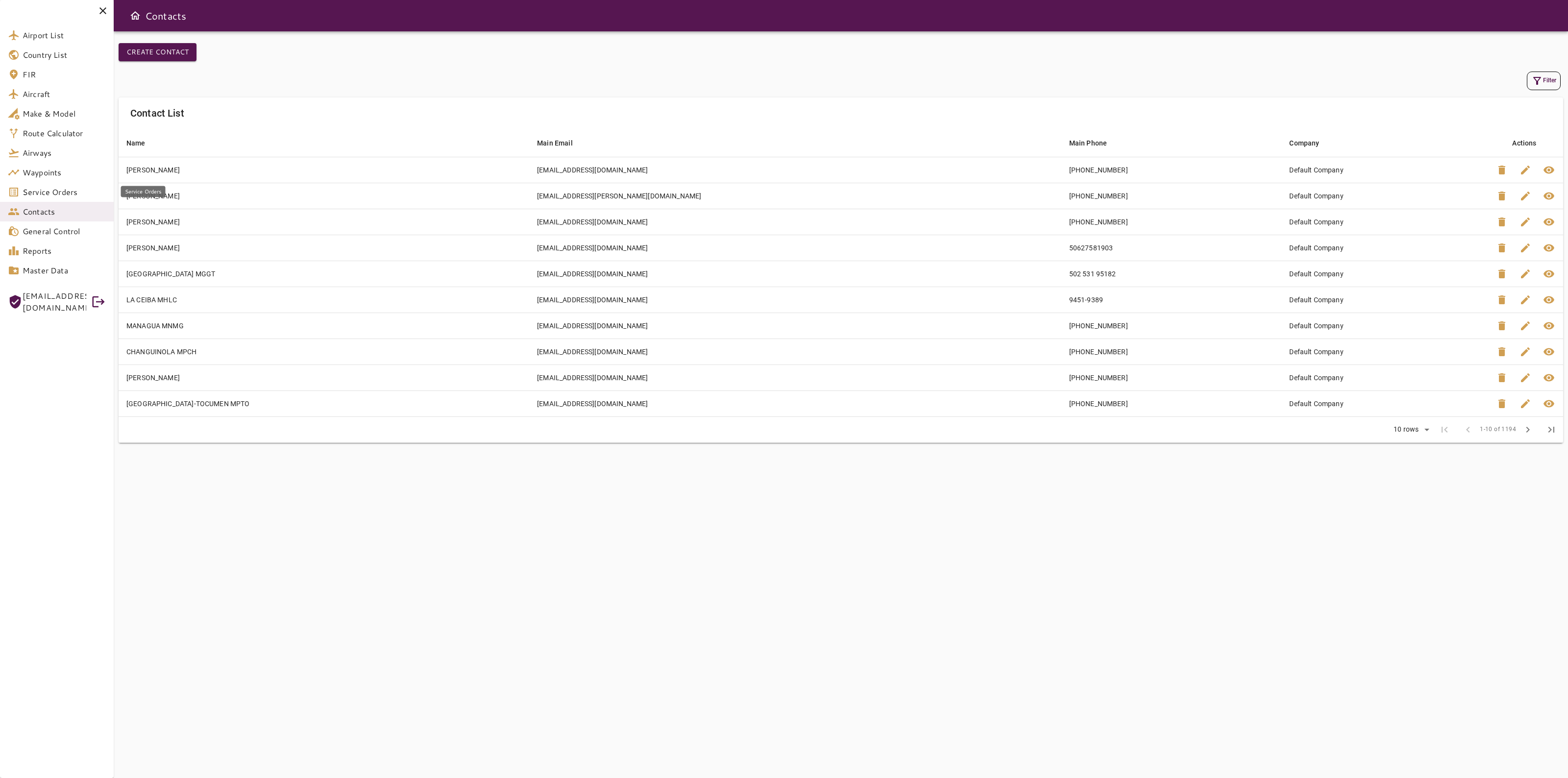
click at [54, 184] on link "Service Orders" at bounding box center [56, 192] width 114 height 20
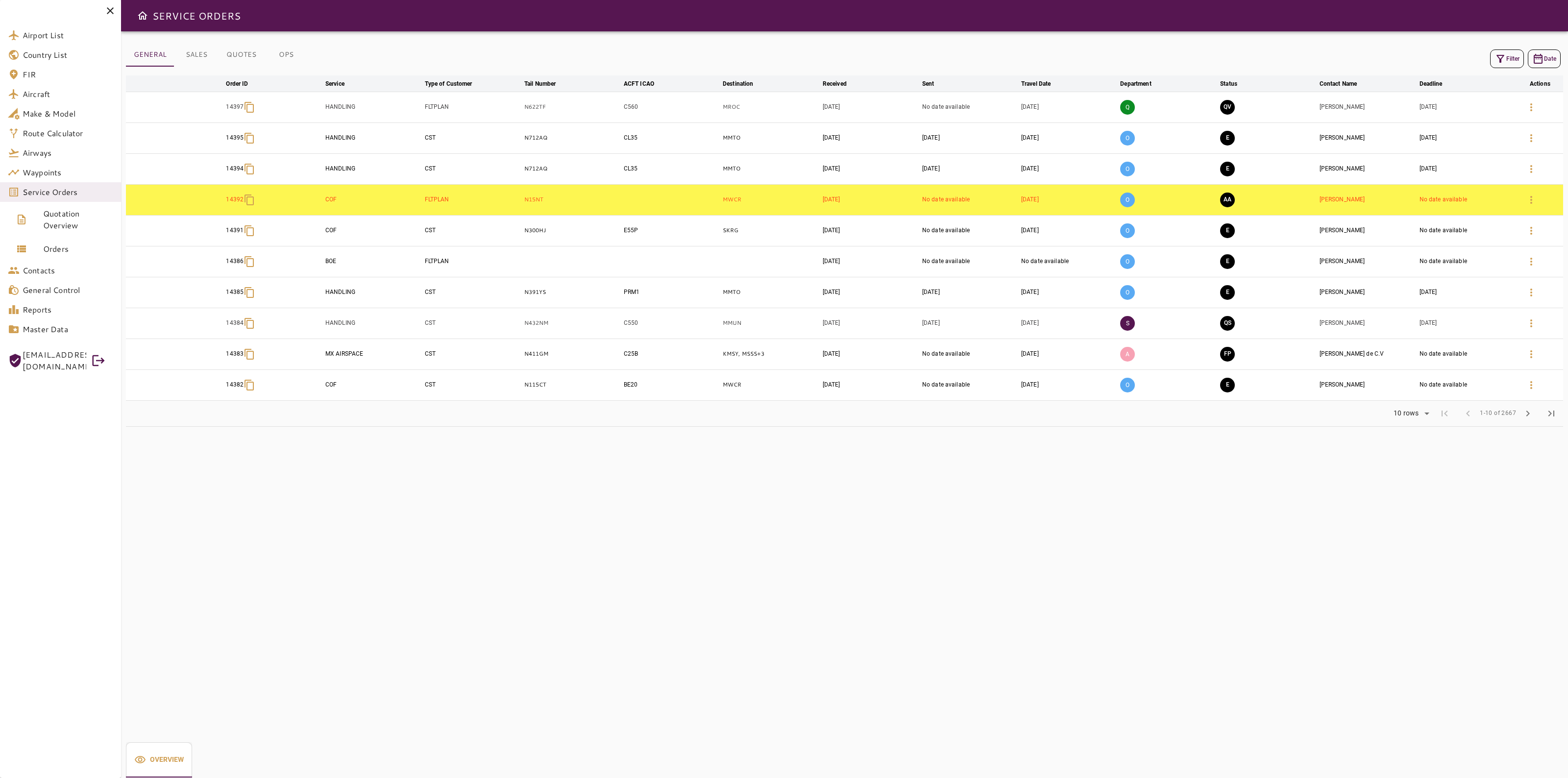
click at [1539, 100] on button "button" at bounding box center [1531, 107] width 24 height 24
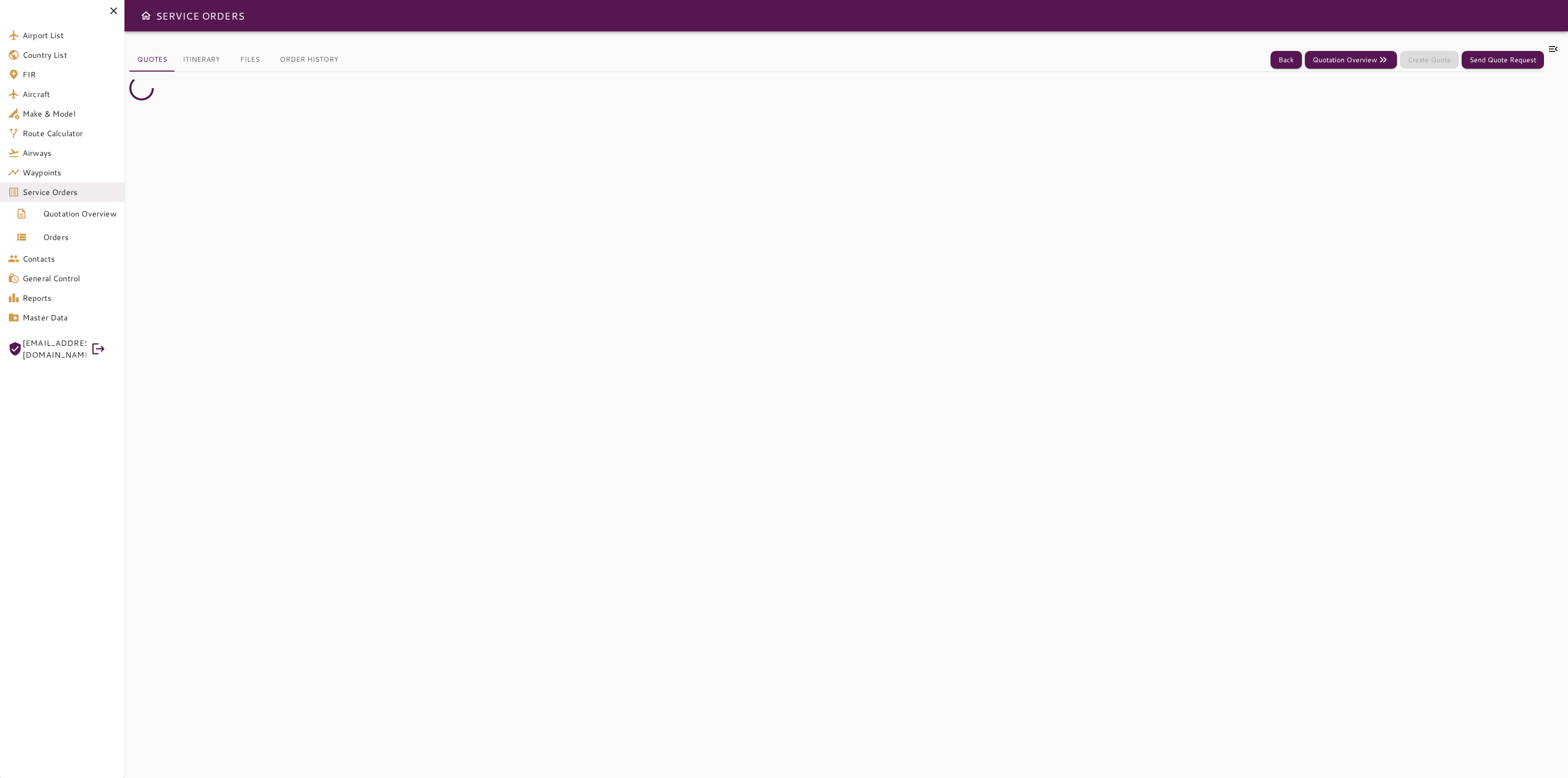
click at [1550, 53] on icon at bounding box center [1553, 49] width 11 height 11
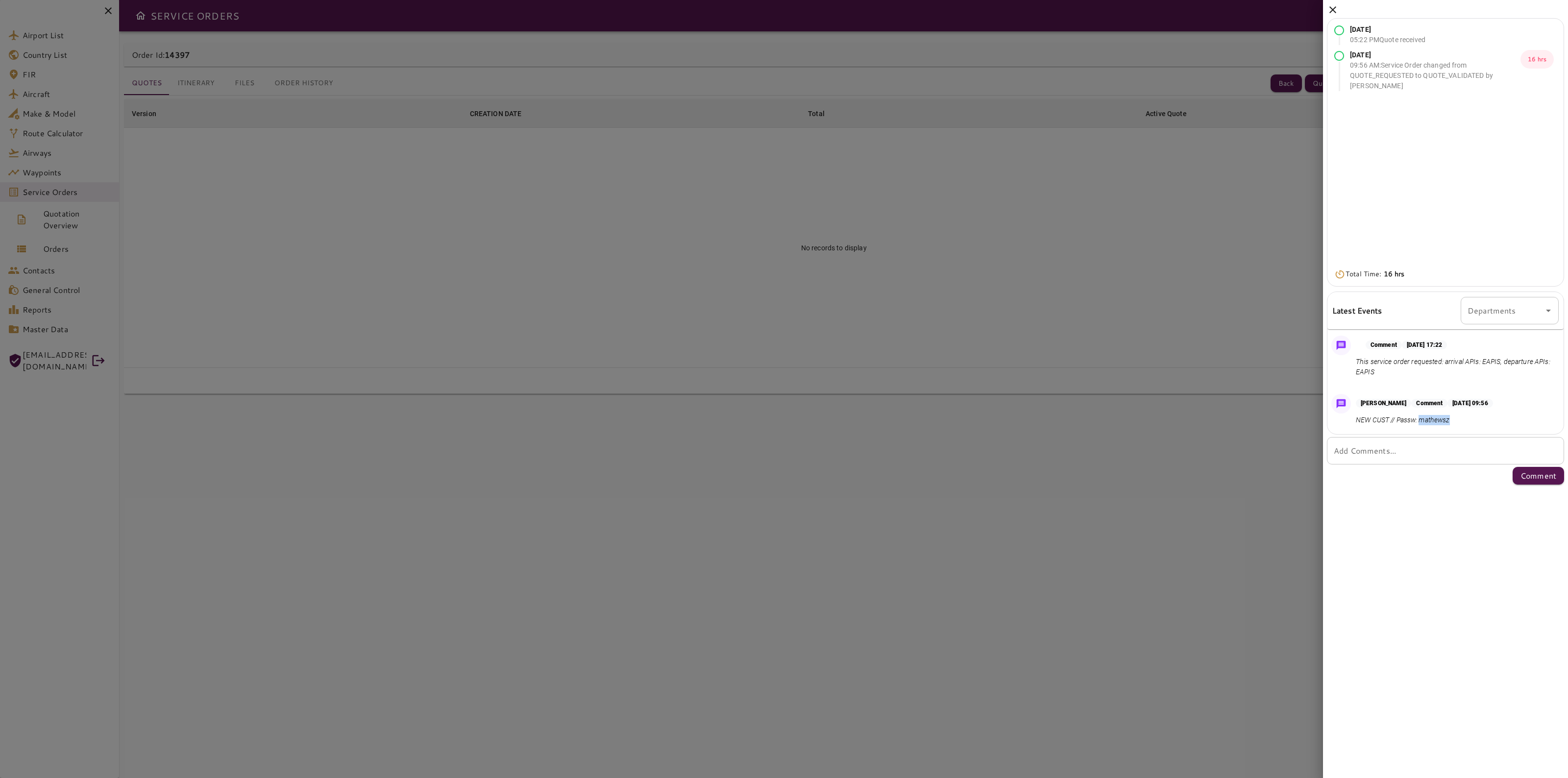
drag, startPoint x: 1458, startPoint y: 417, endPoint x: 1421, endPoint y: 424, distance: 37.7
click at [1421, 424] on p "NEW CUST // Passw: mathewsz" at bounding box center [1424, 421] width 137 height 11
copy p "mathewsz"
click at [1332, 18] on div "Aug 11, 2025 05:22 PM Quote received Aug 12, 2025 09:56 AM : Service Order chan…" at bounding box center [1445, 244] width 245 height 488
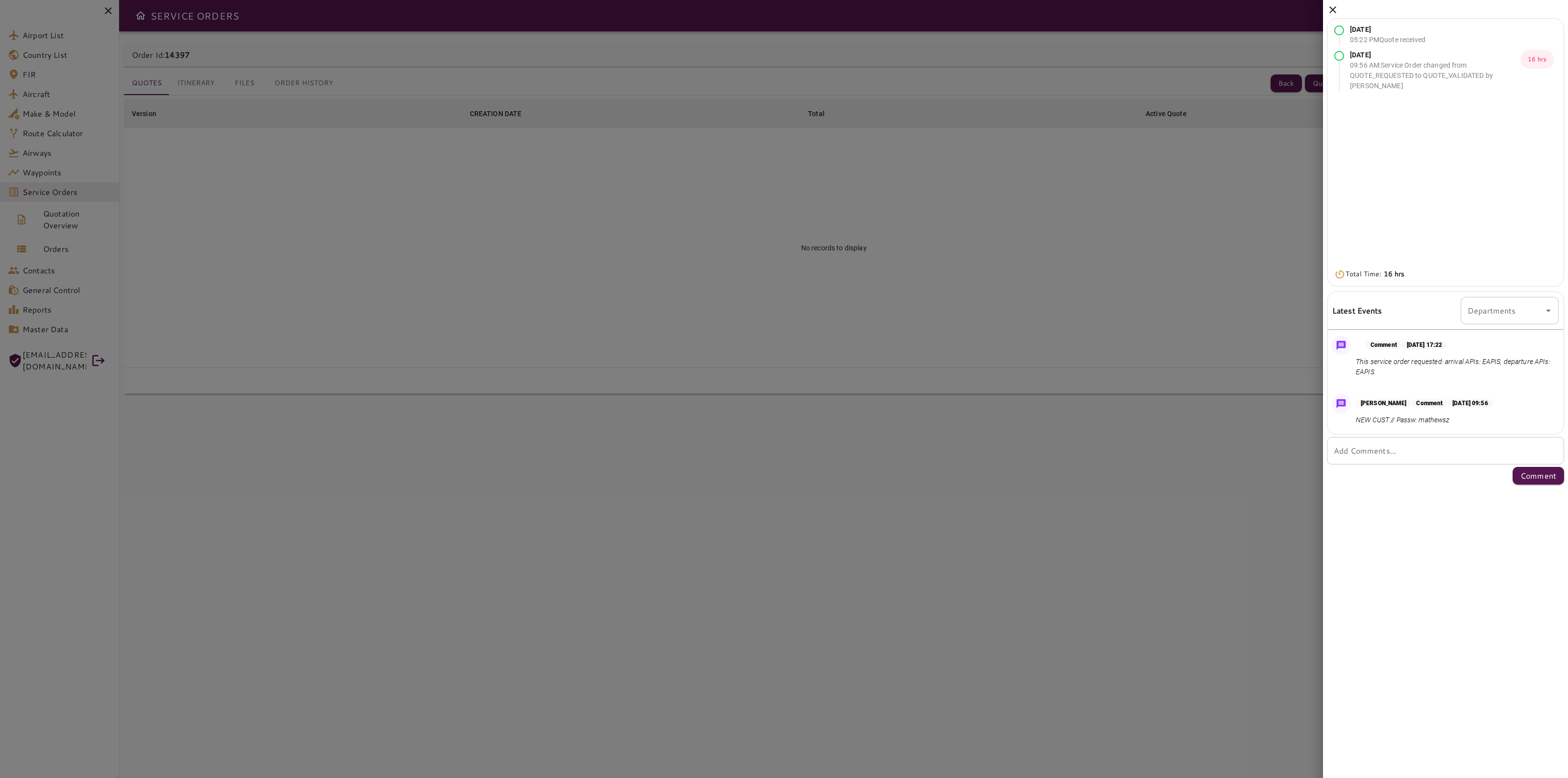
click at [1336, 11] on icon at bounding box center [1332, 9] width 11 height 11
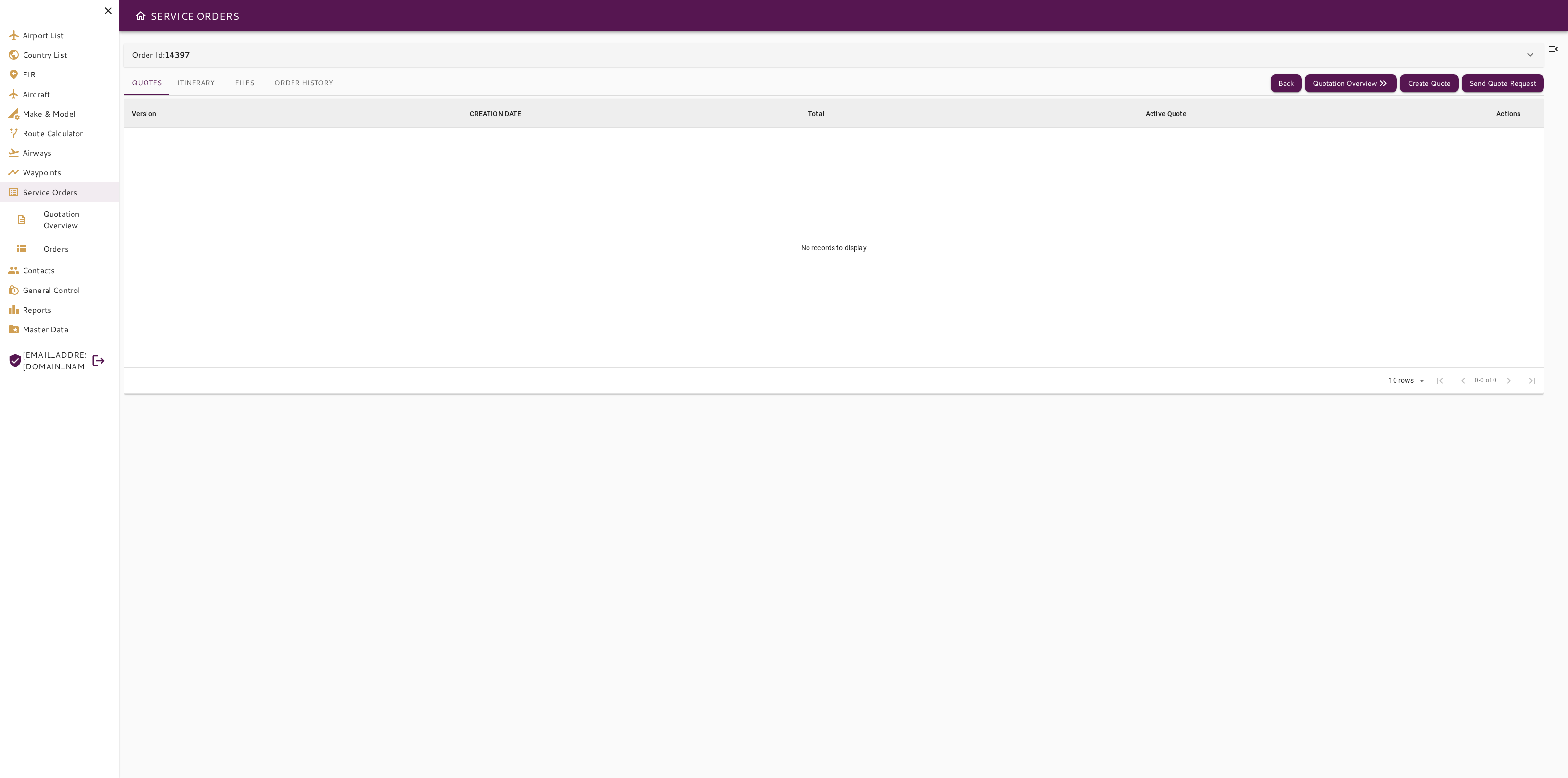
click at [1282, 92] on div "Quotes Itinerary Files Order History Back Quotation Overview Create Quote Send …" at bounding box center [834, 84] width 1419 height 24
click at [1282, 85] on button "Back" at bounding box center [1285, 84] width 31 height 18
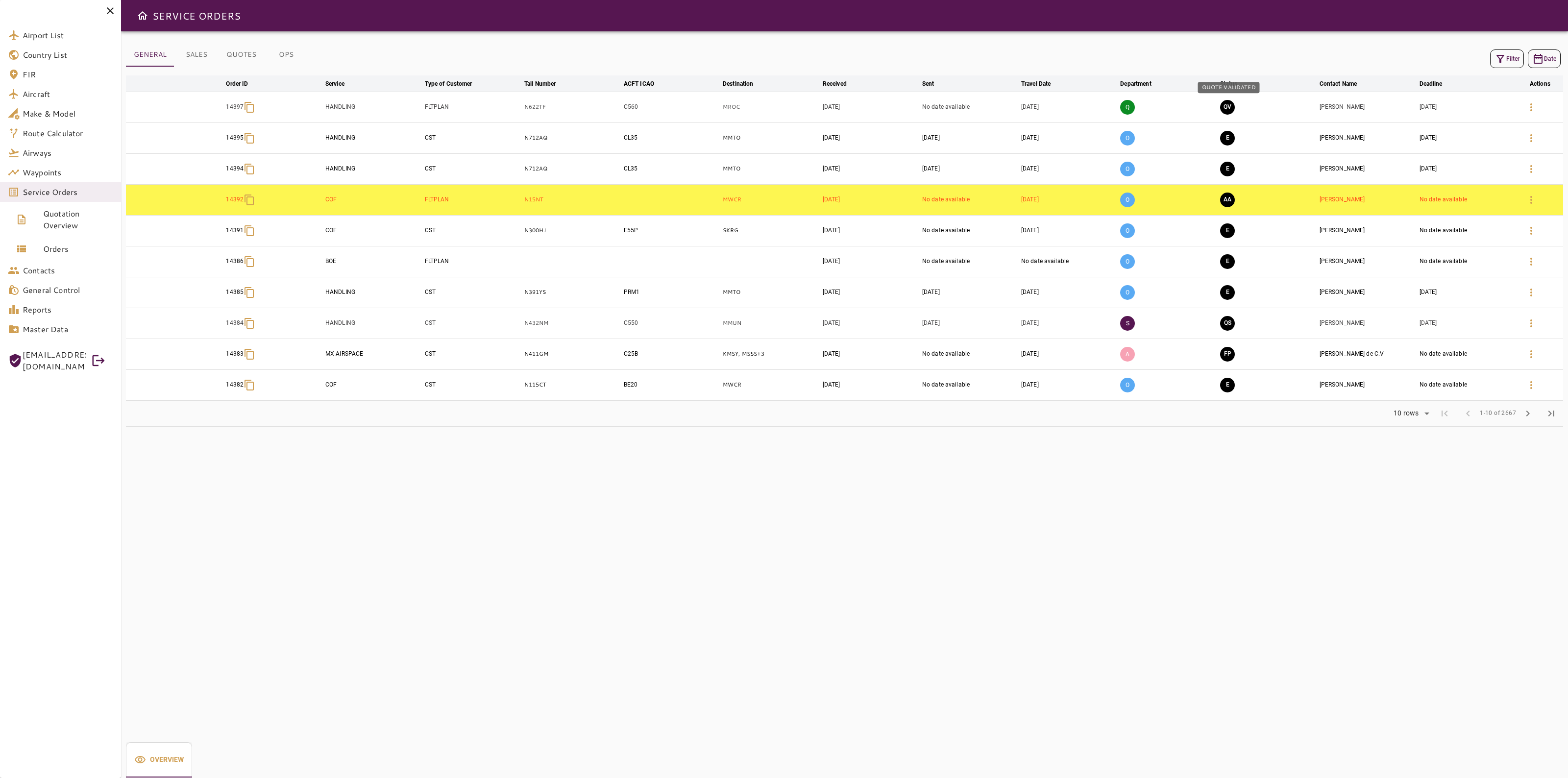
click at [1224, 109] on button "QV" at bounding box center [1227, 107] width 14 height 14
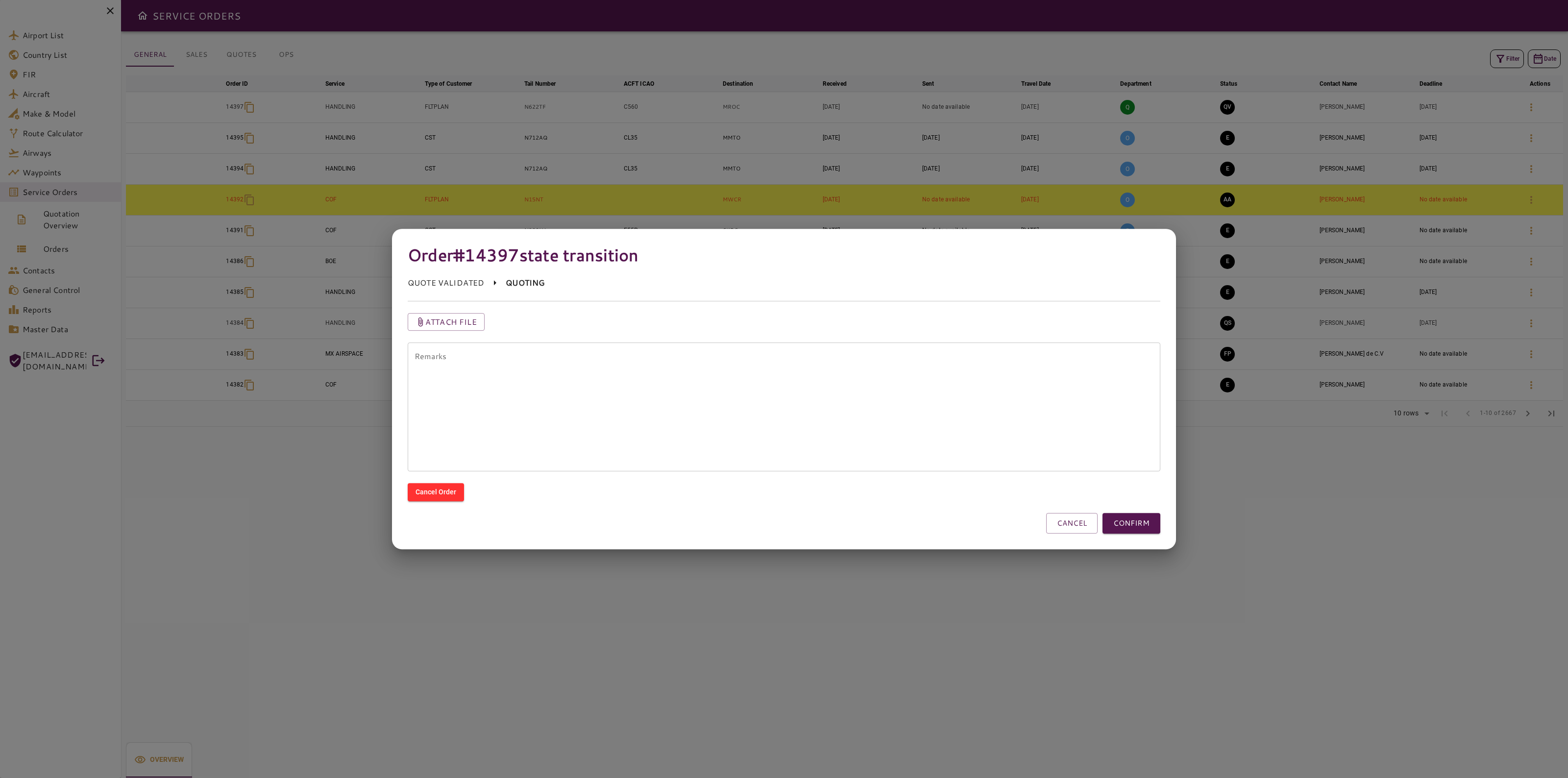
click at [780, 403] on textarea "Remarks" at bounding box center [784, 407] width 739 height 113
click at [500, 367] on textarea "**********" at bounding box center [784, 407] width 739 height 113
paste textarea "**********"
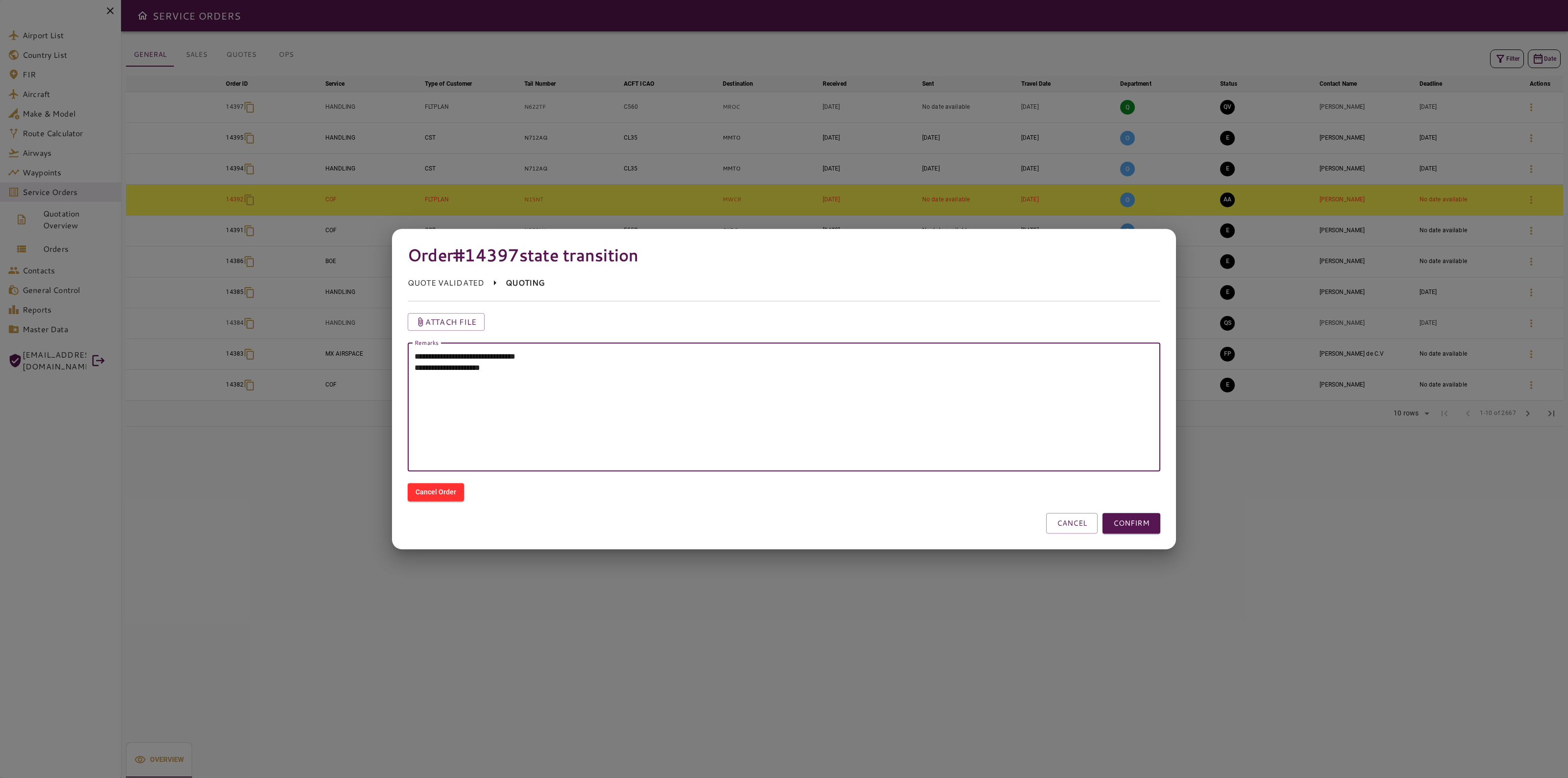
click at [611, 337] on div "**********" at bounding box center [778, 401] width 764 height 141
click at [618, 354] on textarea "**********" at bounding box center [784, 407] width 739 height 113
click at [578, 379] on textarea "**********" at bounding box center [784, 407] width 739 height 113
paste textarea "**********"
click at [981, 359] on textarea "**********" at bounding box center [784, 407] width 739 height 113
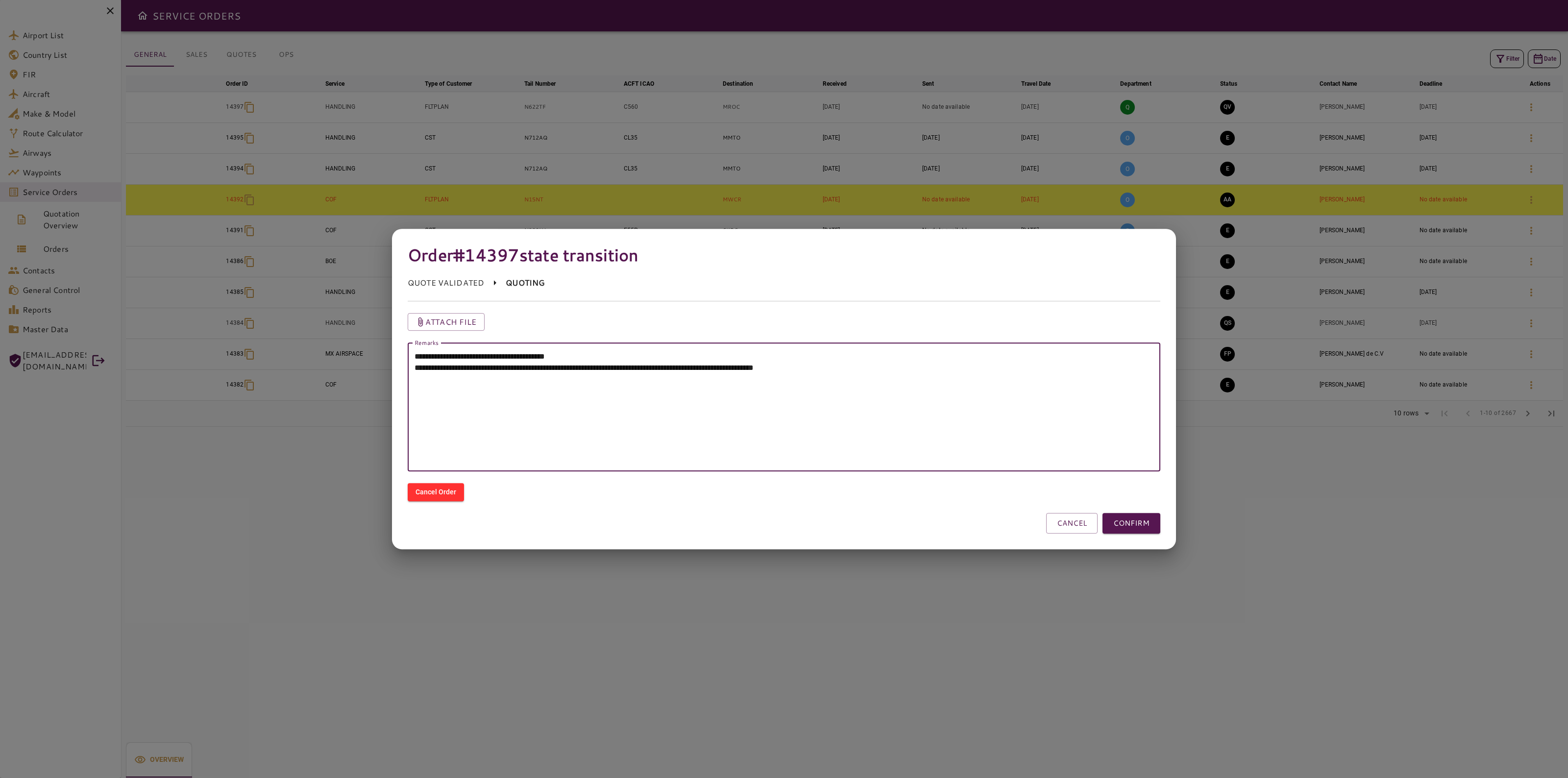
click at [968, 371] on textarea "**********" at bounding box center [784, 407] width 739 height 113
paste textarea "**********"
click at [985, 369] on textarea "**********" at bounding box center [784, 407] width 739 height 113
drag, startPoint x: 788, startPoint y: 431, endPoint x: 783, endPoint y: 427, distance: 6.4
click at [787, 429] on textarea "**********" at bounding box center [784, 407] width 739 height 113
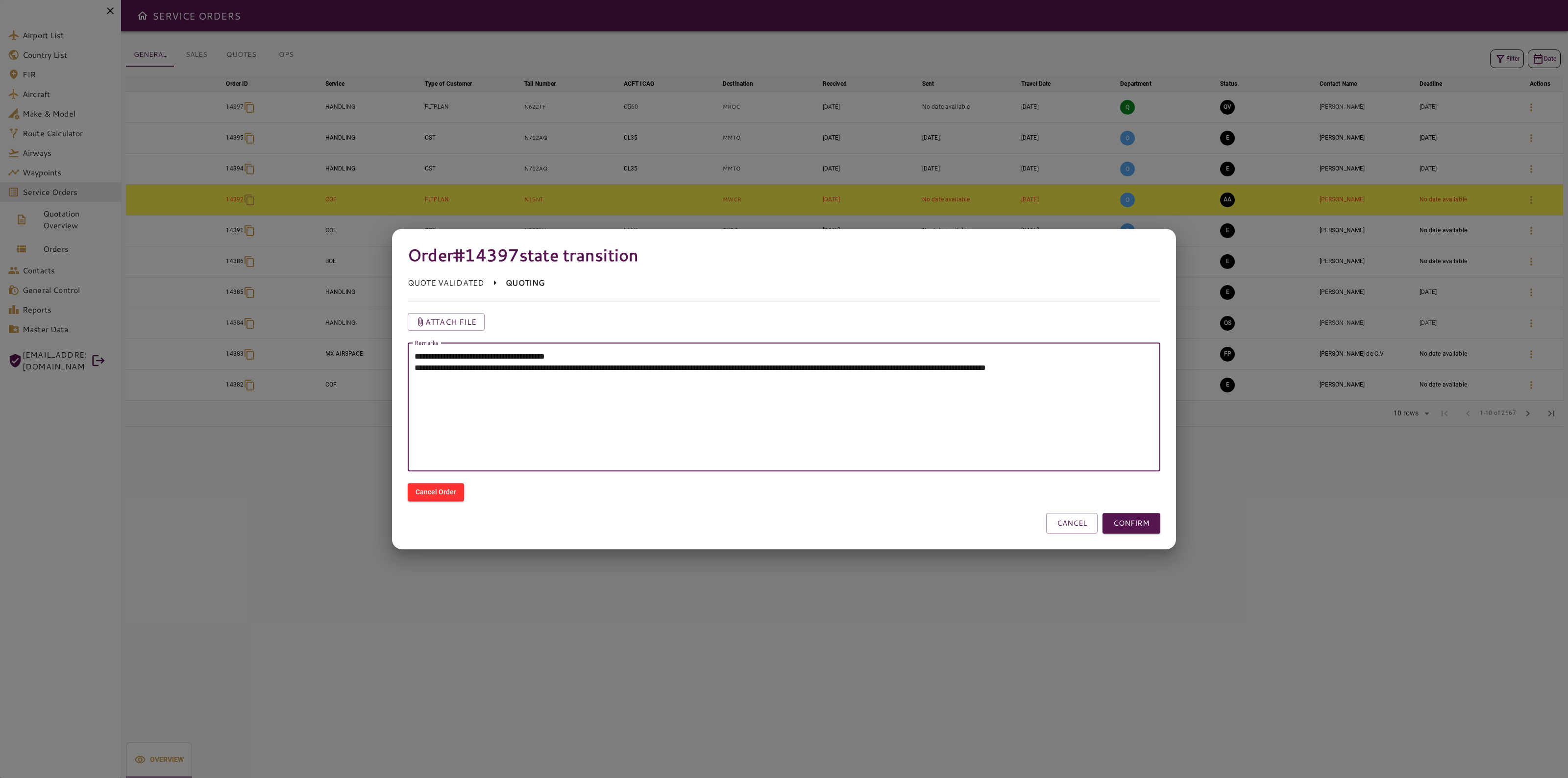
drag, startPoint x: 730, startPoint y: 395, endPoint x: 715, endPoint y: 377, distance: 23.4
click at [727, 391] on textarea "**********" at bounding box center [784, 407] width 739 height 113
click at [715, 376] on textarea "**********" at bounding box center [784, 407] width 739 height 113
click at [510, 393] on textarea "**********" at bounding box center [784, 407] width 739 height 113
drag, startPoint x: 760, startPoint y: 427, endPoint x: 223, endPoint y: 278, distance: 557.3
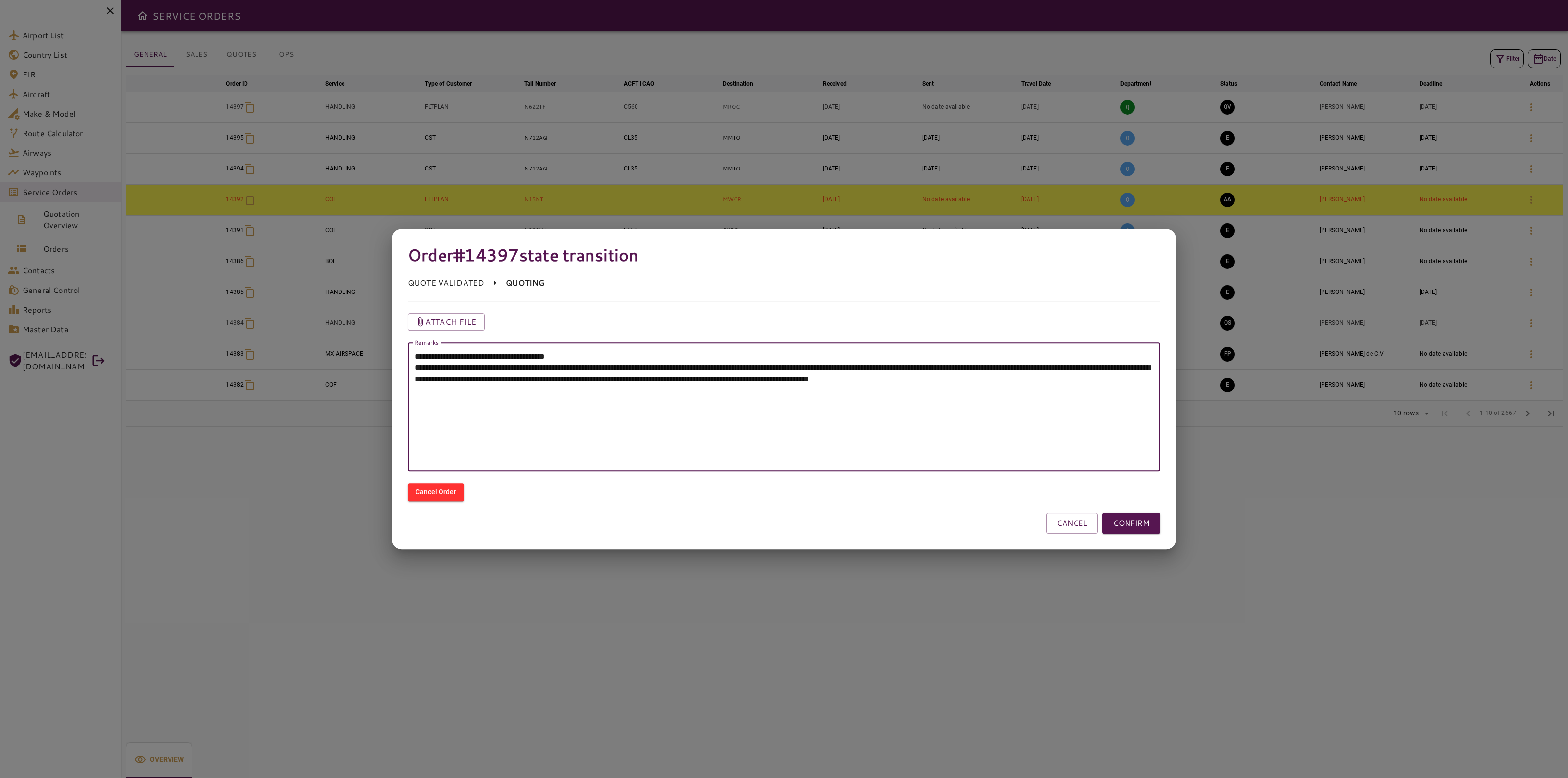
click at [223, 278] on div "**********" at bounding box center [784, 389] width 1568 height 778
click at [585, 395] on textarea "**********" at bounding box center [784, 407] width 739 height 113
click at [530, 393] on textarea "**********" at bounding box center [784, 407] width 739 height 113
drag, startPoint x: 636, startPoint y: 385, endPoint x: 388, endPoint y: 310, distance: 259.1
click at [388, 310] on div "**********" at bounding box center [784, 389] width 1568 height 778
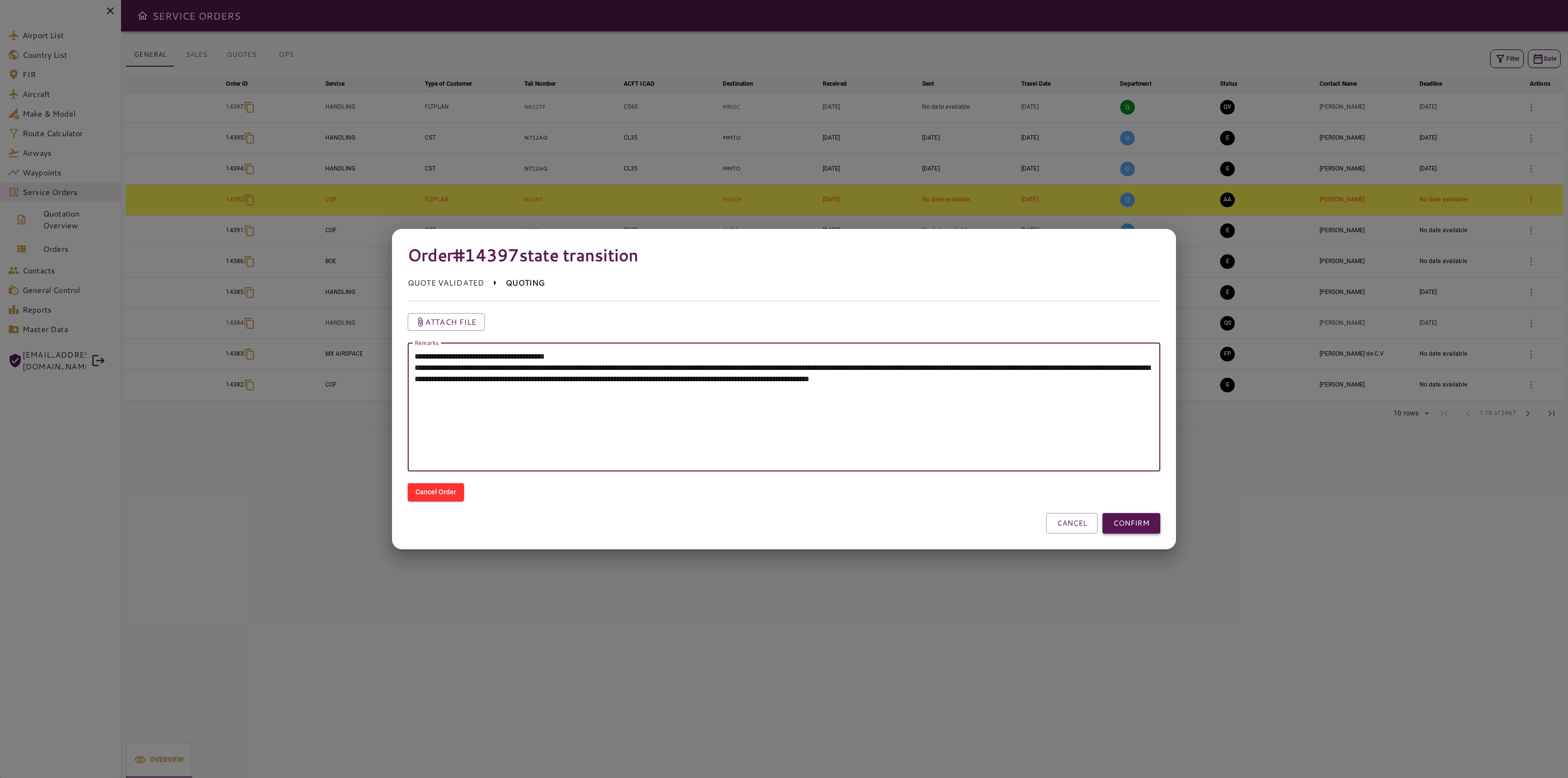
type textarea "**********"
click at [1134, 522] on button "CONFIRM" at bounding box center [1131, 523] width 58 height 21
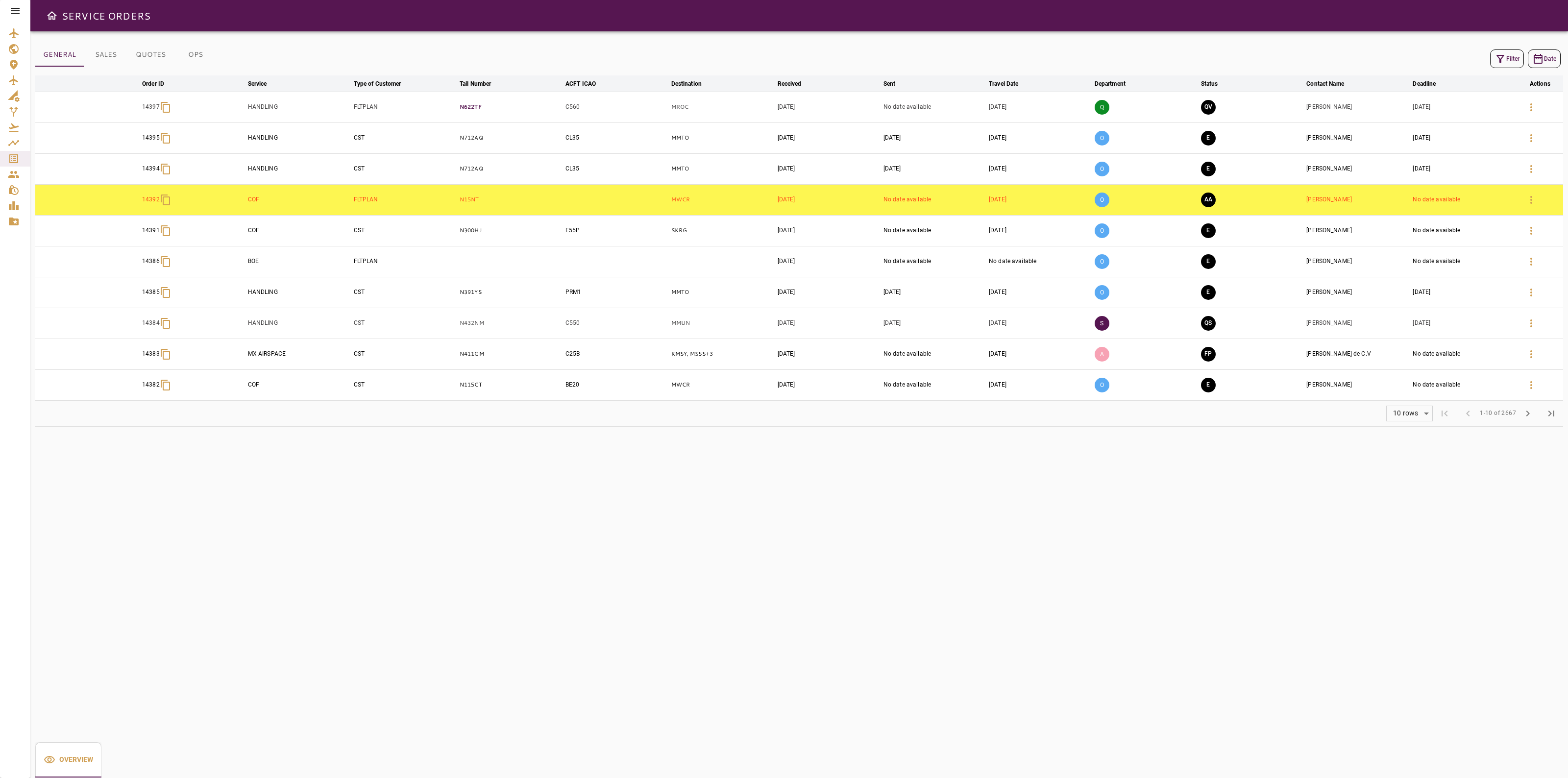
click at [469, 111] on td "N622TF" at bounding box center [510, 107] width 106 height 31
click at [469, 110] on p "N622TF" at bounding box center [510, 107] width 102 height 8
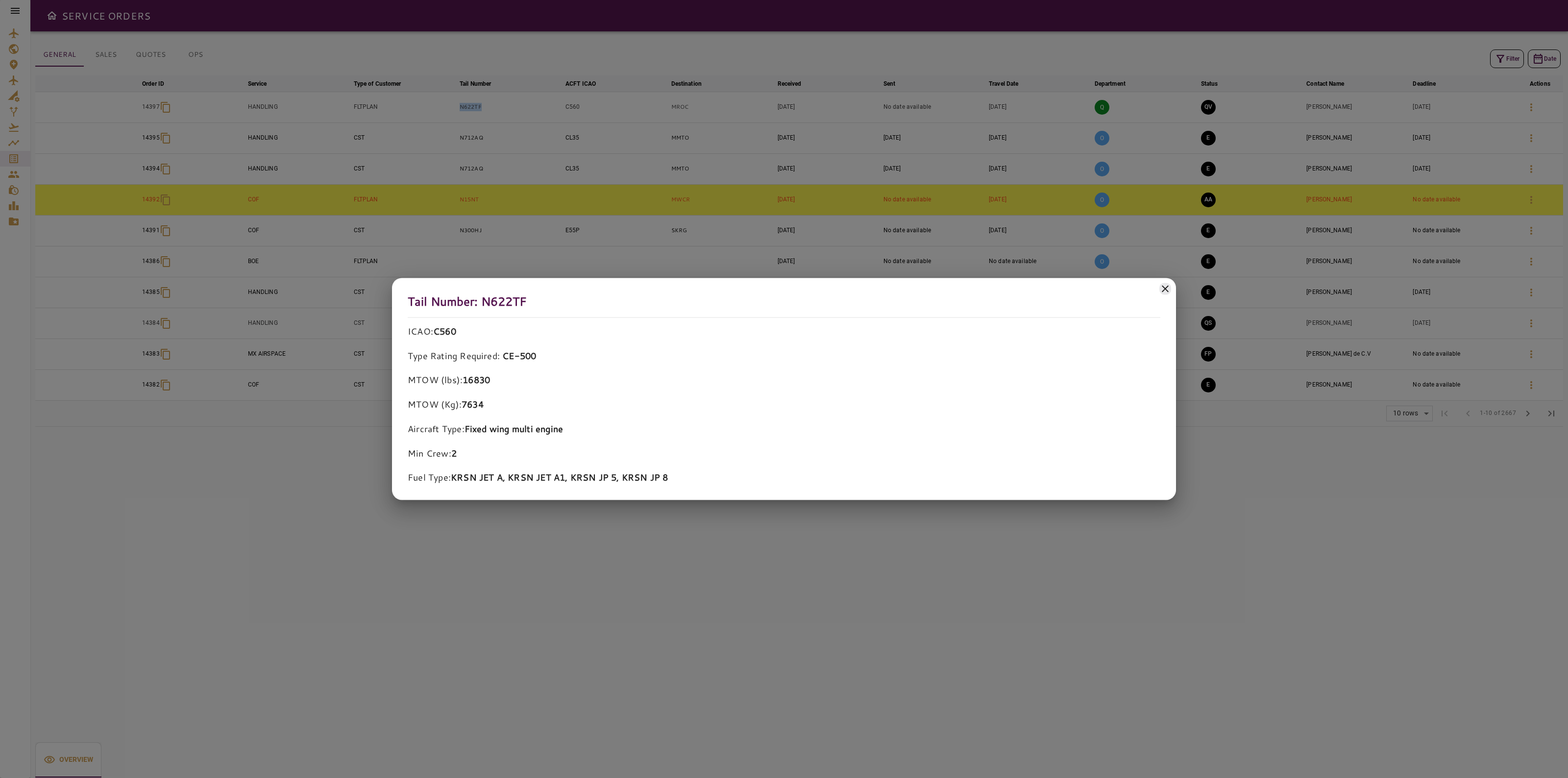
click at [1165, 288] on icon at bounding box center [1165, 288] width 7 height 7
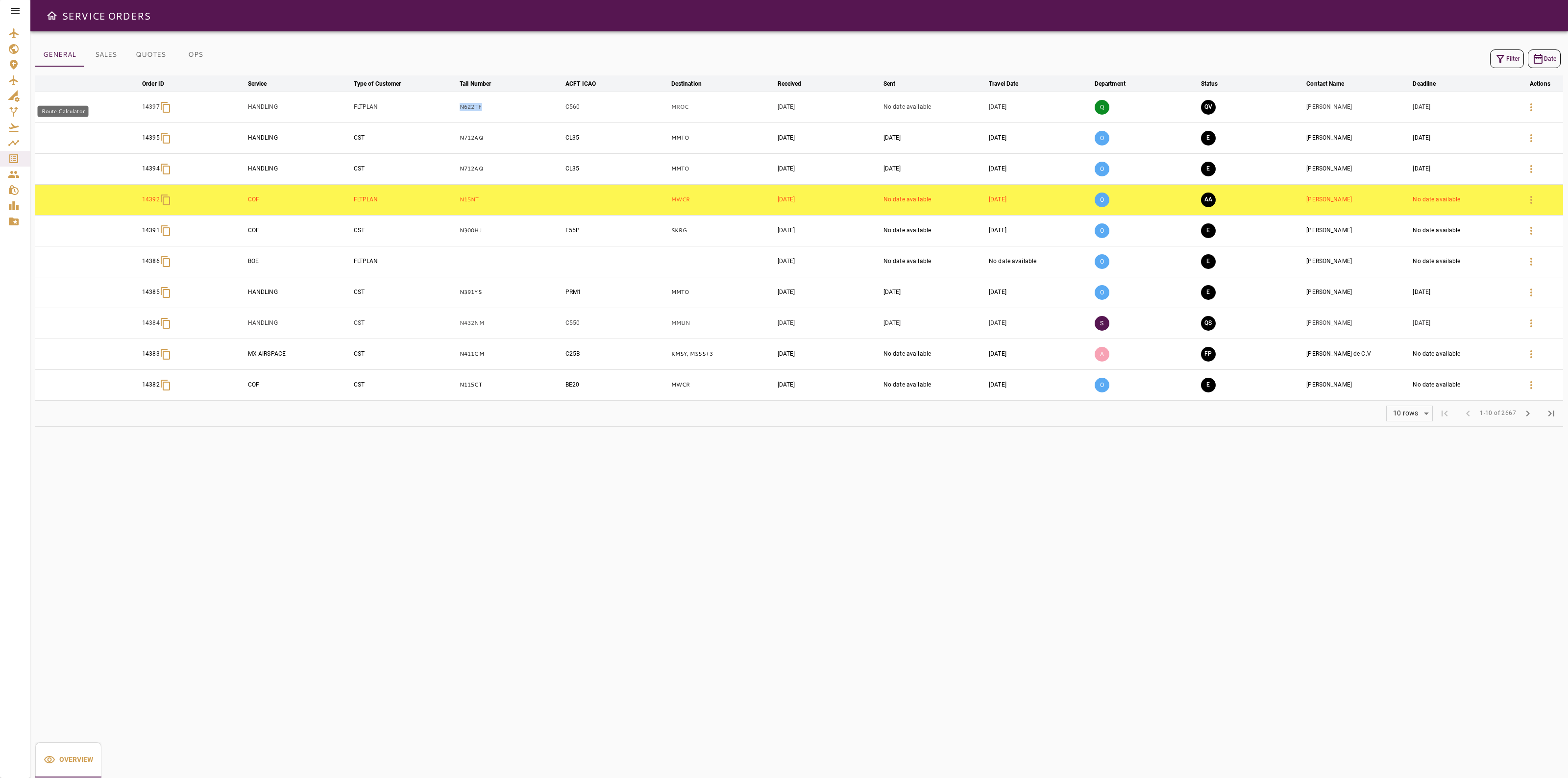
click at [11, 112] on icon "Route Calculator" at bounding box center [13, 111] width 11 height 11
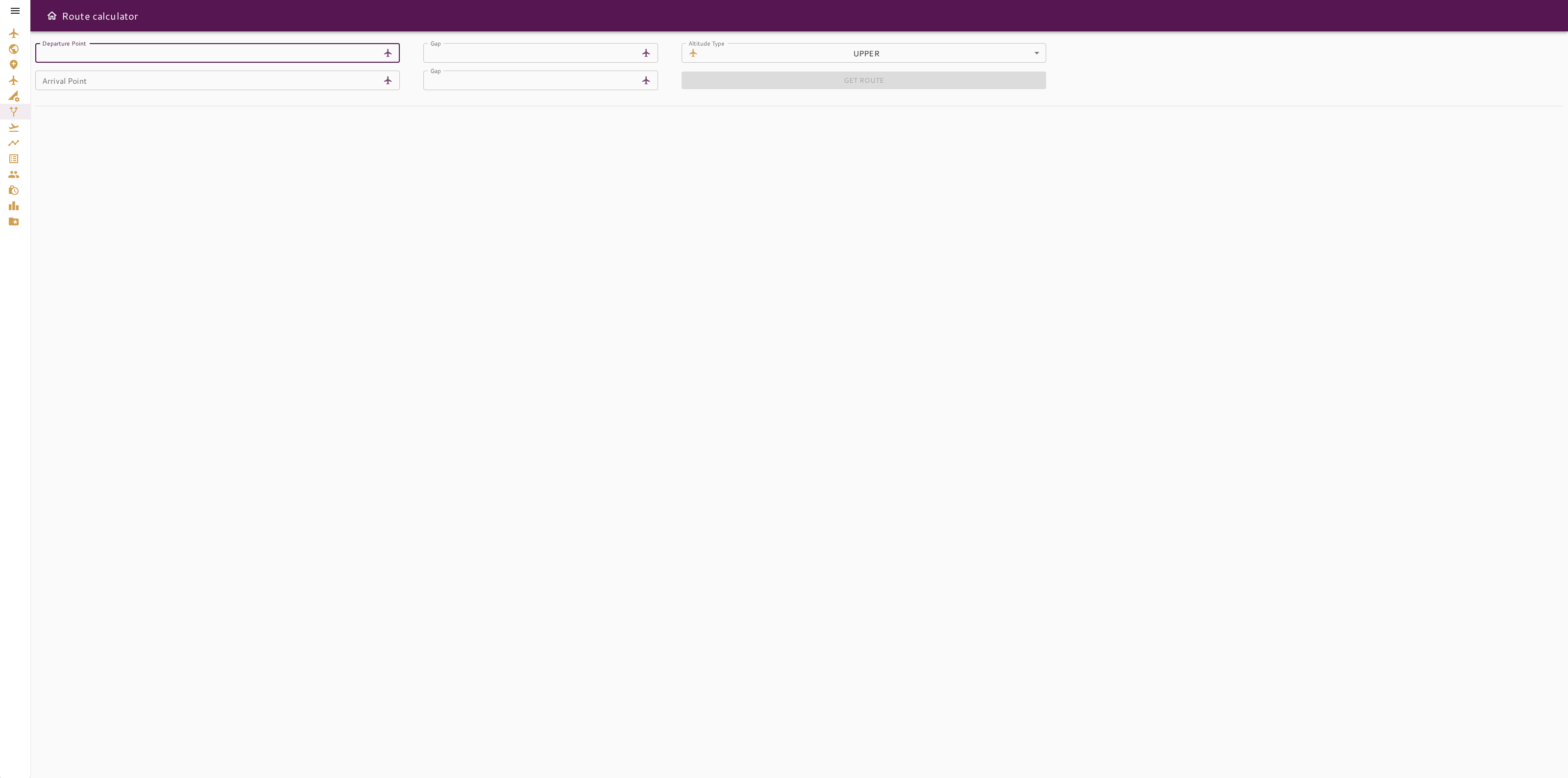
click at [111, 61] on input "Departure Point" at bounding box center [206, 53] width 344 height 20
type input "****"
click at [103, 86] on input "Arrival Point" at bounding box center [206, 81] width 344 height 20
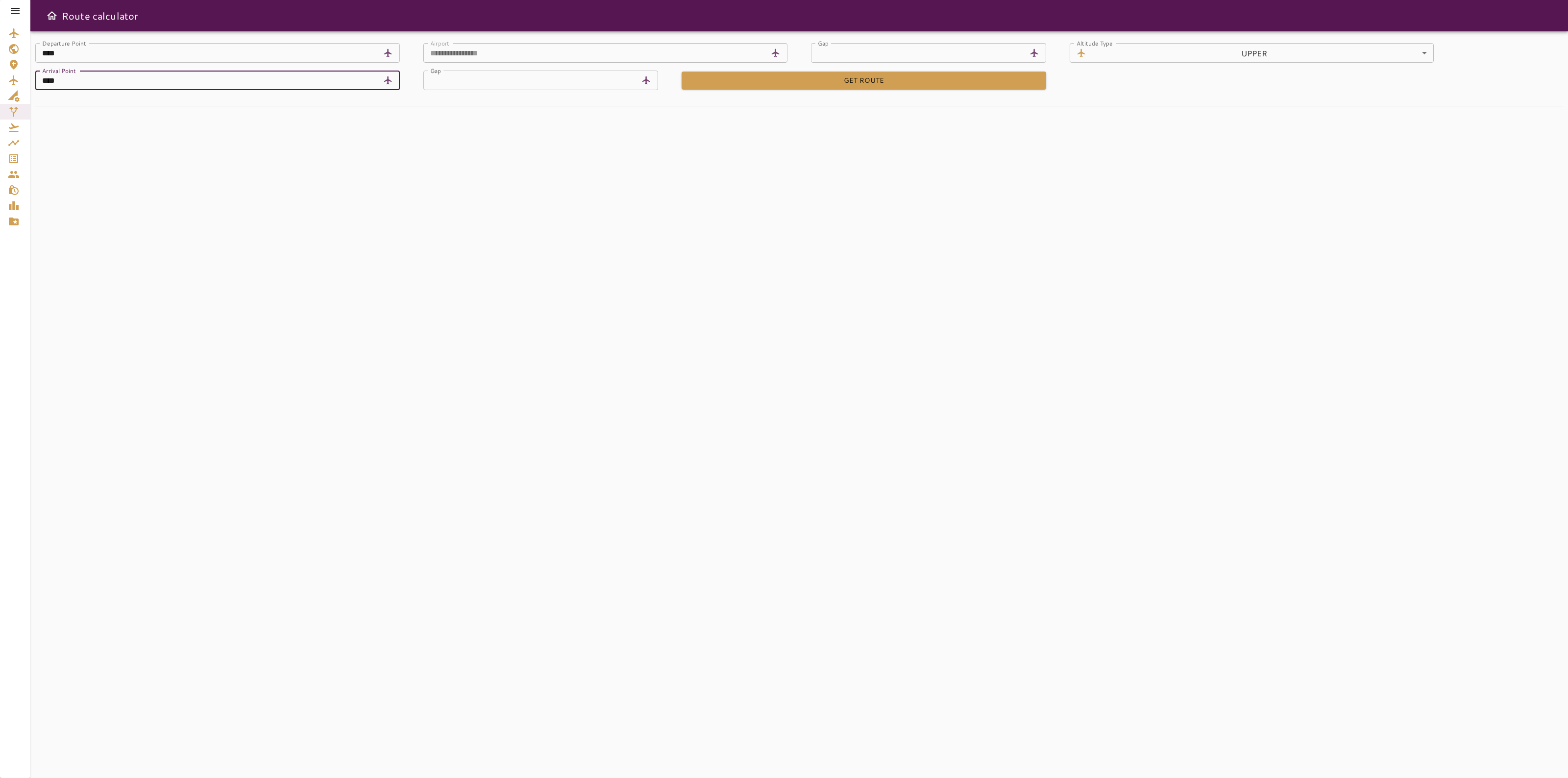
type input "****"
click at [597, 443] on div "**********" at bounding box center [799, 405] width 1538 height 747
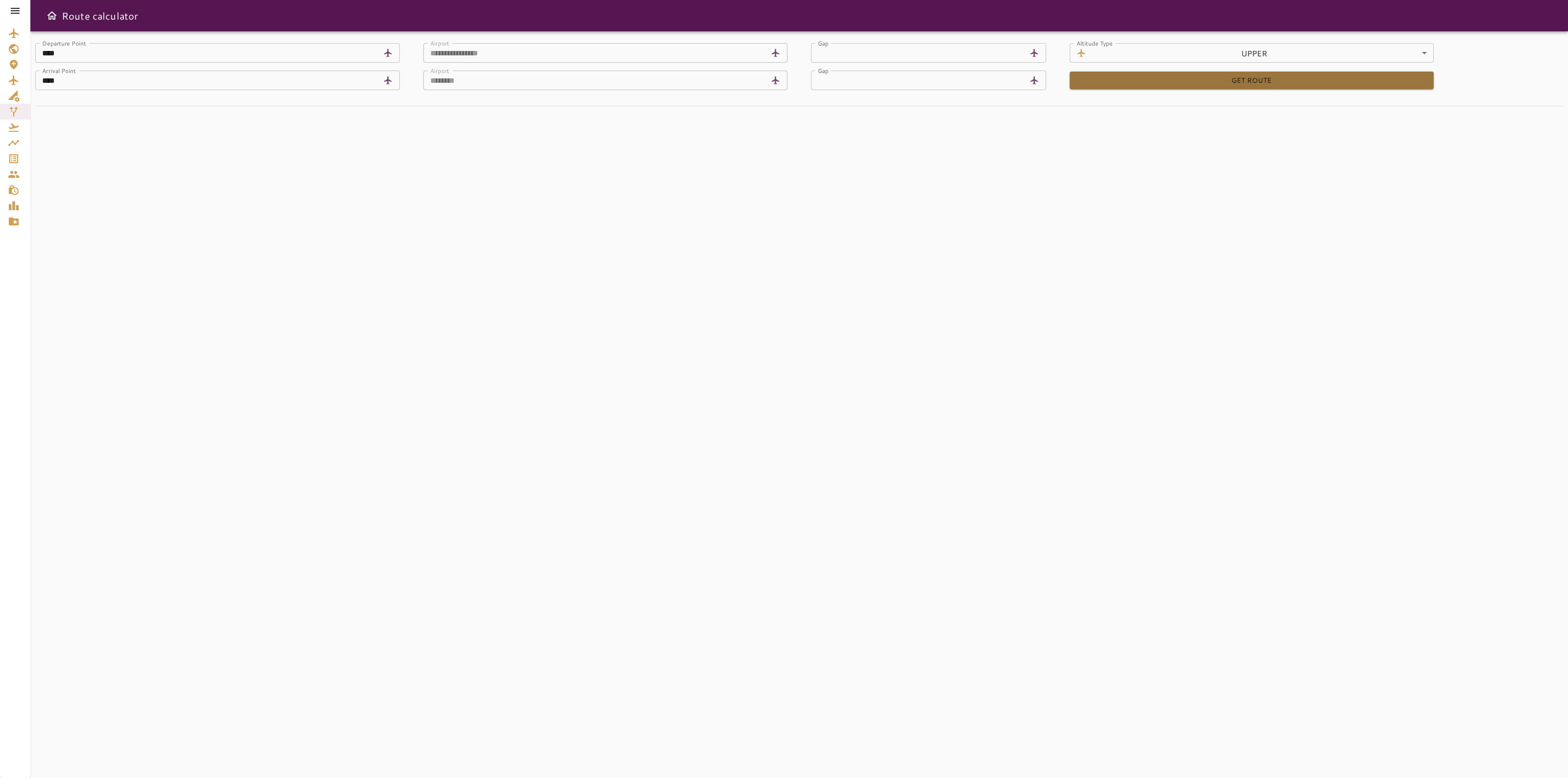
click at [1232, 75] on button "GET ROUTE" at bounding box center [1252, 81] width 364 height 18
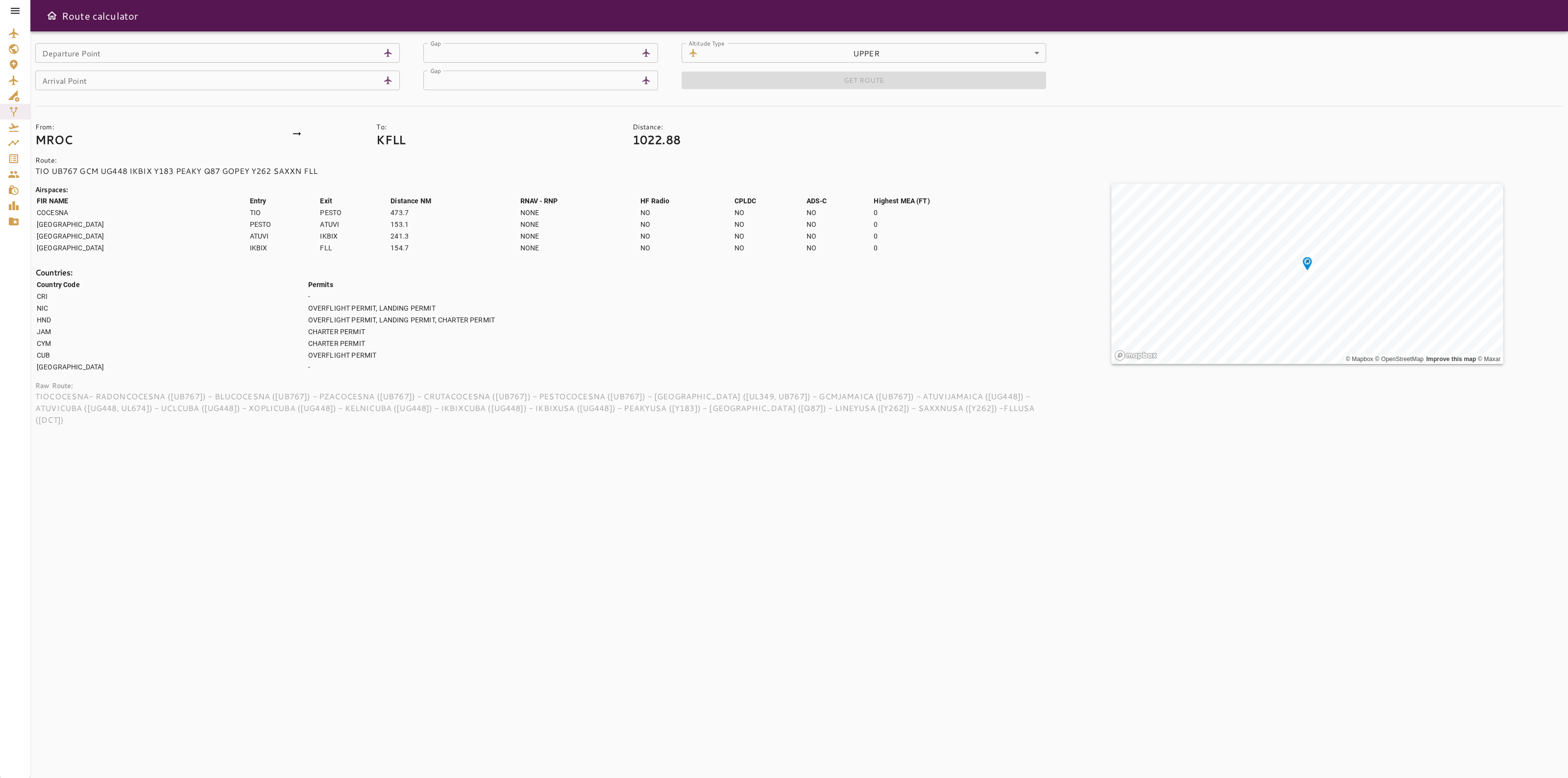
click at [197, 174] on p "TIO UB767 GCM UG448 IKBIX Y183 PEAKY Q87 GOPEY Y262 SAXXN FLL" at bounding box center [542, 171] width 1016 height 11
copy p "TIO UB767 GCM UG448 IKBIX Y183 PEAKY Q87 GOPEY Y262 SAXXN FLL"
